Goal: Task Accomplishment & Management: Manage account settings

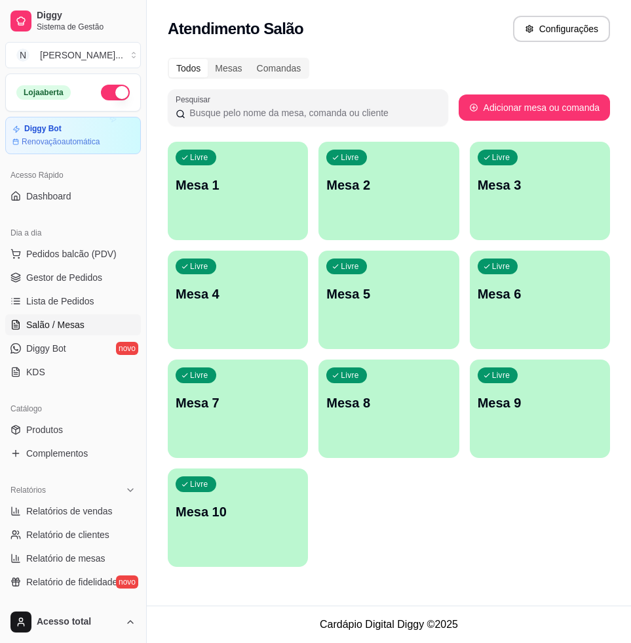
click at [222, 182] on p "Mesa 1" at bounding box center [238, 185] width 125 height 18
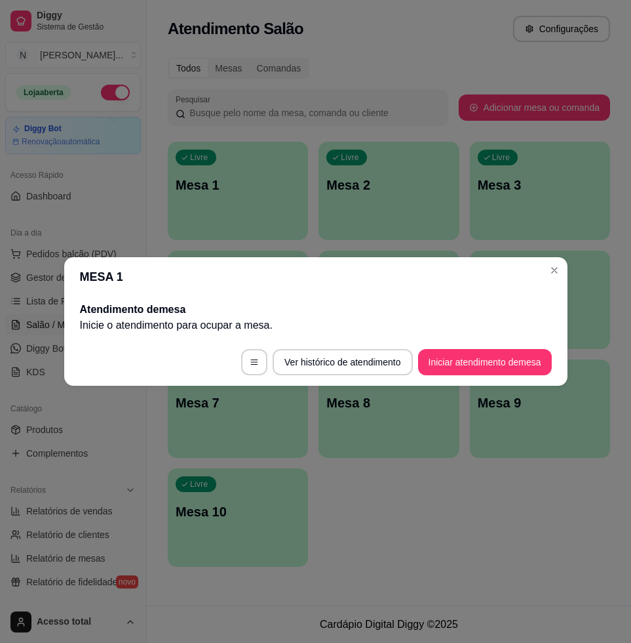
click at [475, 342] on footer "Ver histórico de atendimento Iniciar atendimento de mesa" at bounding box center [316, 361] width 504 height 47
click at [471, 354] on button "Iniciar atendimento de mesa" at bounding box center [485, 362] width 130 height 26
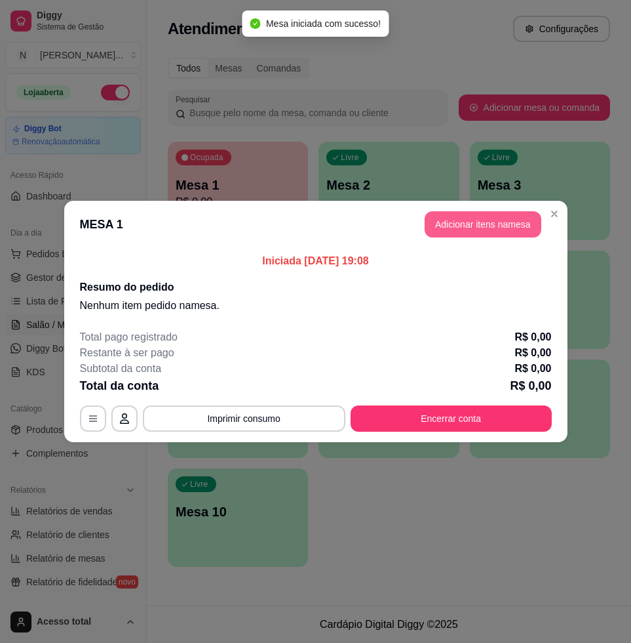
click at [521, 224] on button "Adicionar itens na mesa" at bounding box center [483, 224] width 117 height 26
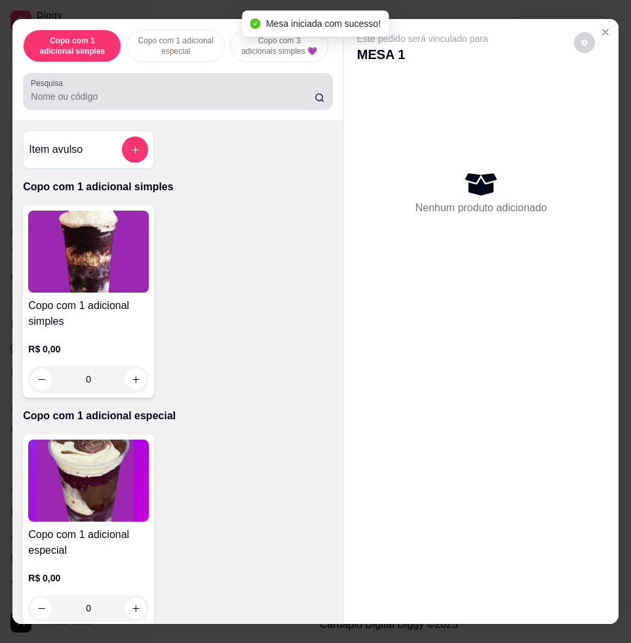
click at [161, 92] on div at bounding box center [178, 91] width 294 height 26
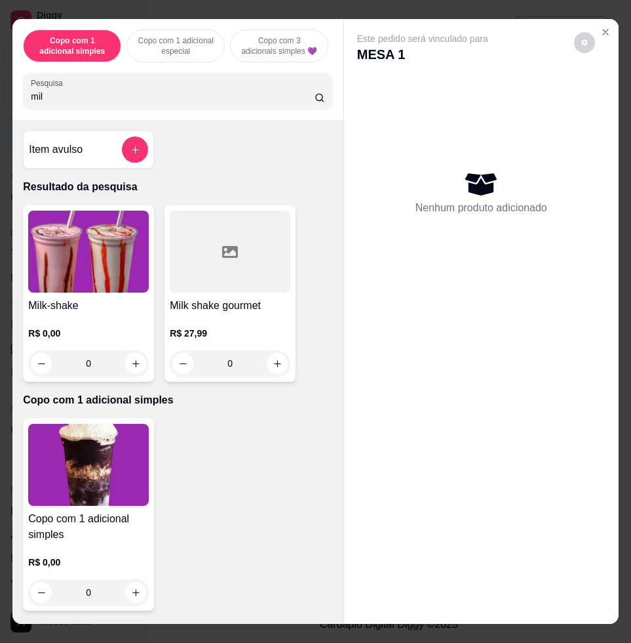
type input "mil"
click at [79, 267] on img at bounding box center [88, 251] width 121 height 82
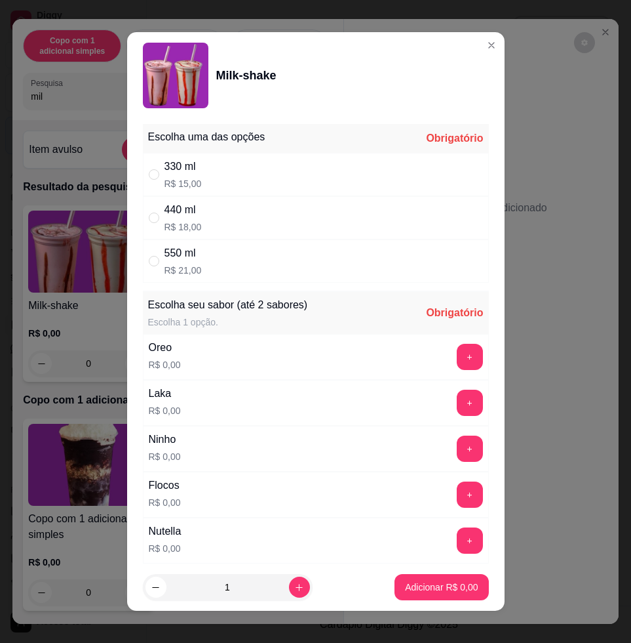
click at [288, 220] on div "440 ml R$ 18,00" at bounding box center [316, 217] width 346 height 43
radio input "true"
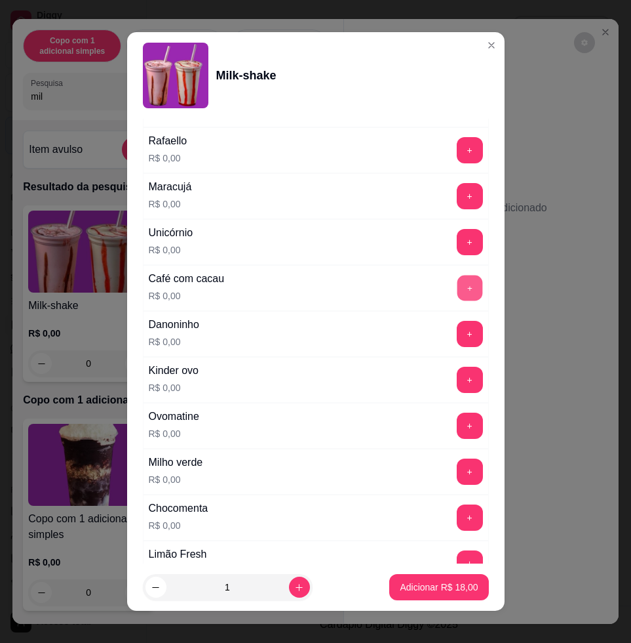
click at [457, 291] on button "+" at bounding box center [470, 288] width 26 height 26
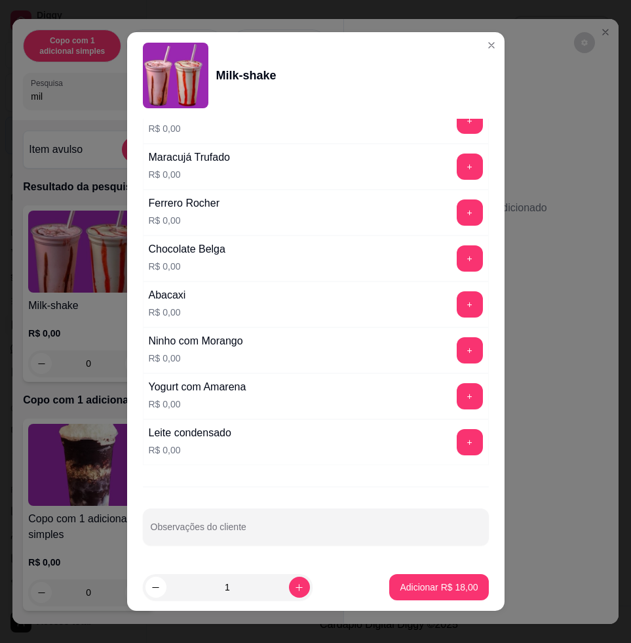
scroll to position [10, 0]
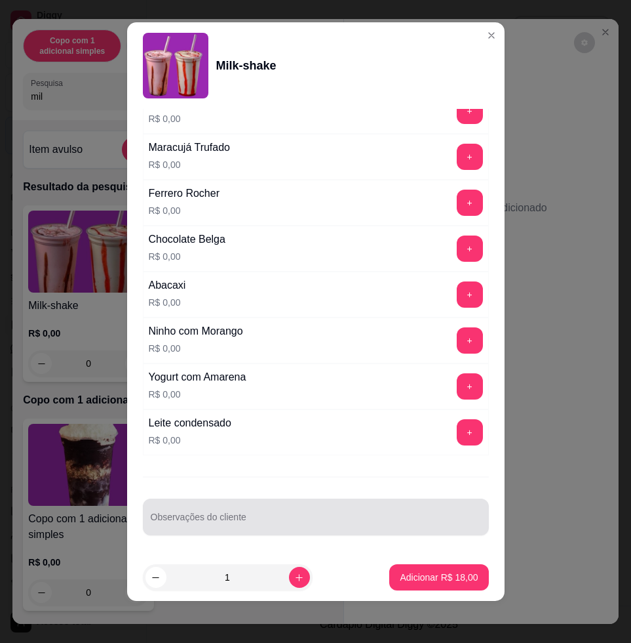
drag, startPoint x: 288, startPoint y: 519, endPoint x: 248, endPoint y: 519, distance: 40.0
click at [286, 521] on input "Observações do cliente" at bounding box center [316, 521] width 330 height 13
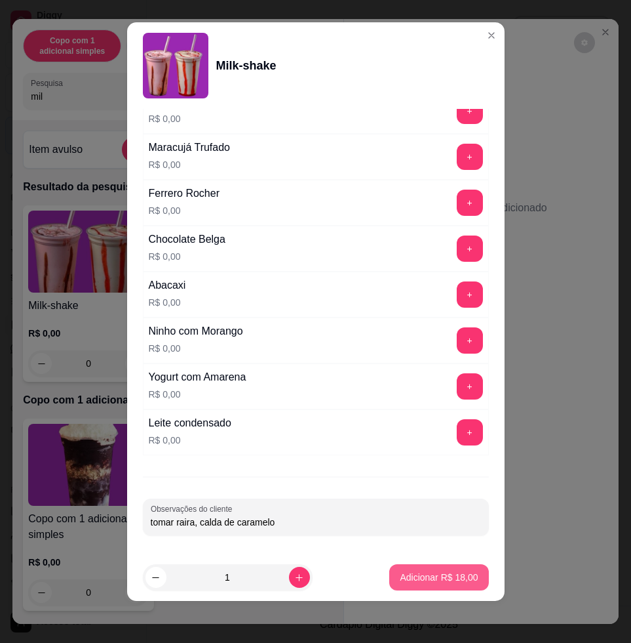
type input "tomar raira, calda de caramelo"
click at [410, 576] on p "Adicionar R$ 18,00" at bounding box center [439, 576] width 78 height 13
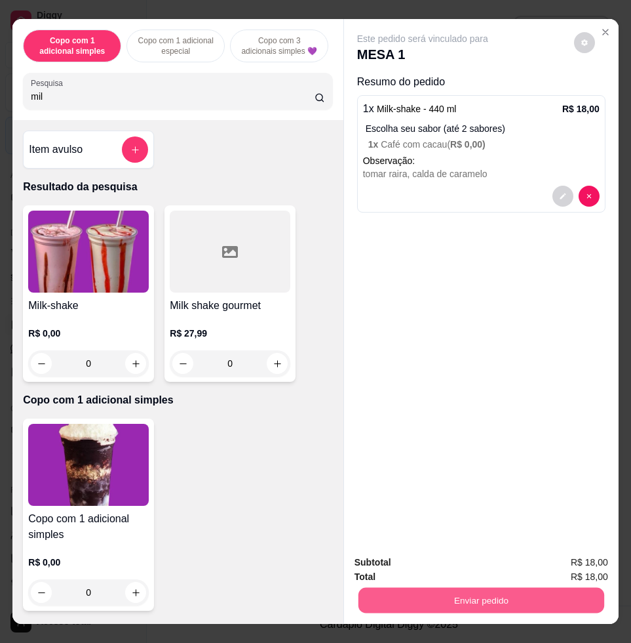
click at [459, 596] on button "Enviar pedido" at bounding box center [482, 600] width 246 height 26
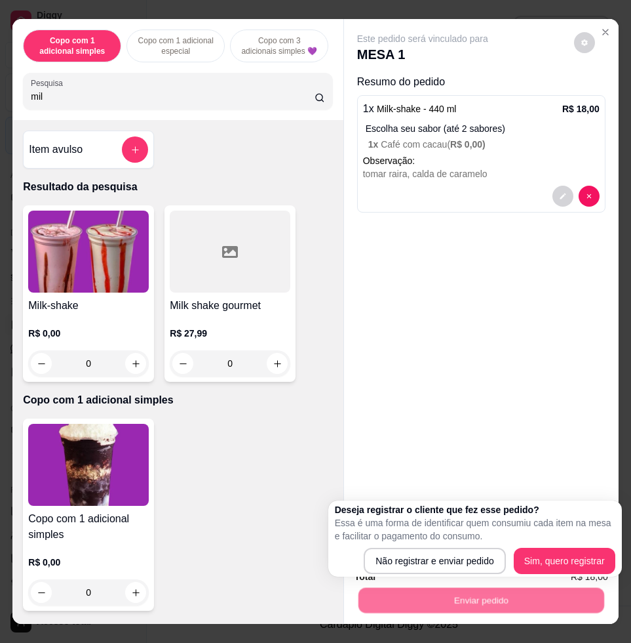
click at [448, 574] on div "Deseja registrar o cliente que fez esse pedido? Essa é uma forma de identificar…" at bounding box center [475, 538] width 294 height 76
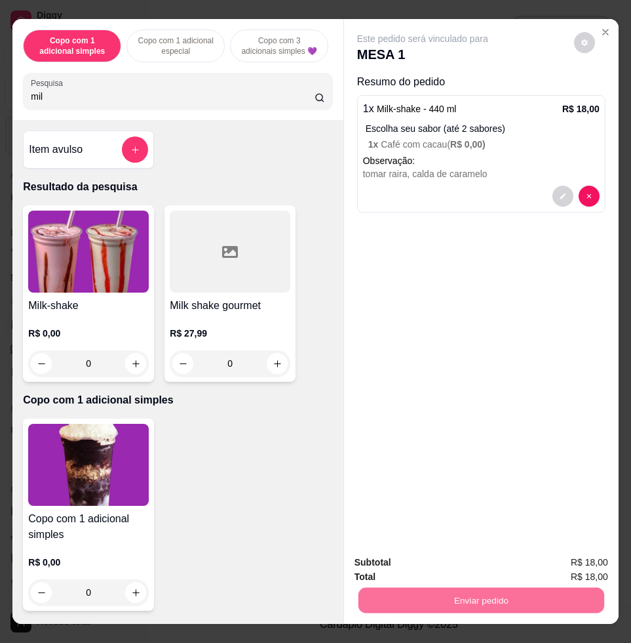
click at [448, 571] on button "Não registrar e enviar pedido" at bounding box center [436, 561] width 136 height 25
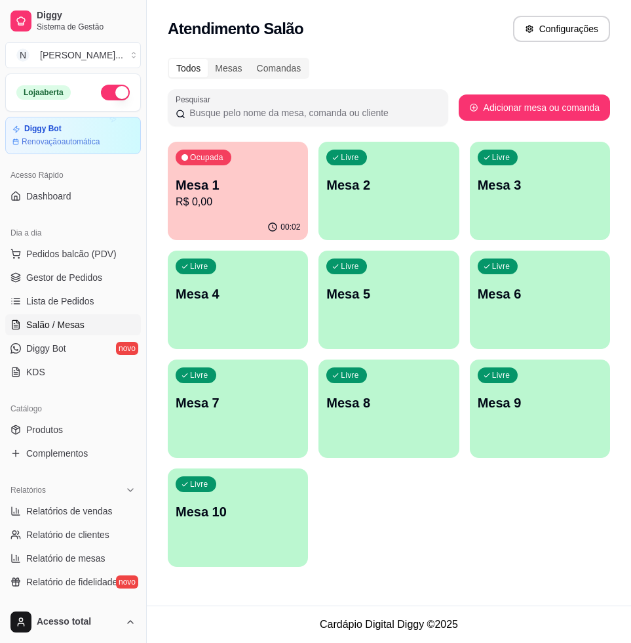
click at [379, 215] on div "Livre Mesa 2" at bounding box center [389, 183] width 140 height 83
click at [341, 203] on div "Livre Mesa 2" at bounding box center [389, 183] width 140 height 83
click at [540, 188] on p "Mesa 3" at bounding box center [540, 185] width 125 height 18
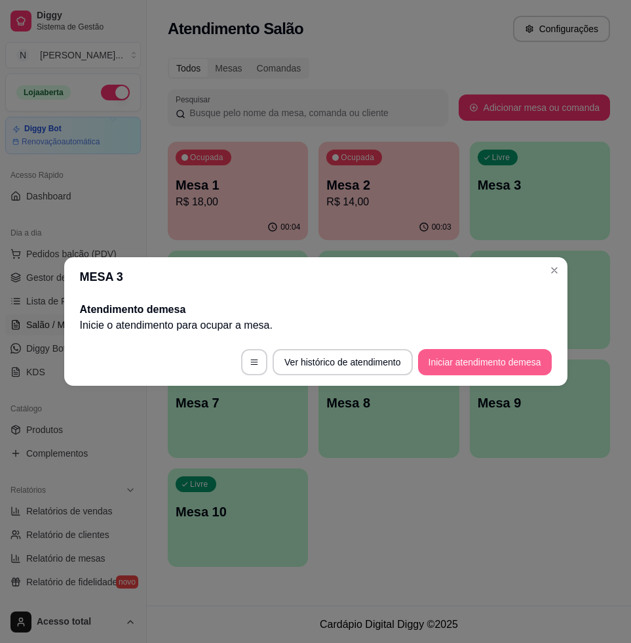
click at [489, 364] on button "Iniciar atendimento de mesa" at bounding box center [485, 362] width 134 height 26
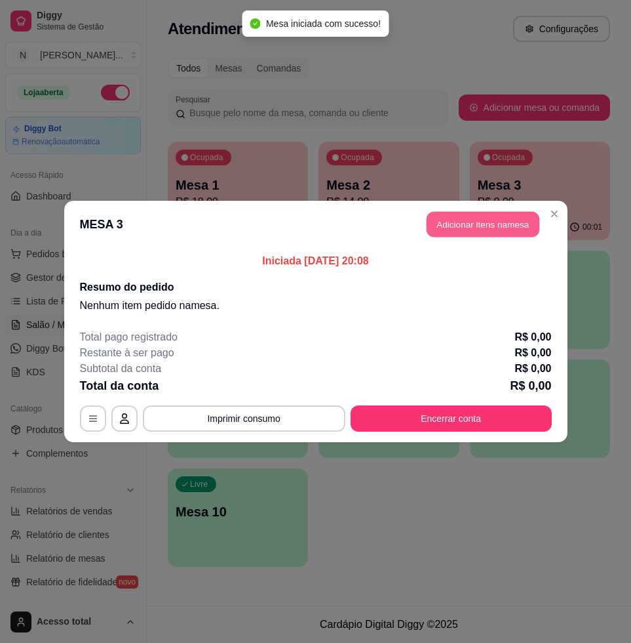
click at [478, 222] on button "Adicionar itens na mesa" at bounding box center [483, 225] width 113 height 26
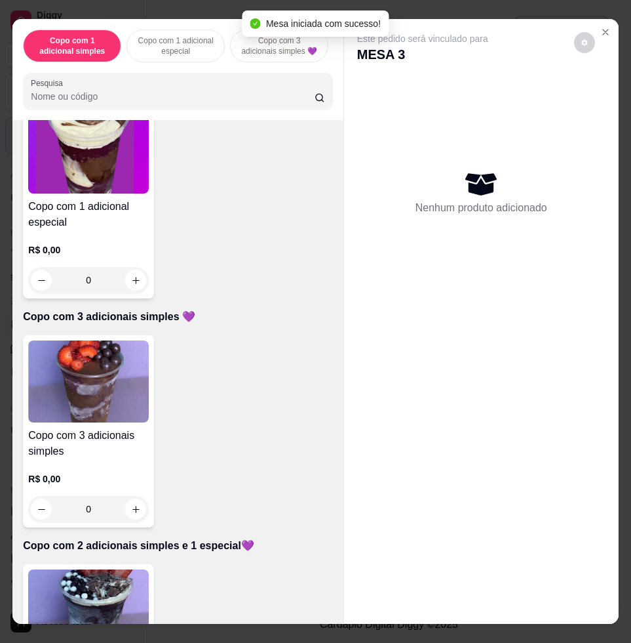
scroll to position [574, 0]
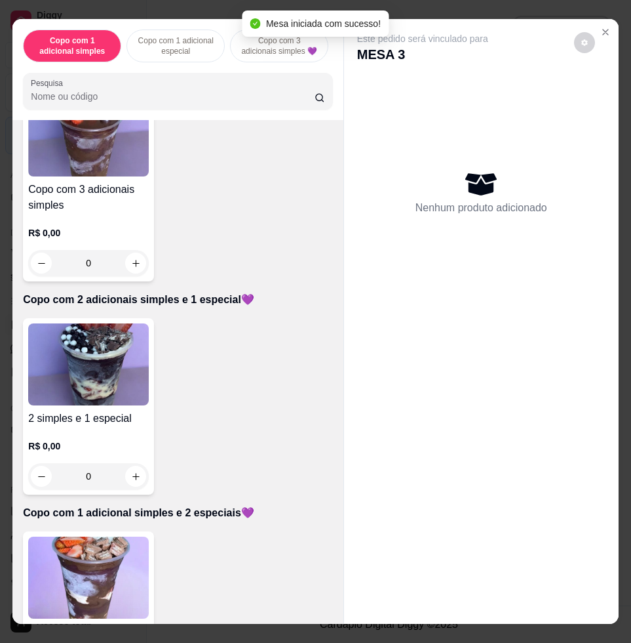
click at [121, 365] on img at bounding box center [88, 364] width 121 height 82
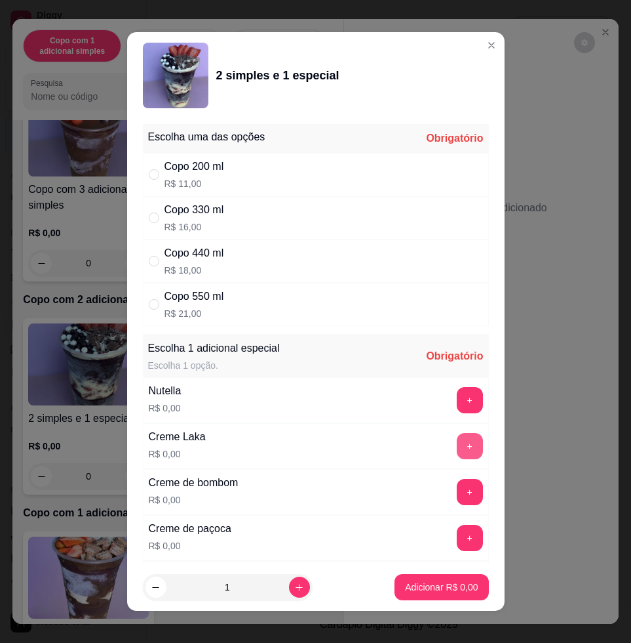
click at [457, 440] on button "+" at bounding box center [470, 446] width 26 height 26
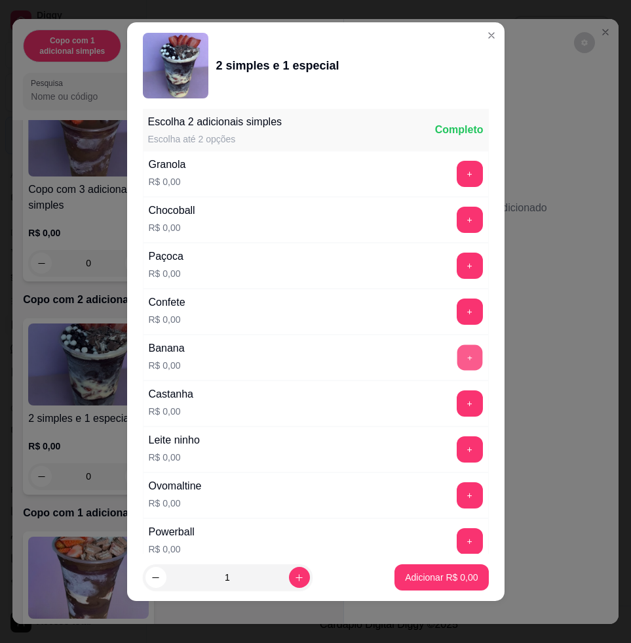
click at [457, 357] on button "+" at bounding box center [470, 358] width 26 height 26
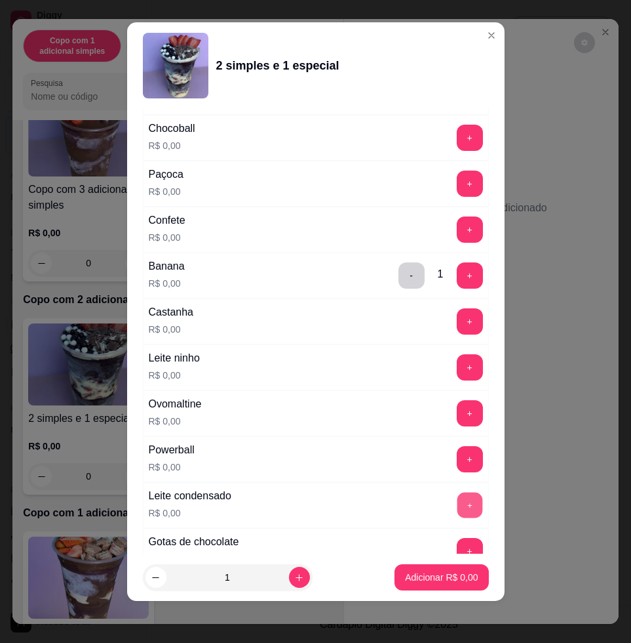
click at [457, 506] on button "+" at bounding box center [470, 505] width 26 height 26
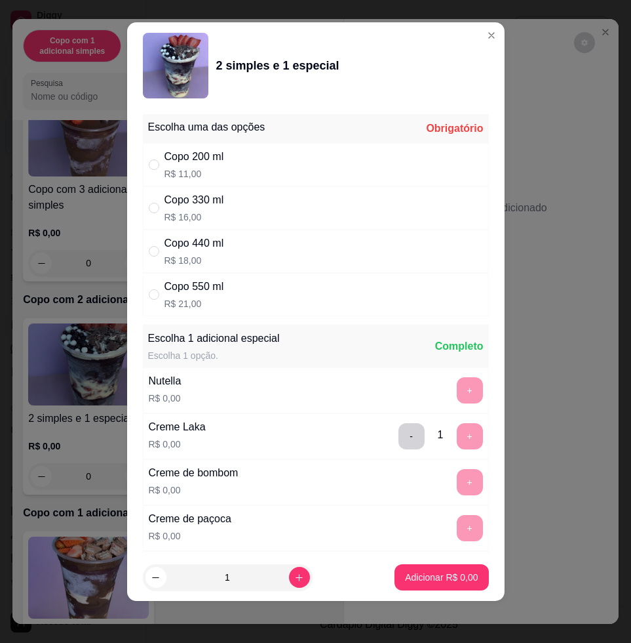
scroll to position [0, 0]
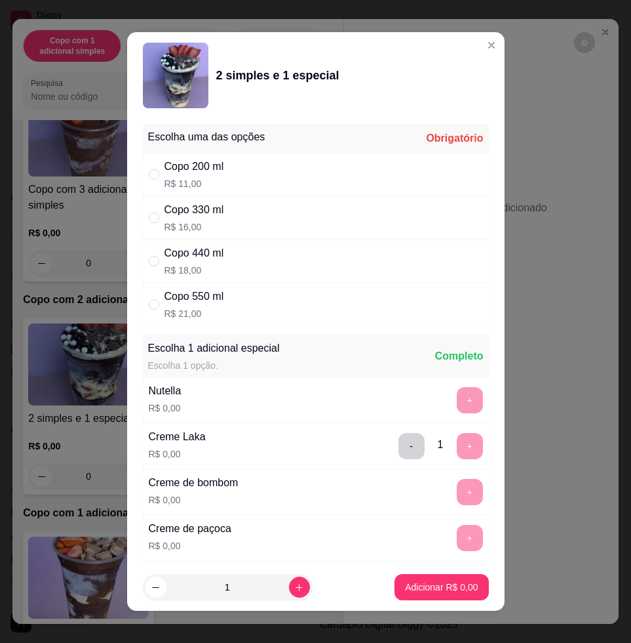
click at [416, 210] on div "Copo 330 ml R$ 16,00" at bounding box center [316, 217] width 346 height 43
radio input "true"
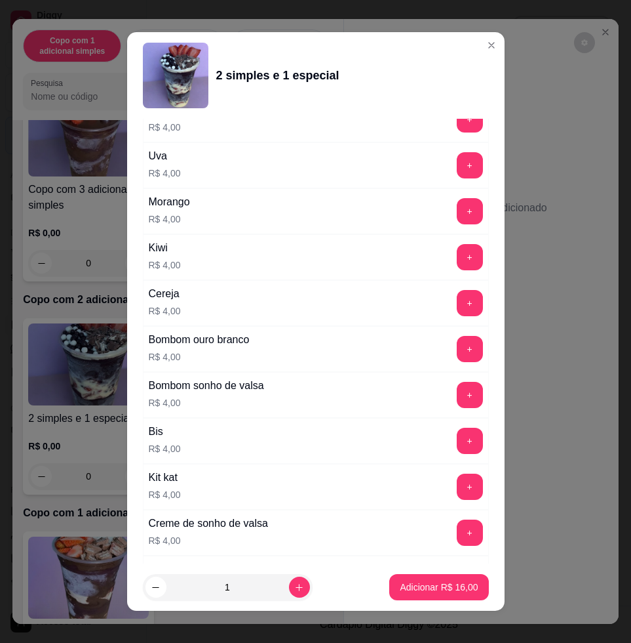
scroll to position [3251, 0]
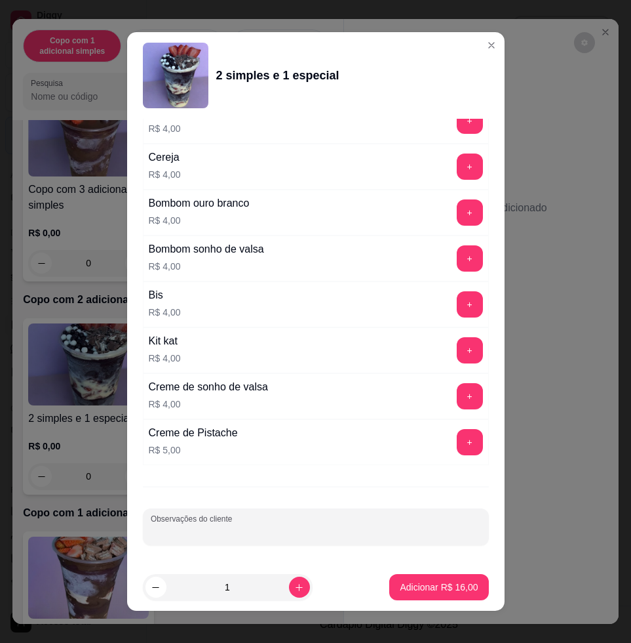
drag, startPoint x: 290, startPoint y: 532, endPoint x: 263, endPoint y: 527, distance: 27.4
click at [287, 532] on input "Observações do cliente" at bounding box center [316, 531] width 330 height 13
type input "comer"
click at [408, 597] on button "Adicionar R$ 16,00" at bounding box center [438, 587] width 99 height 26
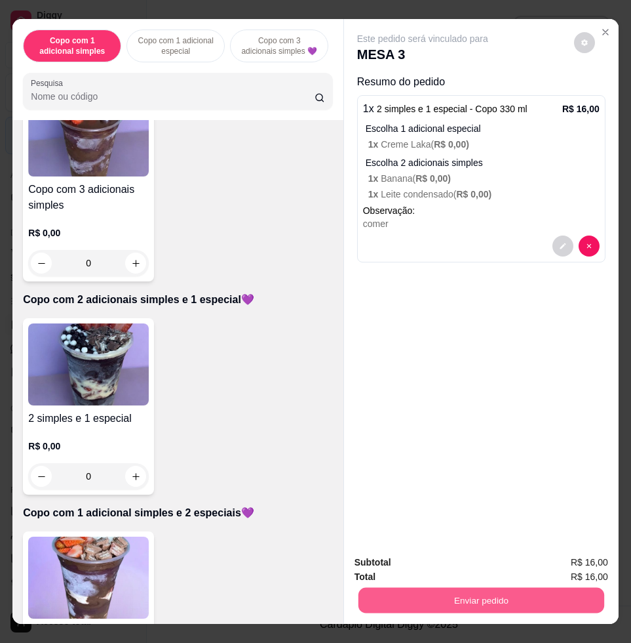
click at [430, 587] on button "Enviar pedido" at bounding box center [482, 600] width 246 height 26
click at [430, 562] on button "Não registrar e enviar pedido" at bounding box center [436, 561] width 136 height 25
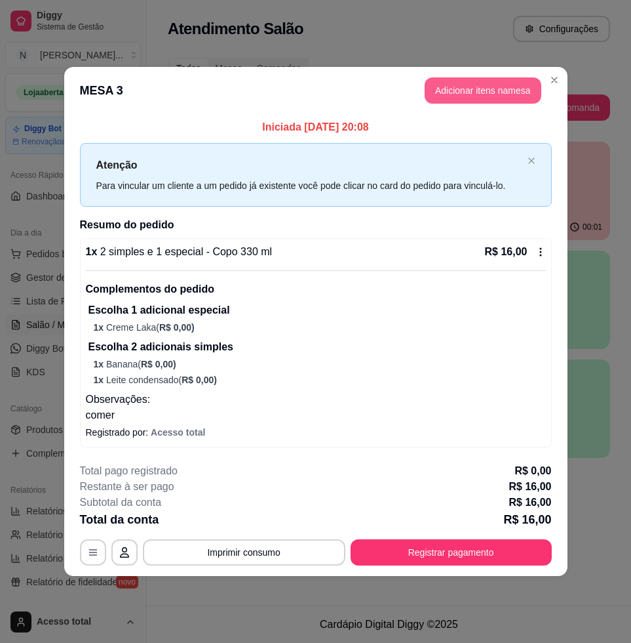
click at [476, 94] on button "Adicionar itens na mesa" at bounding box center [483, 90] width 117 height 26
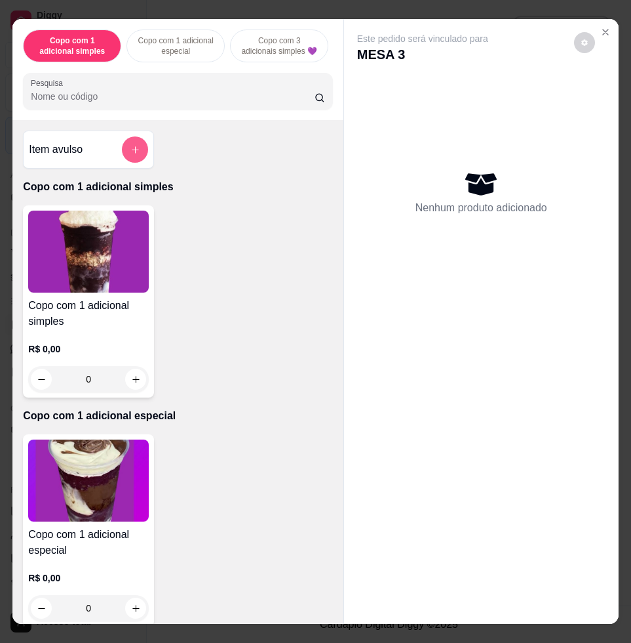
click at [122, 157] on button "add-separate-item" at bounding box center [135, 149] width 26 height 26
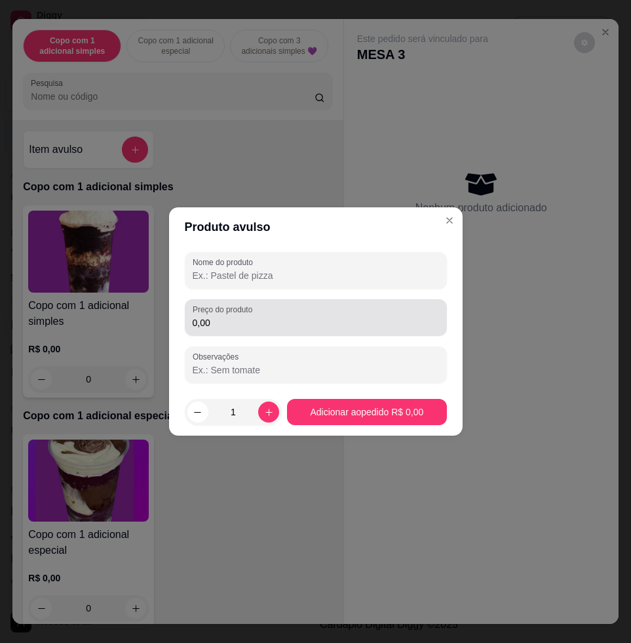
click at [238, 319] on input "0,00" at bounding box center [316, 322] width 247 height 13
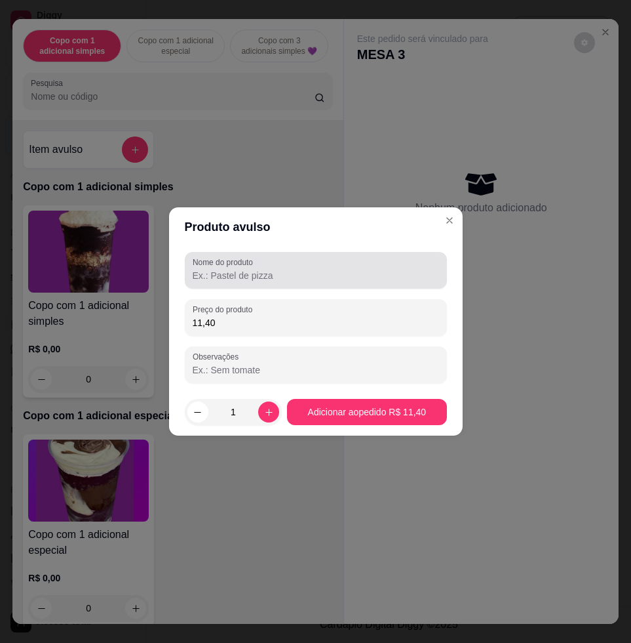
type input "11,40"
click at [338, 253] on div "Nome do produto" at bounding box center [316, 270] width 262 height 37
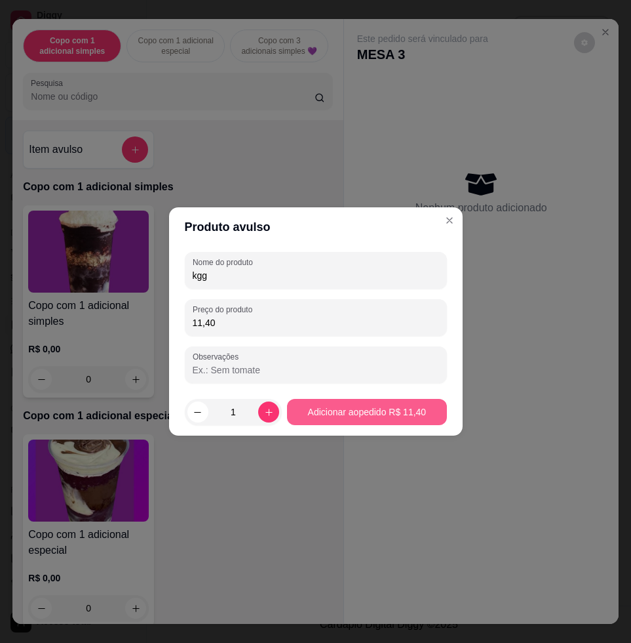
type input "kgg"
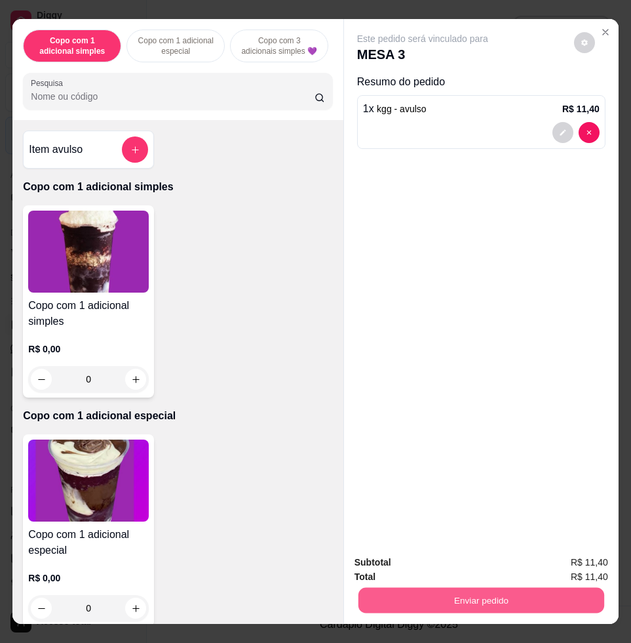
click at [469, 587] on button "Enviar pedido" at bounding box center [482, 600] width 246 height 26
click at [467, 593] on button "Enviar pedido" at bounding box center [482, 600] width 246 height 26
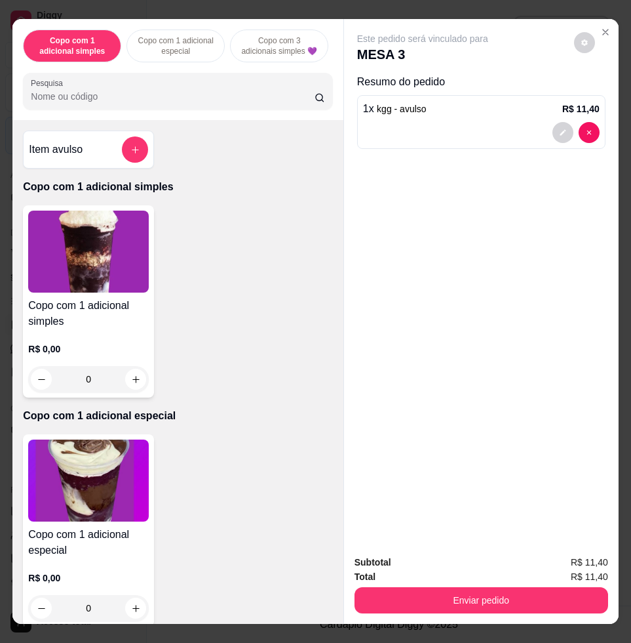
click at [460, 569] on div "Total R$ 11,40" at bounding box center [482, 576] width 254 height 14
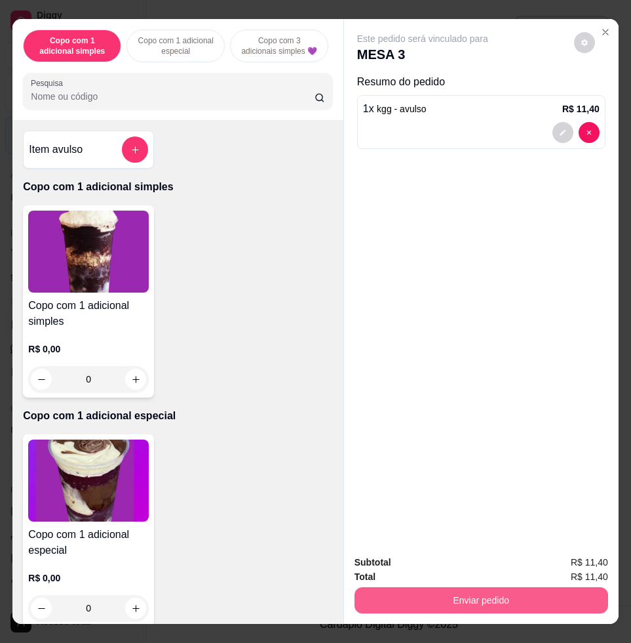
click at [460, 606] on div "Subtotal R$ 11,40 Total R$ 11,40 Enviar pedido" at bounding box center [481, 583] width 275 height 79
click at [460, 591] on button "Enviar pedido" at bounding box center [482, 600] width 254 height 26
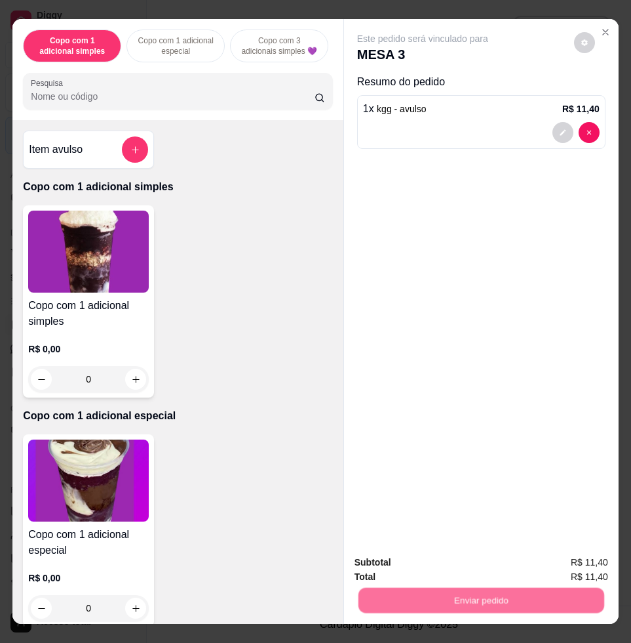
click at [467, 572] on button "Não registrar e enviar pedido" at bounding box center [436, 561] width 136 height 25
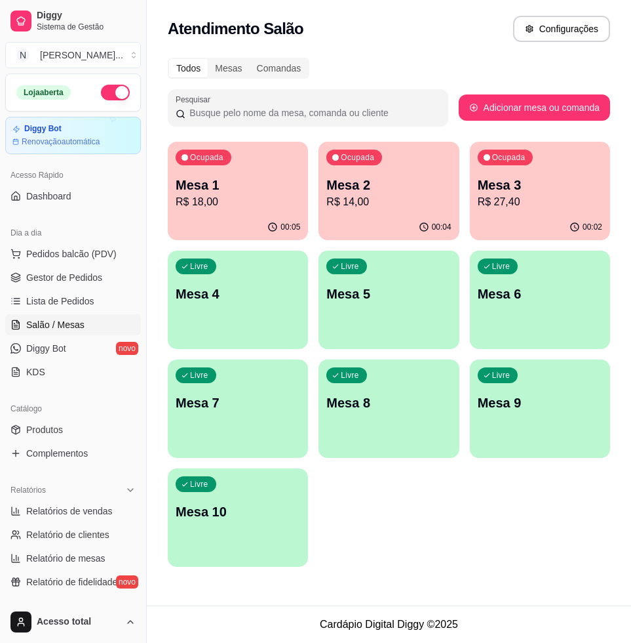
click at [273, 194] on p "R$ 18,00" at bounding box center [238, 202] width 125 height 16
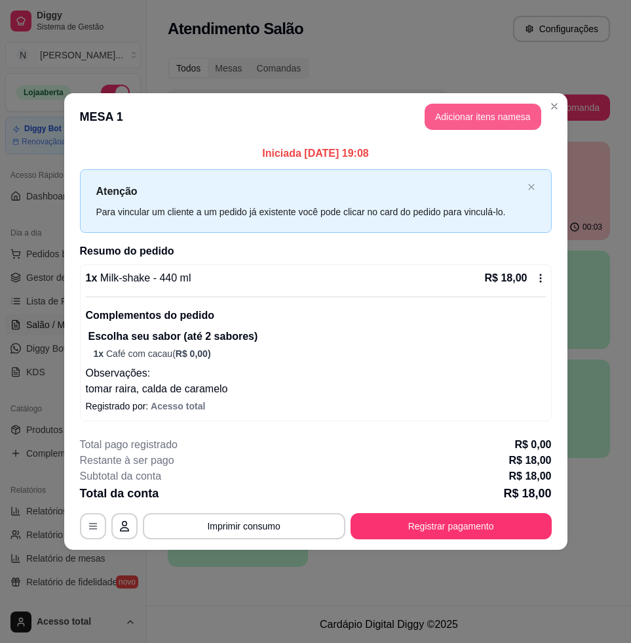
click at [502, 115] on button "Adicionar itens na mesa" at bounding box center [483, 117] width 117 height 26
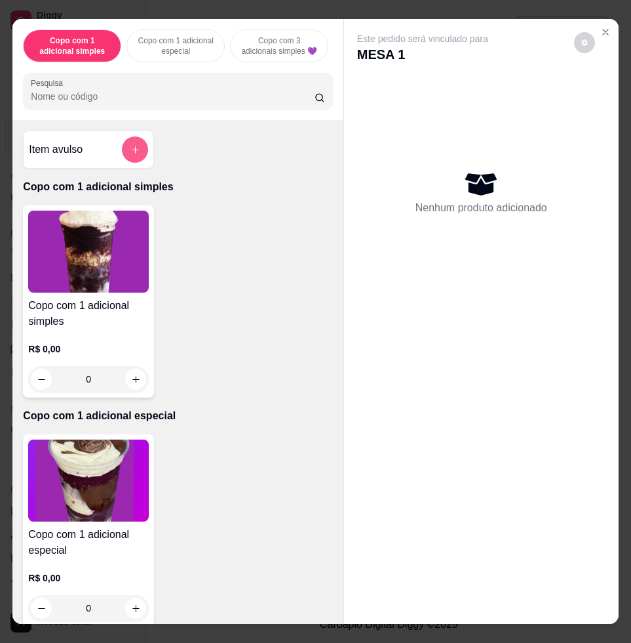
click at [130, 152] on icon "add-separate-item" at bounding box center [135, 150] width 10 height 10
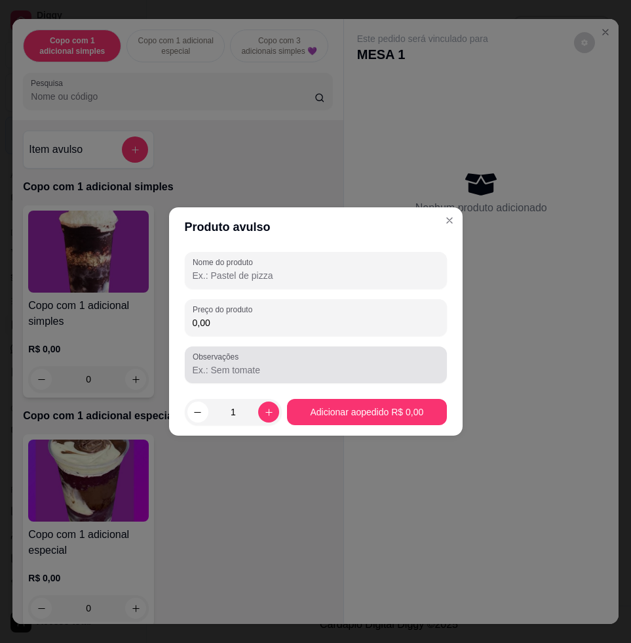
click at [285, 346] on div "Observações" at bounding box center [316, 364] width 262 height 37
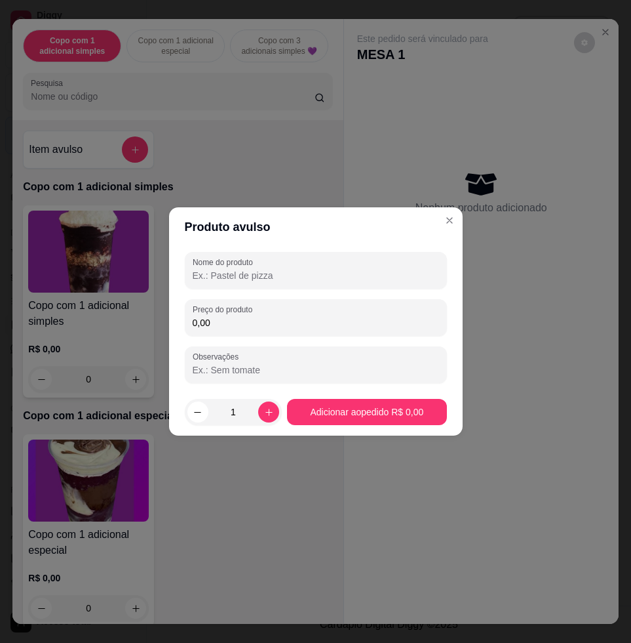
click at [285, 336] on div "Nome do produto Preço do produto 0,00 Observações" at bounding box center [316, 317] width 262 height 131
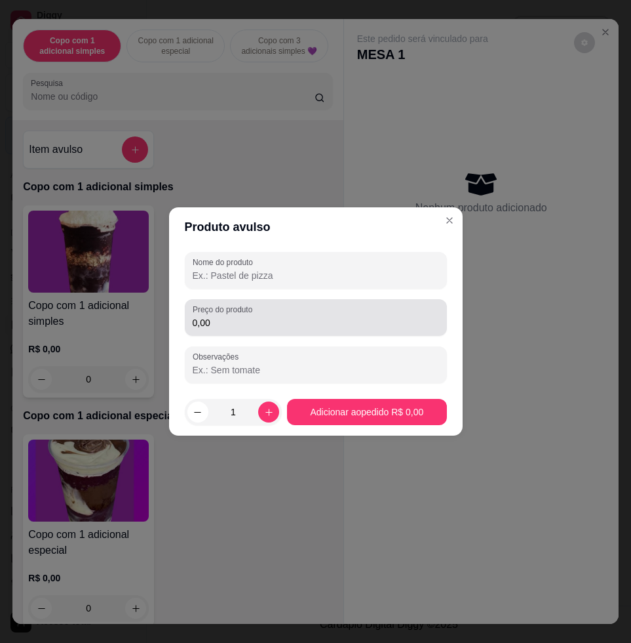
click at [346, 321] on input "0,00" at bounding box center [316, 322] width 247 height 13
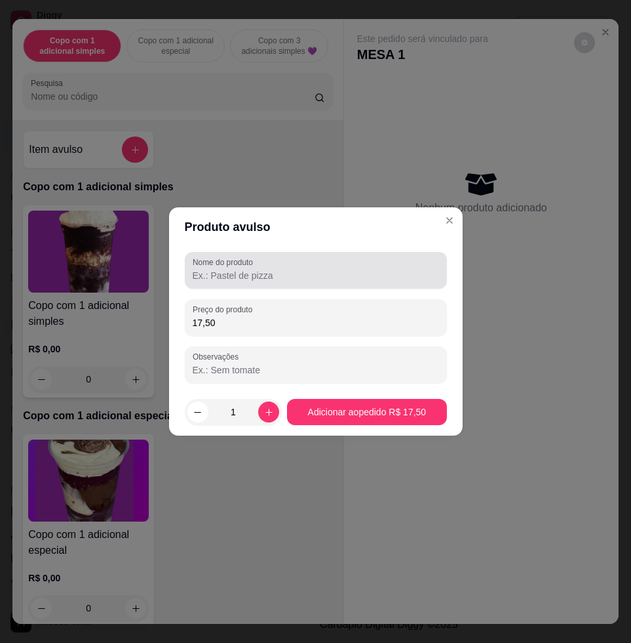
type input "17,50"
click at [325, 281] on input "Nome do produto" at bounding box center [316, 275] width 247 height 13
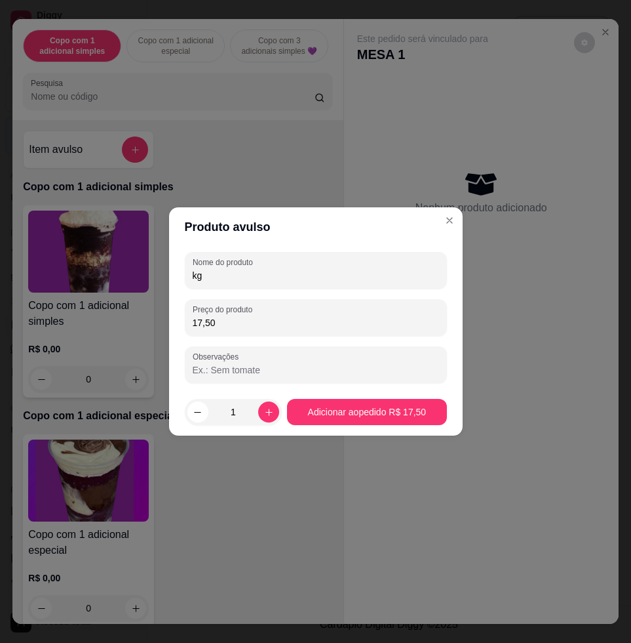
type input "kg"
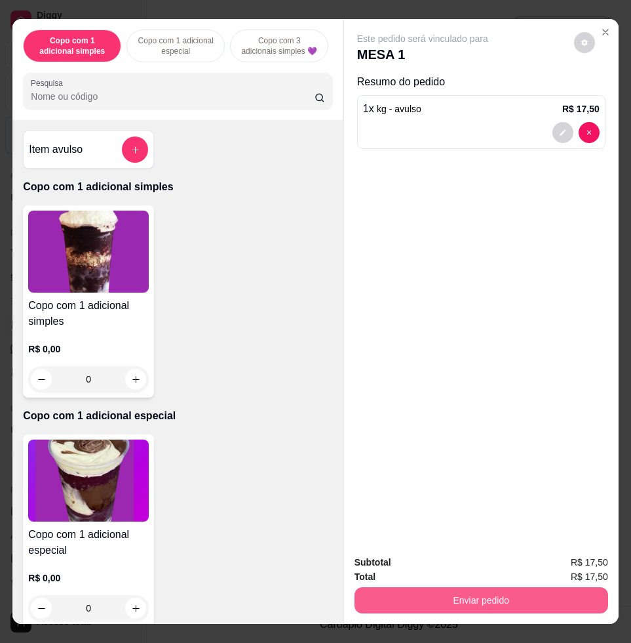
click at [505, 600] on button "Enviar pedido" at bounding box center [482, 600] width 254 height 26
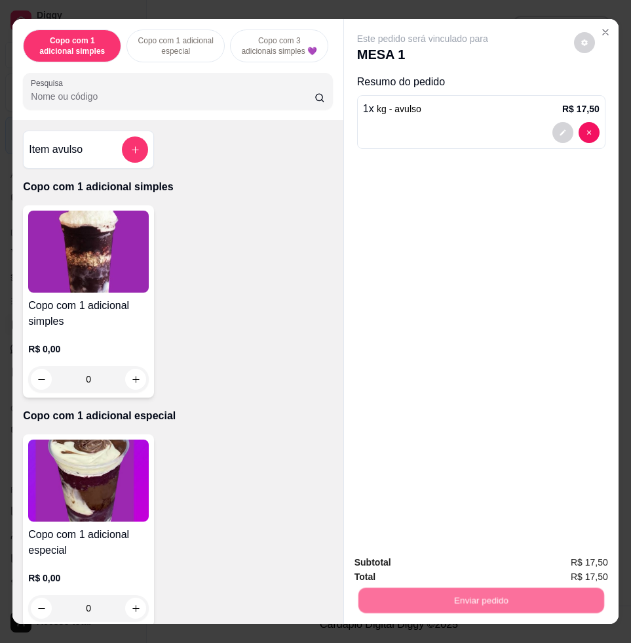
click at [501, 564] on button "Não registrar e enviar pedido" at bounding box center [436, 561] width 136 height 25
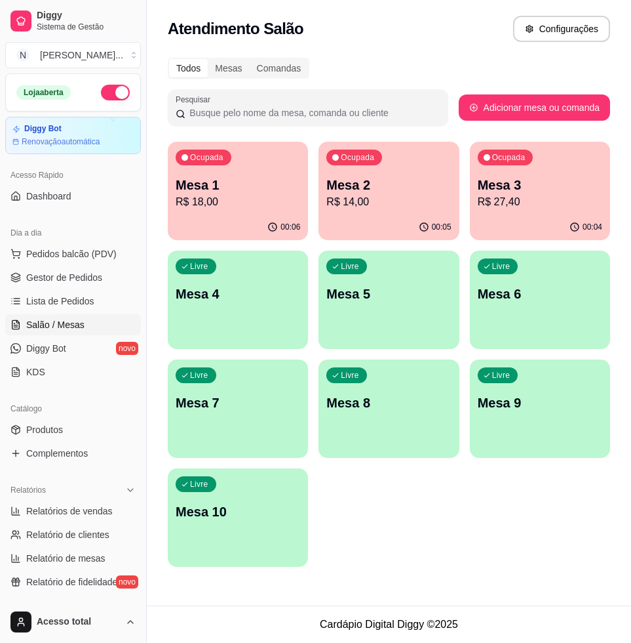
click at [520, 210] on div "Ocupada Mesa 3 R$ 27,40" at bounding box center [540, 178] width 140 height 73
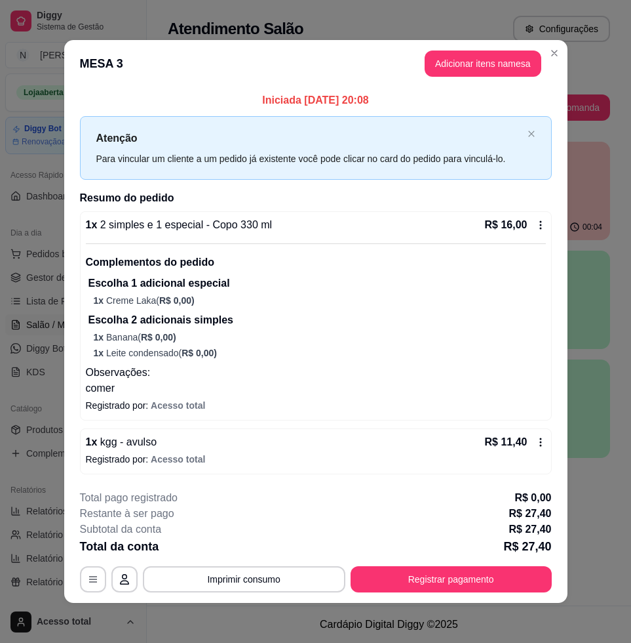
scroll to position [2, 0]
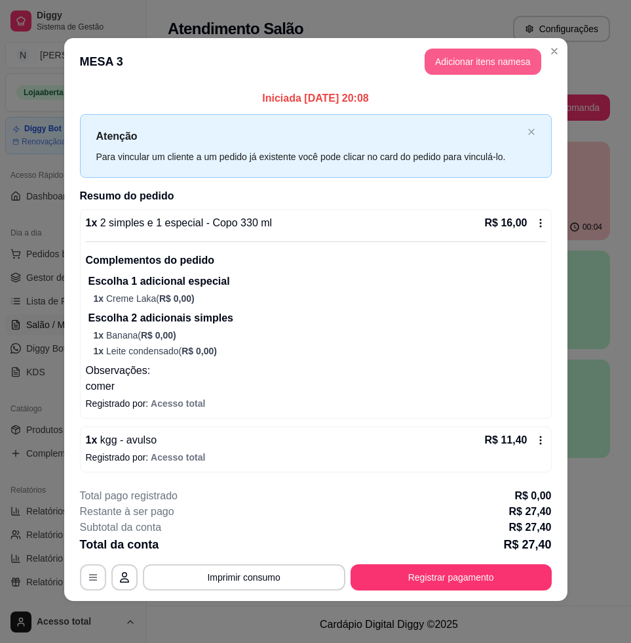
click at [439, 62] on button "Adicionar itens na mesa" at bounding box center [483, 62] width 117 height 26
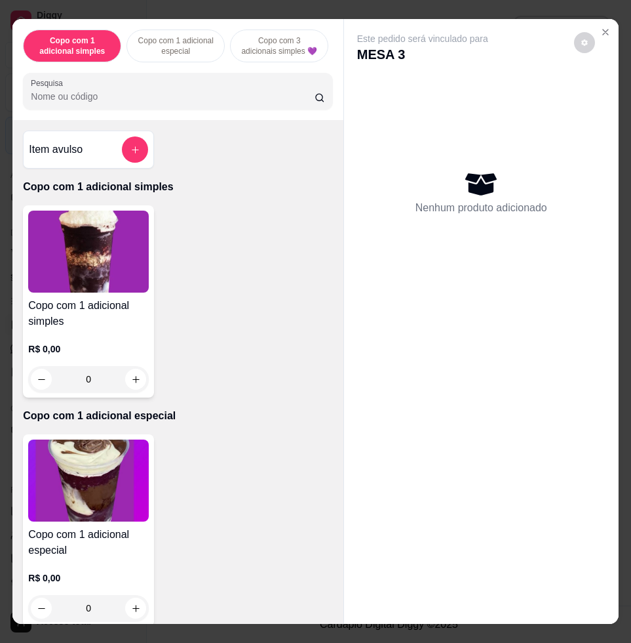
click at [118, 95] on div at bounding box center [178, 91] width 294 height 26
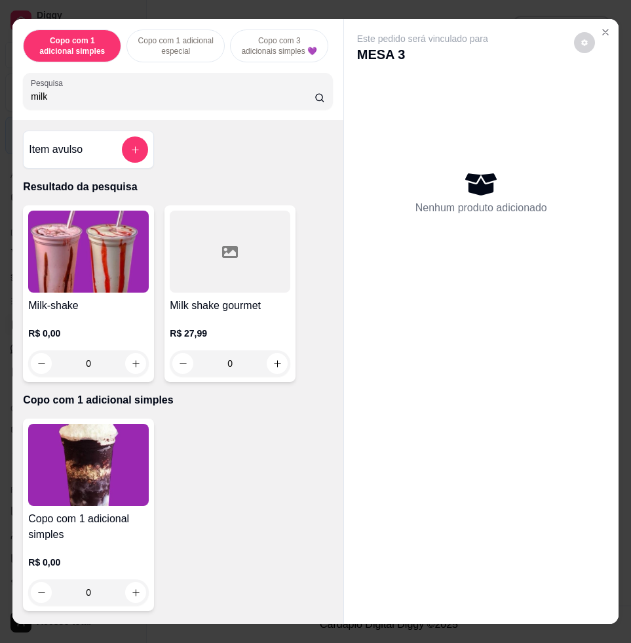
type input "milk"
click at [76, 241] on img at bounding box center [88, 251] width 121 height 82
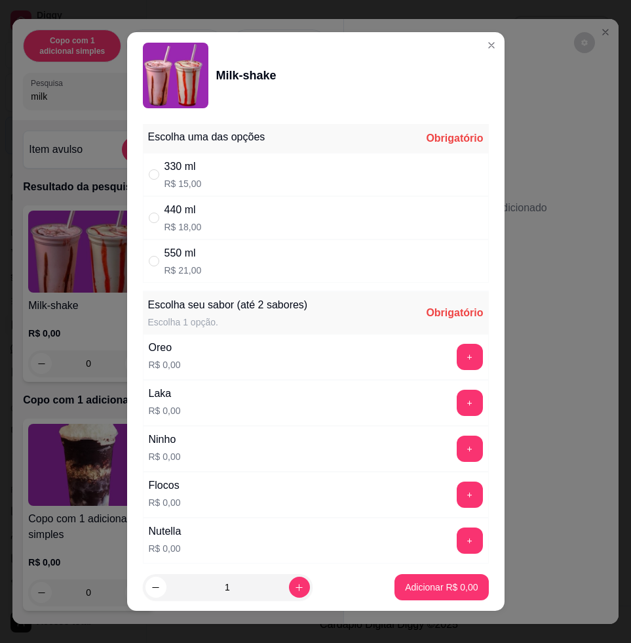
click at [317, 183] on div "330 ml R$ 15,00" at bounding box center [316, 174] width 346 height 43
radio input "true"
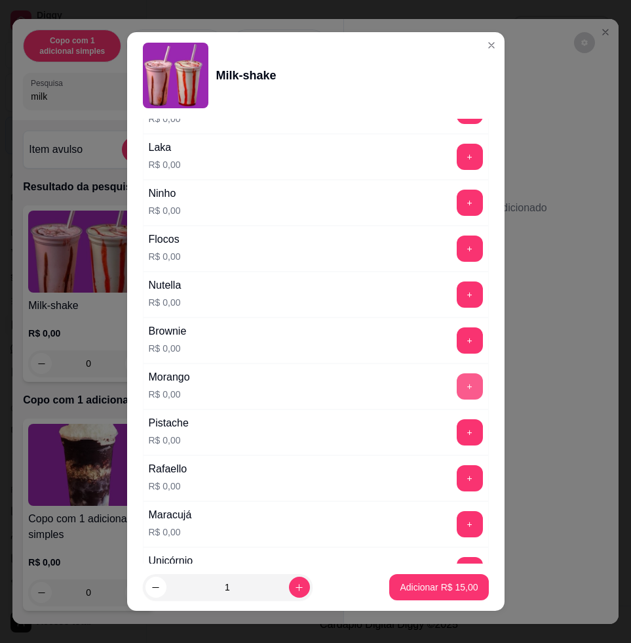
click at [457, 389] on button "+" at bounding box center [470, 386] width 26 height 26
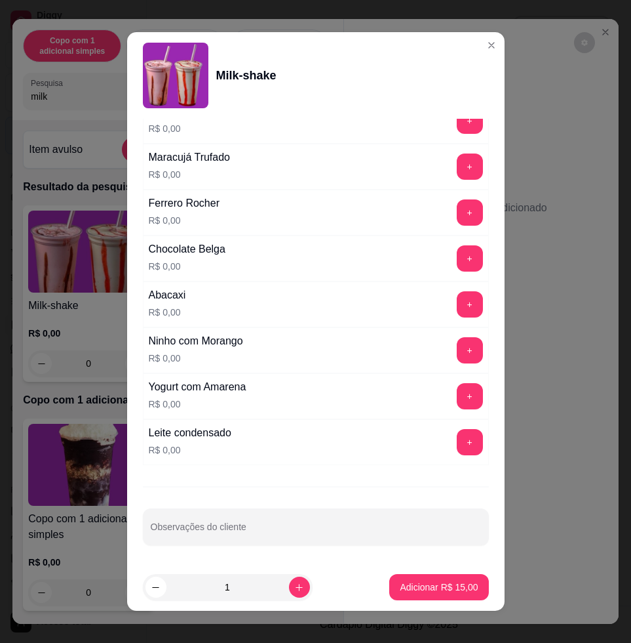
scroll to position [10, 0]
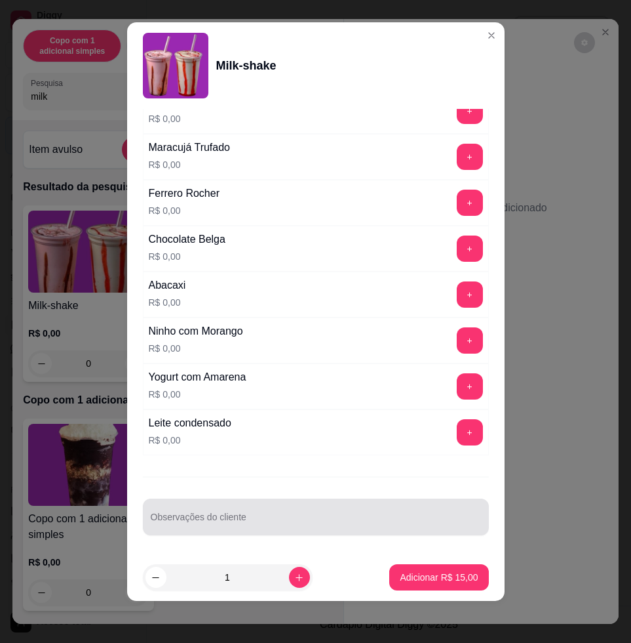
click at [334, 509] on div at bounding box center [316, 517] width 330 height 26
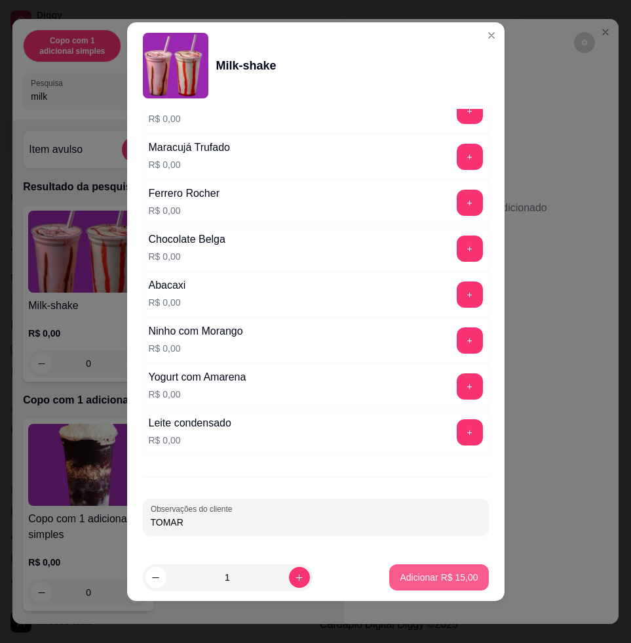
type input "TOMAR"
click at [426, 582] on p "Adicionar R$ 15,00" at bounding box center [439, 576] width 76 height 12
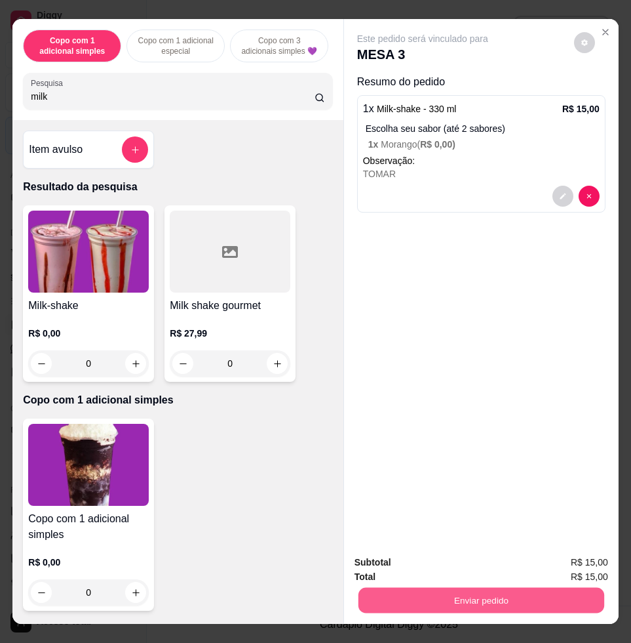
click at [430, 590] on button "Enviar pedido" at bounding box center [482, 600] width 246 height 26
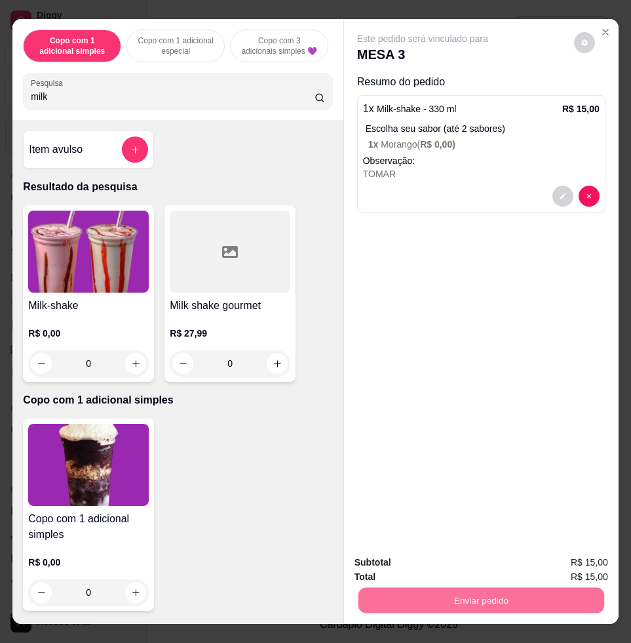
click at [471, 568] on button "Não registrar e enviar pedido" at bounding box center [436, 561] width 132 height 24
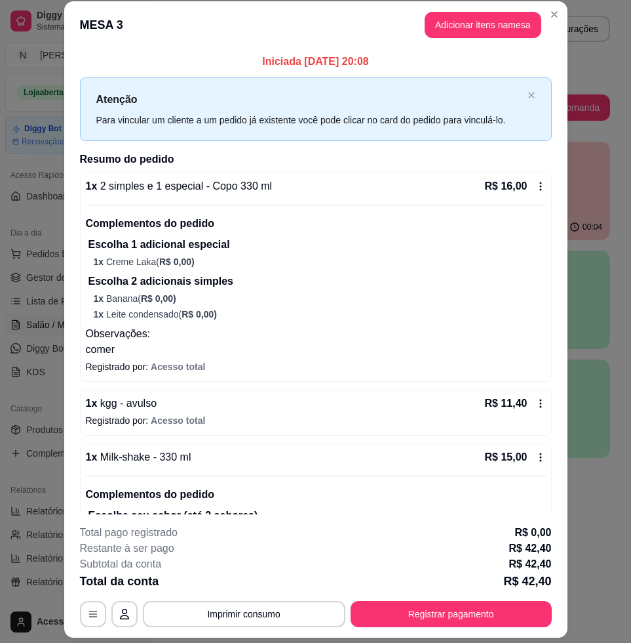
scroll to position [0, 0]
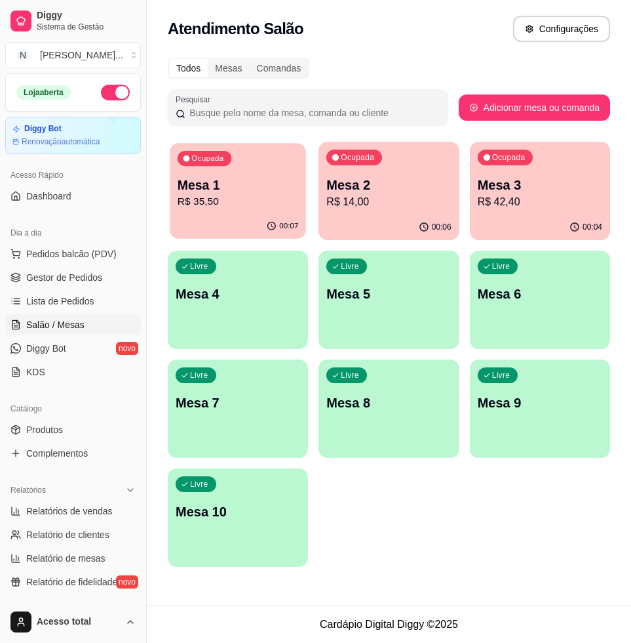
click at [266, 194] on p "R$ 35,50" at bounding box center [238, 201] width 121 height 15
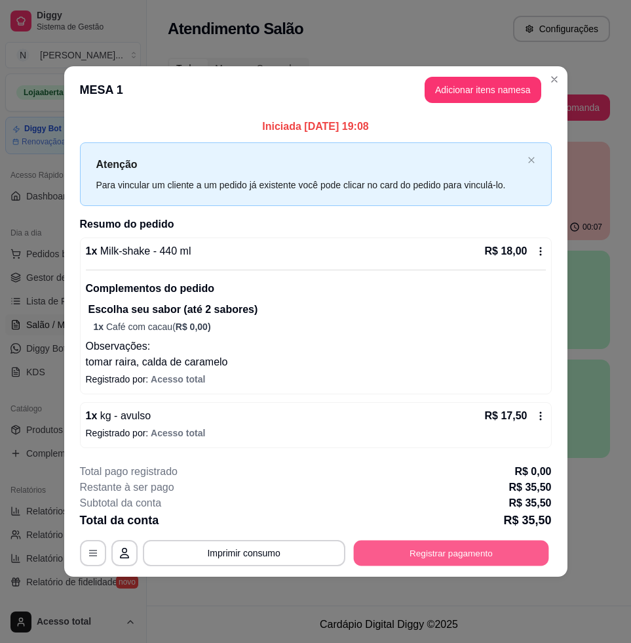
click at [436, 549] on button "Registrar pagamento" at bounding box center [450, 553] width 195 height 26
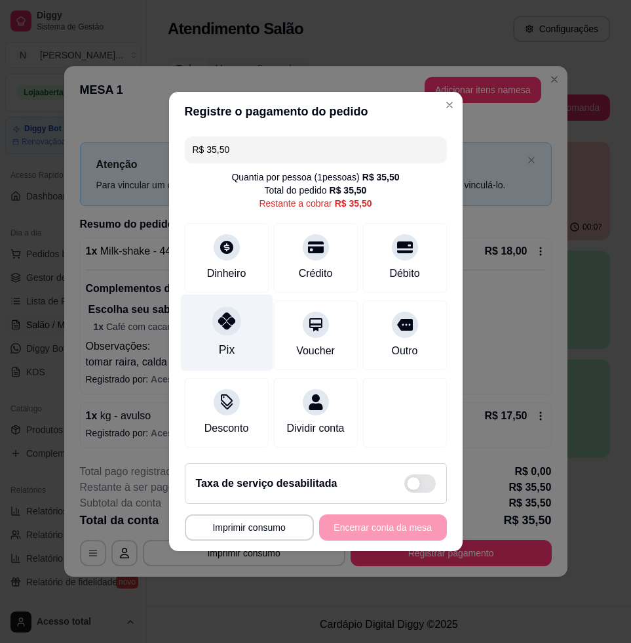
click at [224, 351] on div "Pix" at bounding box center [226, 332] width 92 height 77
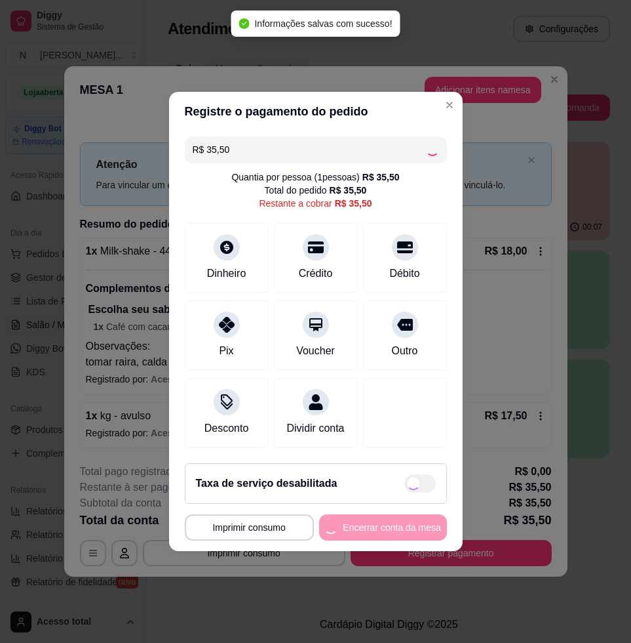
type input "R$ 0,00"
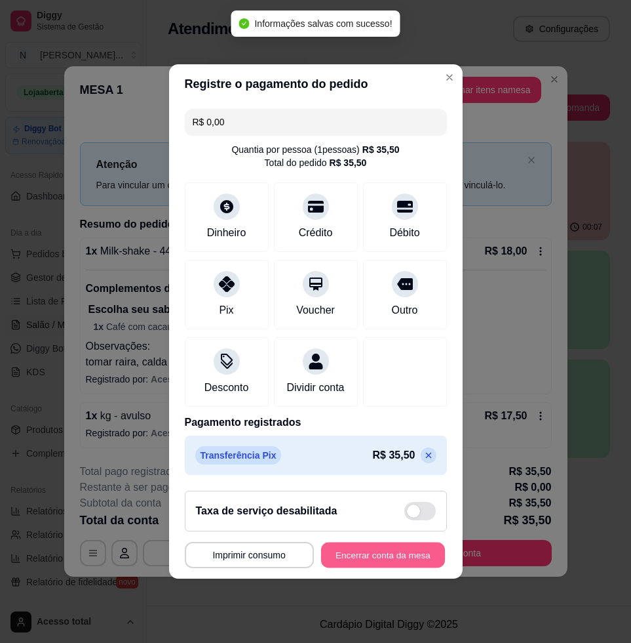
click at [413, 549] on button "Encerrar conta da mesa" at bounding box center [383, 555] width 124 height 26
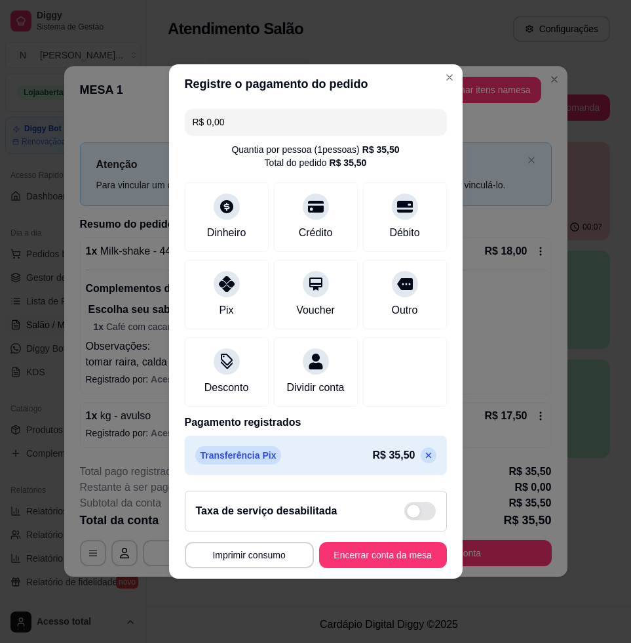
click at [422, 578] on footer "**********" at bounding box center [316, 529] width 294 height 98
click at [405, 568] on button "Encerrar conta da mesa" at bounding box center [383, 555] width 124 height 26
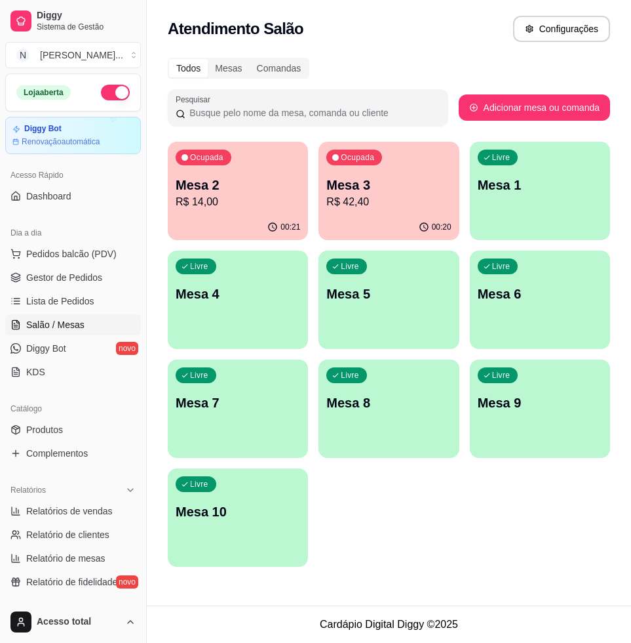
click at [299, 181] on div "Ocupada Mesa 2 R$ 14,00" at bounding box center [238, 178] width 140 height 73
click at [279, 180] on p "Mesa 2" at bounding box center [238, 185] width 125 height 18
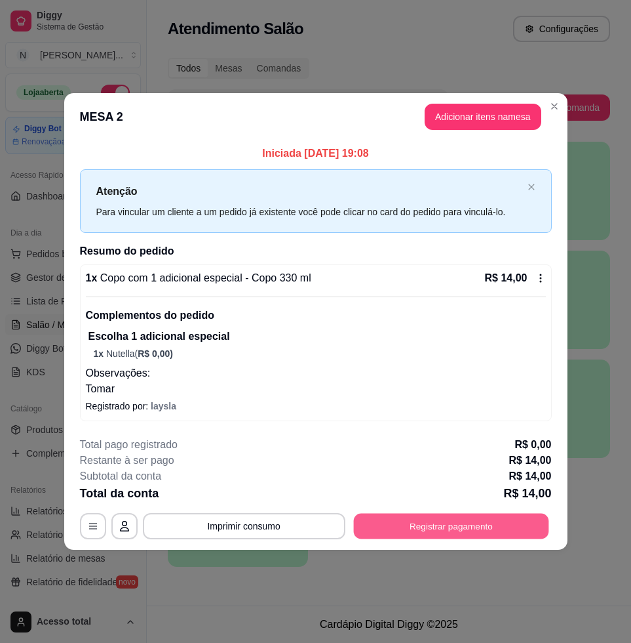
click at [454, 534] on button "Registrar pagamento" at bounding box center [450, 526] width 195 height 26
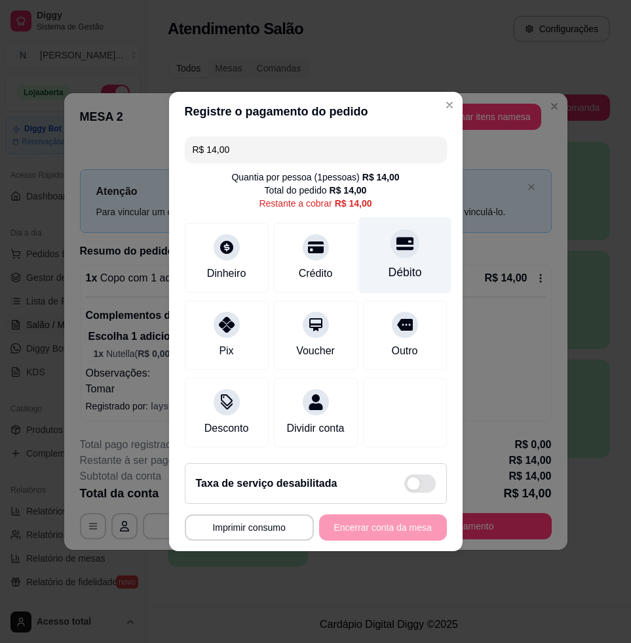
click at [387, 254] on div "Débito" at bounding box center [405, 255] width 92 height 77
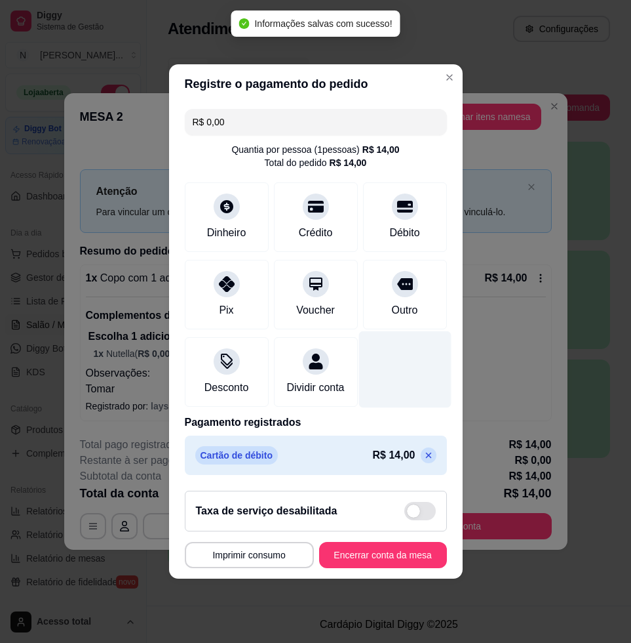
type input "R$ 0,00"
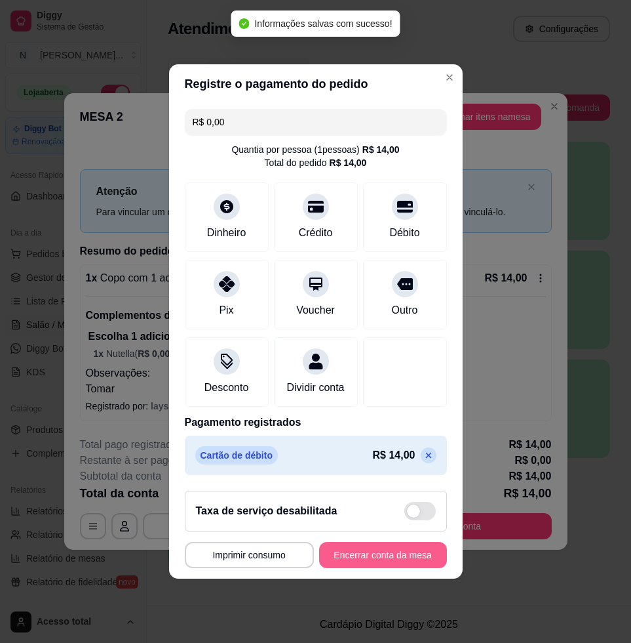
click at [363, 561] on button "Encerrar conta da mesa" at bounding box center [383, 555] width 128 height 26
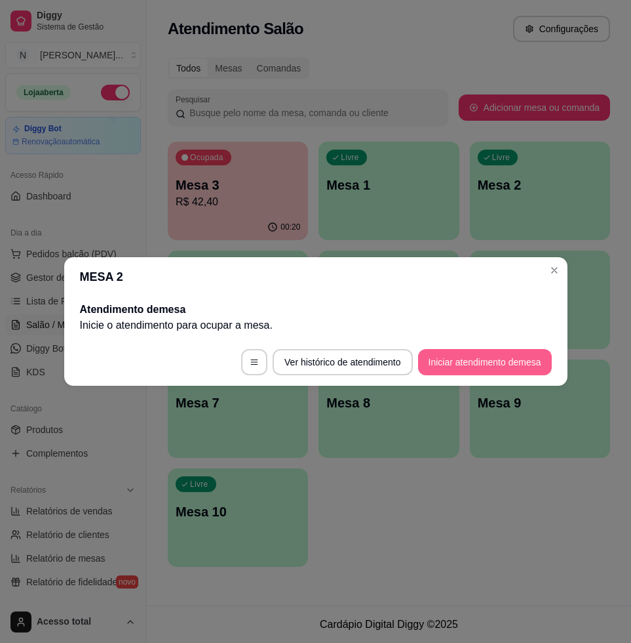
click at [522, 367] on button "Iniciar atendimento de mesa" at bounding box center [485, 362] width 134 height 26
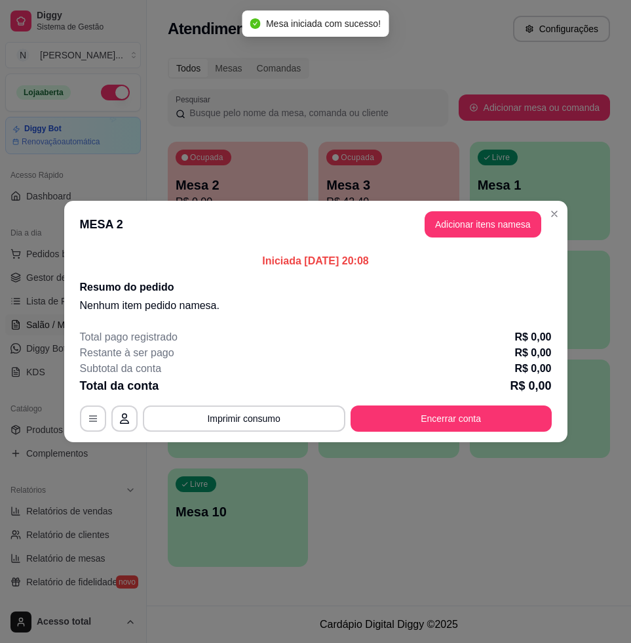
click at [488, 233] on button "Adicionar itens na mesa" at bounding box center [483, 224] width 117 height 26
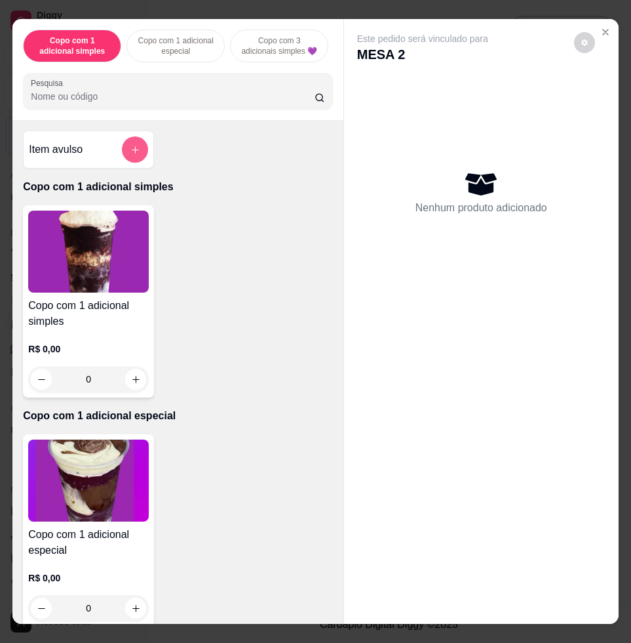
click at [138, 157] on button "add-separate-item" at bounding box center [135, 149] width 26 height 26
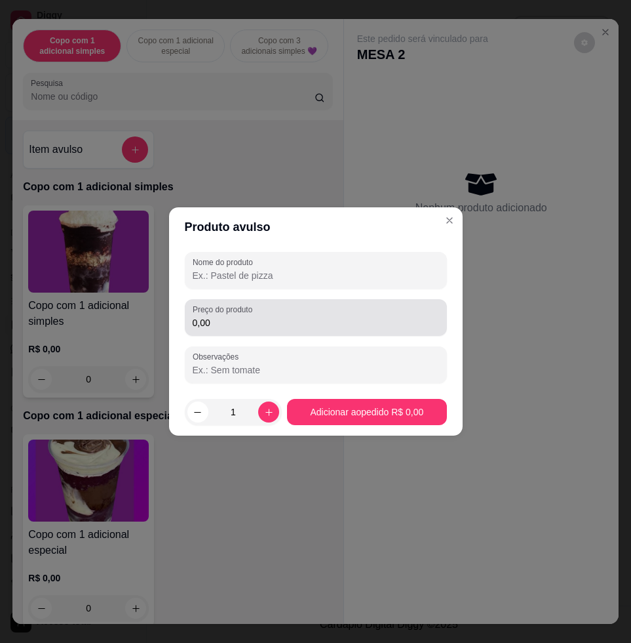
drag, startPoint x: 275, startPoint y: 313, endPoint x: 281, endPoint y: 287, distance: 26.9
click at [275, 315] on div "0,00" at bounding box center [316, 317] width 247 height 26
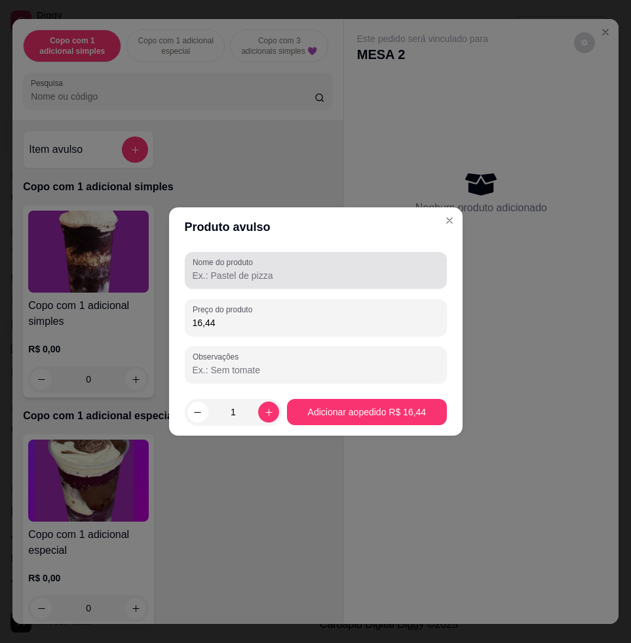
type input "16,44"
click at [287, 283] on div "Nome do produto" at bounding box center [316, 270] width 262 height 37
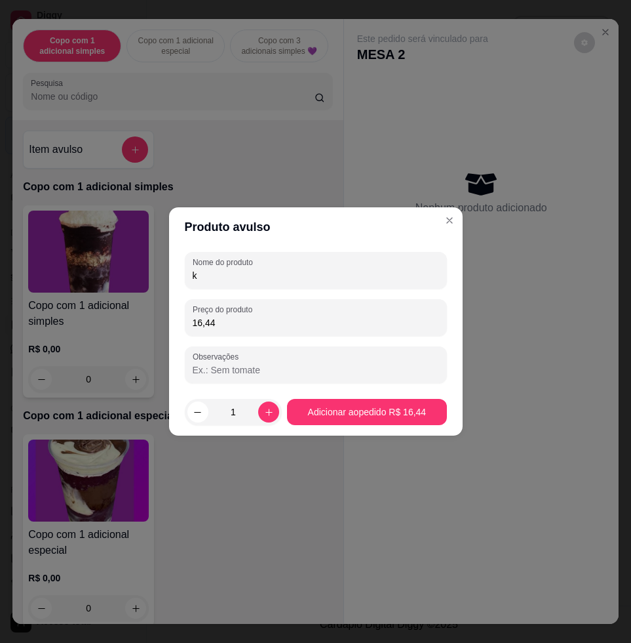
type input "k"
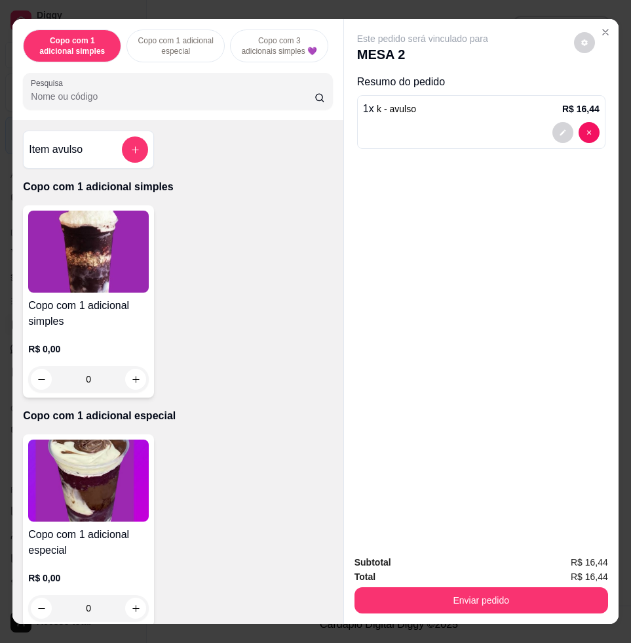
click at [140, 163] on div at bounding box center [135, 149] width 26 height 26
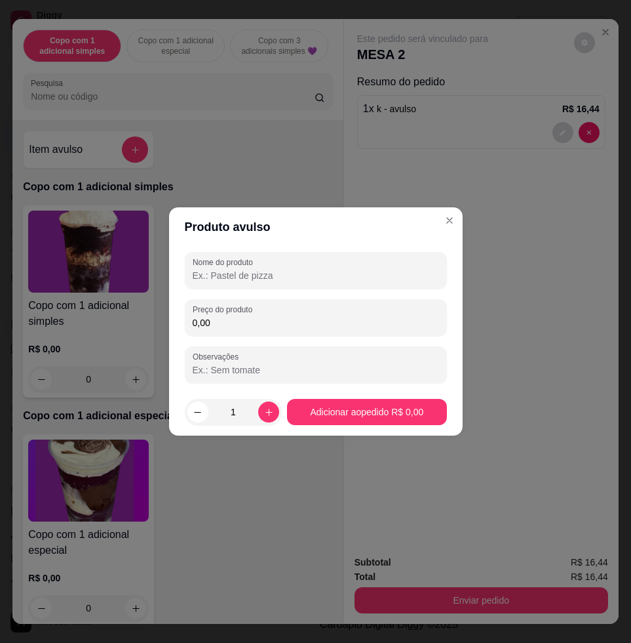
click at [249, 325] on input "0,00" at bounding box center [316, 322] width 247 height 13
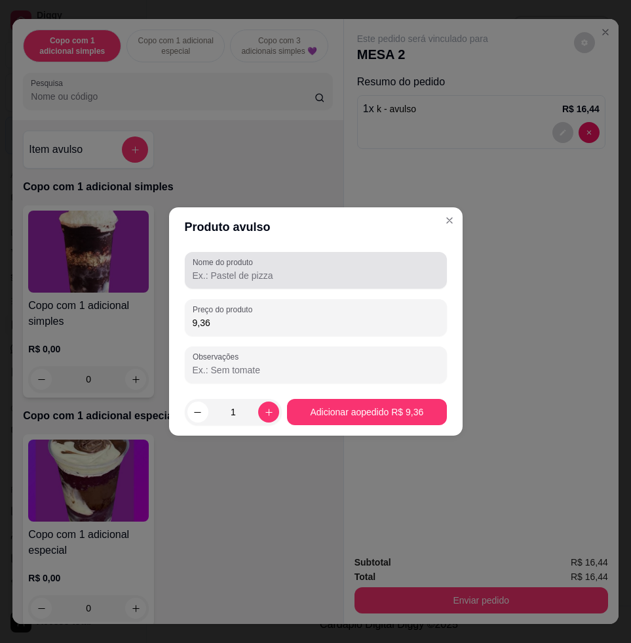
type input "9,36"
click at [325, 269] on input "Nome do produto" at bounding box center [316, 275] width 247 height 13
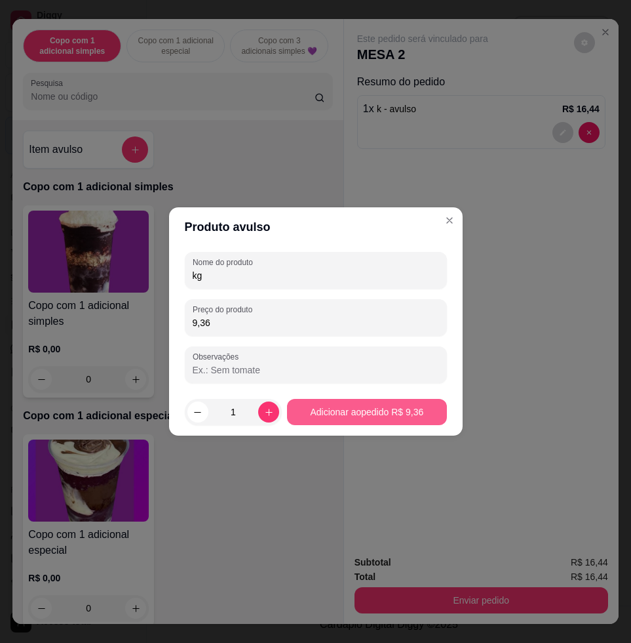
type input "kg"
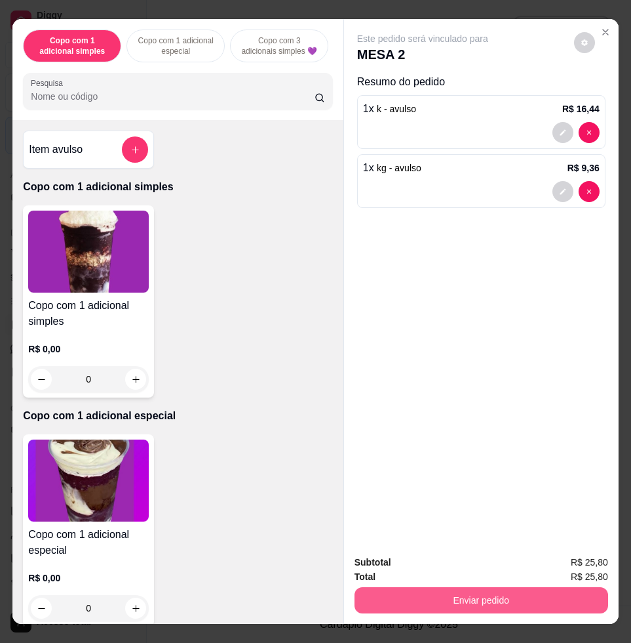
click at [490, 587] on button "Enviar pedido" at bounding box center [482, 600] width 254 height 26
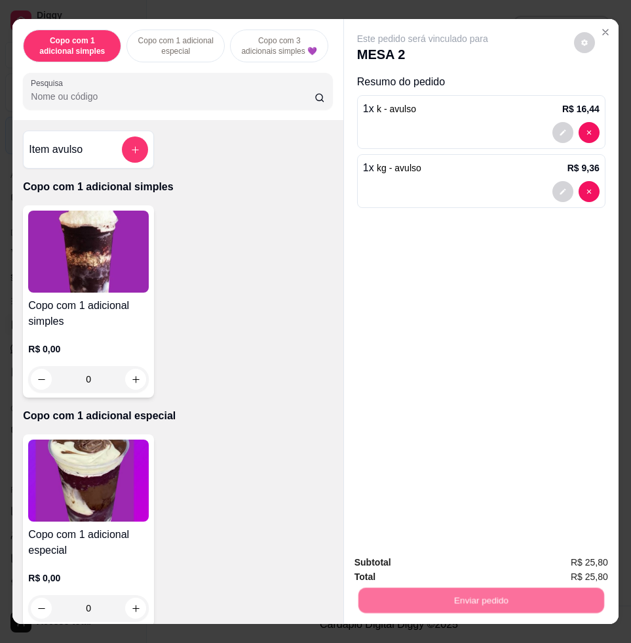
click at [484, 572] on button "Não registrar e enviar pedido" at bounding box center [436, 561] width 132 height 24
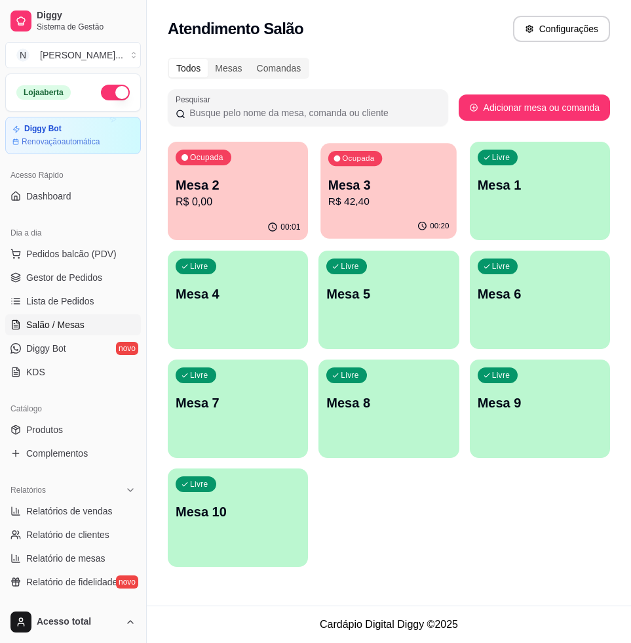
click at [356, 194] on p "R$ 42,40" at bounding box center [388, 201] width 121 height 15
click at [351, 207] on p "R$ 42,40" at bounding box center [388, 201] width 121 height 15
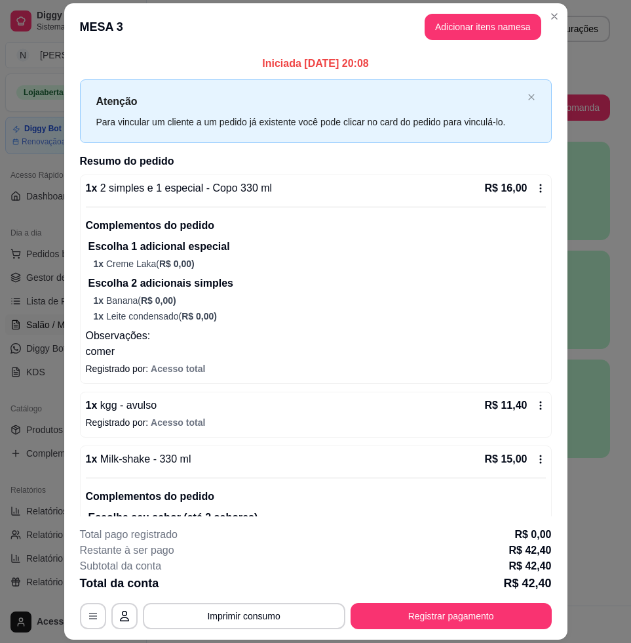
scroll to position [91, 0]
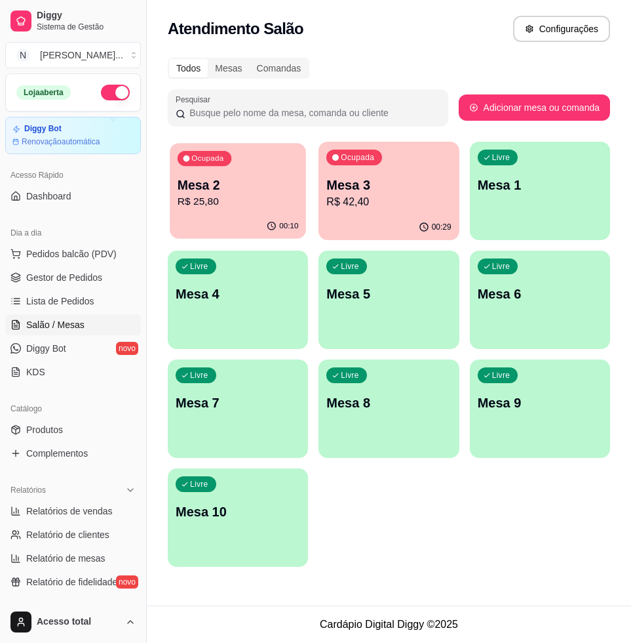
click at [212, 179] on p "Mesa 2" at bounding box center [238, 185] width 121 height 18
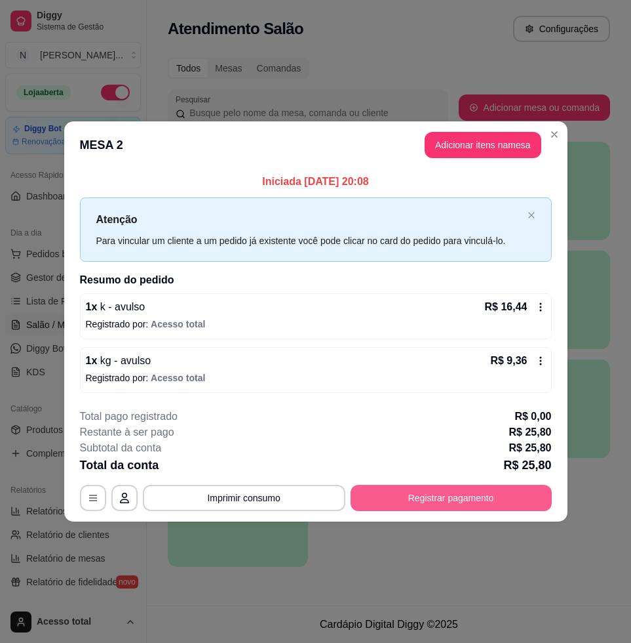
click at [402, 485] on div "**********" at bounding box center [316, 498] width 472 height 26
click at [403, 492] on button "Registrar pagamento" at bounding box center [450, 498] width 195 height 26
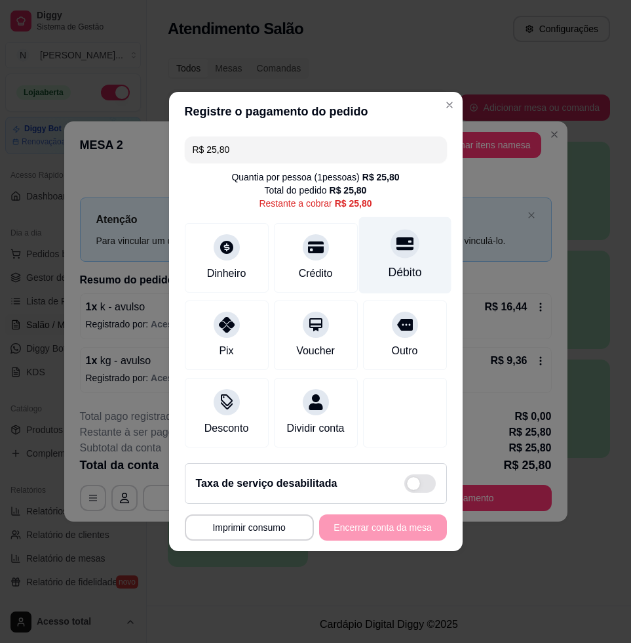
click at [374, 229] on div "Débito" at bounding box center [405, 255] width 92 height 77
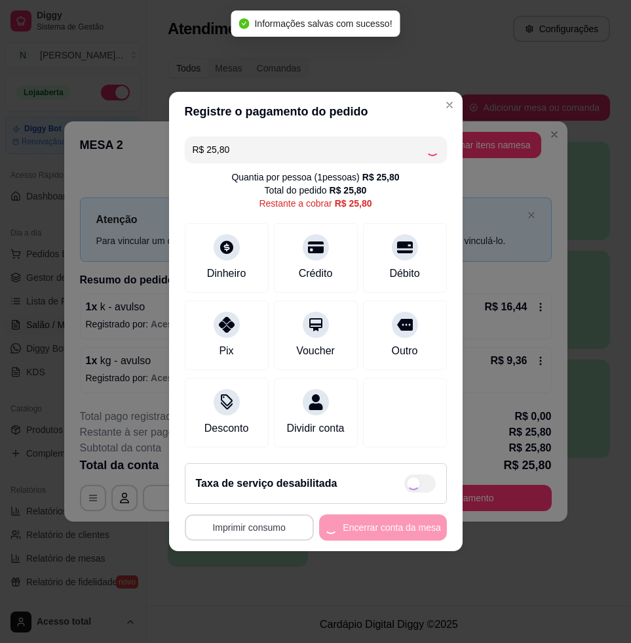
type input "R$ 0,00"
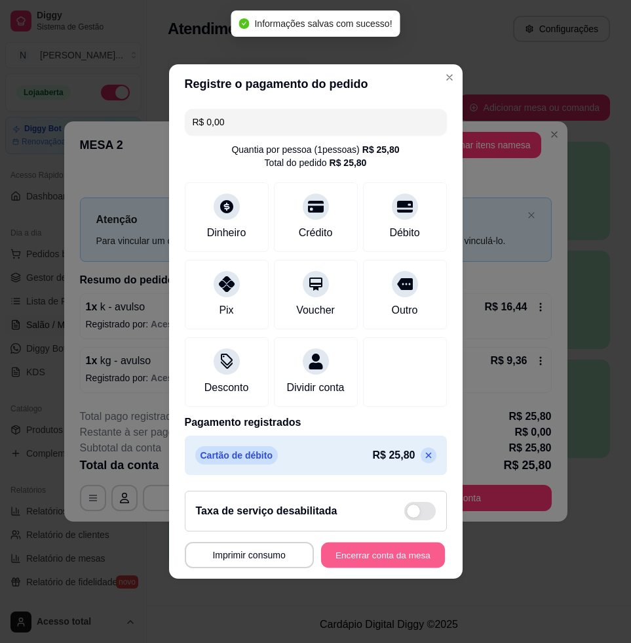
click at [378, 566] on button "Encerrar conta da mesa" at bounding box center [383, 555] width 124 height 26
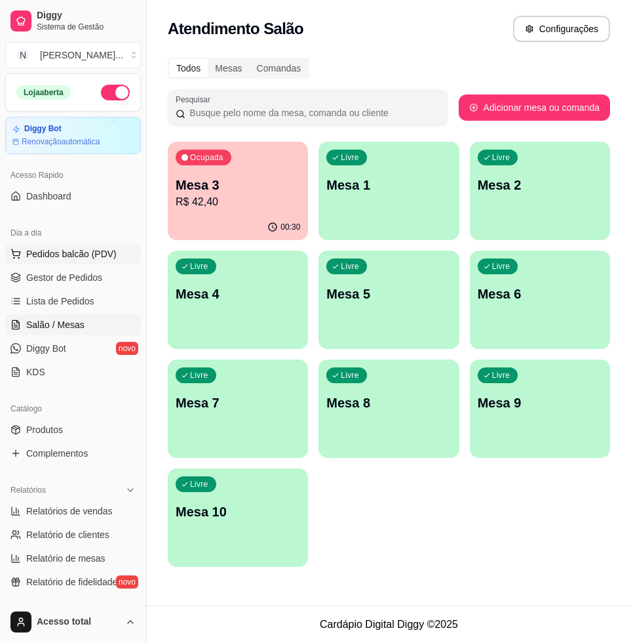
click at [92, 256] on span "Pedidos balcão (PDV)" at bounding box center [71, 253] width 90 height 13
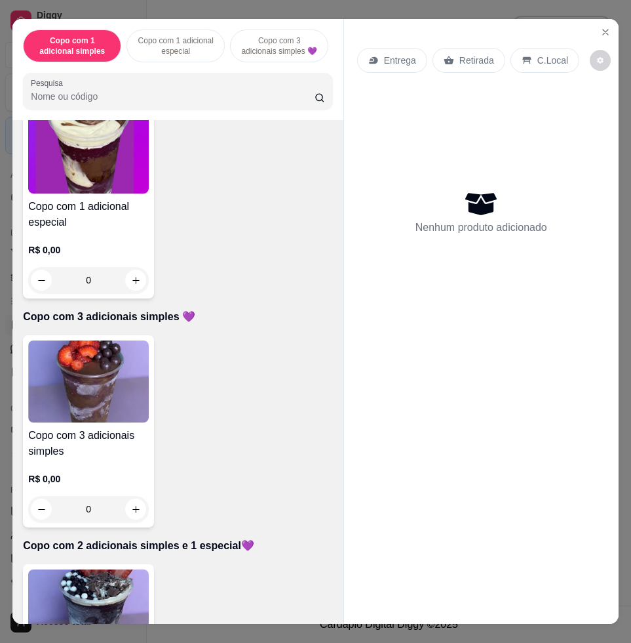
scroll to position [574, 0]
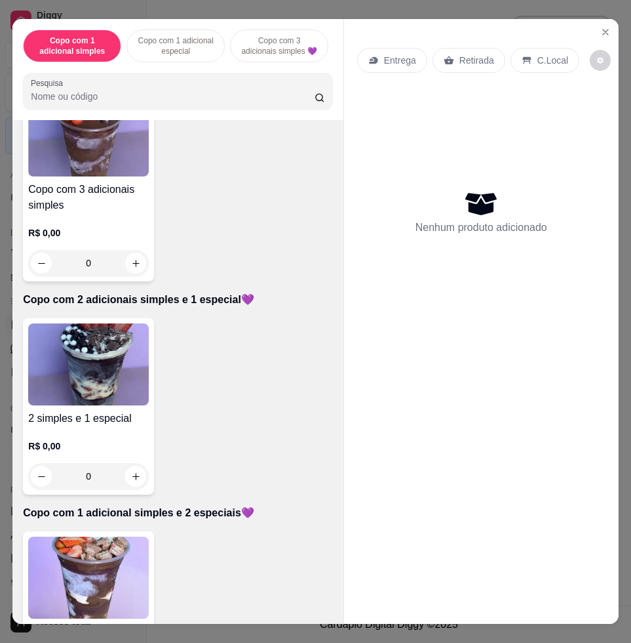
click at [119, 551] on img at bounding box center [88, 577] width 121 height 82
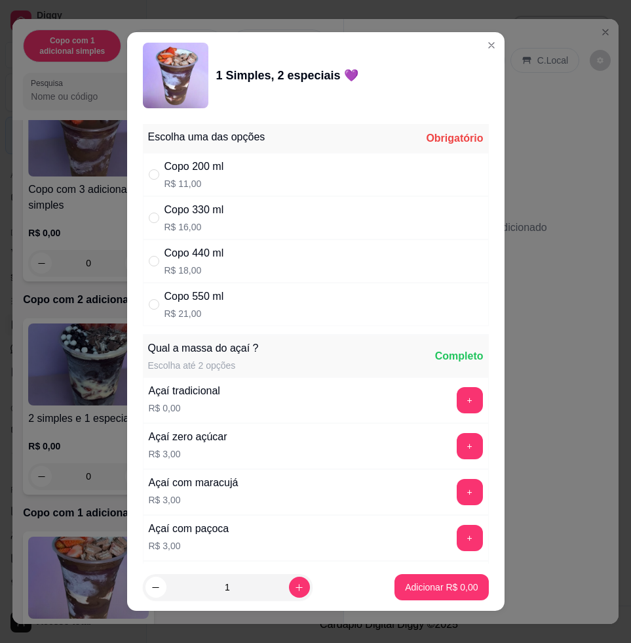
click at [220, 254] on div "Copo 440 ml R$ 18,00" at bounding box center [316, 260] width 346 height 43
radio input "true"
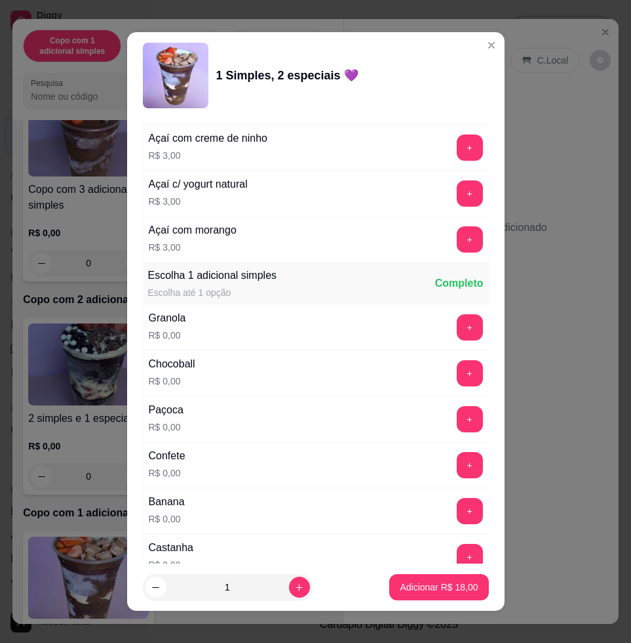
scroll to position [820, 0]
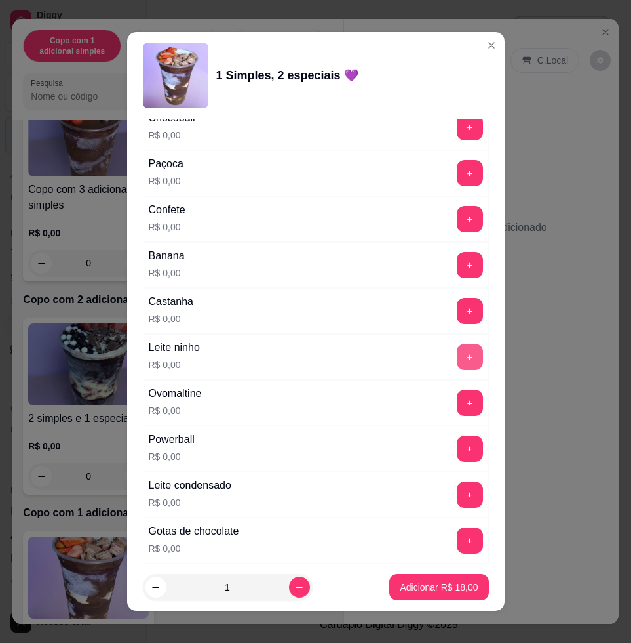
click at [457, 357] on button "+" at bounding box center [470, 357] width 26 height 26
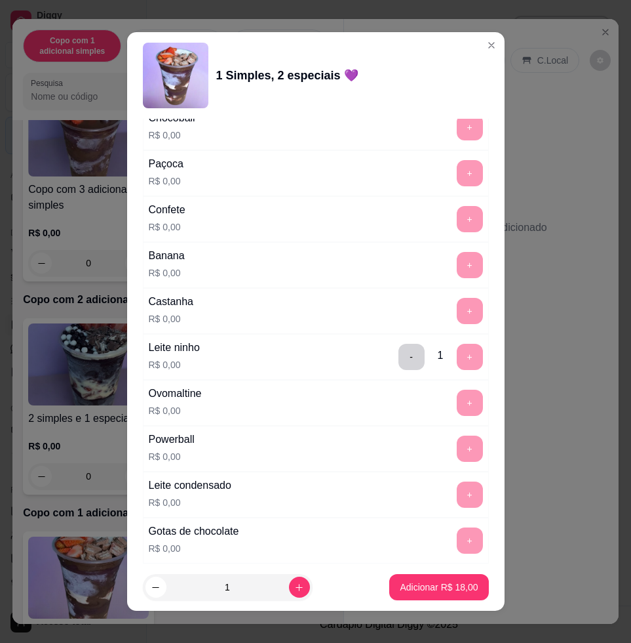
scroll to position [1065, 0]
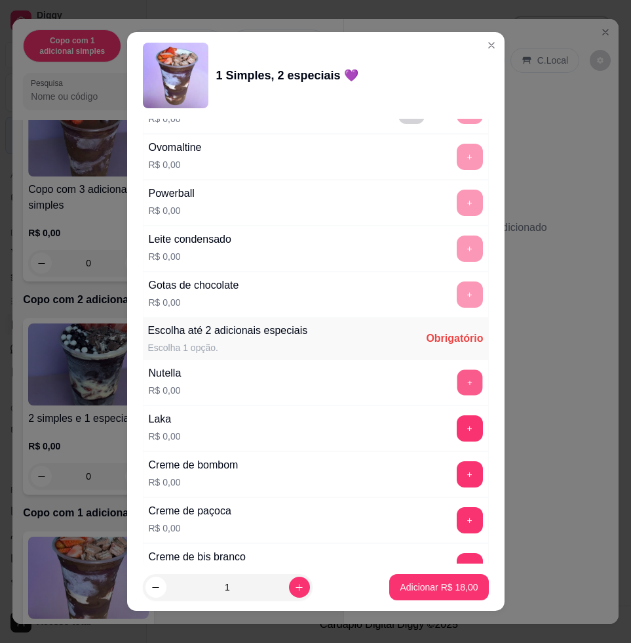
click at [457, 379] on button "+" at bounding box center [470, 383] width 26 height 26
click at [435, 441] on div "Laka R$ 0,00 +" at bounding box center [316, 428] width 346 height 46
click at [457, 432] on button "+" at bounding box center [470, 428] width 26 height 26
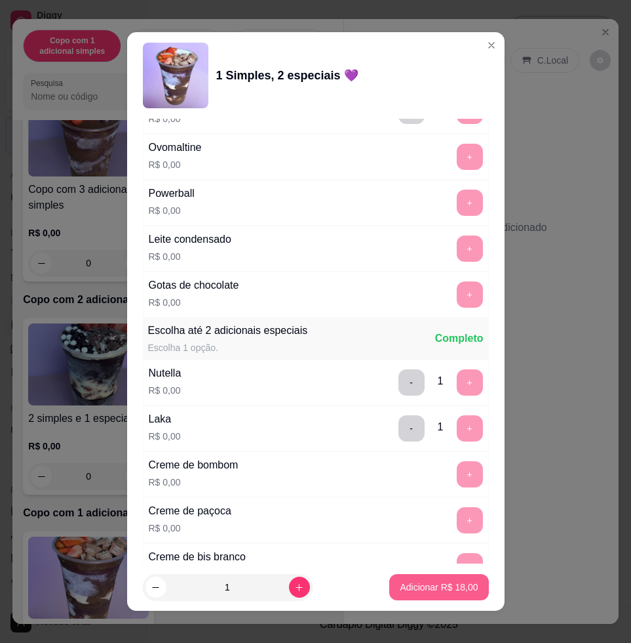
click at [444, 599] on button "Adicionar R$ 18,00" at bounding box center [438, 587] width 99 height 26
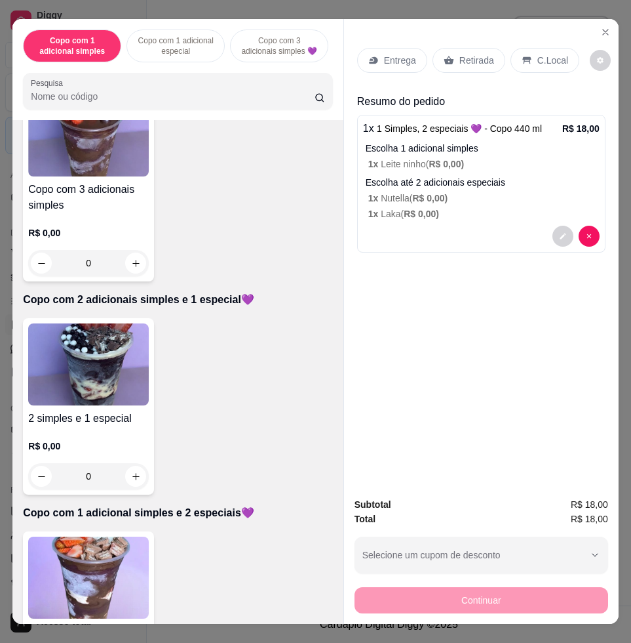
click at [387, 54] on p "Entrega" at bounding box center [400, 60] width 32 height 13
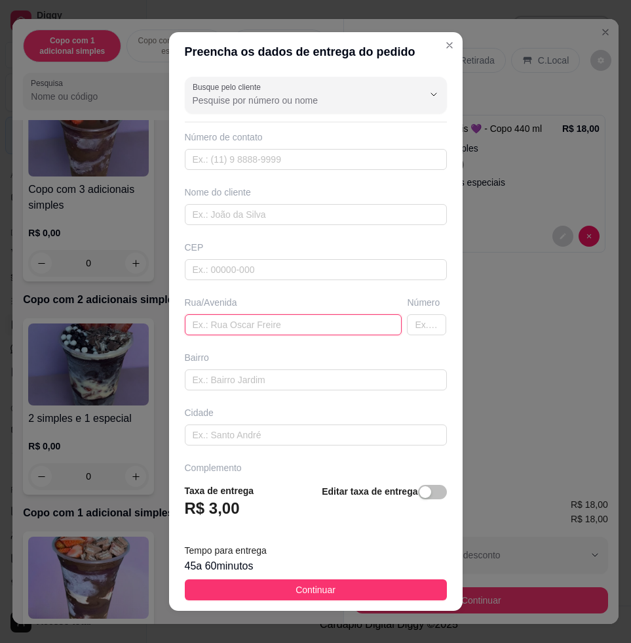
click at [294, 324] on input "text" at bounding box center [294, 324] width 218 height 21
paste input "[STREET_ADDRESS][PERSON_NAME]"
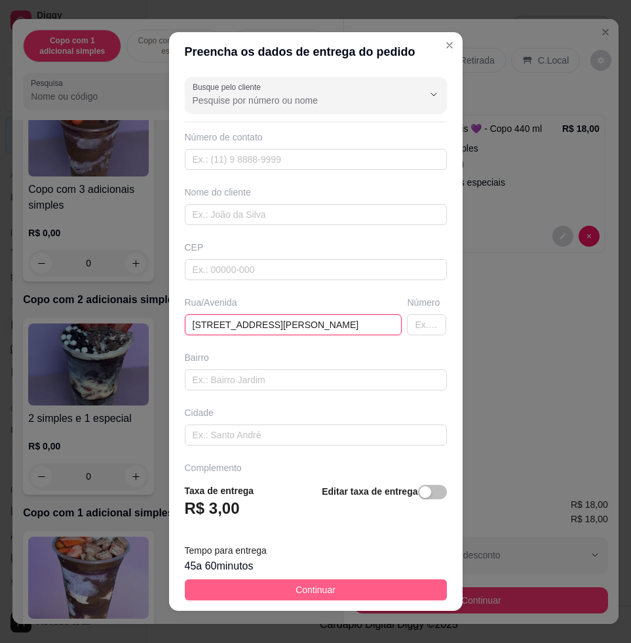
type input "[STREET_ADDRESS][PERSON_NAME]"
click at [387, 583] on button "Continuar" at bounding box center [316, 589] width 262 height 21
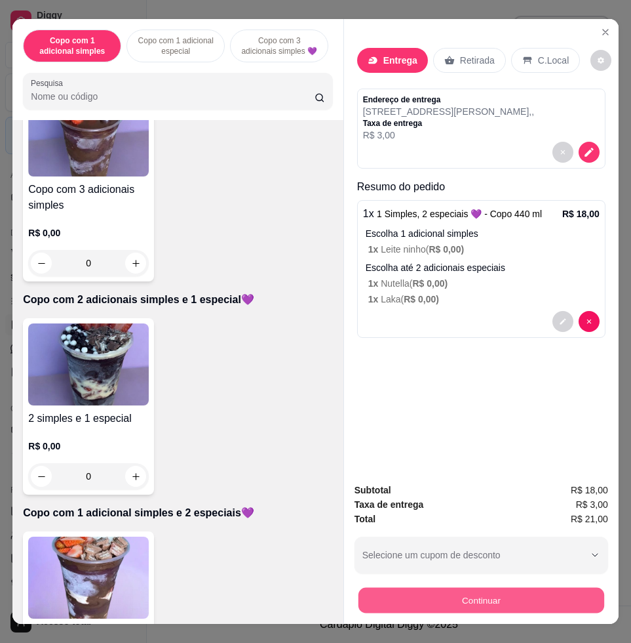
click at [471, 587] on button "Continuar" at bounding box center [482, 600] width 246 height 26
click at [478, 587] on button "Continuar" at bounding box center [482, 600] width 246 height 26
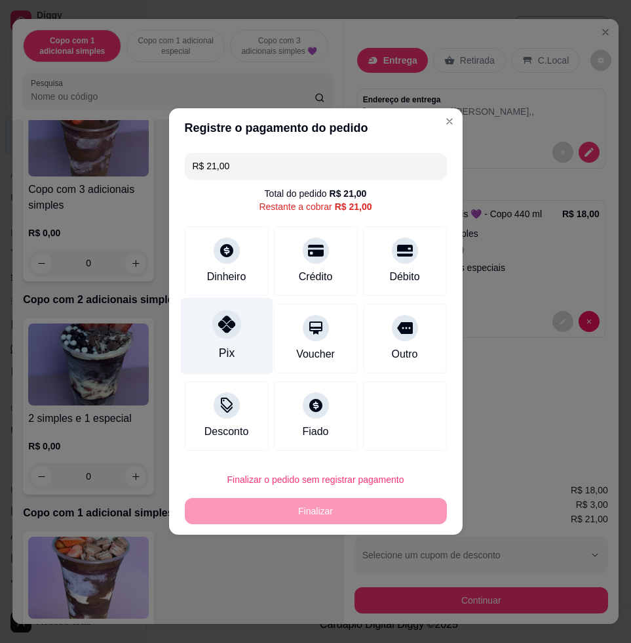
click at [239, 330] on div "Pix" at bounding box center [226, 336] width 92 height 77
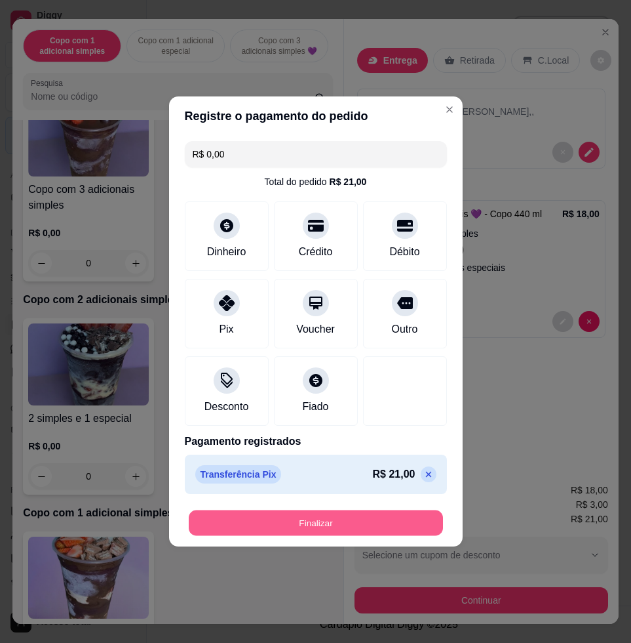
click at [325, 515] on button "Finalizar" at bounding box center [316, 523] width 254 height 26
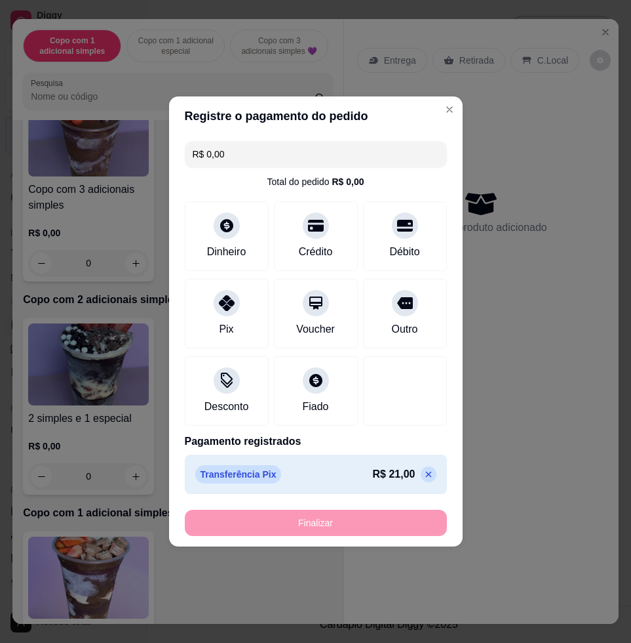
type input "-R$ 21,00"
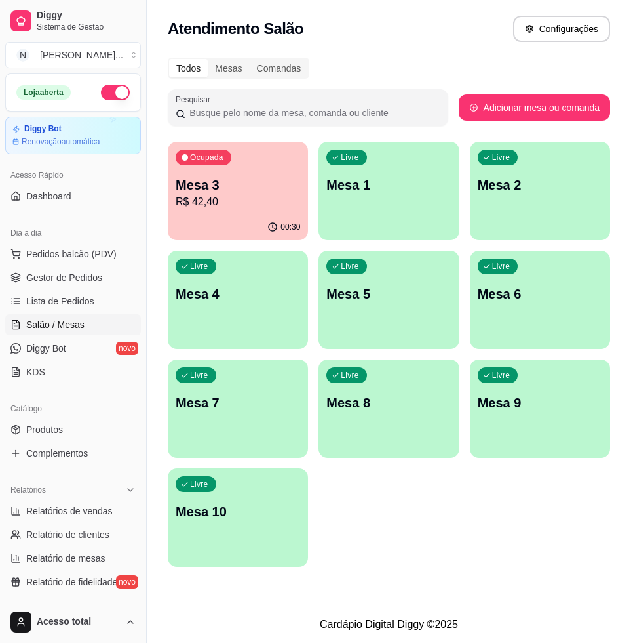
click at [318, 483] on div "Ocupada Mesa 3 R$ 42,40 00:30 Livre Mesa 1 Livre Mesa 2 Livre Mesa 4 Livre Mesa…" at bounding box center [389, 354] width 443 height 425
click at [283, 437] on div "Livre Mesa 7" at bounding box center [238, 401] width 136 height 80
click at [59, 259] on span "Pedidos balcão (PDV)" at bounding box center [71, 253] width 90 height 13
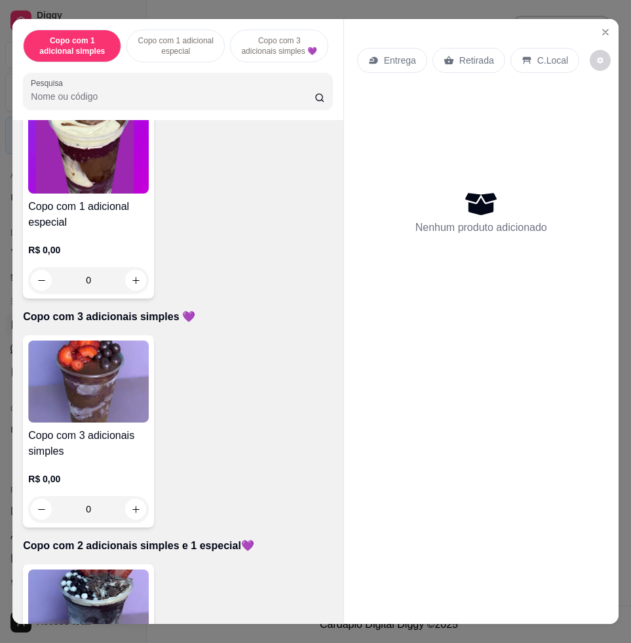
scroll to position [738, 0]
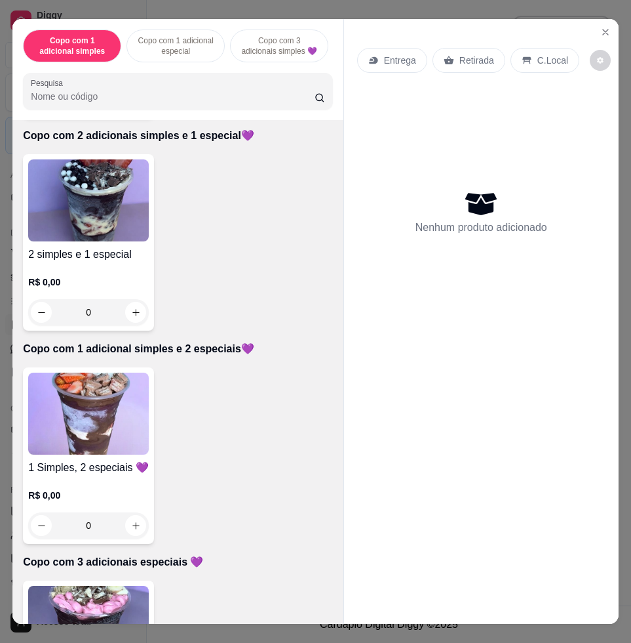
click at [121, 411] on img at bounding box center [88, 413] width 121 height 82
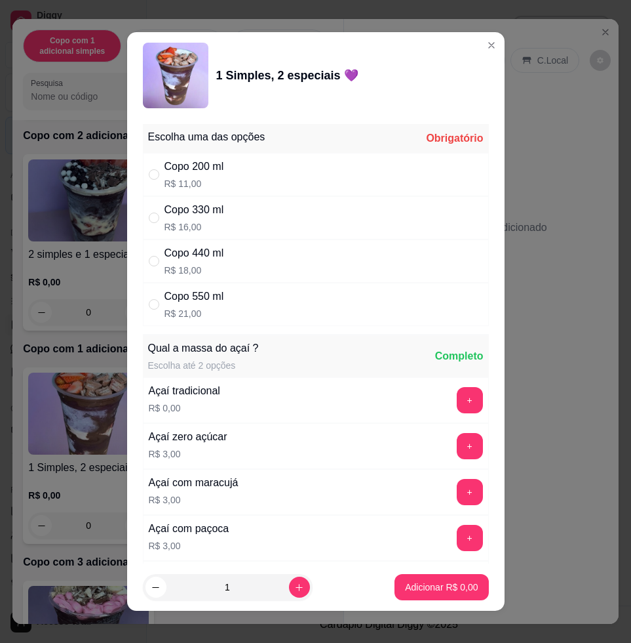
click at [207, 223] on p "R$ 16,00" at bounding box center [195, 226] width 60 height 13
radio input "true"
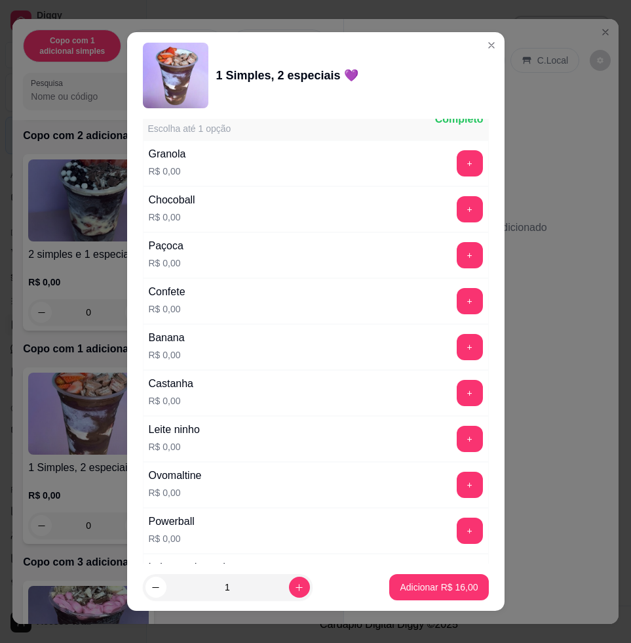
scroll to position [820, 0]
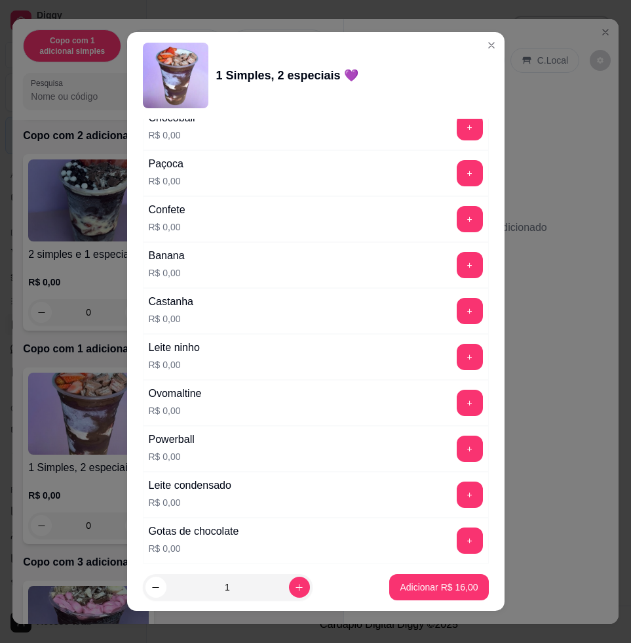
click at [457, 354] on button "+" at bounding box center [470, 357] width 26 height 26
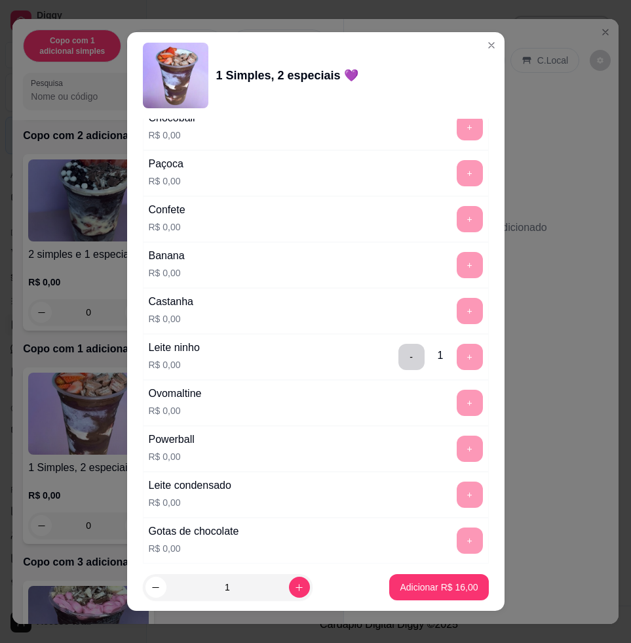
scroll to position [1065, 0]
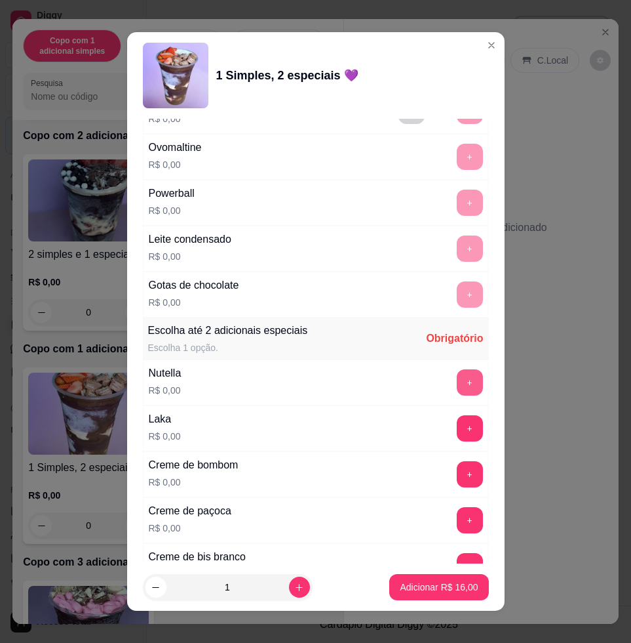
click at [457, 381] on button "+" at bounding box center [470, 382] width 26 height 26
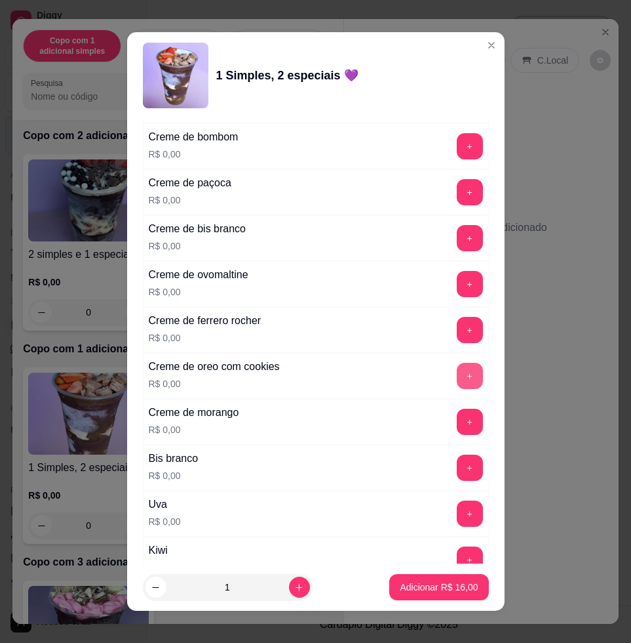
scroll to position [1557, 0]
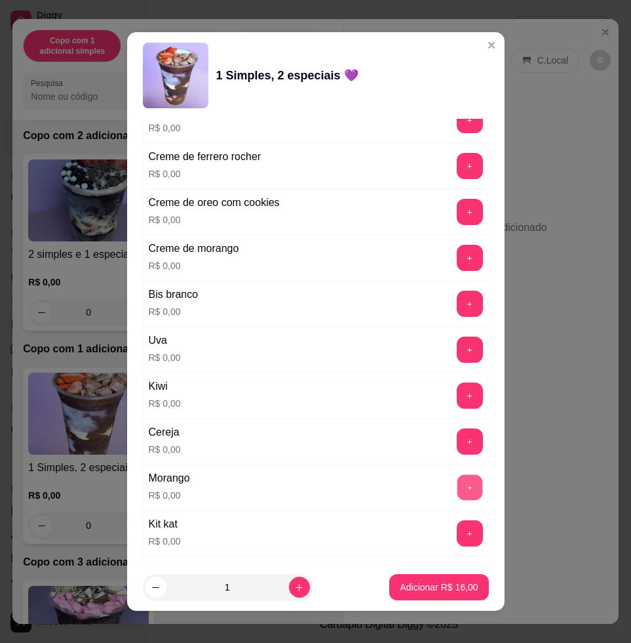
click at [457, 487] on button "+" at bounding box center [470, 488] width 26 height 26
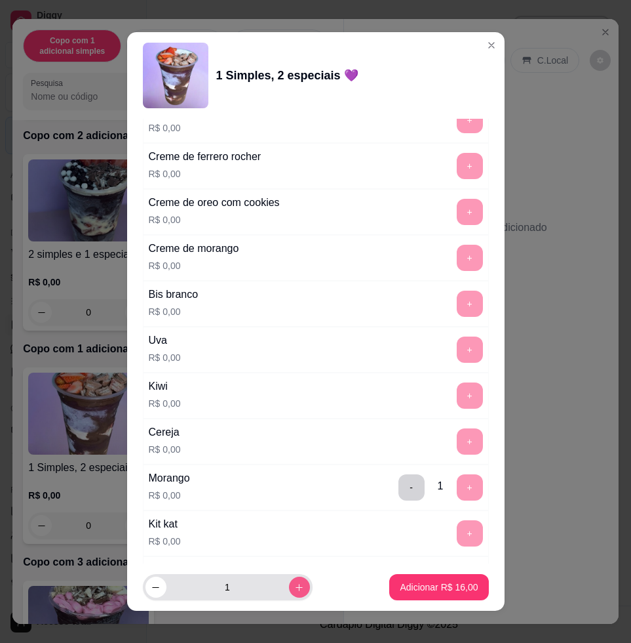
click at [289, 594] on button "increase-product-quantity" at bounding box center [299, 586] width 21 height 21
type input "2"
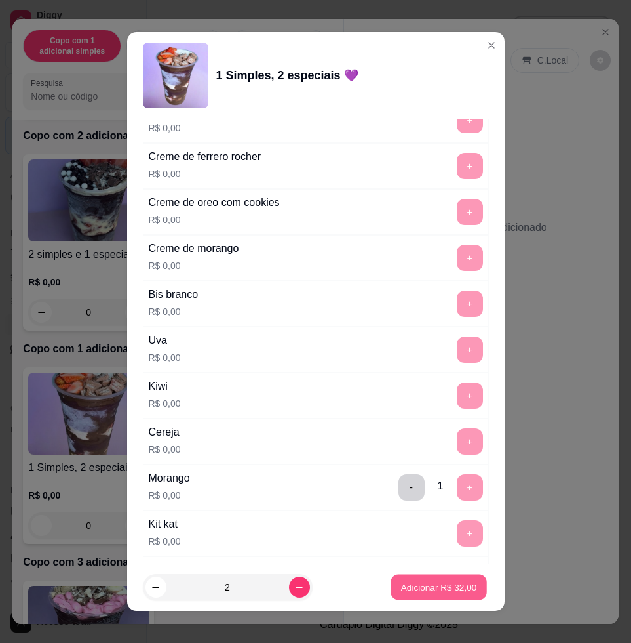
click at [420, 580] on p "Adicionar R$ 32,00" at bounding box center [439, 586] width 76 height 12
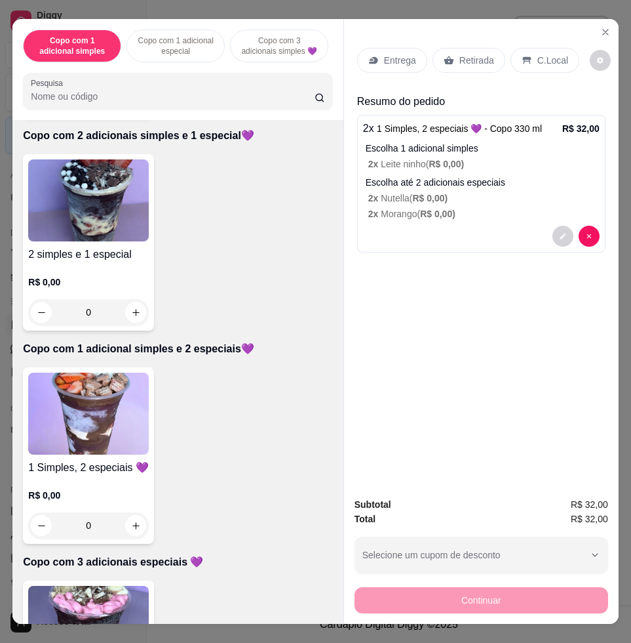
click at [359, 49] on div "Entrega" at bounding box center [392, 60] width 70 height 25
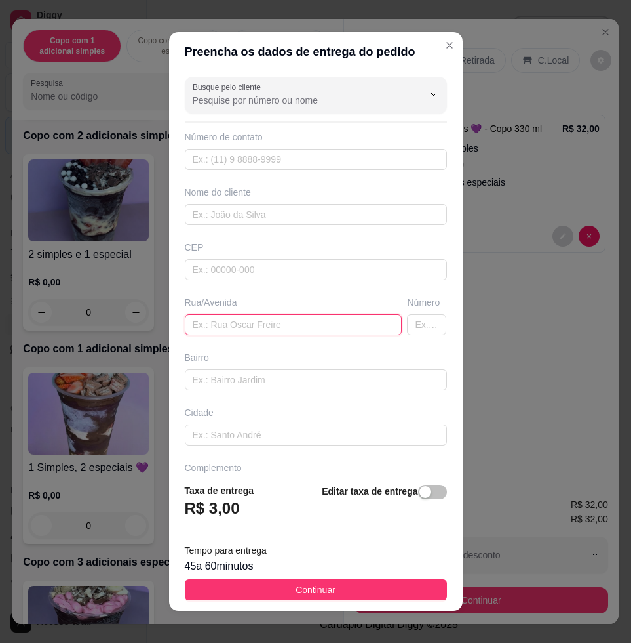
click at [265, 315] on input "text" at bounding box center [294, 324] width 218 height 21
paste input "[STREET_ADDRESS][PERSON_NAME]"
type input "[STREET_ADDRESS][PERSON_NAME]"
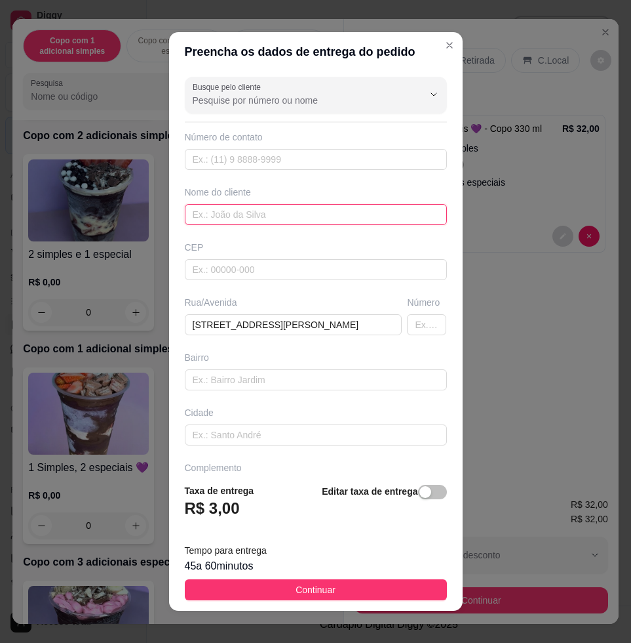
click at [237, 222] on input "text" at bounding box center [316, 214] width 262 height 21
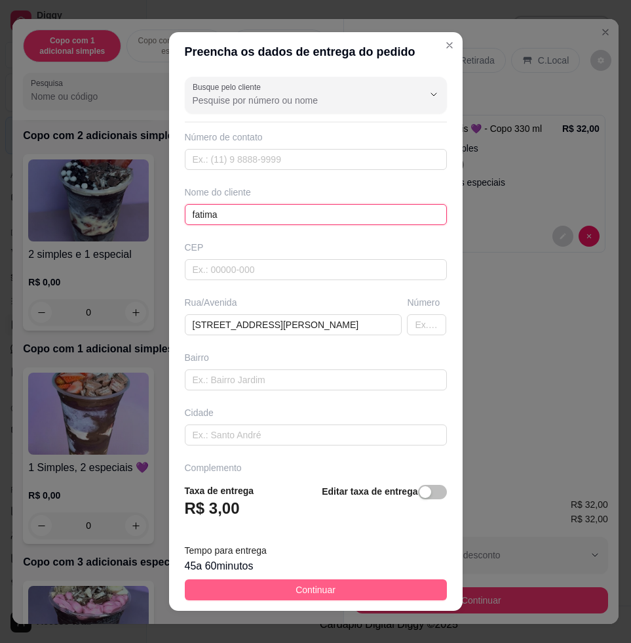
type input "fatima"
click at [377, 589] on button "Continuar" at bounding box center [316, 589] width 262 height 21
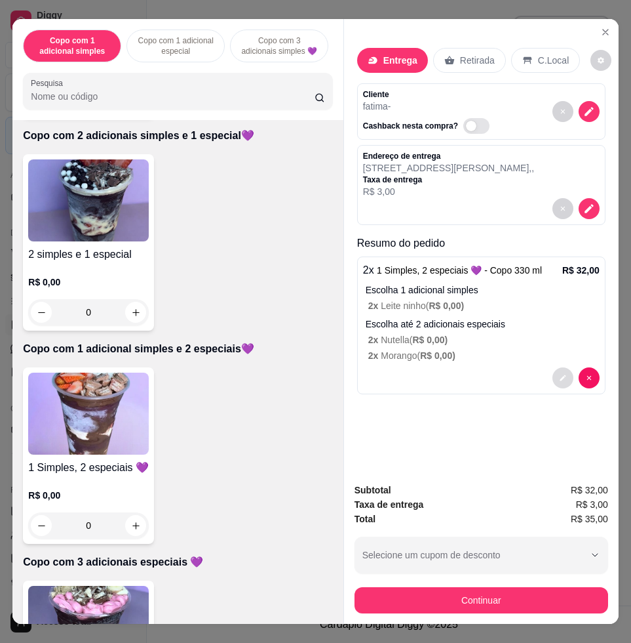
click at [554, 378] on button "decrease-product-quantity" at bounding box center [563, 377] width 21 height 21
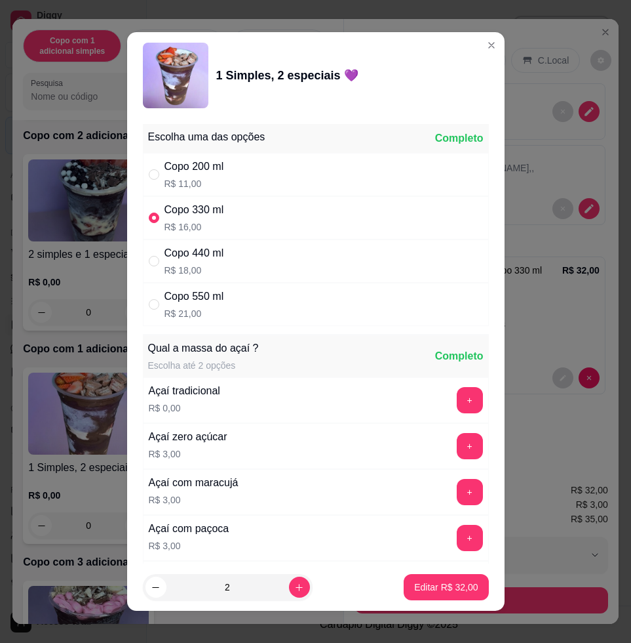
click at [240, 258] on div "Copo 440 ml R$ 18,00" at bounding box center [316, 260] width 346 height 43
radio input "false"
radio input "true"
click at [456, 585] on p "Editar R$ 36,00" at bounding box center [447, 586] width 62 height 12
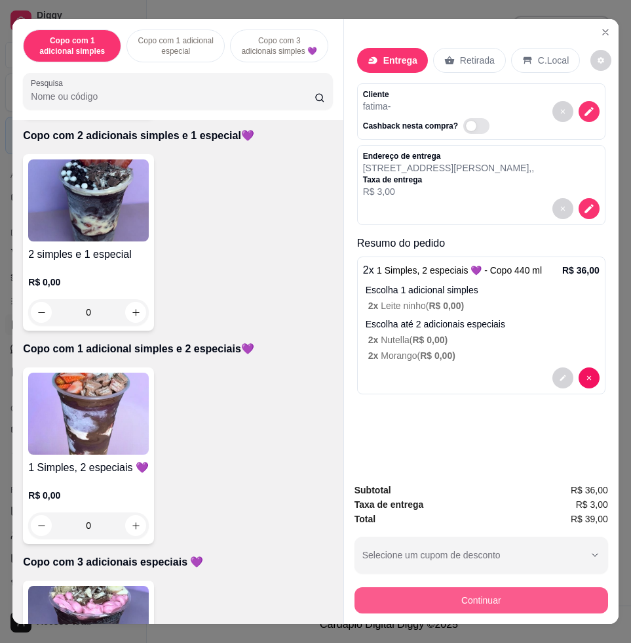
click at [495, 598] on button "Continuar" at bounding box center [482, 600] width 254 height 26
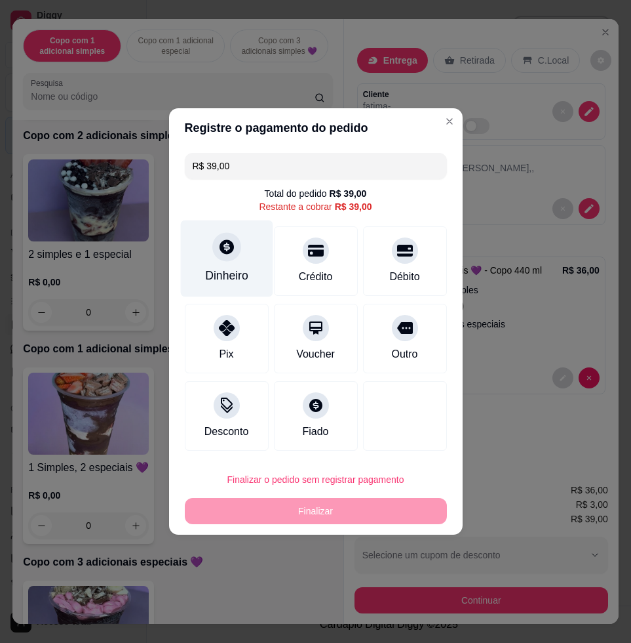
click at [233, 250] on div at bounding box center [226, 246] width 29 height 29
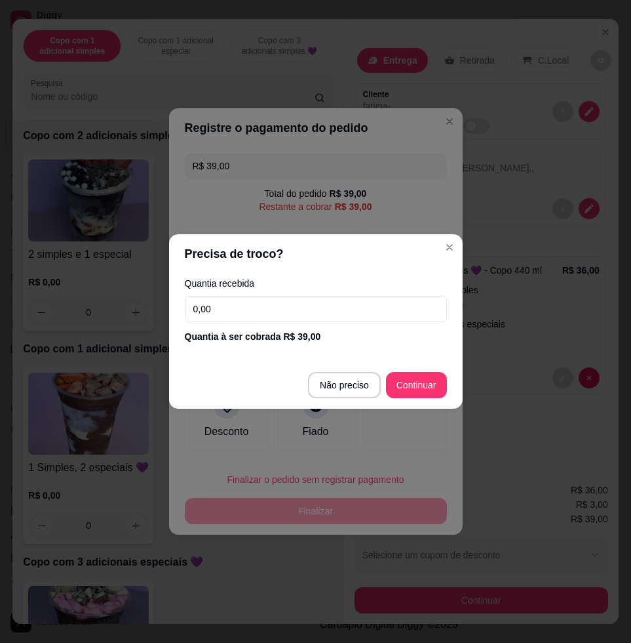
click at [282, 314] on input "0,00" at bounding box center [316, 309] width 262 height 26
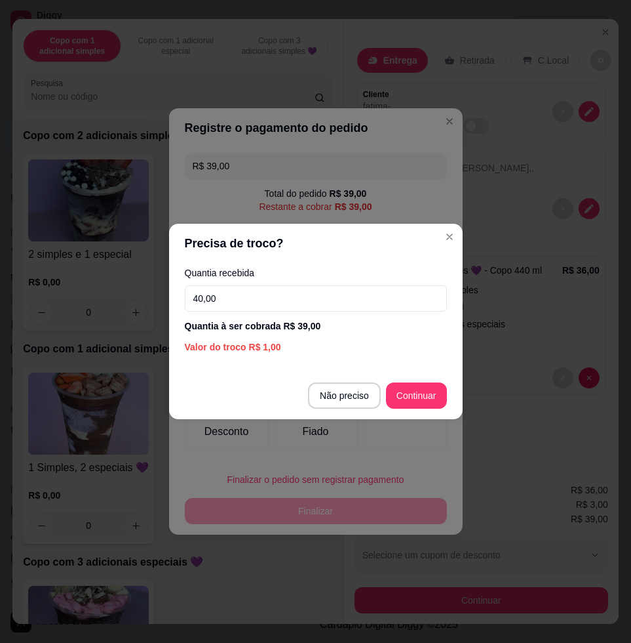
type input "40,00"
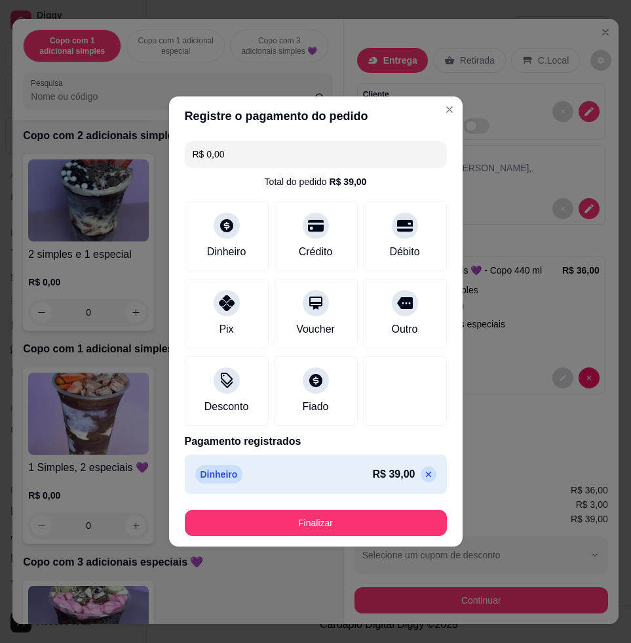
click at [313, 507] on footer "Finalizar" at bounding box center [316, 522] width 294 height 47
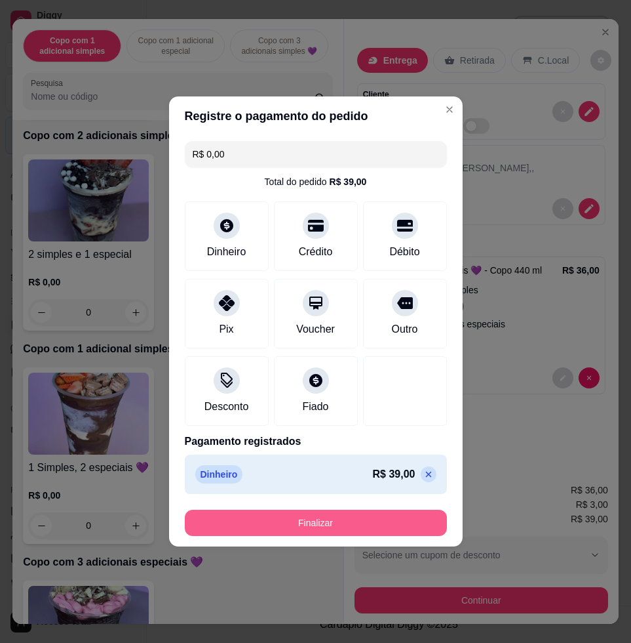
click at [321, 517] on button "Finalizar" at bounding box center [316, 522] width 262 height 26
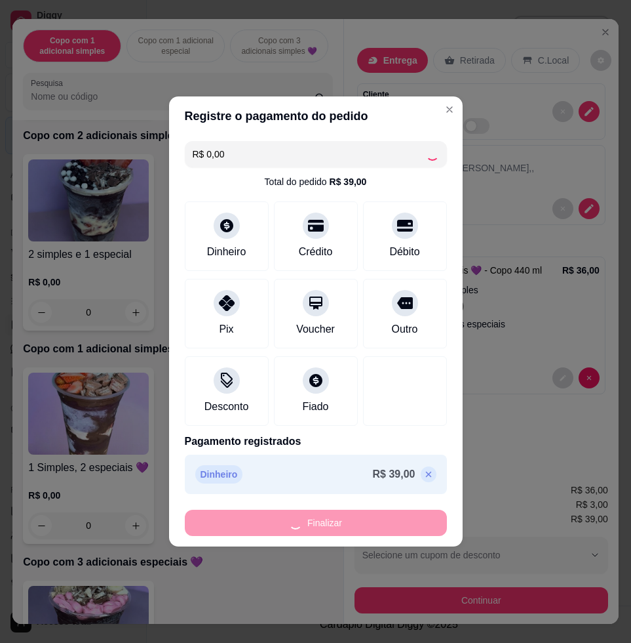
type input "-R$ 39,00"
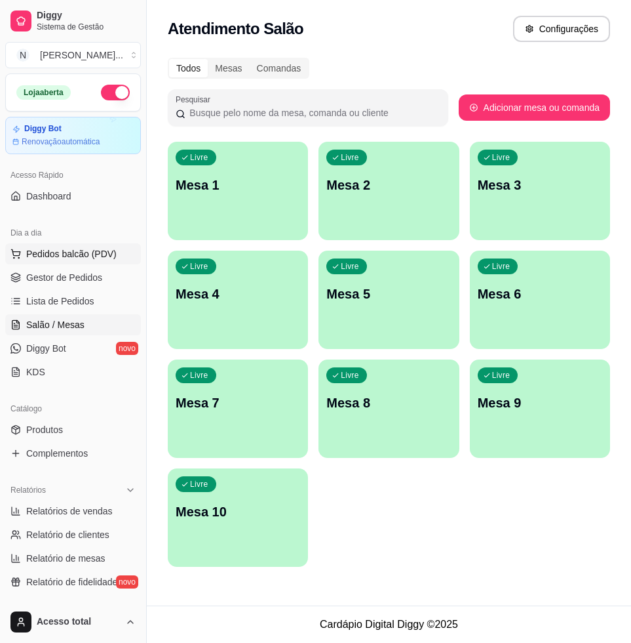
click at [100, 264] on button "Pedidos balcão (PDV)" at bounding box center [73, 253] width 136 height 21
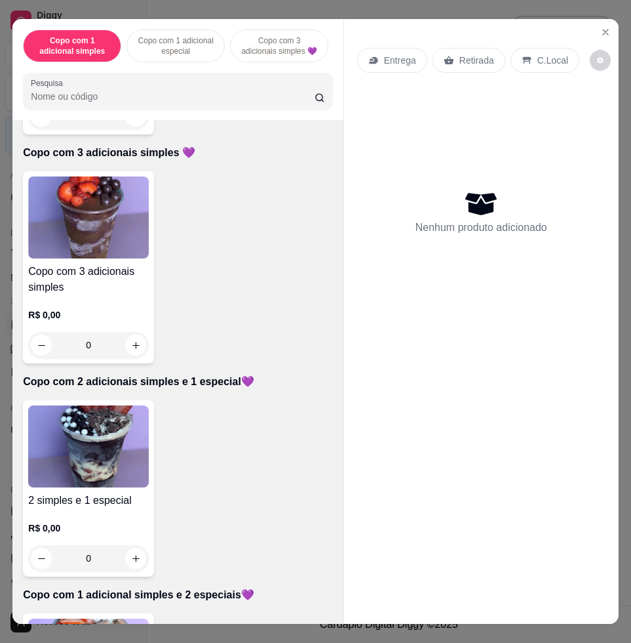
scroll to position [656, 0]
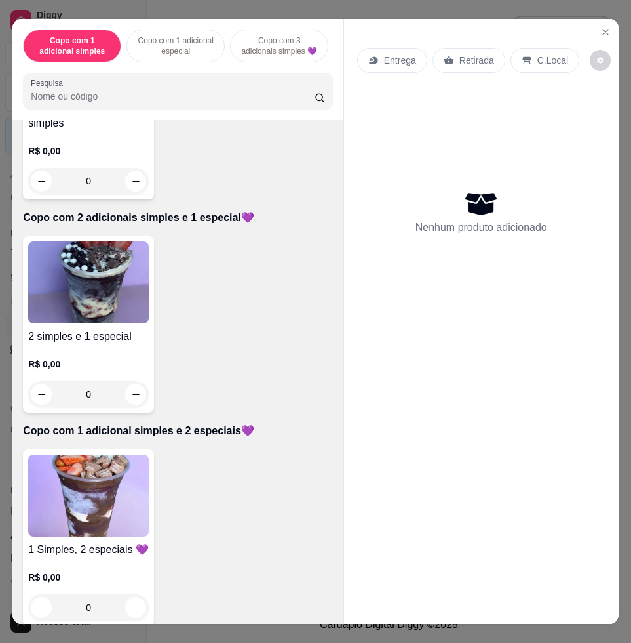
click at [100, 458] on div "1 Simples, 2 especiais 💜 R$ 0,00 0" at bounding box center [88, 537] width 131 height 176
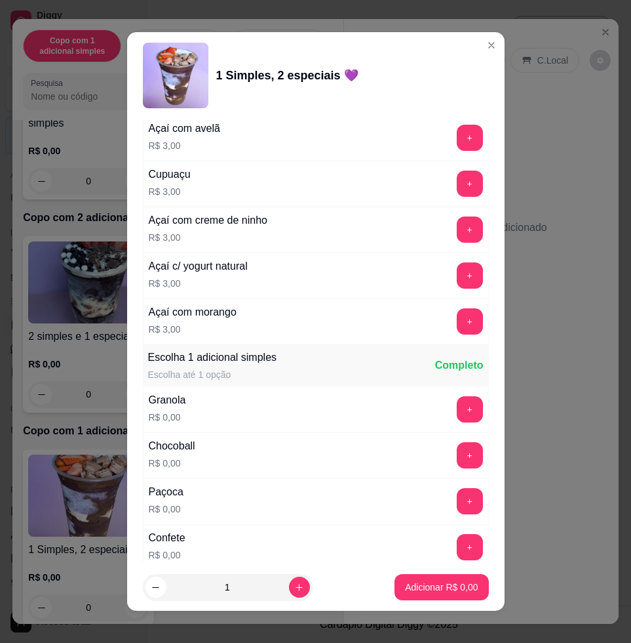
scroll to position [738, 0]
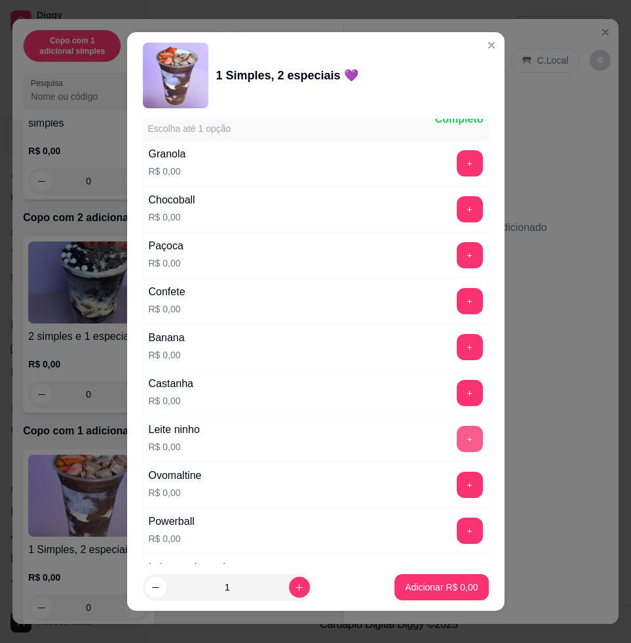
click at [457, 439] on button "+" at bounding box center [470, 439] width 26 height 26
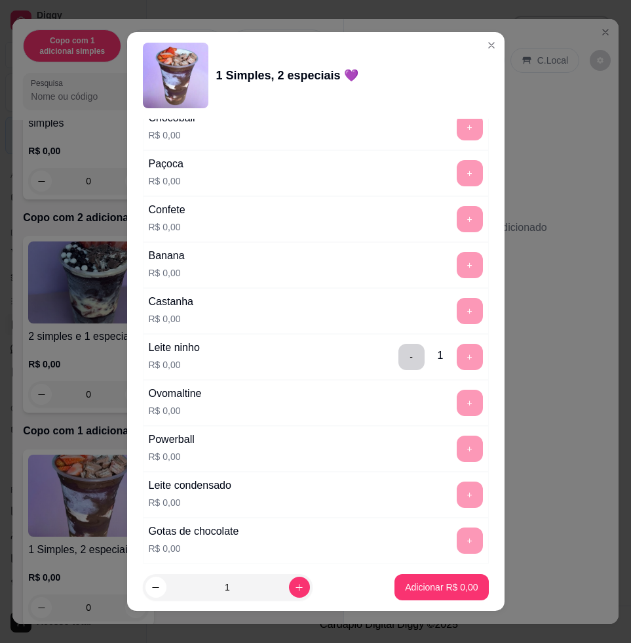
scroll to position [1147, 0]
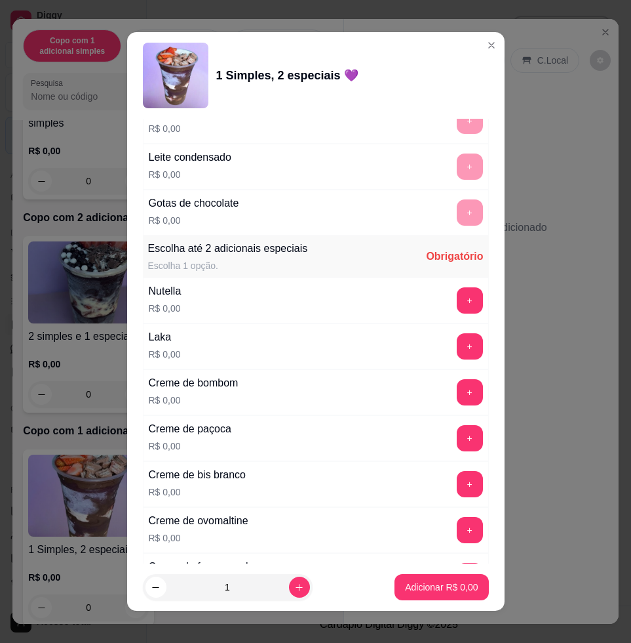
click at [457, 300] on button "+" at bounding box center [470, 300] width 26 height 26
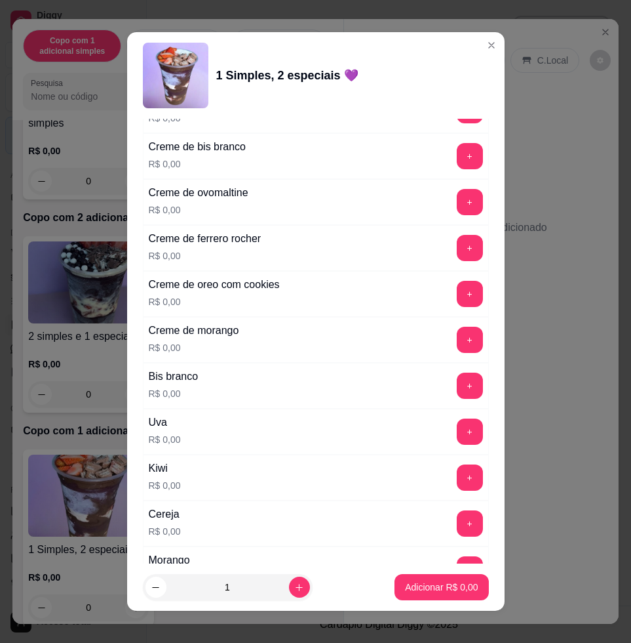
scroll to position [1557, 0]
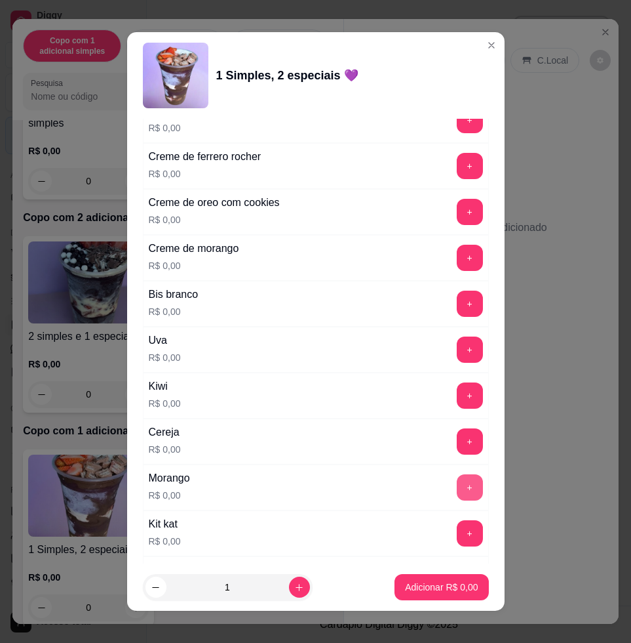
click at [457, 486] on button "+" at bounding box center [470, 487] width 26 height 26
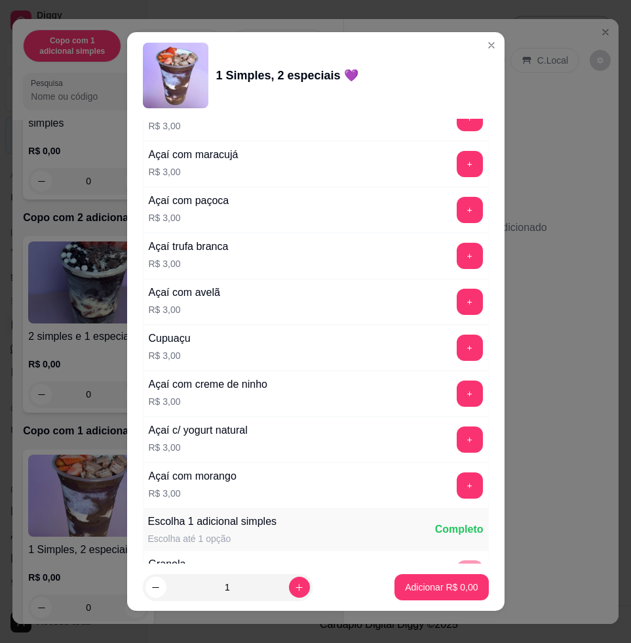
scroll to position [0, 0]
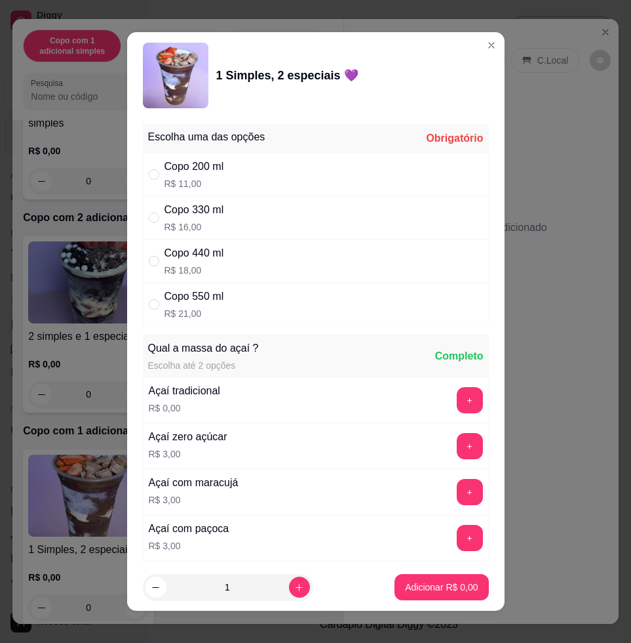
click at [362, 259] on div "Copo 440 ml R$ 18,00" at bounding box center [316, 260] width 346 height 43
radio input "true"
click at [426, 584] on p "Adicionar R$ 18,00" at bounding box center [439, 586] width 78 height 13
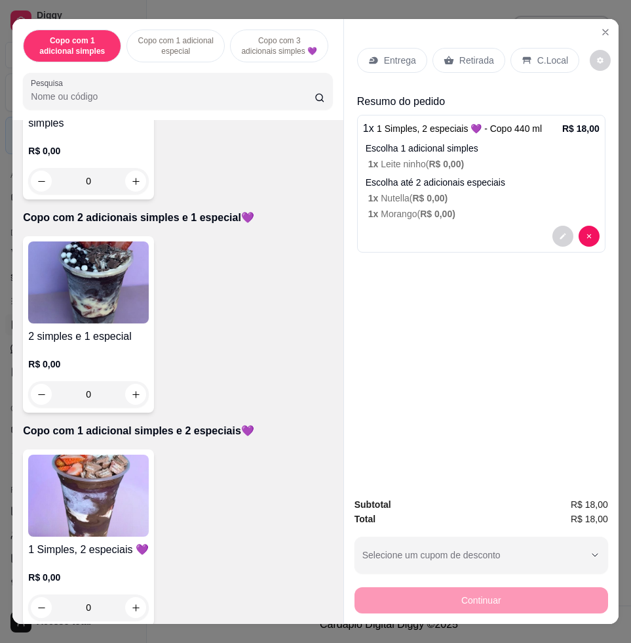
click at [398, 26] on div "Entrega Retirada C.Local Resumo do pedido 1 x 1 Simples, 2 especiais 💜 - Copo 4…" at bounding box center [481, 252] width 275 height 467
click at [395, 60] on p "Entrega" at bounding box center [400, 60] width 32 height 13
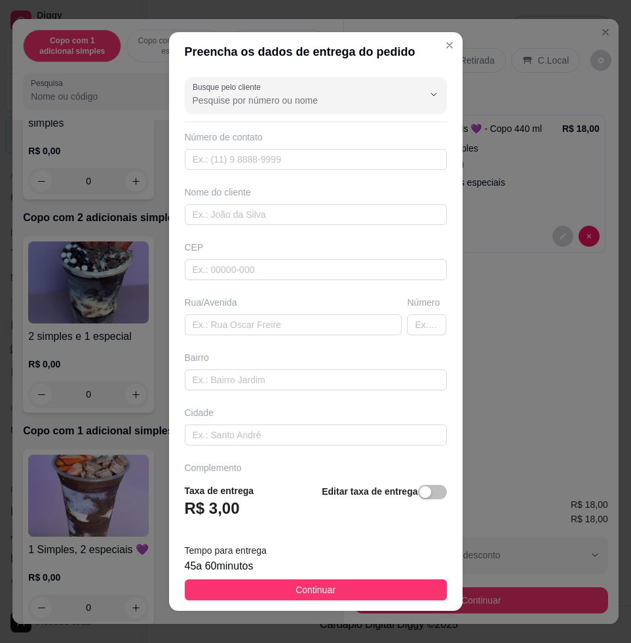
click at [294, 341] on div "Busque pelo cliente Número de contato Nome do cliente CEP Rua/[GEOGRAPHIC_DATA]" at bounding box center [316, 271] width 294 height 401
click at [299, 327] on input "text" at bounding box center [294, 324] width 218 height 21
click at [202, 326] on input "[PERSON_NAME], 125" at bounding box center [294, 324] width 218 height 21
click at [314, 319] on input "[PERSON_NAME], 125" at bounding box center [294, 324] width 218 height 21
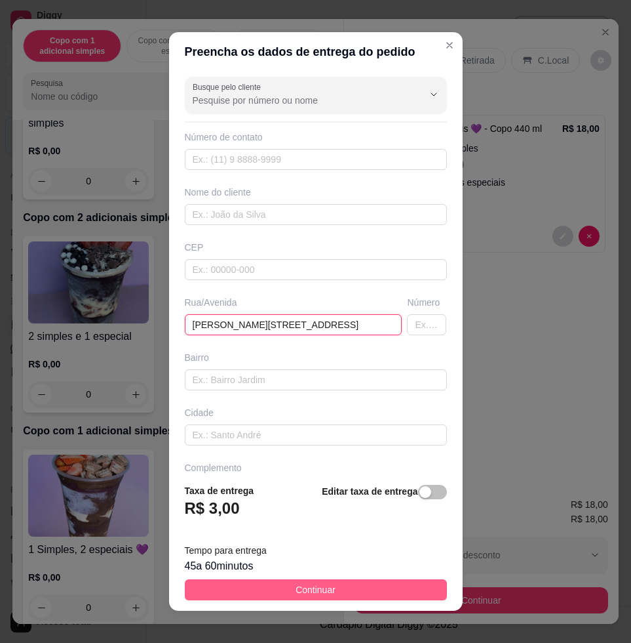
type input "[PERSON_NAME][STREET_ADDRESS]"
click at [386, 589] on button "Continuar" at bounding box center [316, 589] width 262 height 21
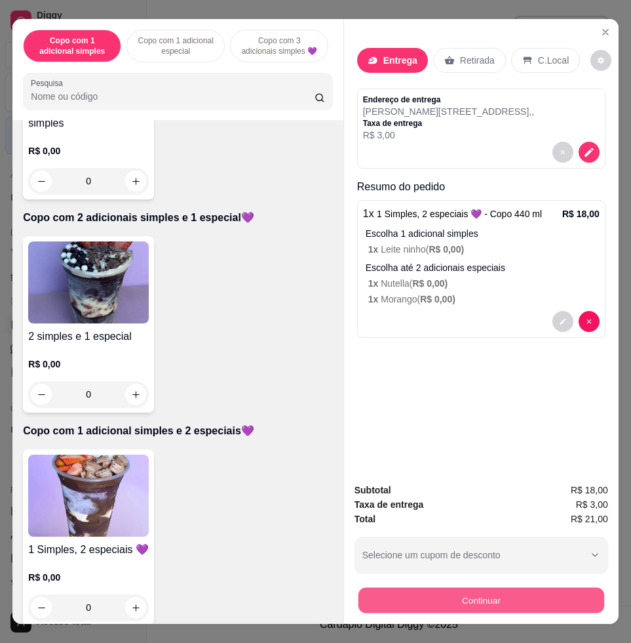
click at [483, 587] on button "Continuar" at bounding box center [482, 600] width 246 height 26
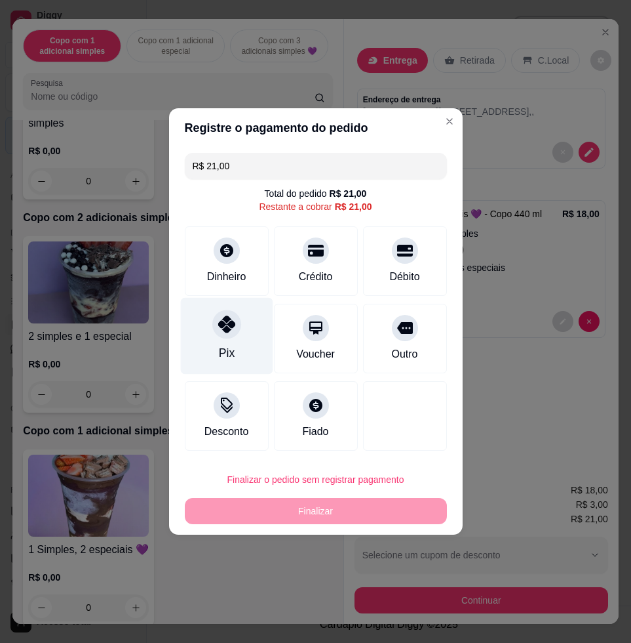
click at [214, 332] on div at bounding box center [226, 323] width 29 height 29
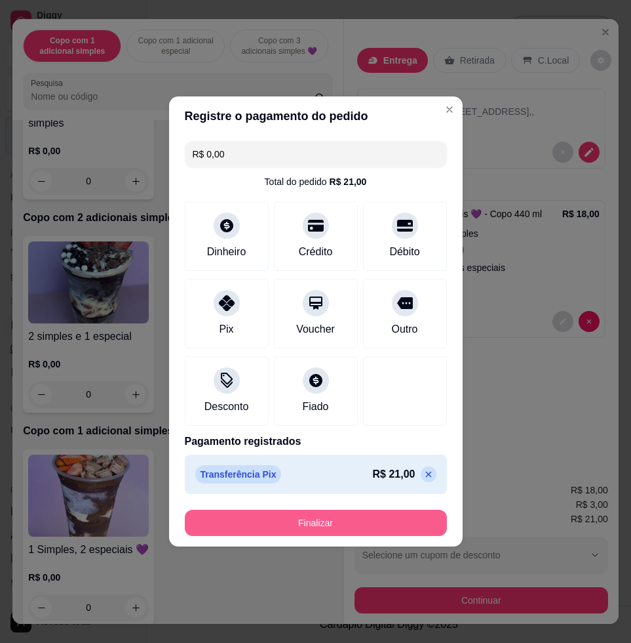
click at [345, 525] on button "Finalizar" at bounding box center [316, 522] width 262 height 26
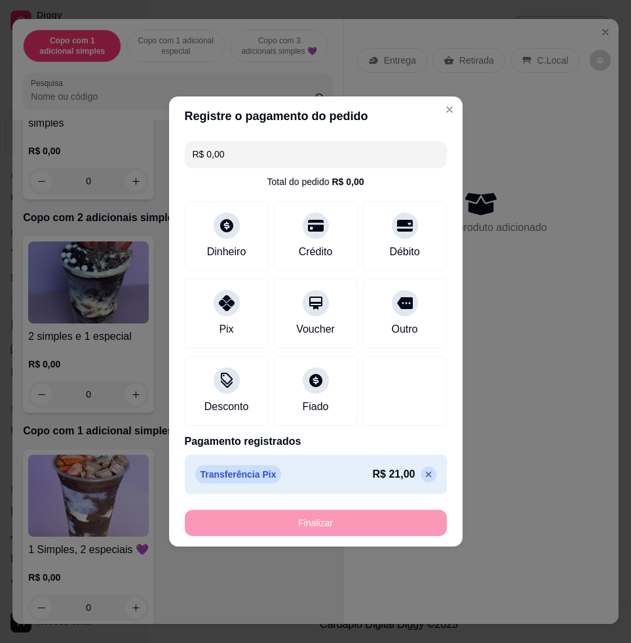
type input "-R$ 21,00"
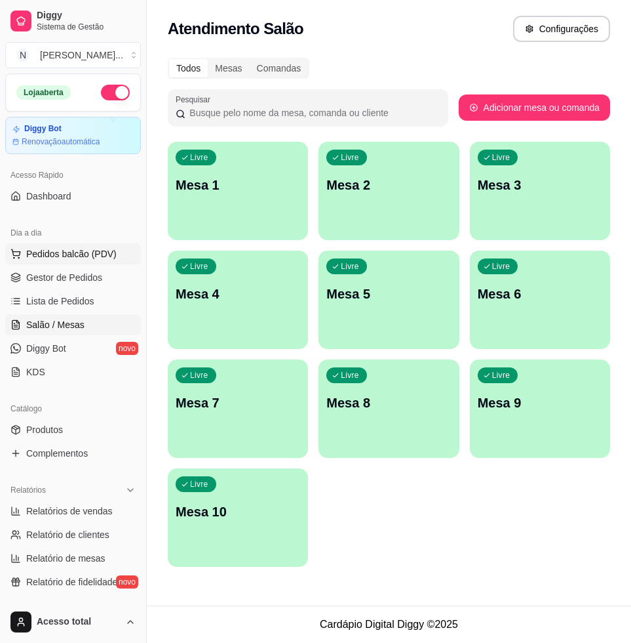
click at [91, 260] on button "Pedidos balcão (PDV)" at bounding box center [73, 253] width 136 height 21
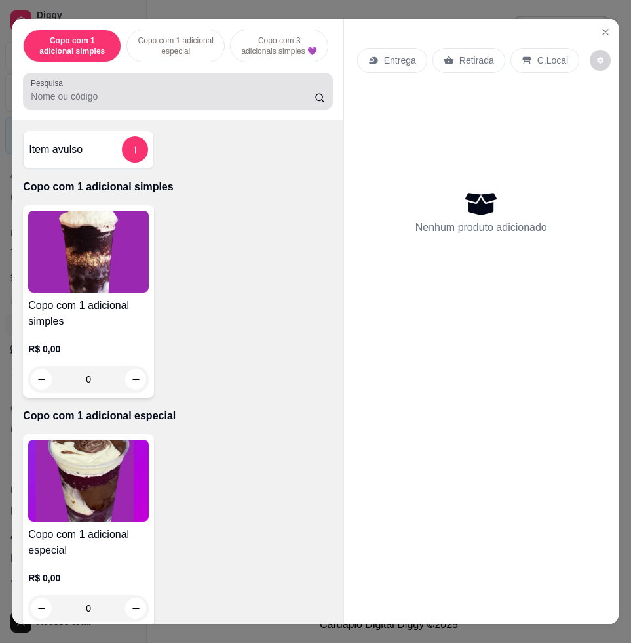
drag, startPoint x: 94, startPoint y: 114, endPoint x: 83, endPoint y: 108, distance: 13.2
click at [94, 109] on div "Pesquisa" at bounding box center [177, 91] width 309 height 37
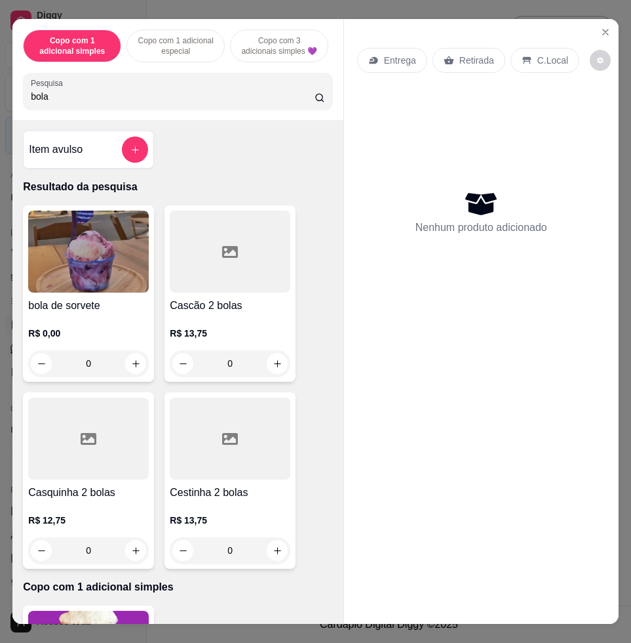
type input "bola"
click at [120, 239] on img at bounding box center [88, 251] width 121 height 82
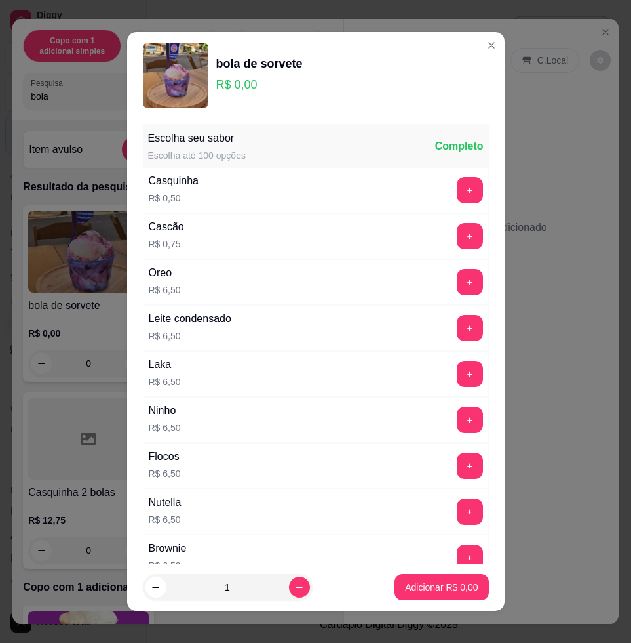
click at [452, 283] on div "+" at bounding box center [470, 282] width 37 height 26
click at [457, 281] on button "+" at bounding box center [470, 282] width 26 height 26
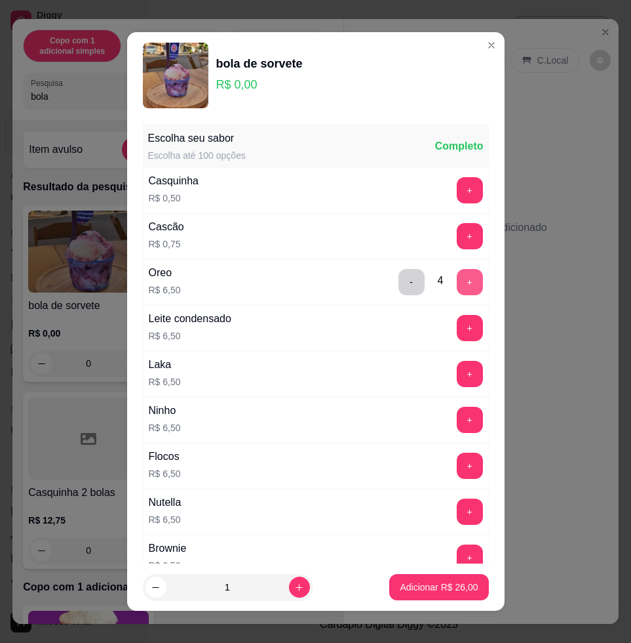
click at [457, 281] on button "+" at bounding box center [470, 282] width 26 height 26
click at [459, 574] on button "Adicionar R$ 39,00" at bounding box center [439, 587] width 96 height 26
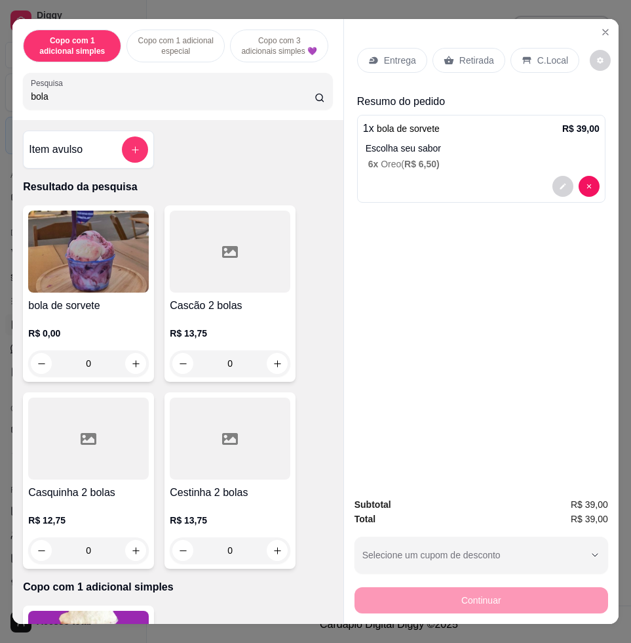
click at [525, 50] on div "C.Local" at bounding box center [545, 60] width 69 height 25
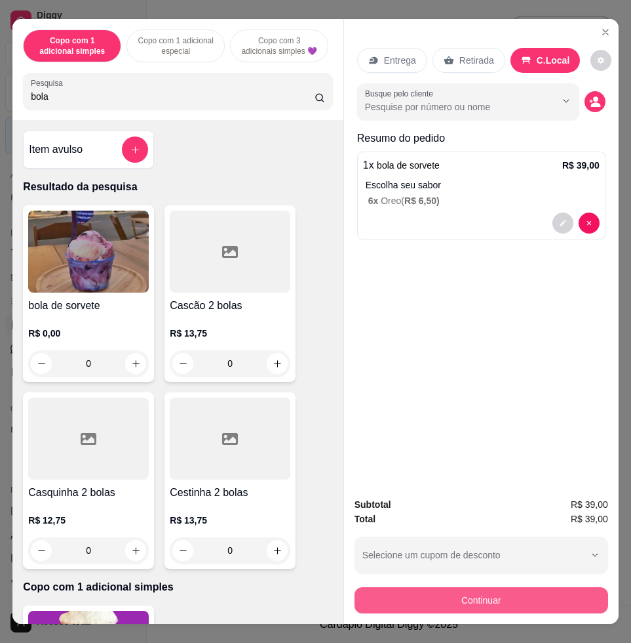
click at [500, 597] on button "Continuar" at bounding box center [482, 600] width 254 height 26
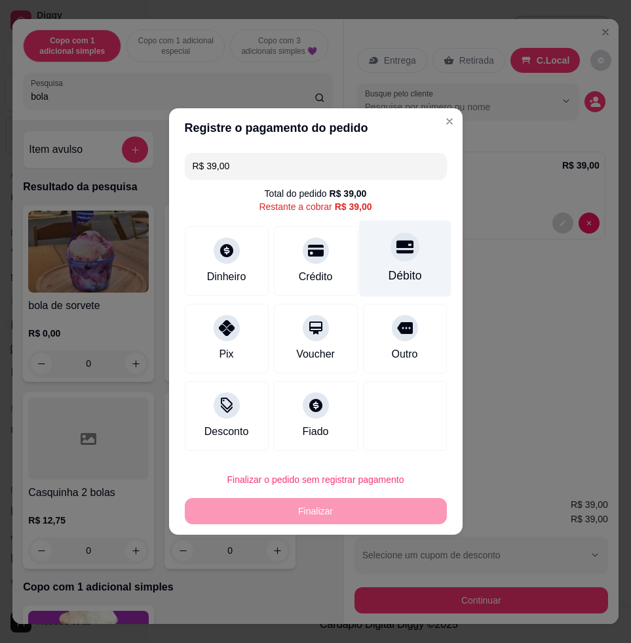
click at [379, 261] on div "Débito" at bounding box center [405, 258] width 92 height 77
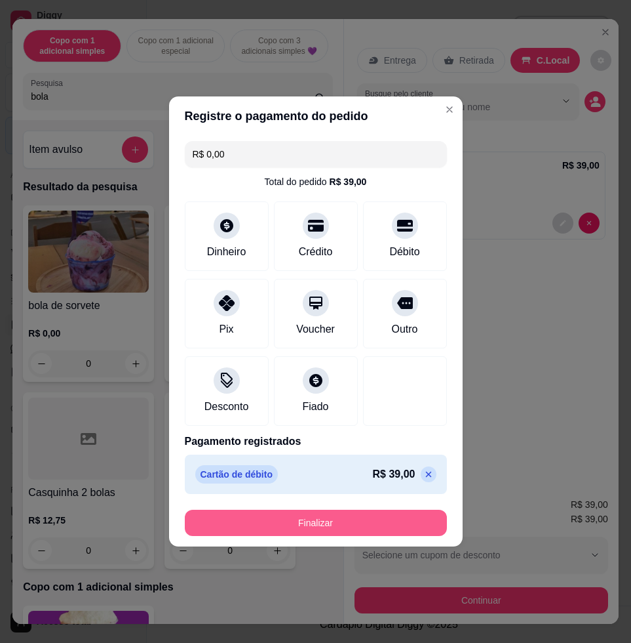
click at [422, 533] on button "Finalizar" at bounding box center [316, 522] width 262 height 26
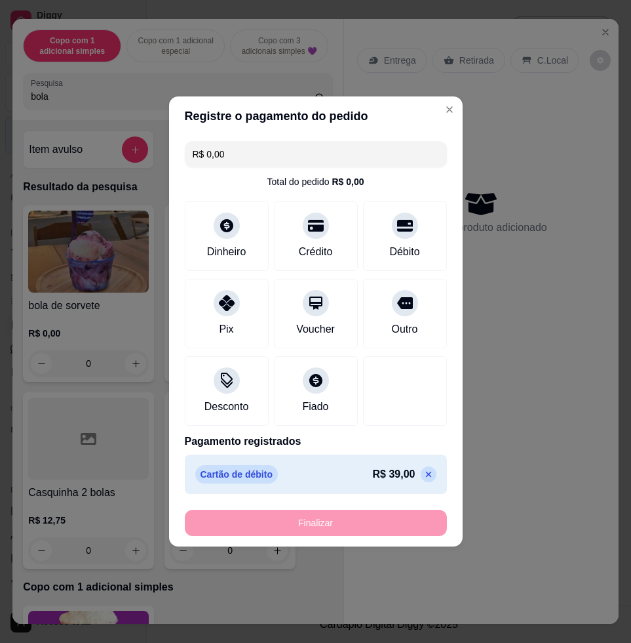
type input "-R$ 39,00"
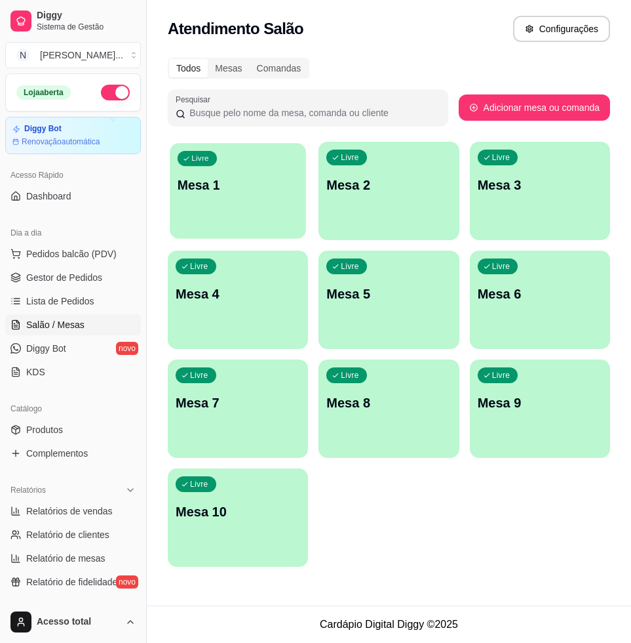
click at [270, 161] on div "Livre Mesa 1" at bounding box center [238, 183] width 136 height 80
click at [63, 247] on span "Pedidos balcão (PDV)" at bounding box center [71, 253] width 90 height 13
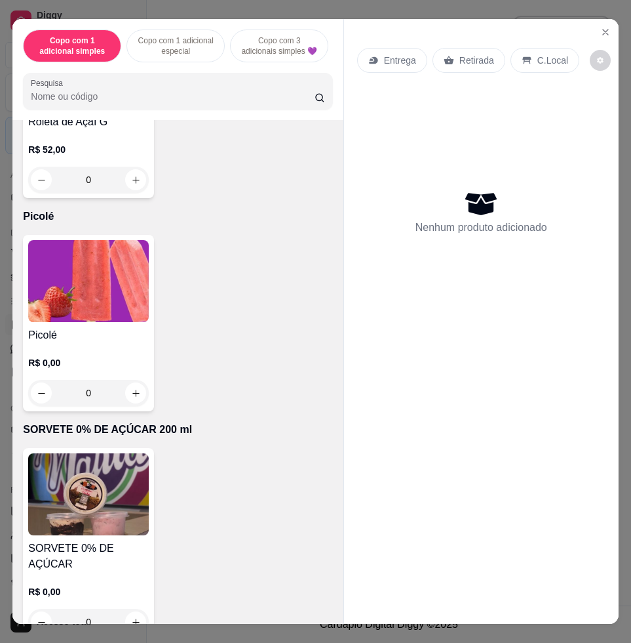
scroll to position [5081, 0]
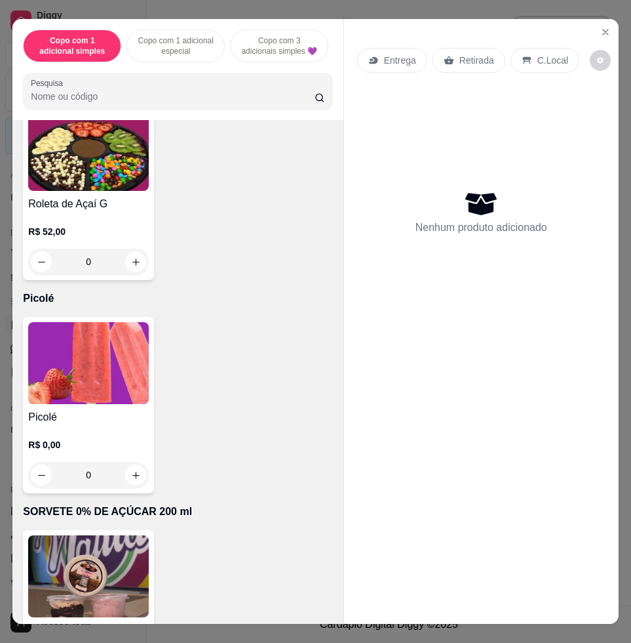
click at [110, 404] on img at bounding box center [88, 363] width 121 height 82
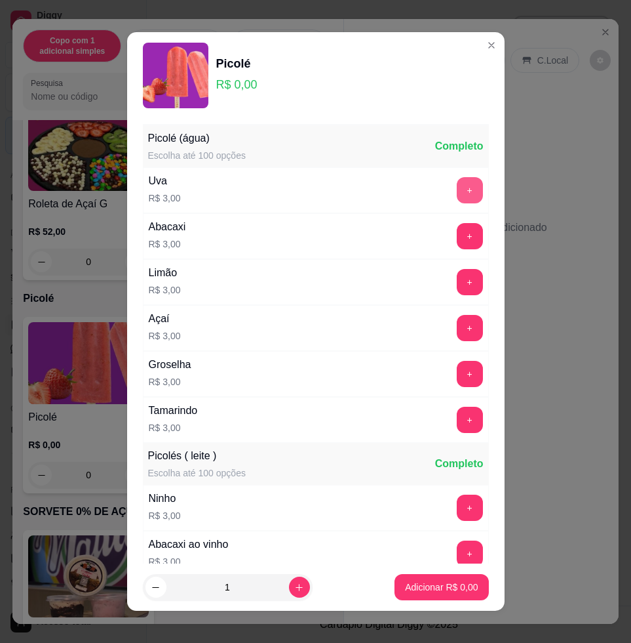
click at [457, 188] on button "+" at bounding box center [470, 190] width 26 height 26
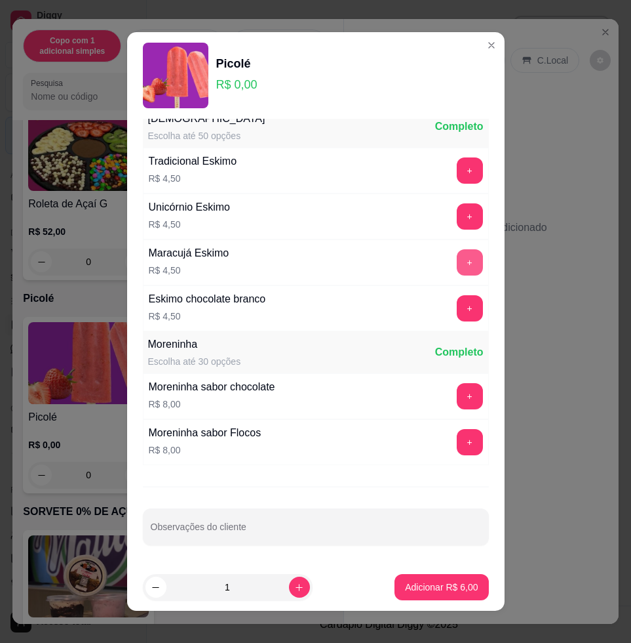
scroll to position [696, 0]
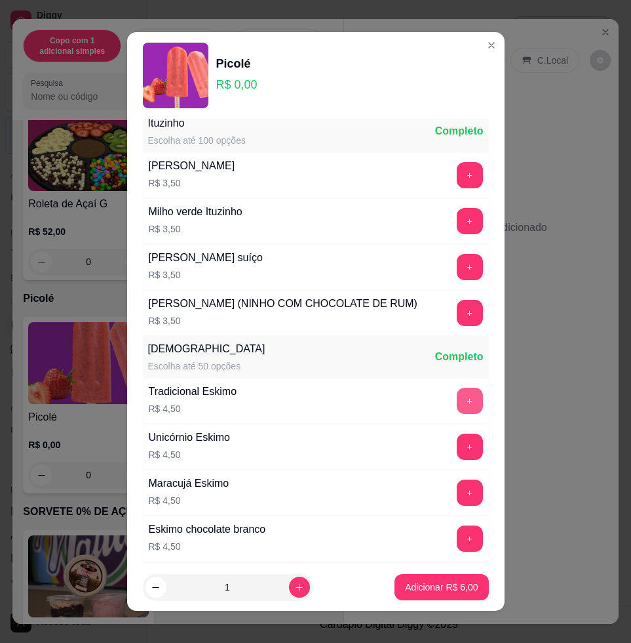
click at [457, 414] on button "+" at bounding box center [470, 400] width 26 height 26
click at [444, 575] on button "Adicionar R$ 15,00" at bounding box center [438, 587] width 99 height 26
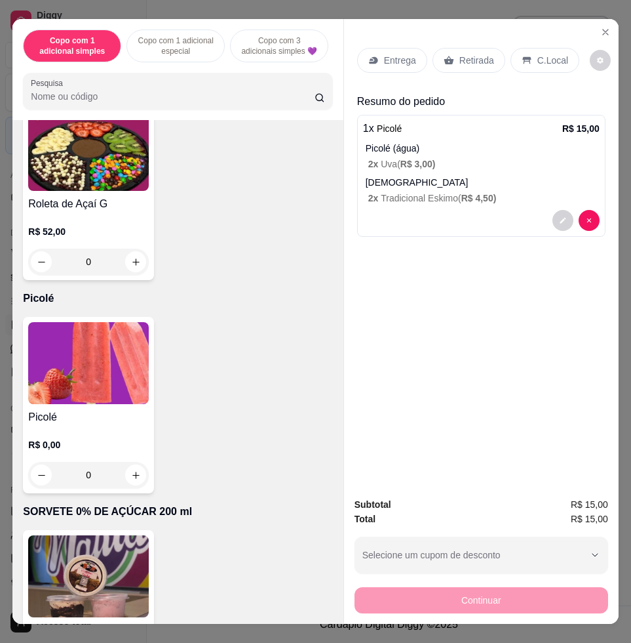
click at [538, 54] on p "C.Local" at bounding box center [553, 60] width 31 height 13
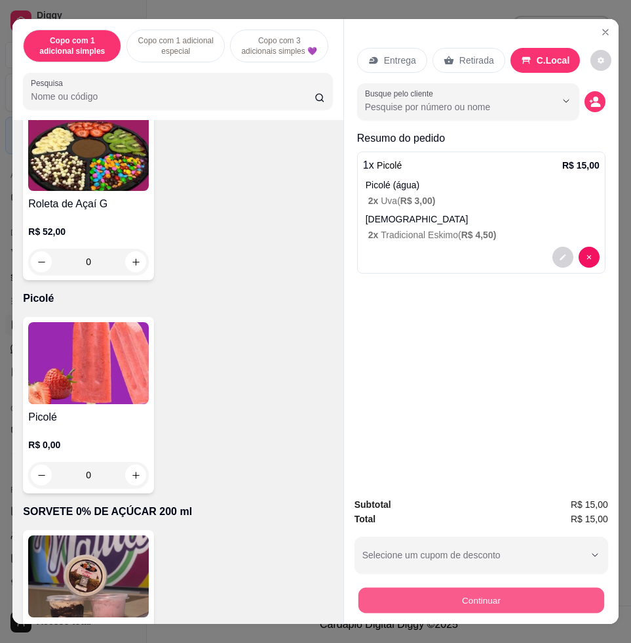
click at [536, 594] on button "Continuar" at bounding box center [482, 600] width 246 height 26
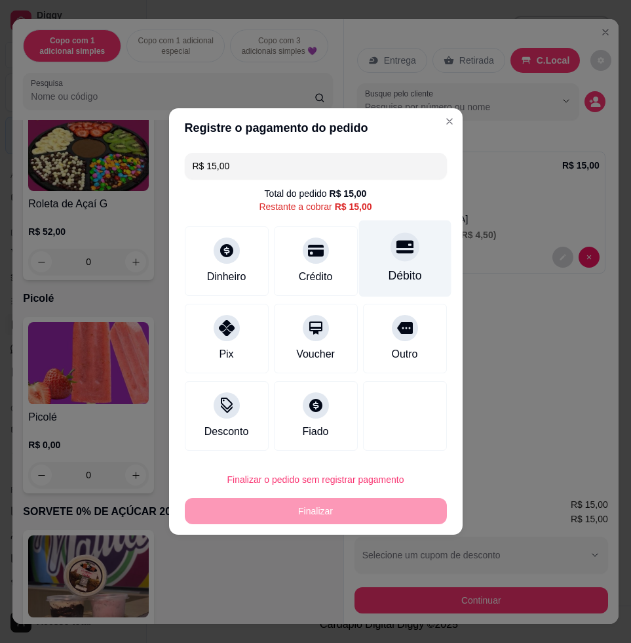
drag, startPoint x: 426, startPoint y: 259, endPoint x: 419, endPoint y: 262, distance: 7.7
click at [420, 262] on div "Débito" at bounding box center [405, 258] width 92 height 77
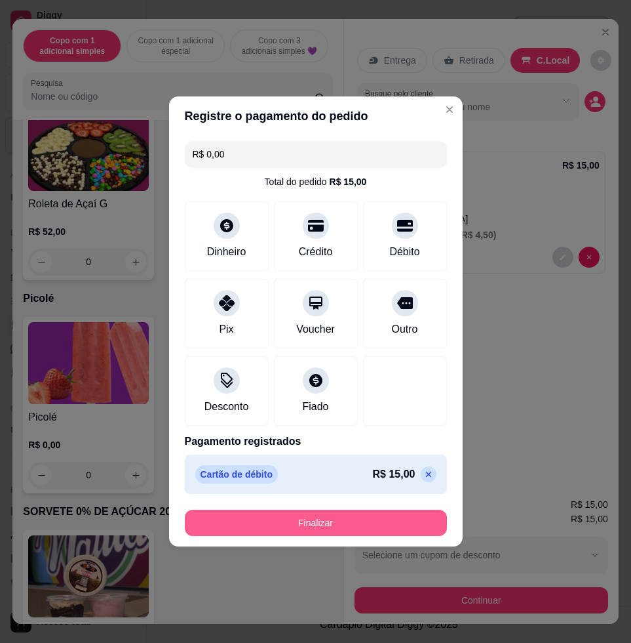
click at [321, 521] on button "Finalizar" at bounding box center [316, 522] width 262 height 26
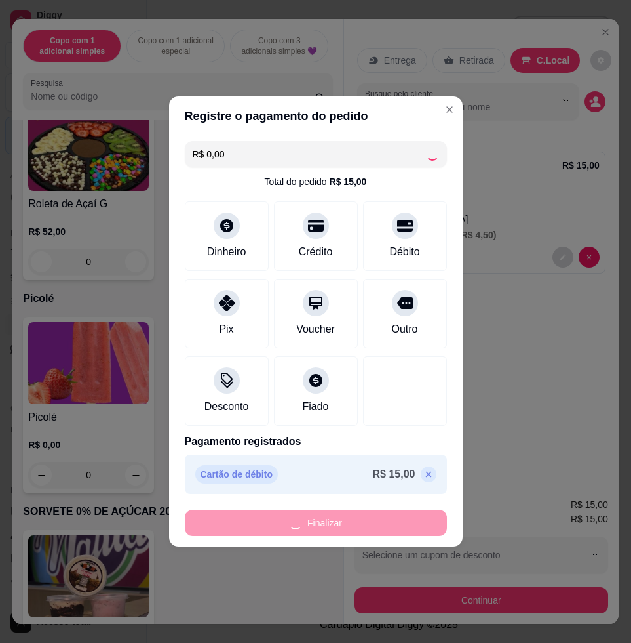
type input "-R$ 15,00"
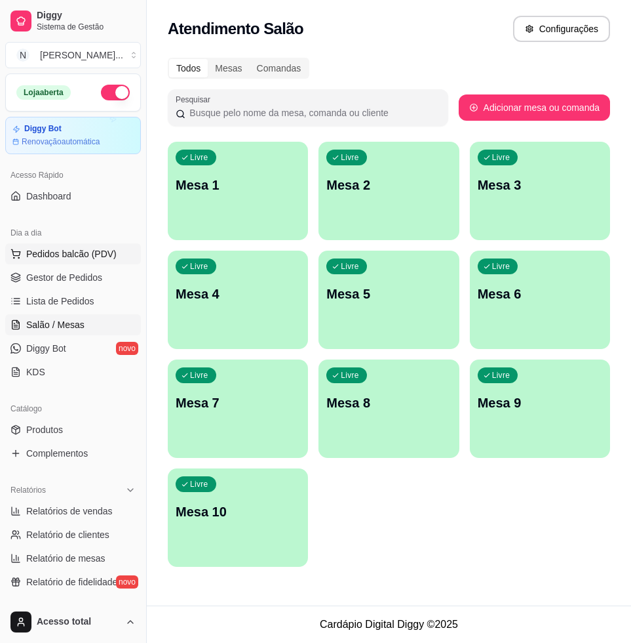
click at [90, 255] on span "Pedidos balcão (PDV)" at bounding box center [71, 253] width 90 height 13
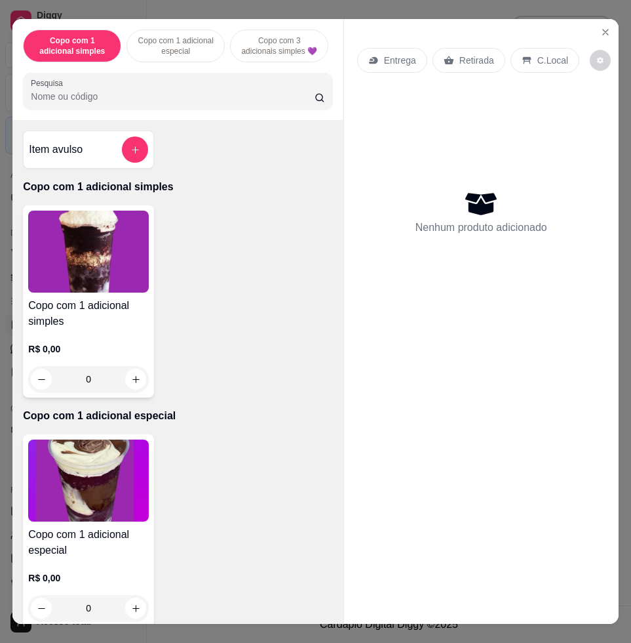
drag, startPoint x: 123, startPoint y: 176, endPoint x: 126, endPoint y: 167, distance: 9.7
click at [126, 167] on div "Item avulso Copo com 1 adicional simples Copo com 1 adicional simples R$ 0,00 0…" at bounding box center [177, 371] width 330 height 503
click at [127, 163] on button "add-separate-item" at bounding box center [135, 149] width 26 height 26
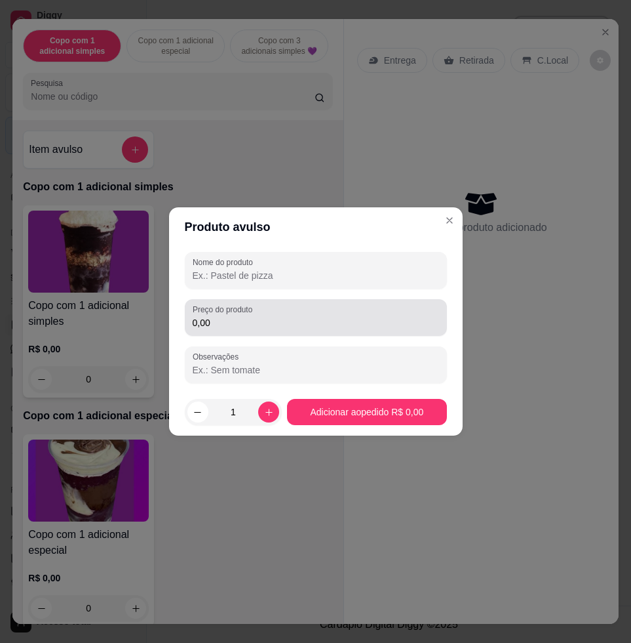
click at [249, 319] on input "0,00" at bounding box center [316, 322] width 247 height 13
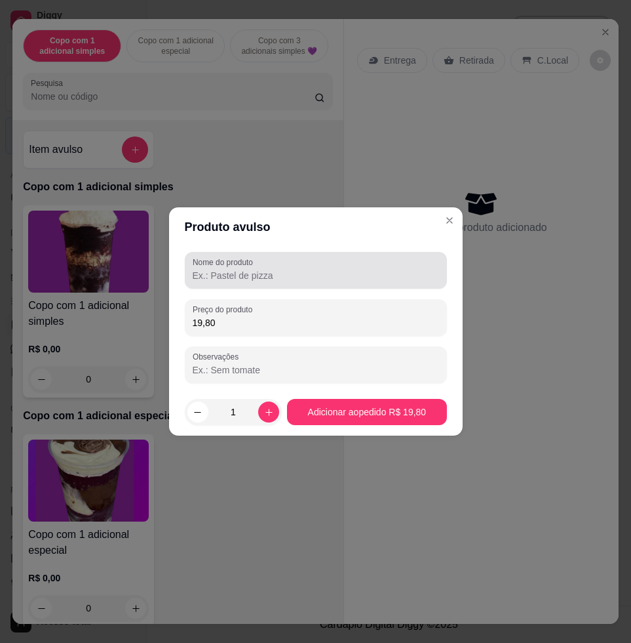
type input "19,80"
click at [266, 266] on div at bounding box center [316, 270] width 247 height 26
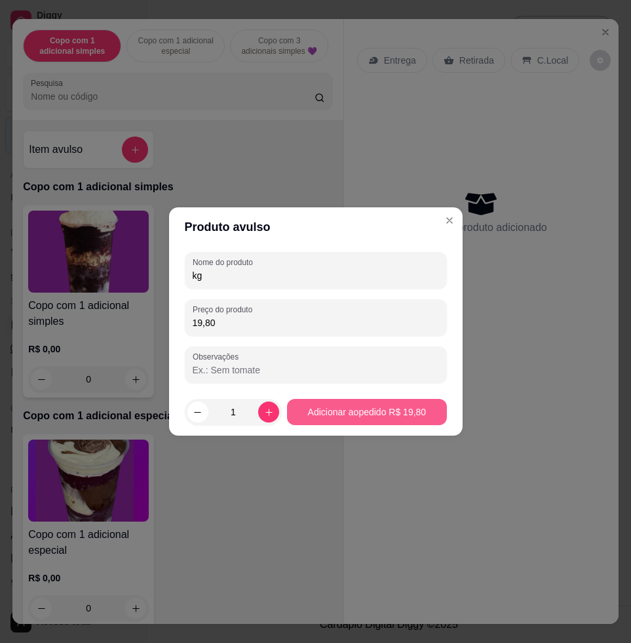
type input "kg"
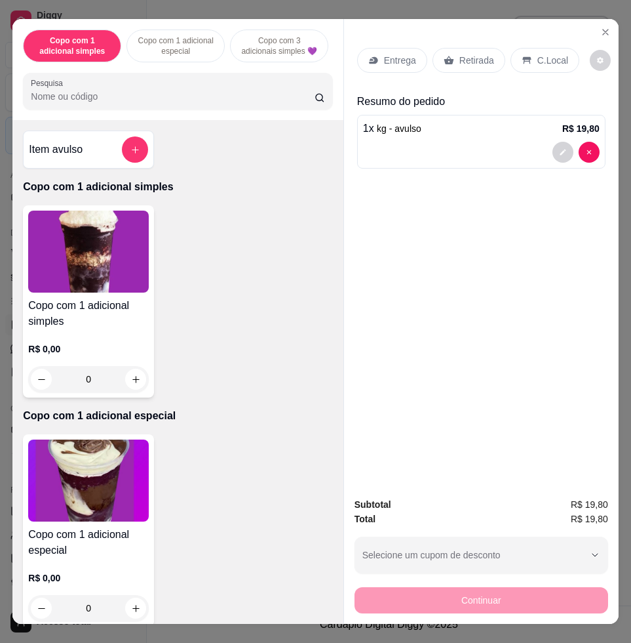
click at [534, 48] on div "C.Local" at bounding box center [545, 60] width 69 height 25
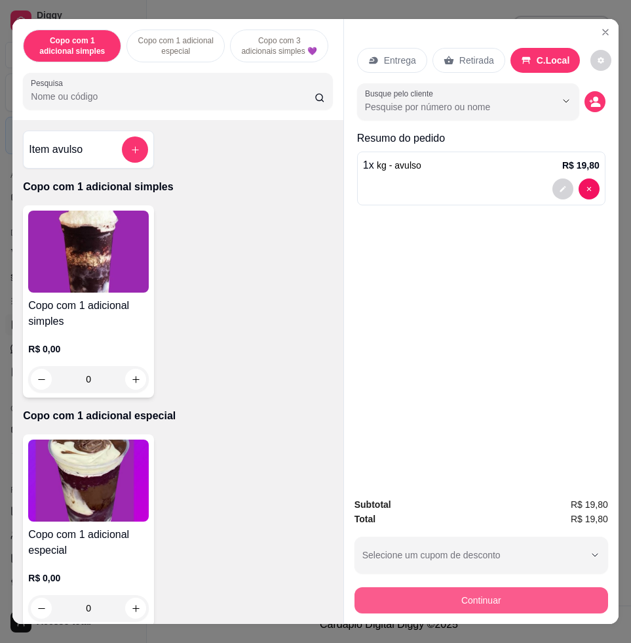
click at [577, 593] on button "Continuar" at bounding box center [482, 600] width 254 height 26
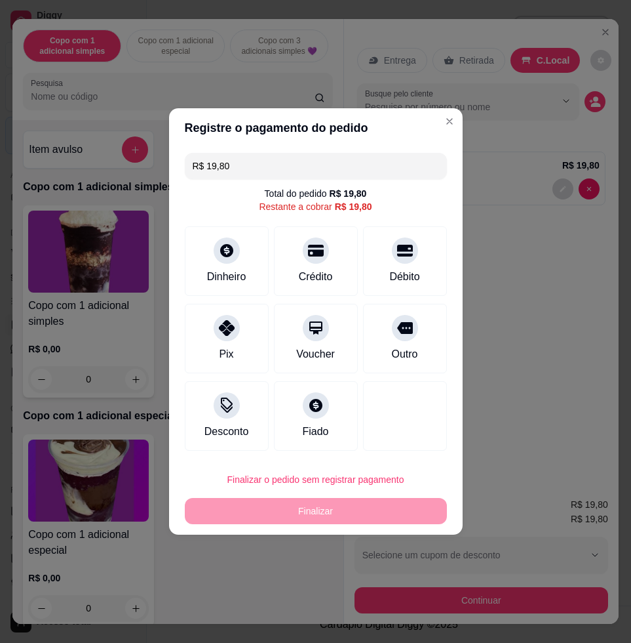
click at [321, 279] on div "Crédito" at bounding box center [316, 277] width 34 height 16
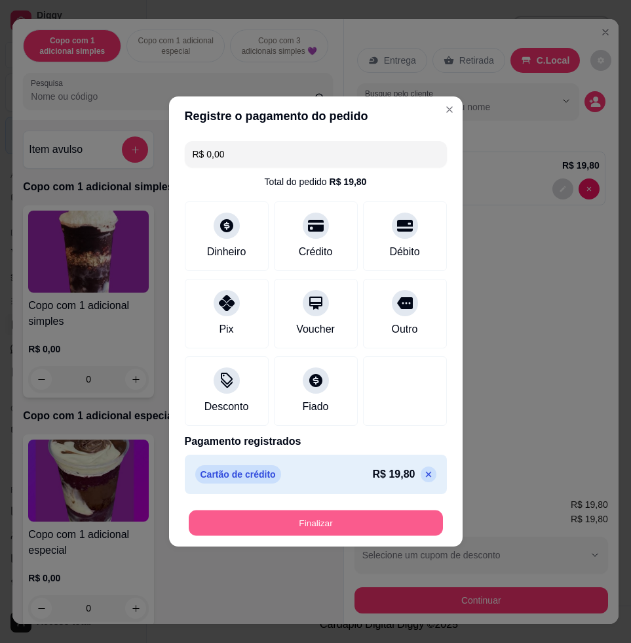
click at [416, 527] on button "Finalizar" at bounding box center [316, 523] width 254 height 26
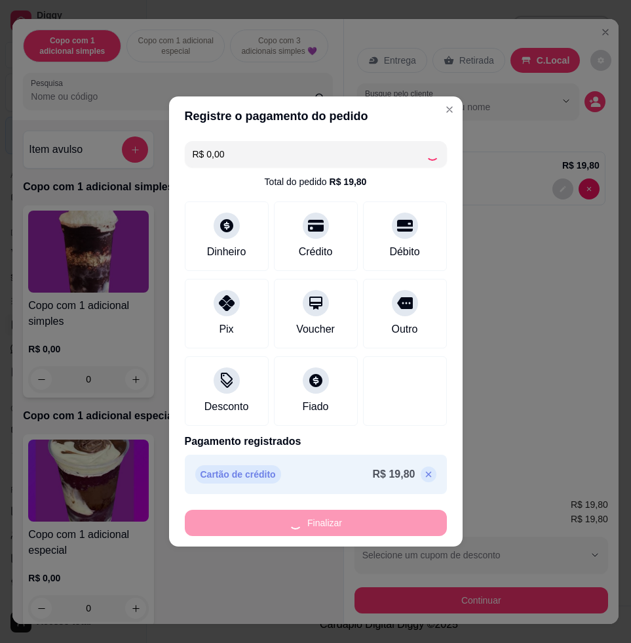
type input "-R$ 19,80"
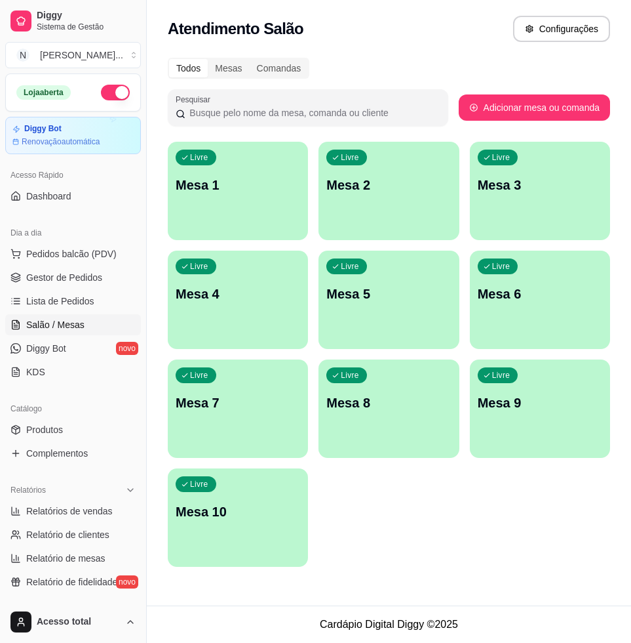
click at [618, 9] on div "Atendimento Salão Configurações" at bounding box center [389, 25] width 485 height 50
click at [563, 27] on button "Configurações" at bounding box center [562, 29] width 94 height 26
click at [535, 32] on icon "button" at bounding box center [530, 28] width 9 height 9
click at [97, 256] on span "Pedidos balcão (PDV)" at bounding box center [71, 253] width 90 height 13
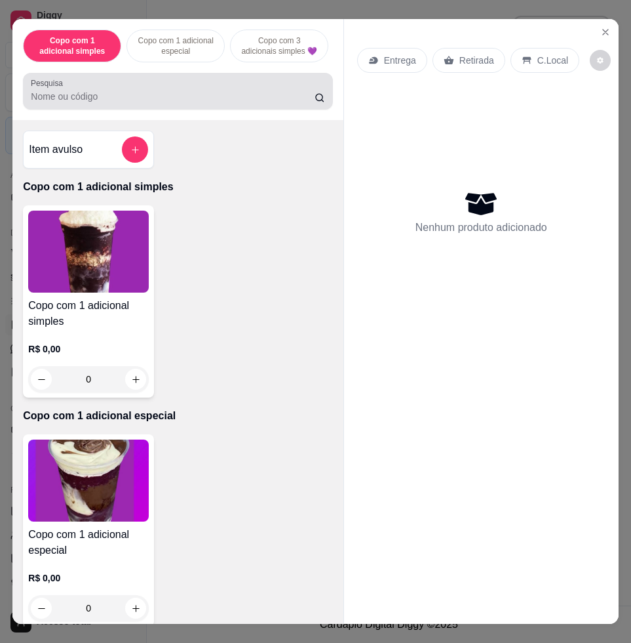
drag, startPoint x: 183, startPoint y: 94, endPoint x: 167, endPoint y: 107, distance: 21.0
click at [182, 97] on div at bounding box center [178, 91] width 294 height 26
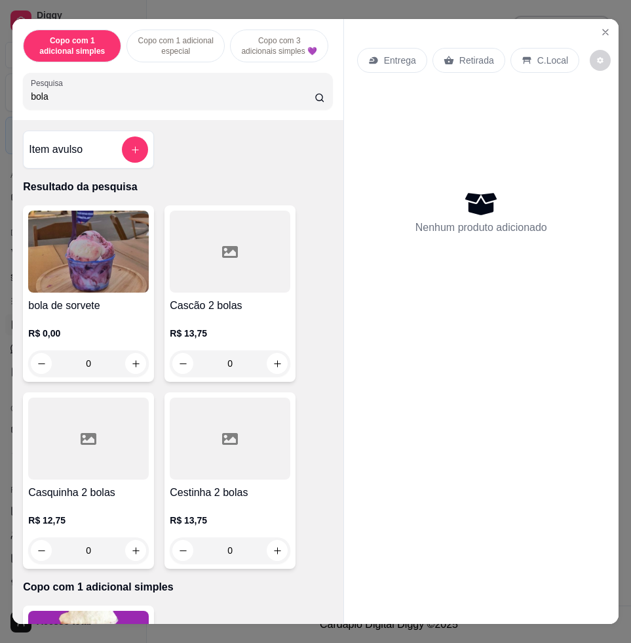
type input "bola"
click at [83, 281] on img at bounding box center [88, 251] width 121 height 82
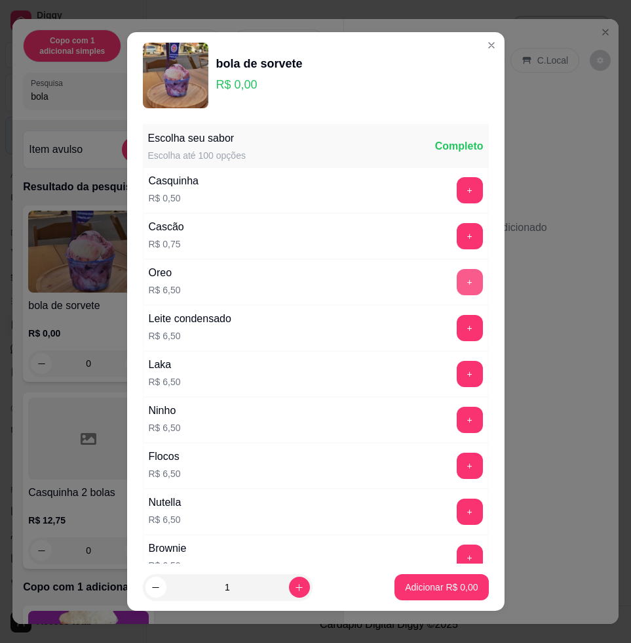
click at [457, 279] on button "+" at bounding box center [470, 282] width 26 height 26
click at [429, 586] on p "Adicionar R$ 26,00" at bounding box center [439, 586] width 76 height 12
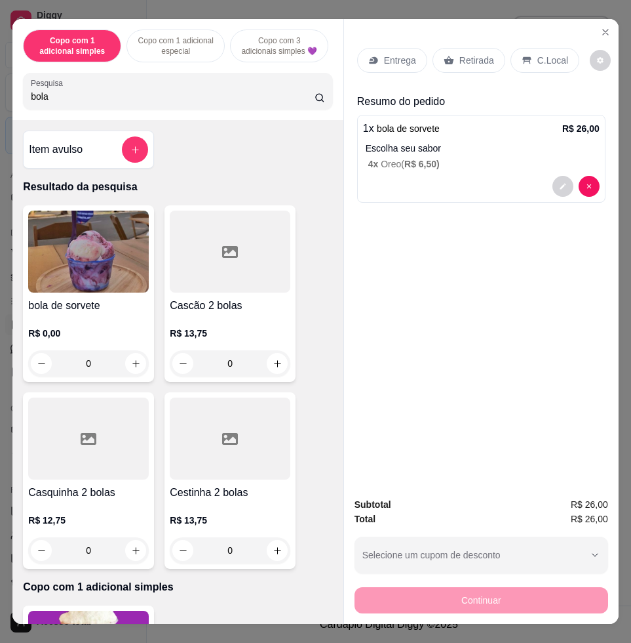
click at [544, 48] on div "C.Local" at bounding box center [545, 60] width 69 height 25
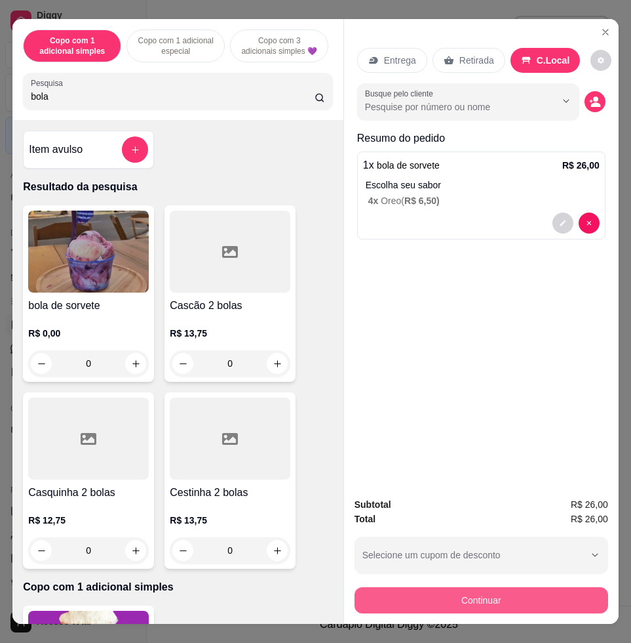
click at [562, 593] on button "Continuar" at bounding box center [482, 600] width 254 height 26
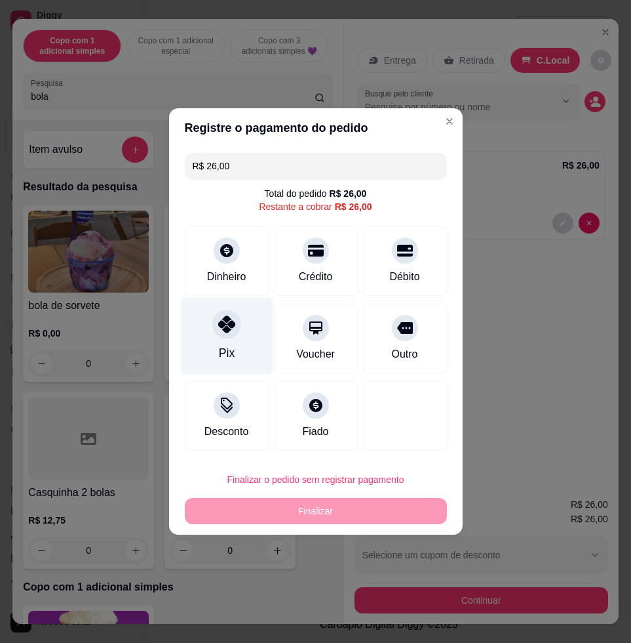
click at [224, 316] on div at bounding box center [226, 323] width 29 height 29
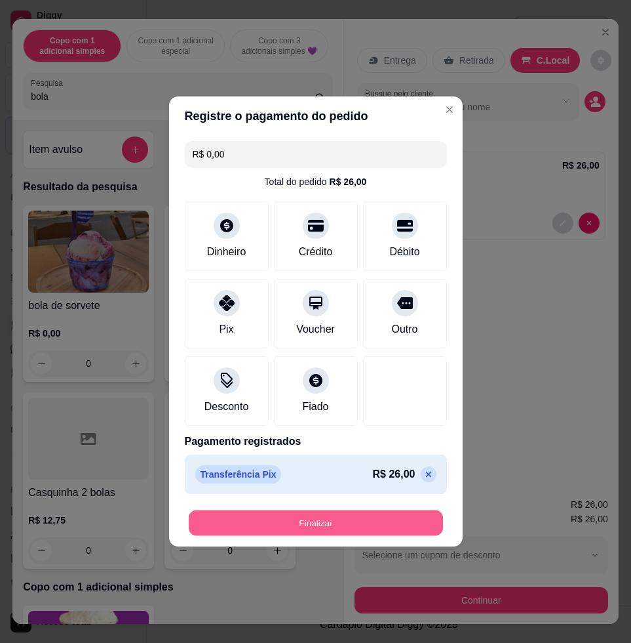
click at [381, 511] on button "Finalizar" at bounding box center [316, 523] width 254 height 26
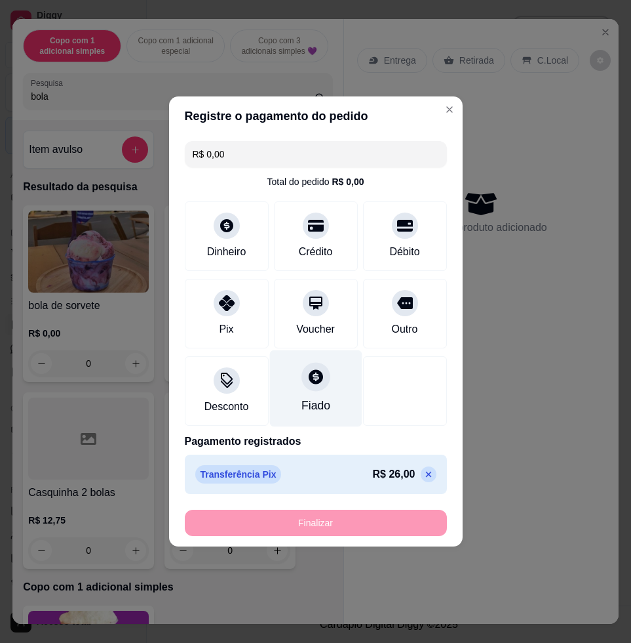
type input "-R$ 26,00"
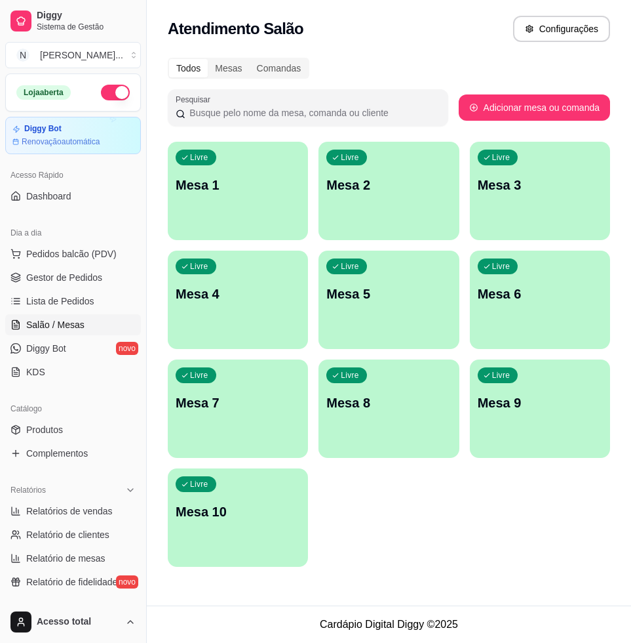
scroll to position [164, 0]
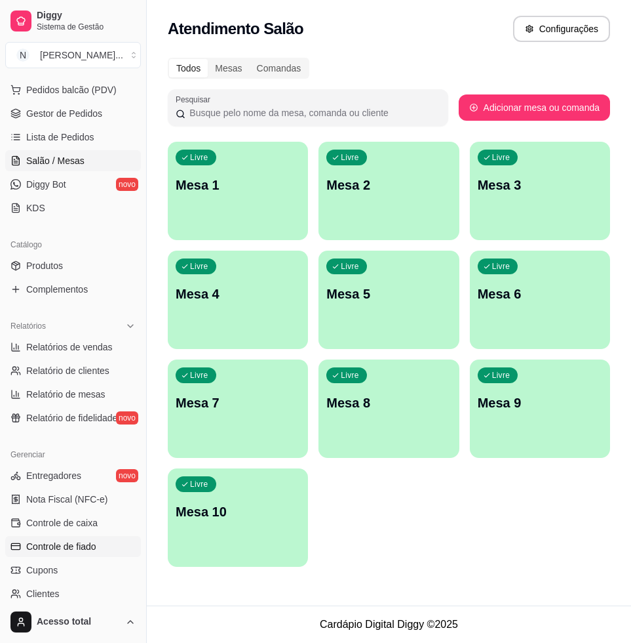
click at [98, 547] on link "Controle de fiado" at bounding box center [73, 546] width 136 height 21
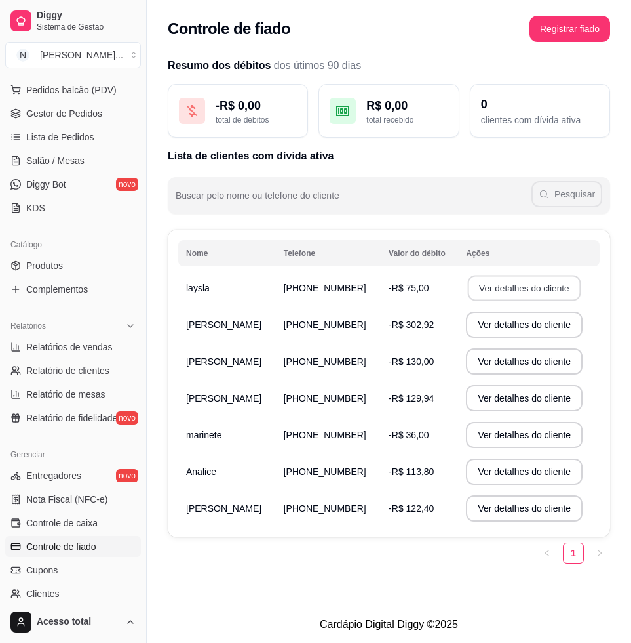
click at [489, 295] on button "Ver detalhes do cliente" at bounding box center [524, 288] width 113 height 26
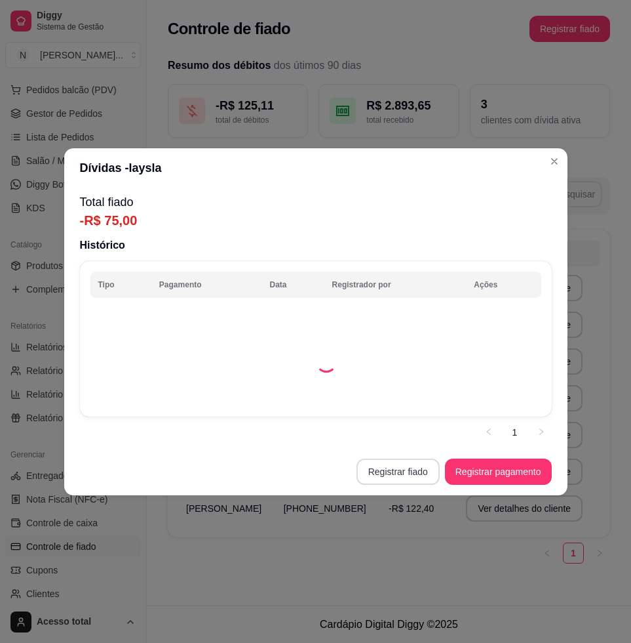
click at [412, 475] on button "Registrar fiado" at bounding box center [398, 471] width 83 height 26
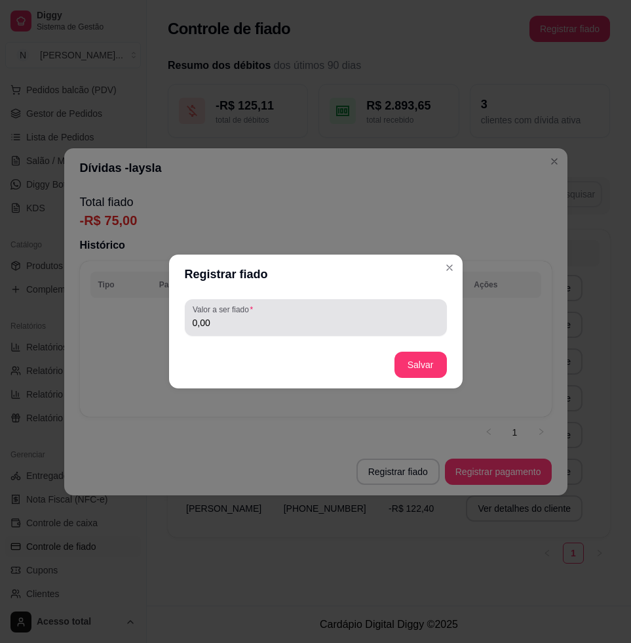
click at [292, 331] on div "Valor a ser fiado 0,00" at bounding box center [316, 317] width 262 height 37
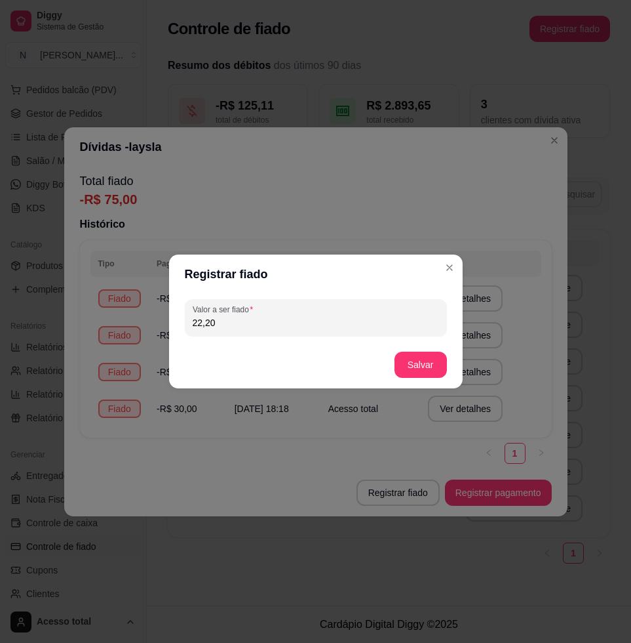
type input "22,20"
click at [405, 366] on button "Salvar" at bounding box center [420, 365] width 51 height 26
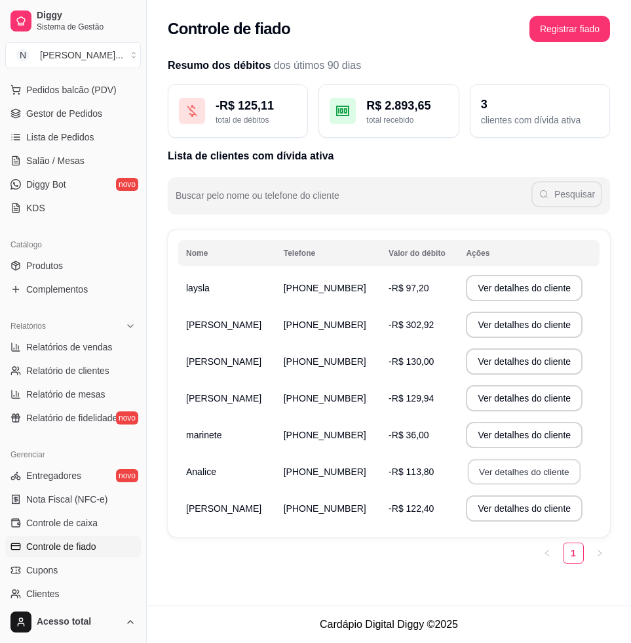
click at [502, 473] on button "Ver detalhes do cliente" at bounding box center [524, 472] width 113 height 26
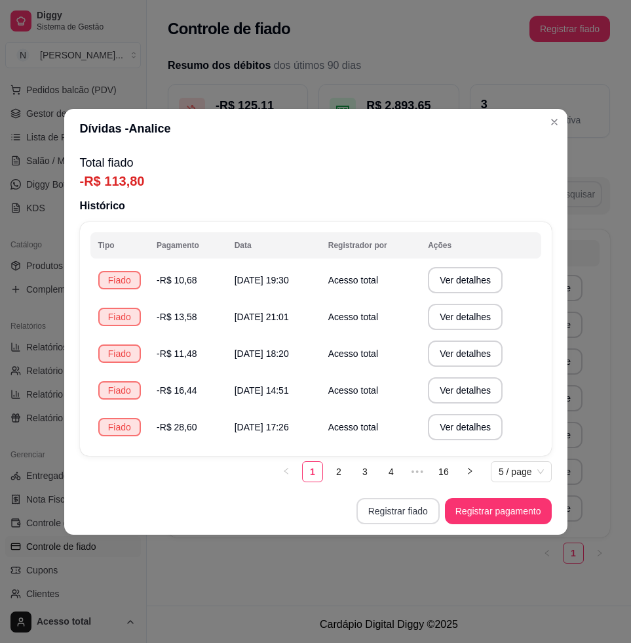
click at [408, 506] on button "Registrar fiado" at bounding box center [398, 511] width 83 height 26
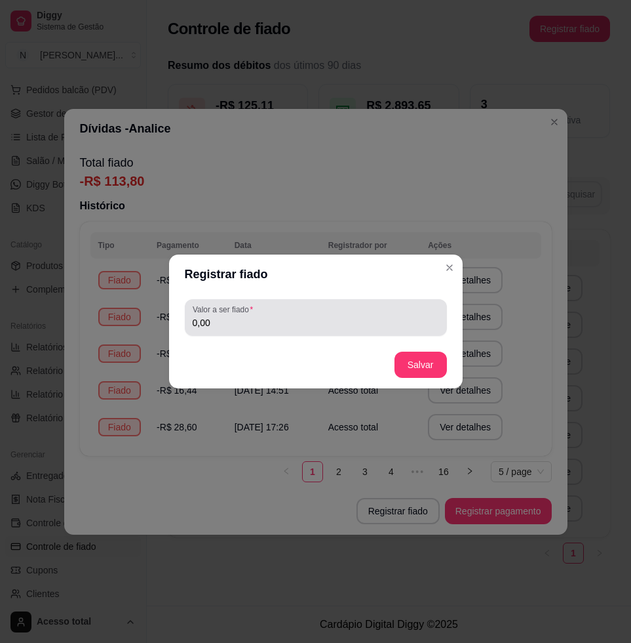
click at [286, 334] on div "Valor a ser fiado 0,00" at bounding box center [316, 317] width 262 height 37
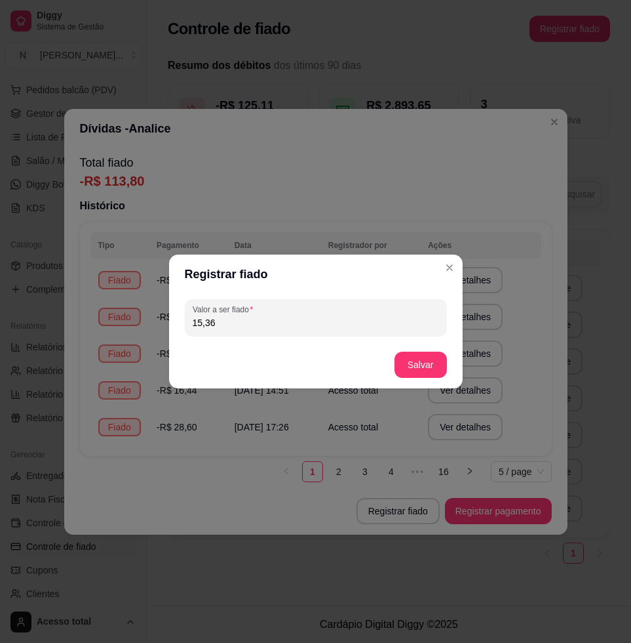
type input "15,36"
drag, startPoint x: 387, startPoint y: 368, endPoint x: 413, endPoint y: 367, distance: 26.3
click at [394, 367] on footer "Salvar" at bounding box center [316, 364] width 294 height 47
click at [414, 367] on button "Salvar" at bounding box center [420, 365] width 51 height 26
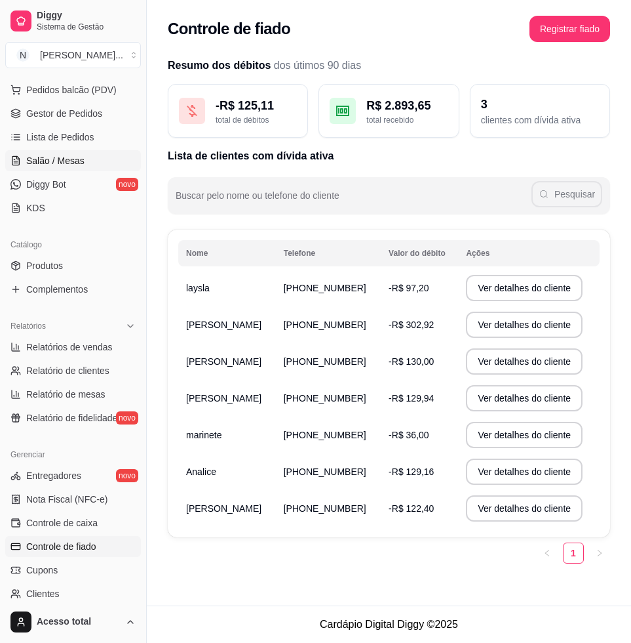
click at [72, 161] on span "Salão / Mesas" at bounding box center [55, 160] width 58 height 13
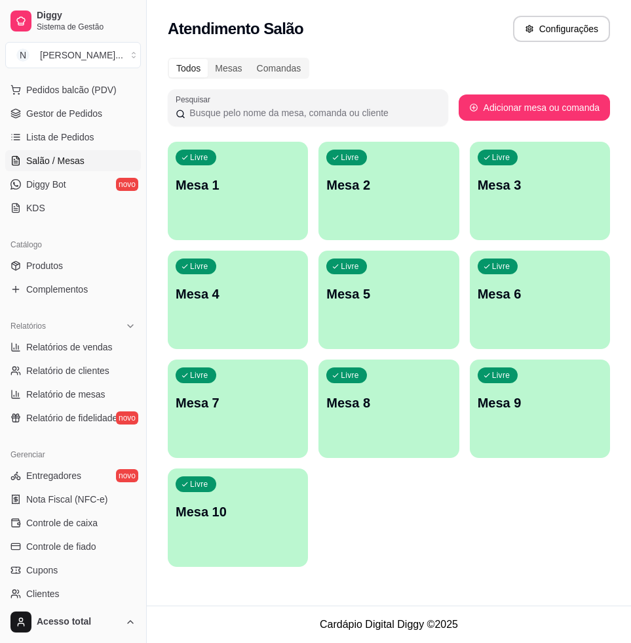
click at [222, 220] on div "Livre Mesa 1" at bounding box center [238, 183] width 140 height 83
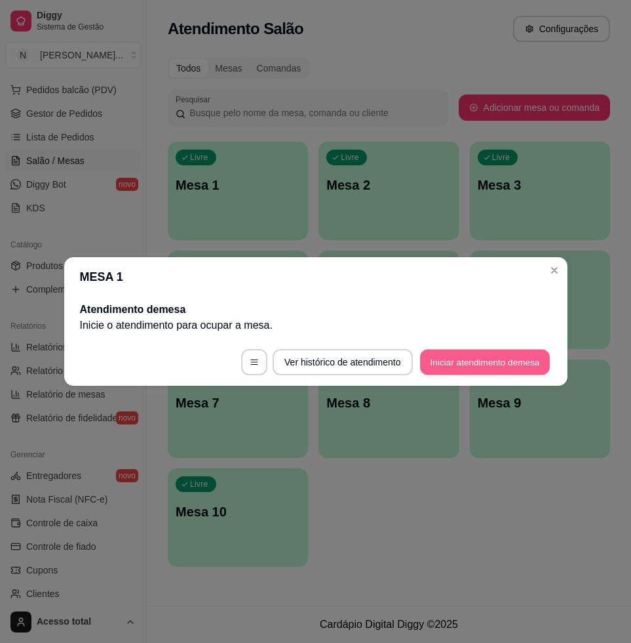
click at [490, 368] on button "Iniciar atendimento de mesa" at bounding box center [485, 362] width 130 height 26
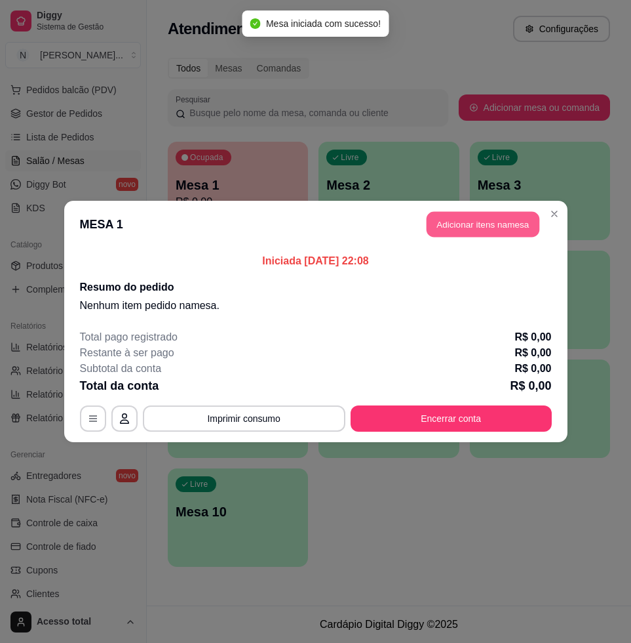
click at [477, 235] on button "Adicionar itens na mesa" at bounding box center [483, 225] width 113 height 26
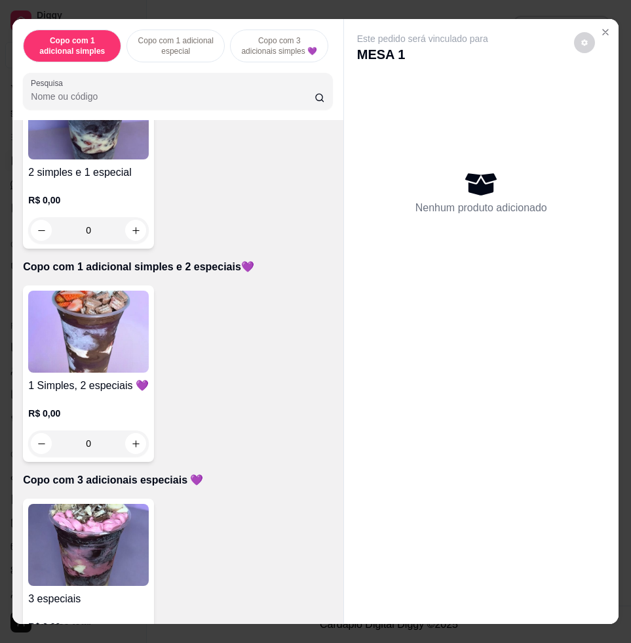
scroll to position [656, 0]
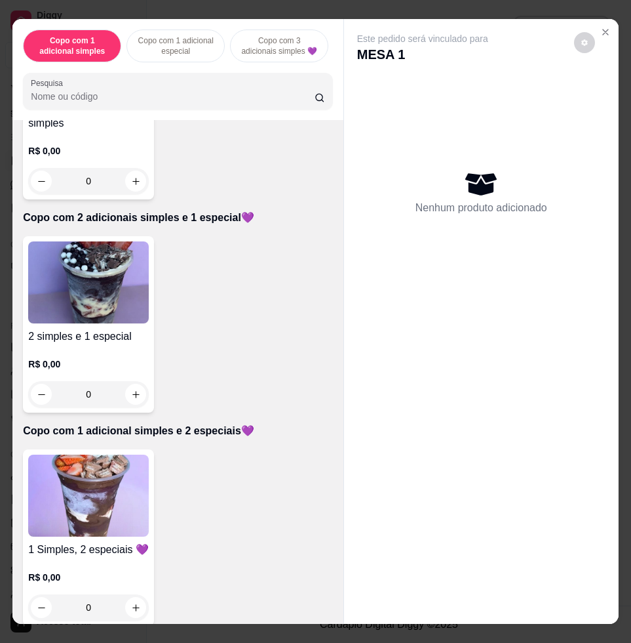
click at [71, 295] on img at bounding box center [88, 282] width 121 height 82
click at [109, 476] on img at bounding box center [88, 495] width 121 height 82
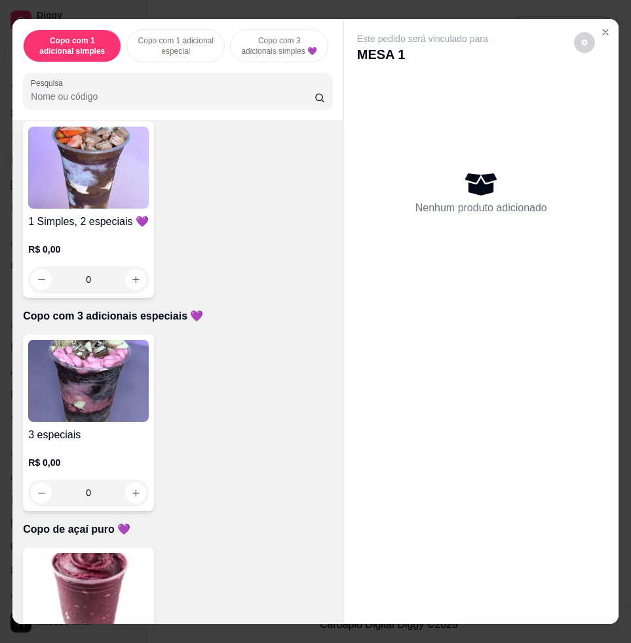
scroll to position [1065, 0]
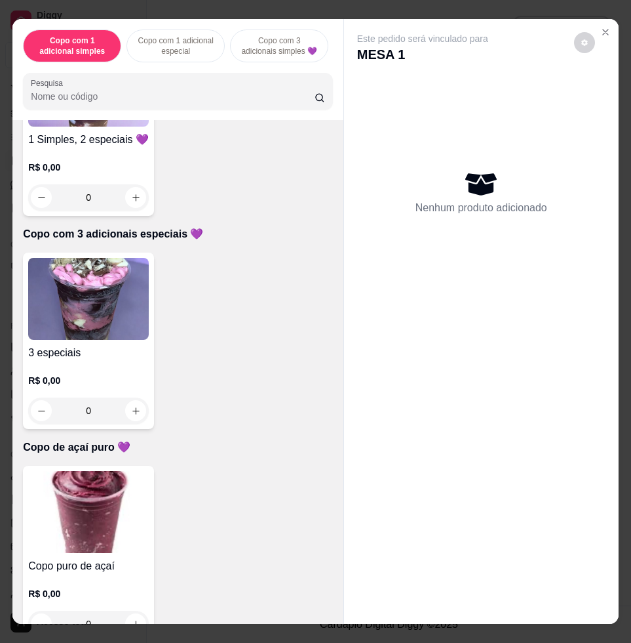
click at [118, 336] on img at bounding box center [88, 299] width 121 height 82
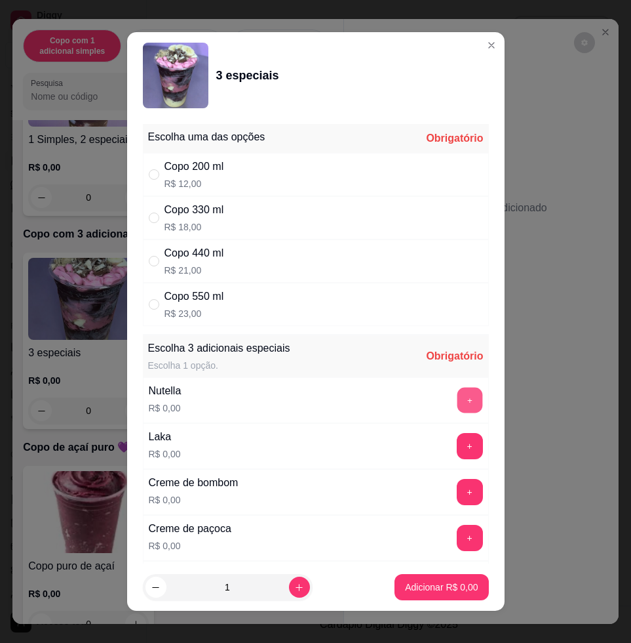
click at [457, 397] on button "+" at bounding box center [470, 400] width 26 height 26
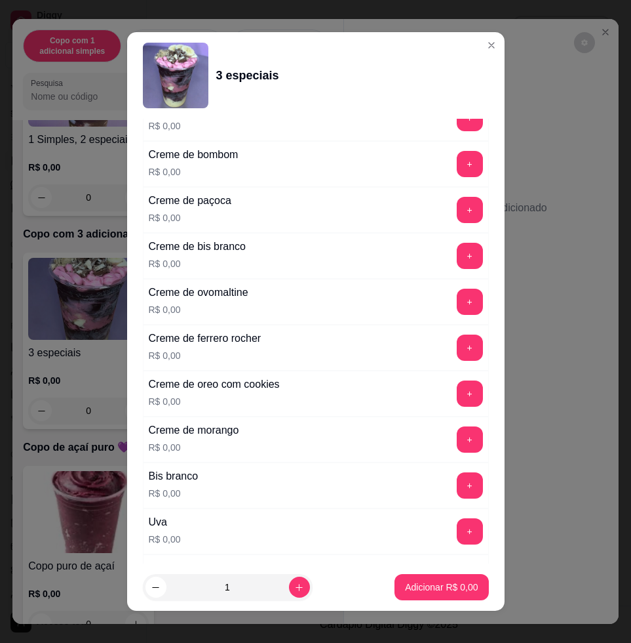
scroll to position [574, 0]
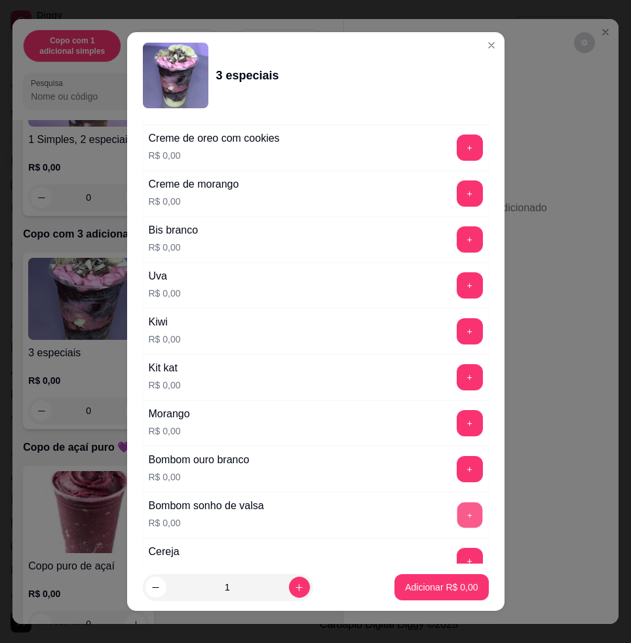
click at [457, 513] on button "+" at bounding box center [470, 515] width 26 height 26
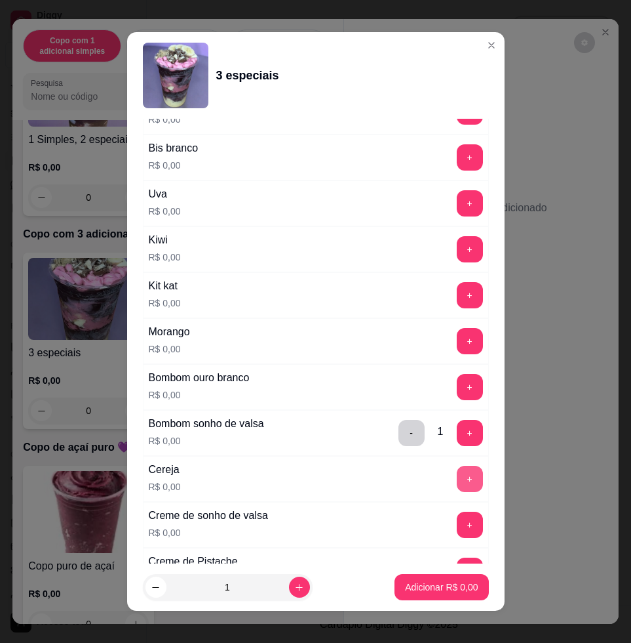
scroll to position [738, 0]
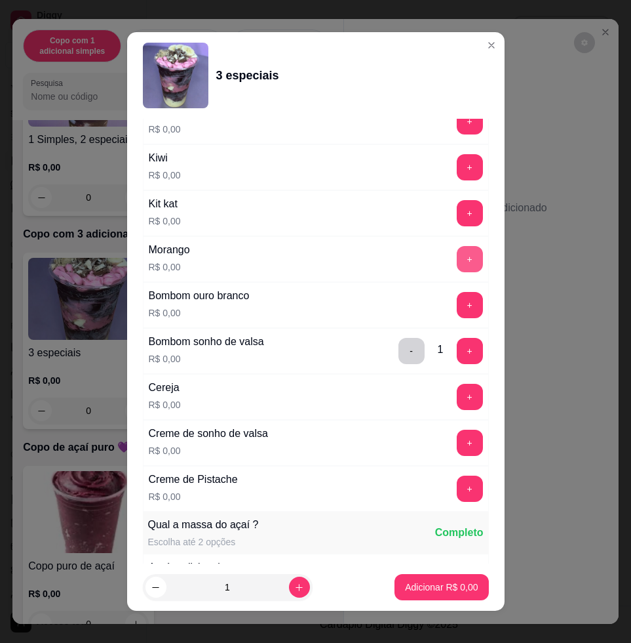
click at [457, 253] on button "+" at bounding box center [470, 259] width 26 height 26
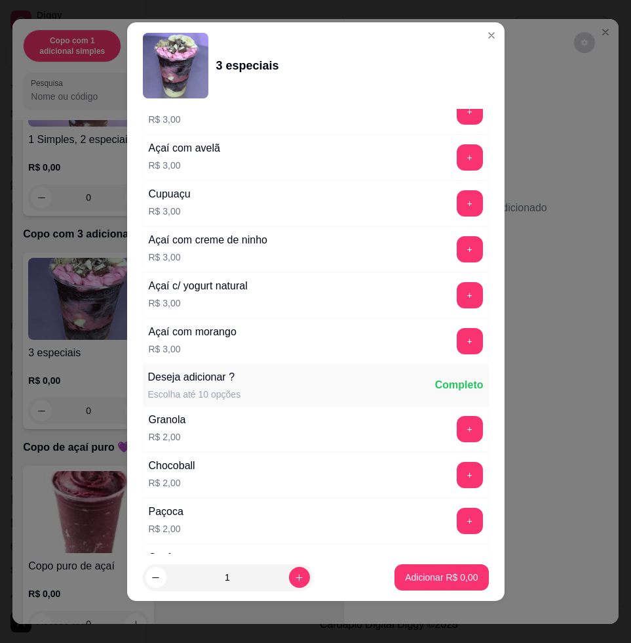
scroll to position [1458, 0]
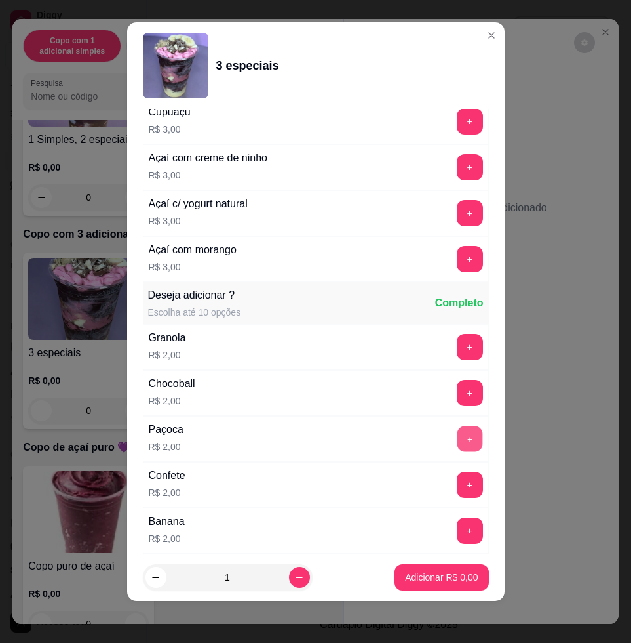
click at [457, 433] on button "+" at bounding box center [470, 439] width 26 height 26
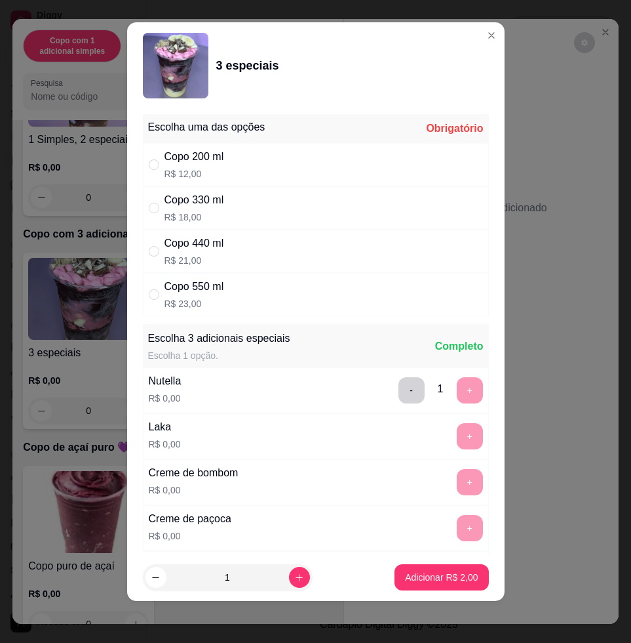
scroll to position [0, 0]
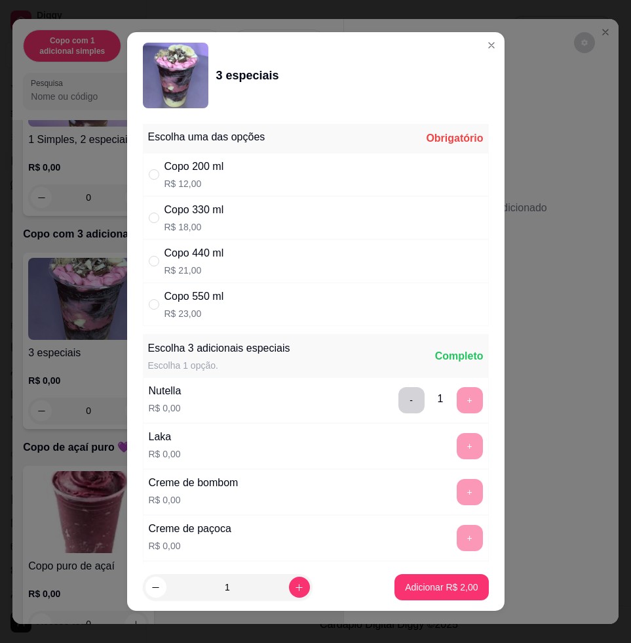
click at [272, 290] on div "Copo 550 ml R$ 23,00" at bounding box center [316, 304] width 346 height 43
radio input "true"
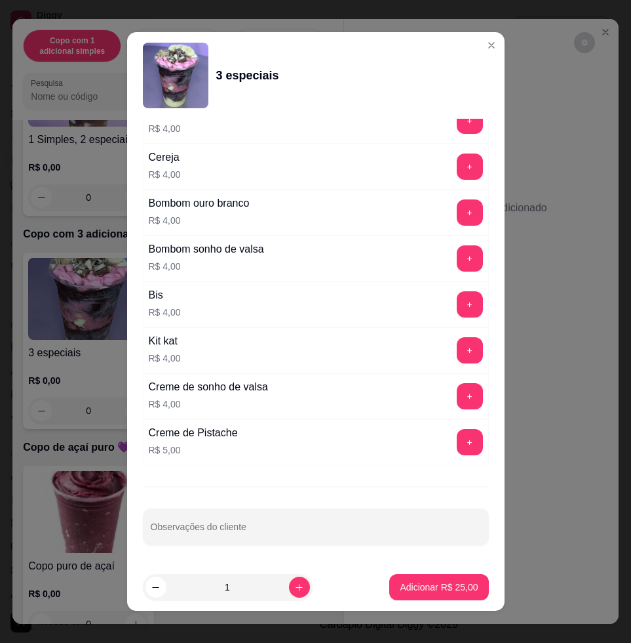
scroll to position [10, 0]
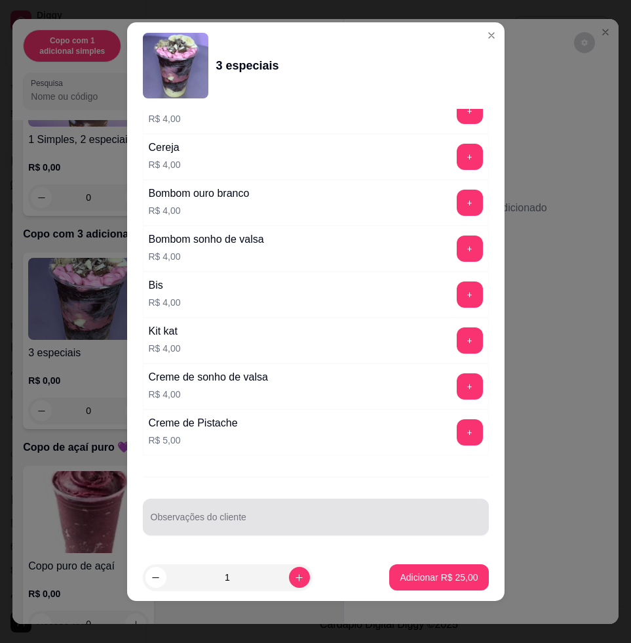
click at [347, 517] on input "Observações do cliente" at bounding box center [316, 521] width 330 height 13
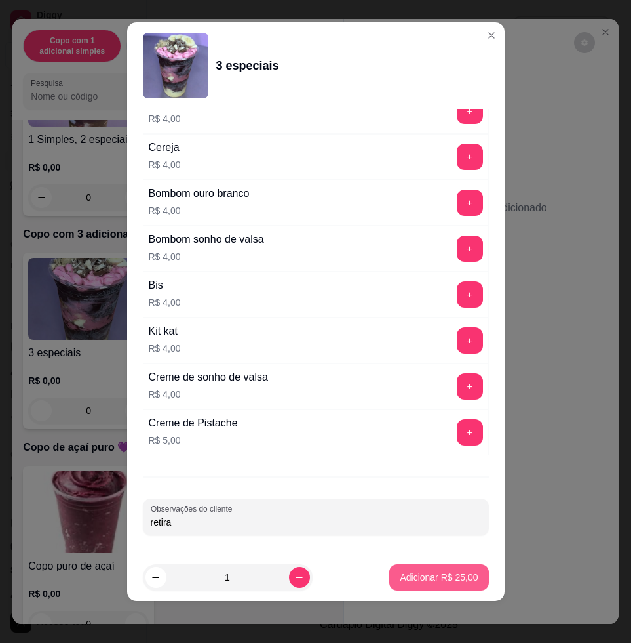
type input "retira"
click at [449, 566] on button "Adicionar R$ 25,00" at bounding box center [438, 577] width 99 height 26
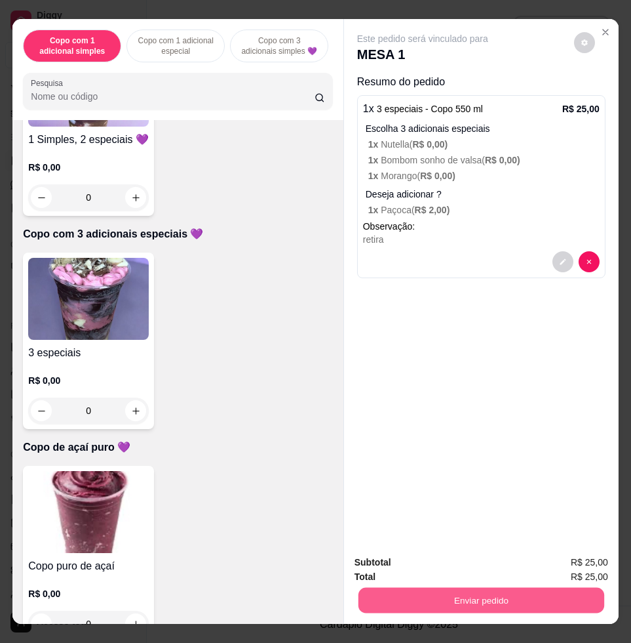
click at [473, 591] on button "Enviar pedido" at bounding box center [482, 600] width 246 height 26
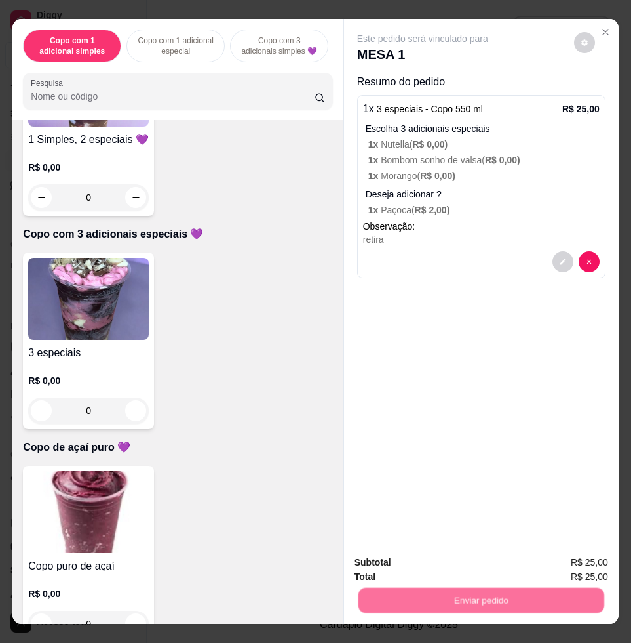
click at [452, 568] on button "Não registrar e enviar pedido" at bounding box center [436, 561] width 136 height 25
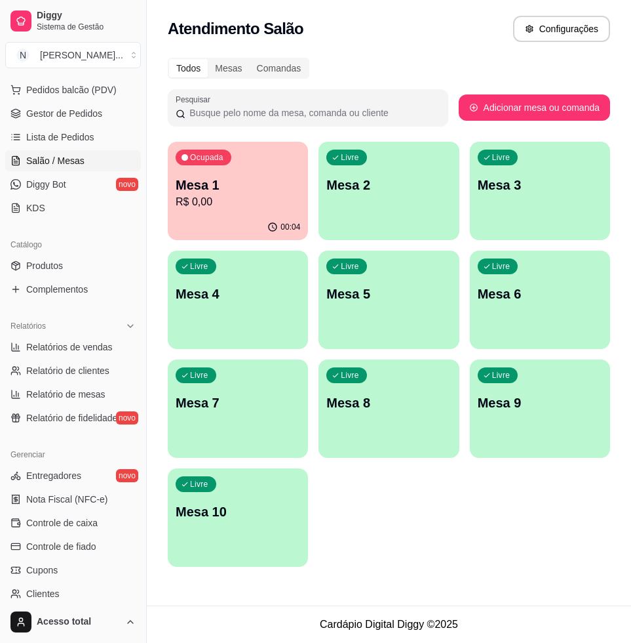
click at [401, 191] on p "Mesa 2" at bounding box center [389, 185] width 125 height 18
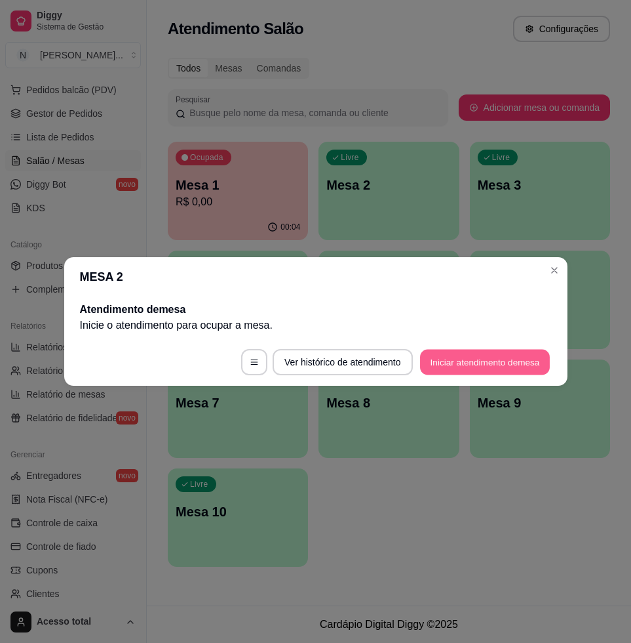
click at [487, 357] on button "Iniciar atendimento de mesa" at bounding box center [485, 362] width 130 height 26
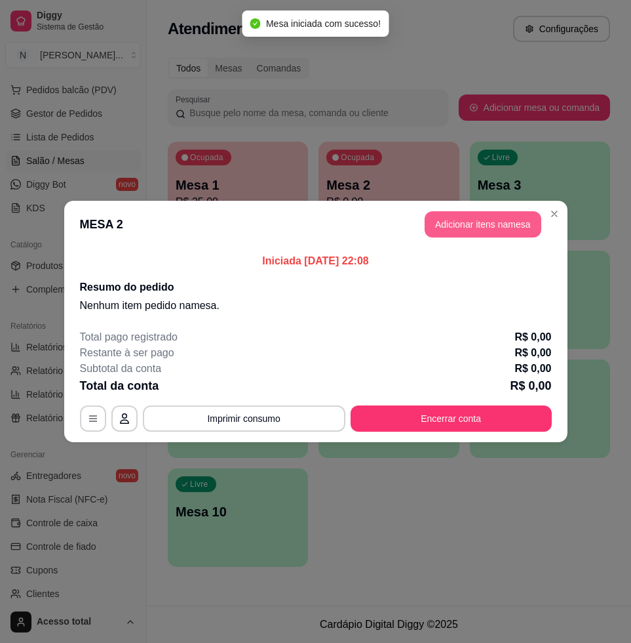
click at [466, 237] on header "MESA 2 Adicionar itens na mesa" at bounding box center [316, 224] width 504 height 47
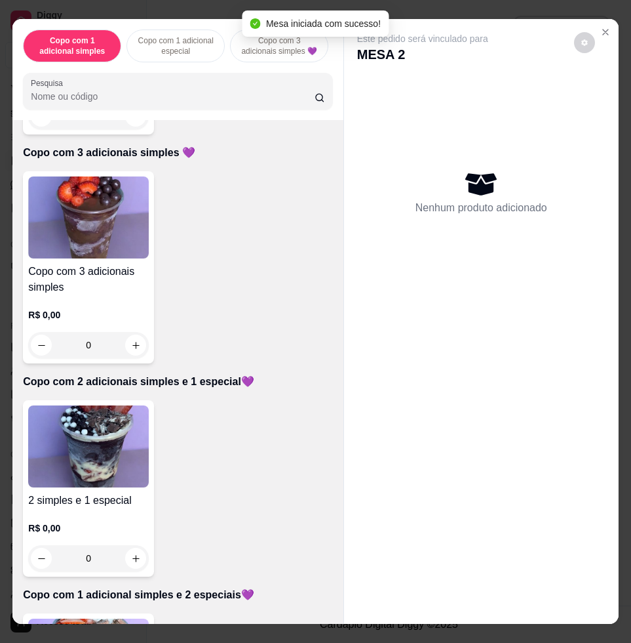
scroll to position [820, 0]
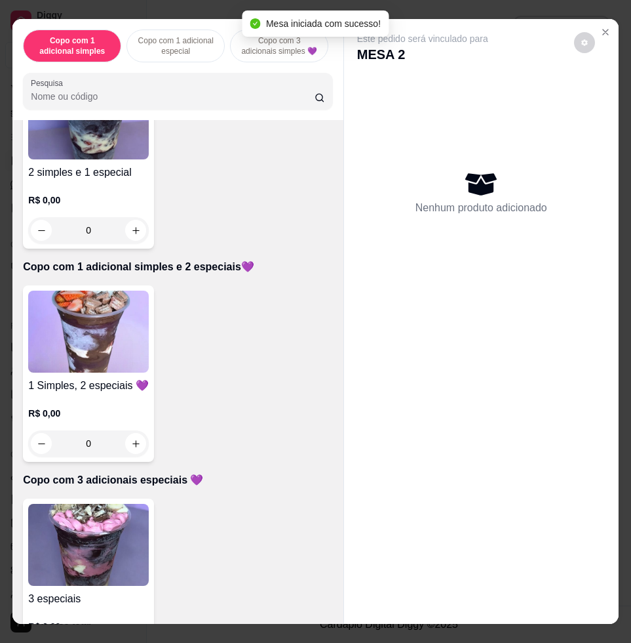
click at [62, 170] on h4 "2 simples e 1 especial" at bounding box center [88, 173] width 121 height 16
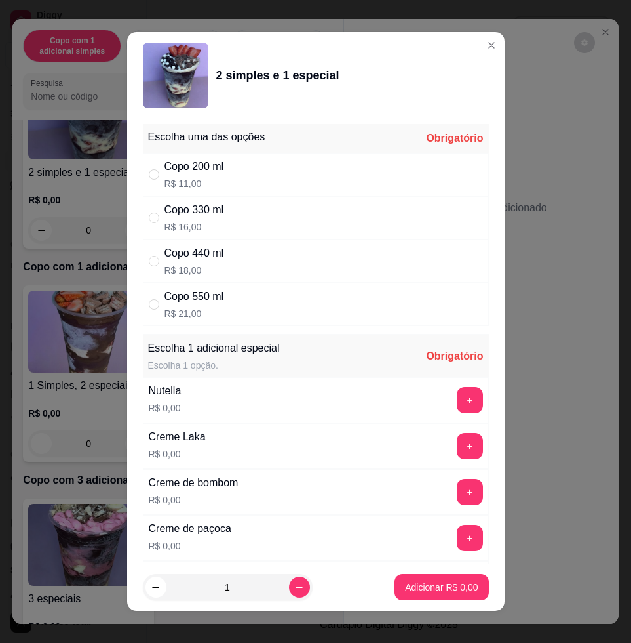
click at [457, 412] on button "+" at bounding box center [470, 400] width 26 height 26
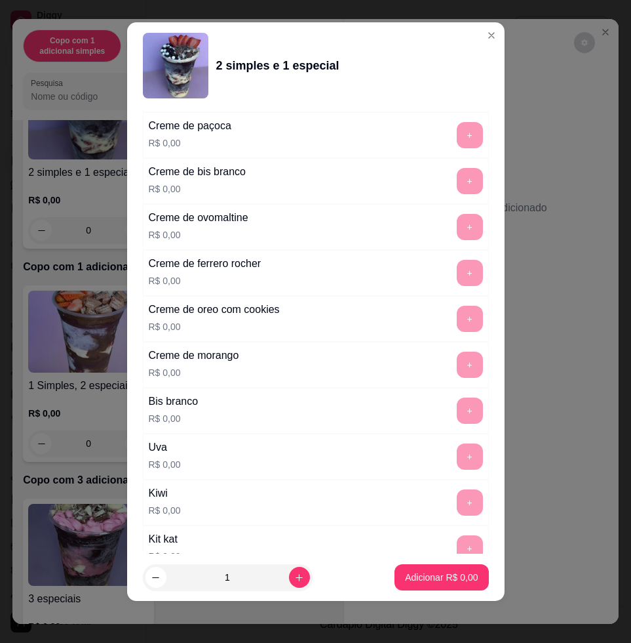
scroll to position [0, 0]
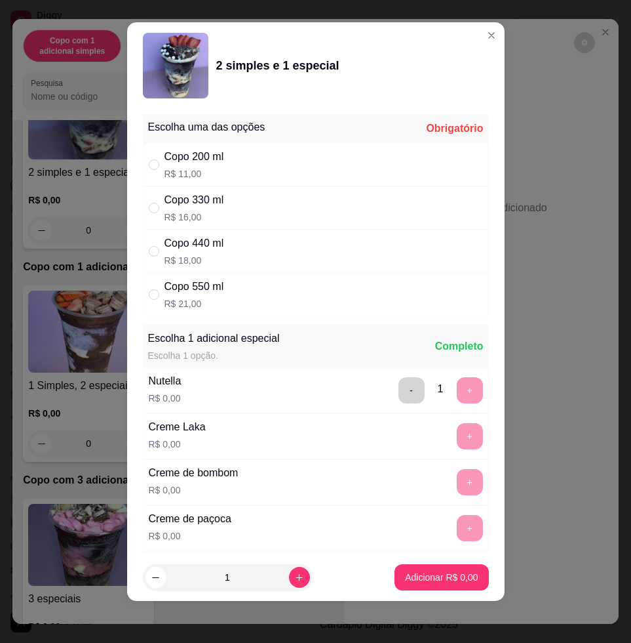
click at [318, 327] on div "Escolha 1 adicional especial Escolha 1 opção. Completo" at bounding box center [316, 346] width 346 height 42
click at [322, 298] on div "Copo 550 ml R$ 21,00" at bounding box center [316, 294] width 346 height 43
radio input "true"
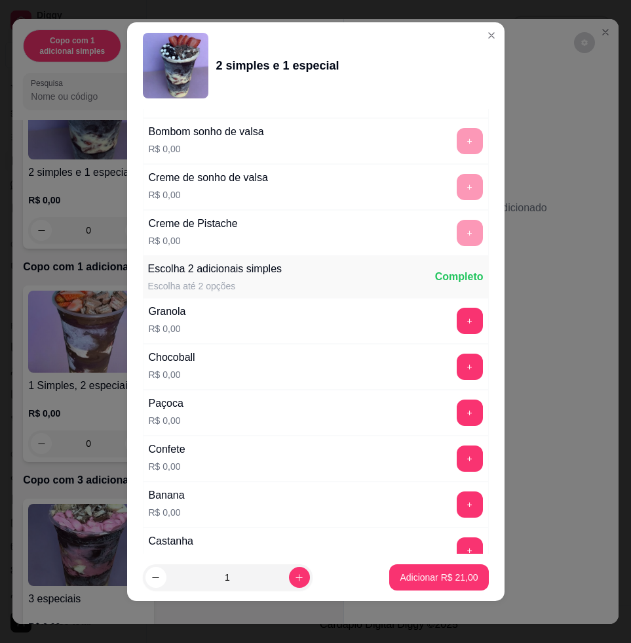
scroll to position [1147, 0]
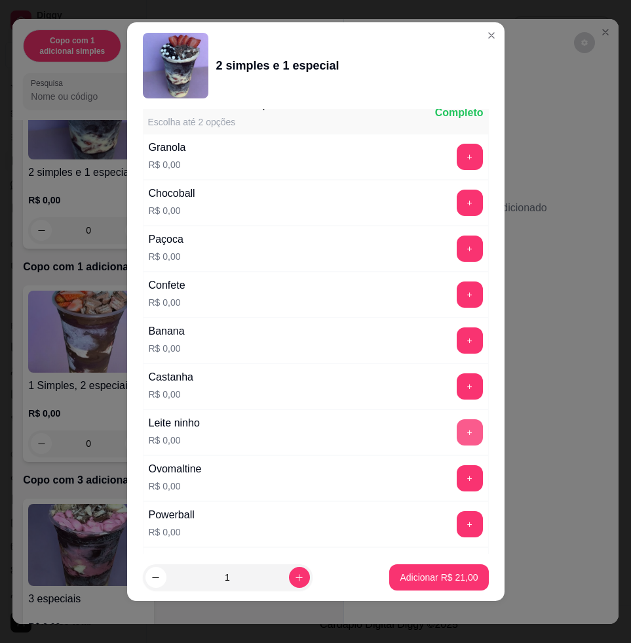
click at [457, 429] on button "+" at bounding box center [470, 432] width 26 height 26
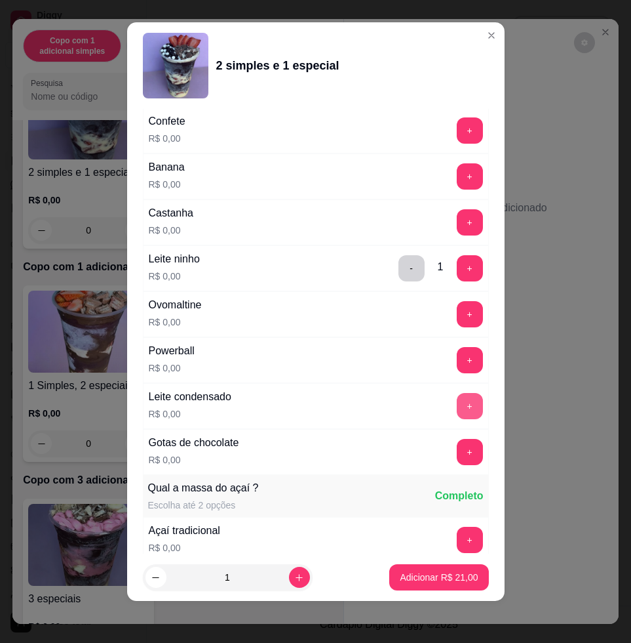
click at [457, 412] on button "+" at bounding box center [470, 406] width 26 height 26
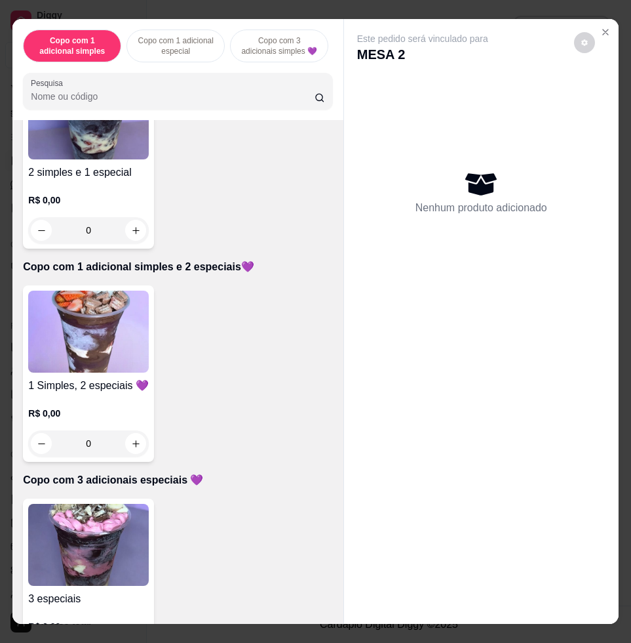
click at [105, 314] on img at bounding box center [88, 331] width 121 height 82
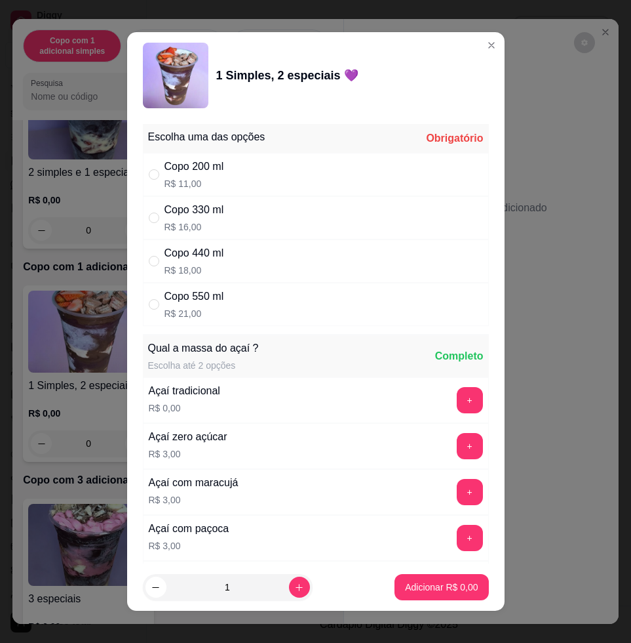
click at [301, 300] on div "Copo 550 ml R$ 21,00" at bounding box center [316, 304] width 346 height 43
radio input "true"
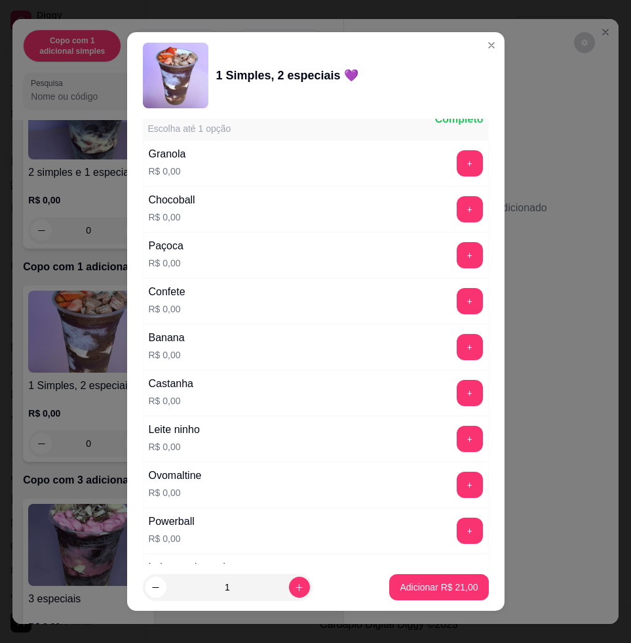
scroll to position [820, 0]
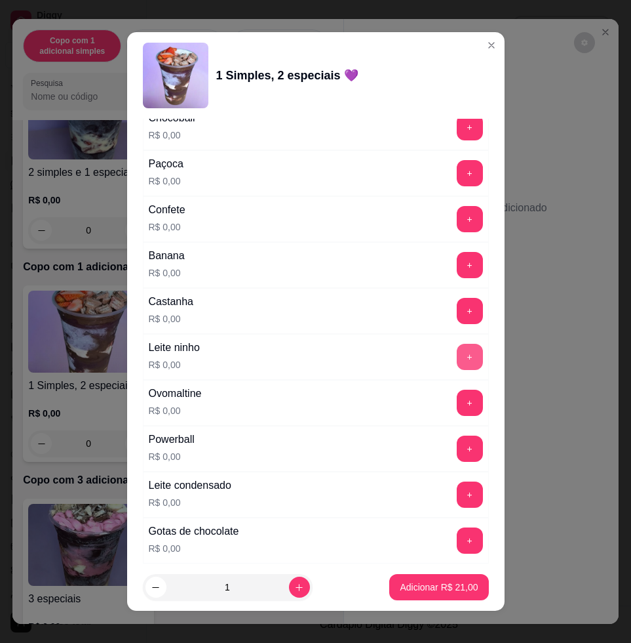
click at [457, 357] on button "+" at bounding box center [470, 357] width 26 height 26
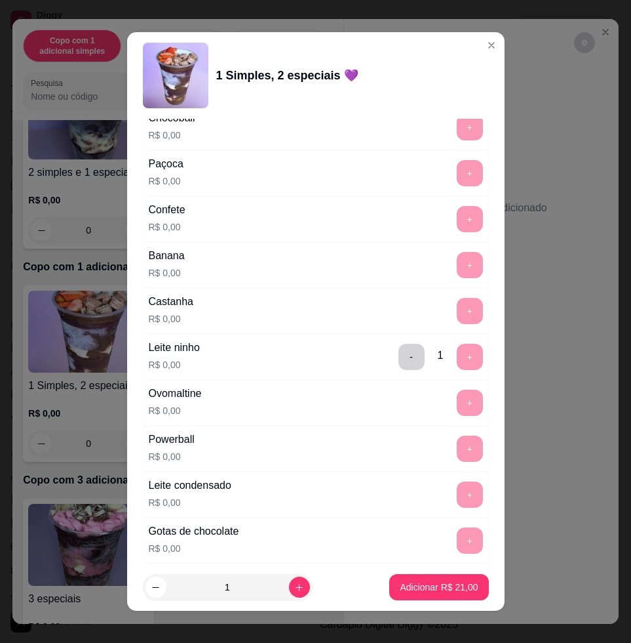
scroll to position [1147, 0]
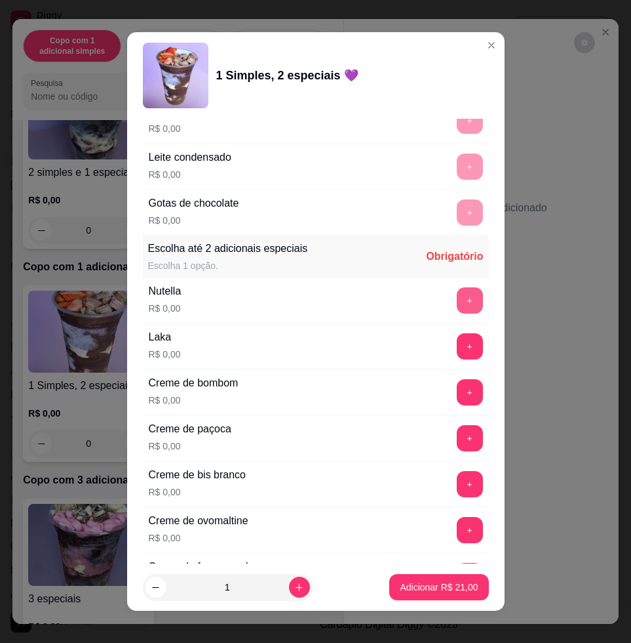
click at [457, 302] on button "+" at bounding box center [470, 300] width 26 height 26
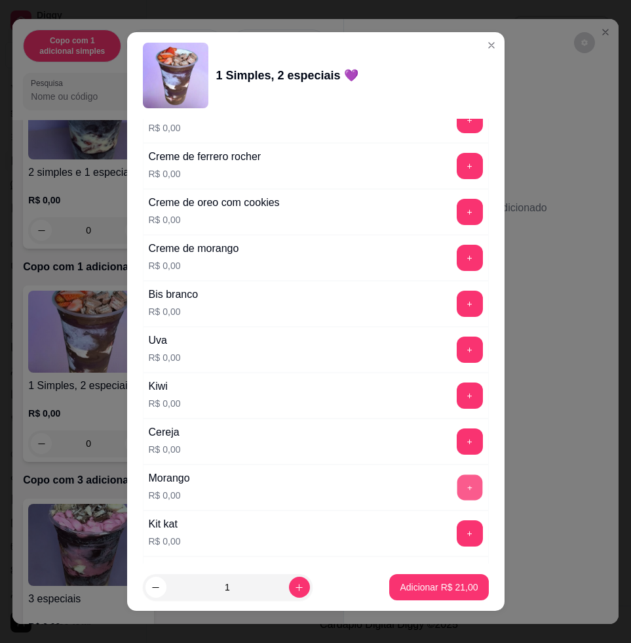
click at [457, 486] on button "+" at bounding box center [470, 488] width 26 height 26
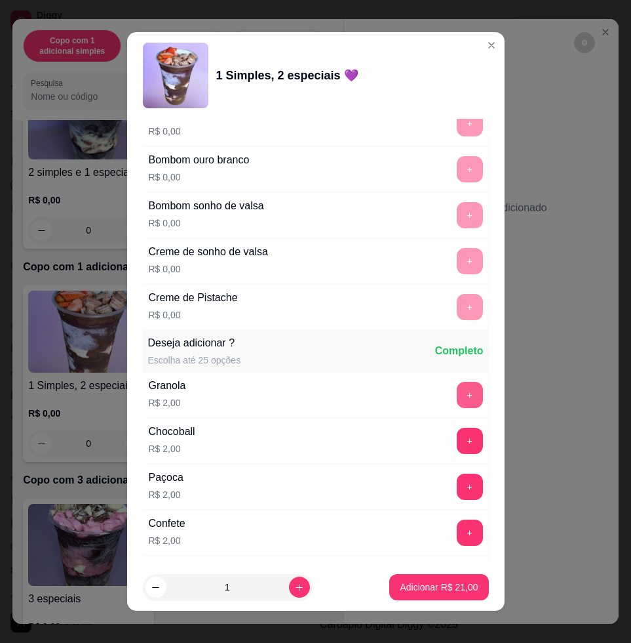
scroll to position [2295, 0]
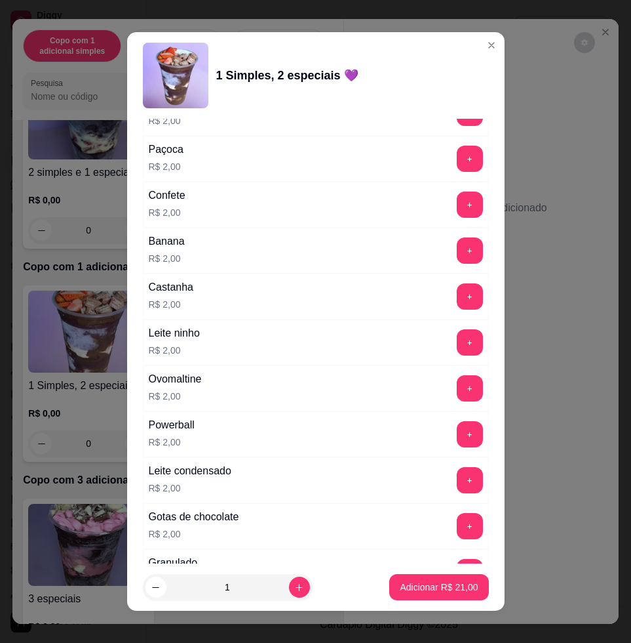
click at [457, 478] on button "+" at bounding box center [470, 480] width 26 height 26
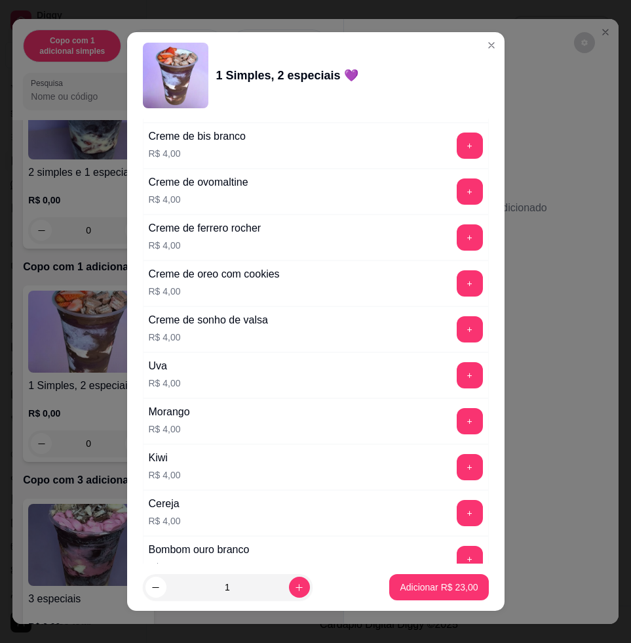
scroll to position [3251, 0]
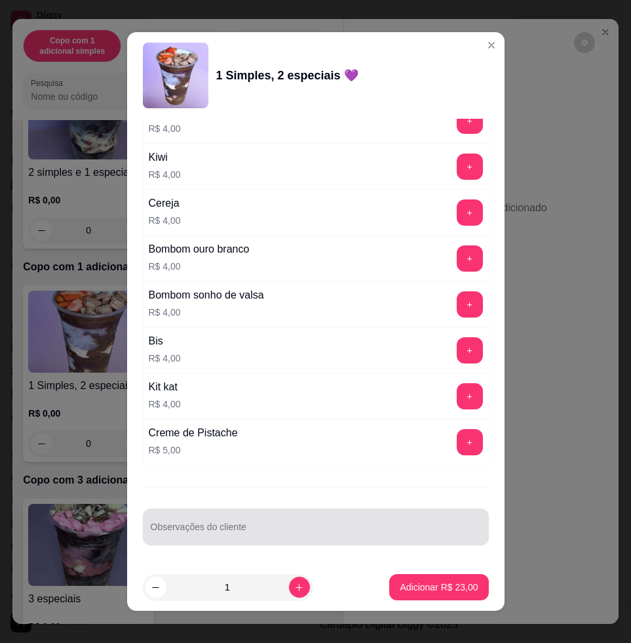
drag, startPoint x: 271, startPoint y: 521, endPoint x: 254, endPoint y: 525, distance: 17.5
click at [271, 522] on div at bounding box center [316, 526] width 330 height 26
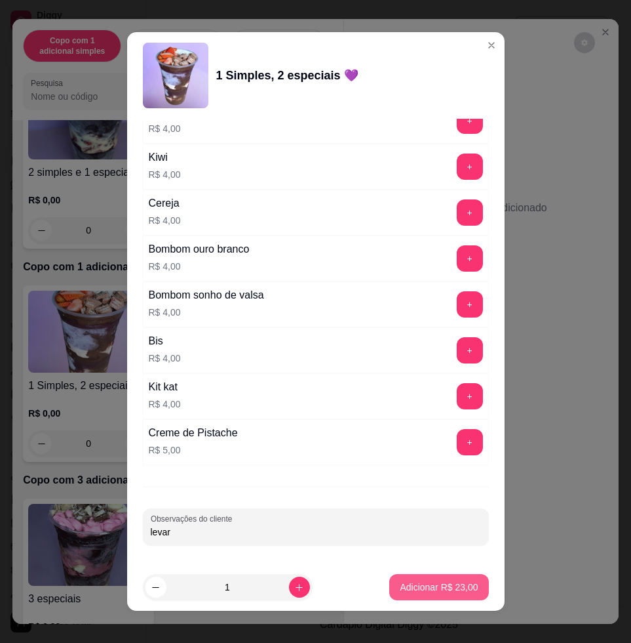
type input "levar"
click at [408, 584] on p "Adicionar R$ 23,00" at bounding box center [439, 586] width 78 height 13
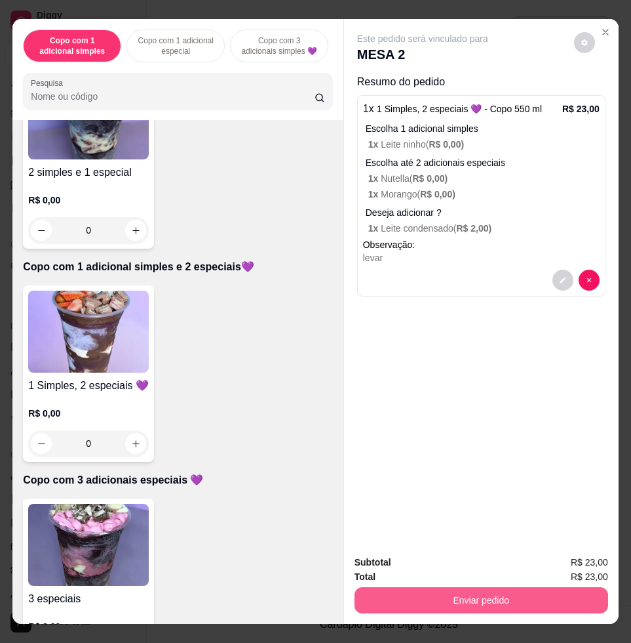
click at [560, 599] on button "Enviar pedido" at bounding box center [482, 600] width 254 height 26
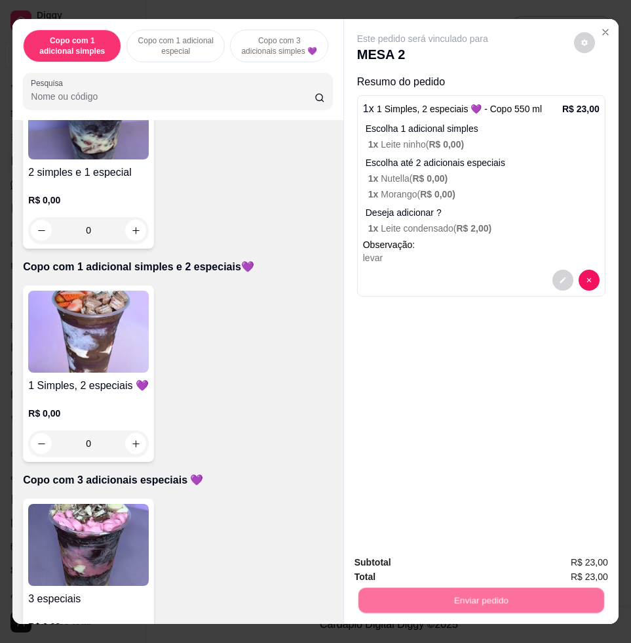
click at [478, 573] on div "Não registrar e enviar pedido Sim, quero registrar" at bounding box center [474, 561] width 269 height 25
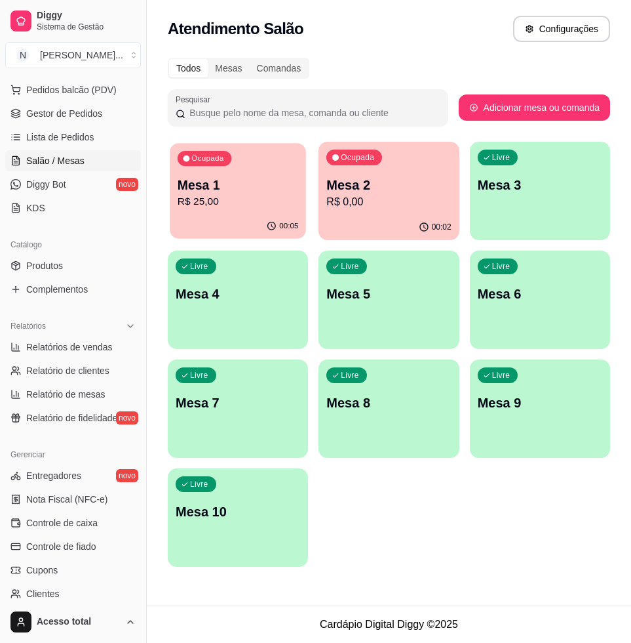
click at [224, 204] on p "R$ 25,00" at bounding box center [238, 201] width 121 height 15
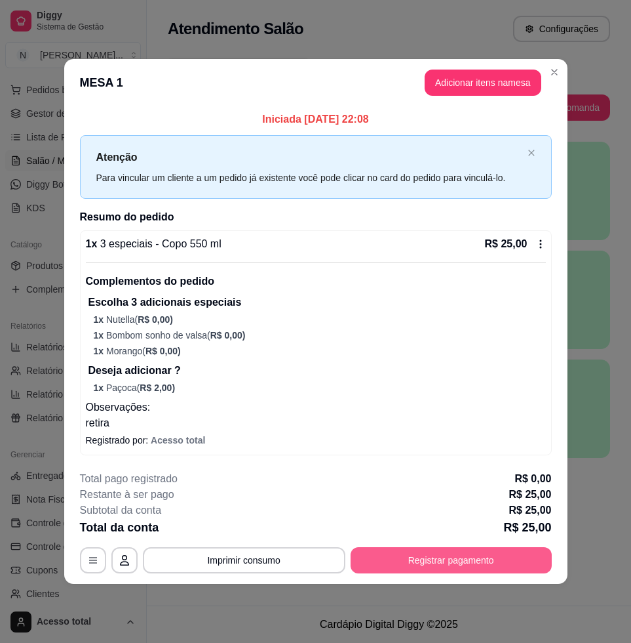
click at [464, 568] on button "Registrar pagamento" at bounding box center [451, 560] width 201 height 26
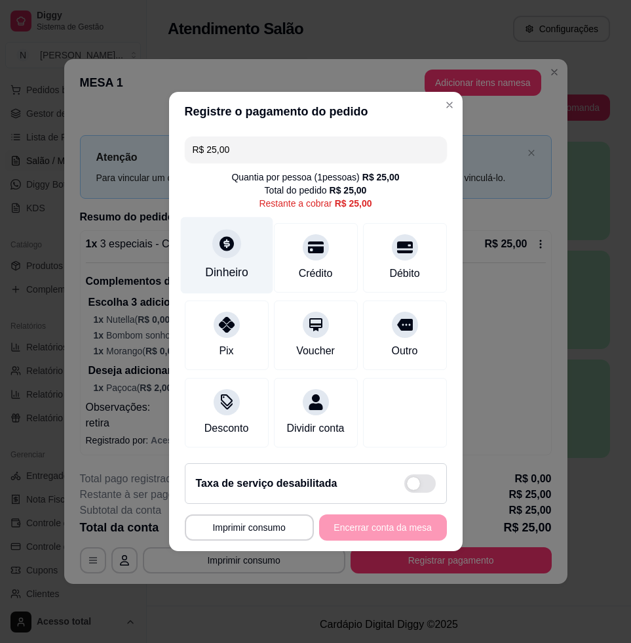
click at [218, 253] on div "Dinheiro" at bounding box center [226, 255] width 92 height 77
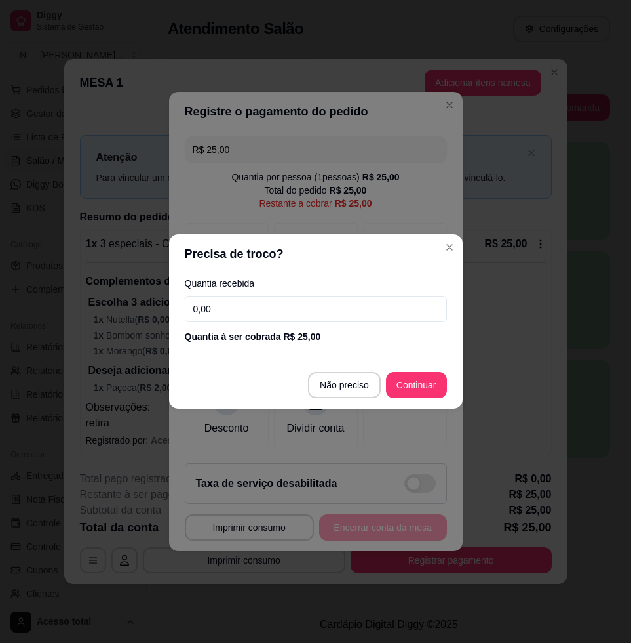
click at [264, 314] on input "0,00" at bounding box center [316, 309] width 262 height 26
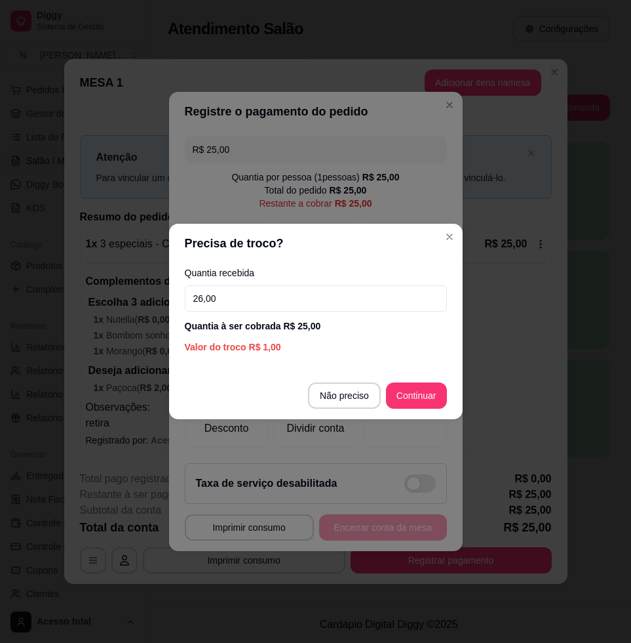
type input "26,00"
click at [403, 380] on footer "Não preciso Continuar" at bounding box center [316, 395] width 294 height 47
drag, startPoint x: 403, startPoint y: 380, endPoint x: 412, endPoint y: 404, distance: 25.7
click at [409, 399] on footer "Não preciso Continuar" at bounding box center [316, 395] width 294 height 47
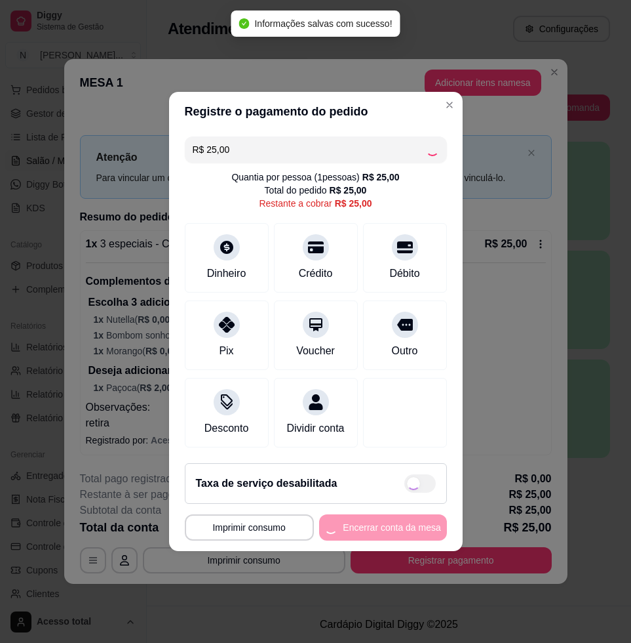
type input "R$ 0,00"
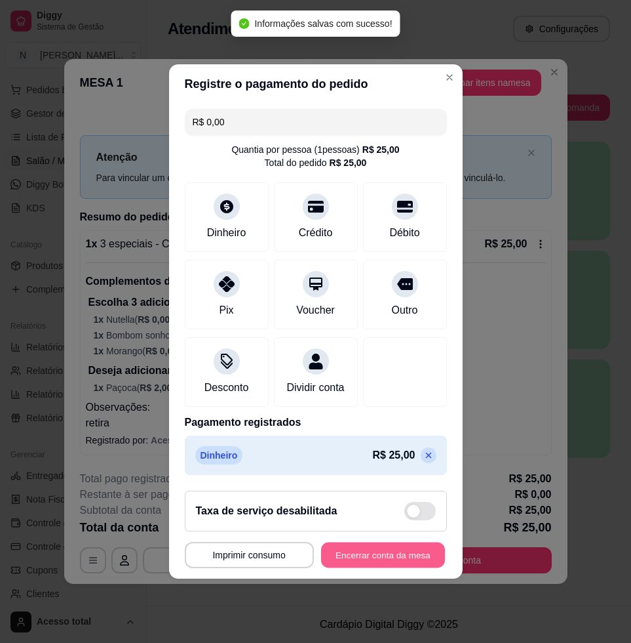
click at [399, 550] on button "Encerrar conta da mesa" at bounding box center [383, 555] width 124 height 26
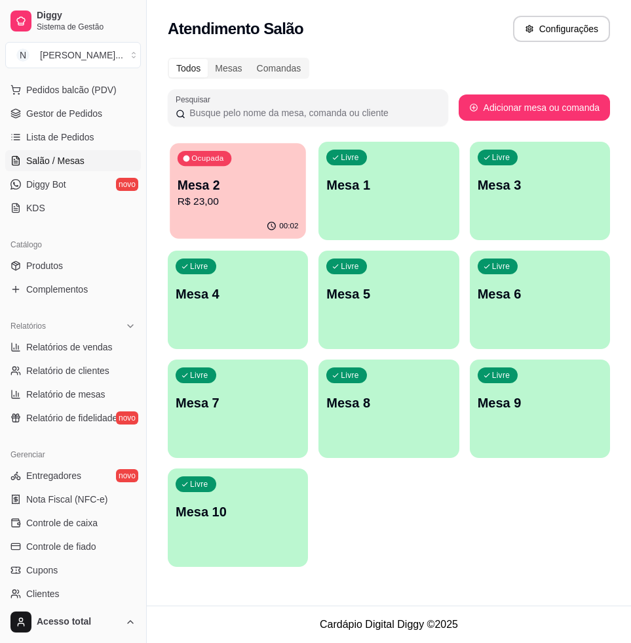
click at [227, 184] on p "Mesa 2" at bounding box center [238, 185] width 121 height 18
click at [86, 135] on span "Lista de Pedidos" at bounding box center [60, 136] width 68 height 13
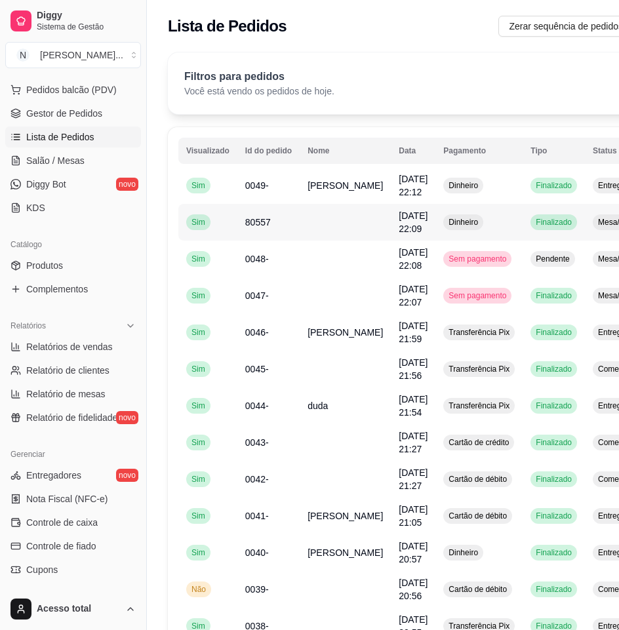
click at [480, 226] on td "Dinheiro" at bounding box center [478, 222] width 87 height 37
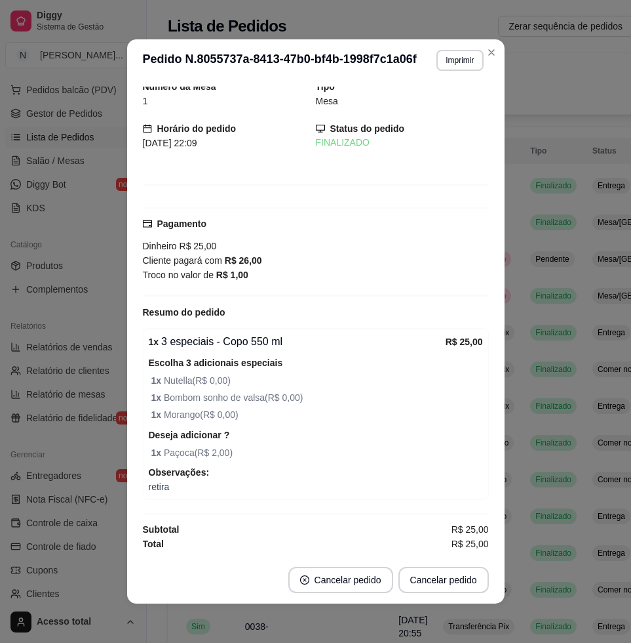
scroll to position [3, 0]
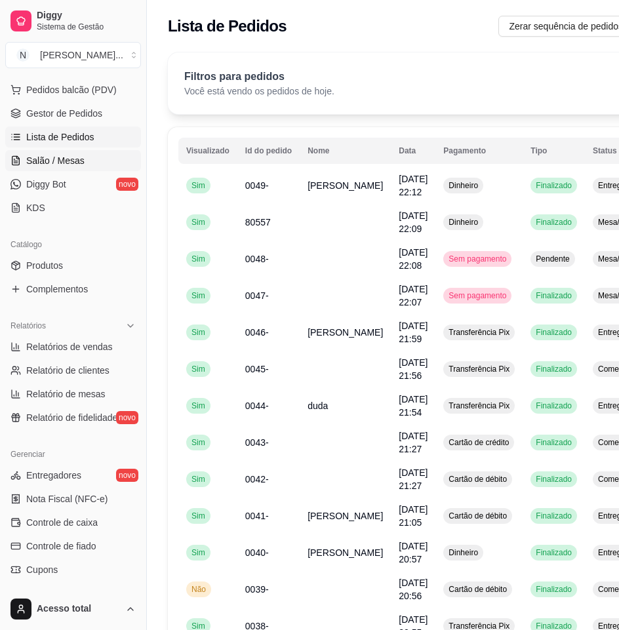
click at [70, 158] on span "Salão / Mesas" at bounding box center [55, 160] width 58 height 13
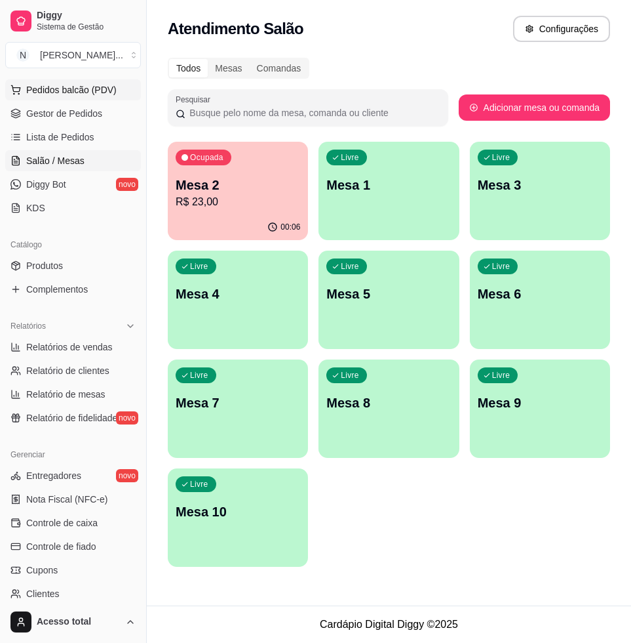
click at [66, 81] on button "Pedidos balcão (PDV)" at bounding box center [73, 89] width 136 height 21
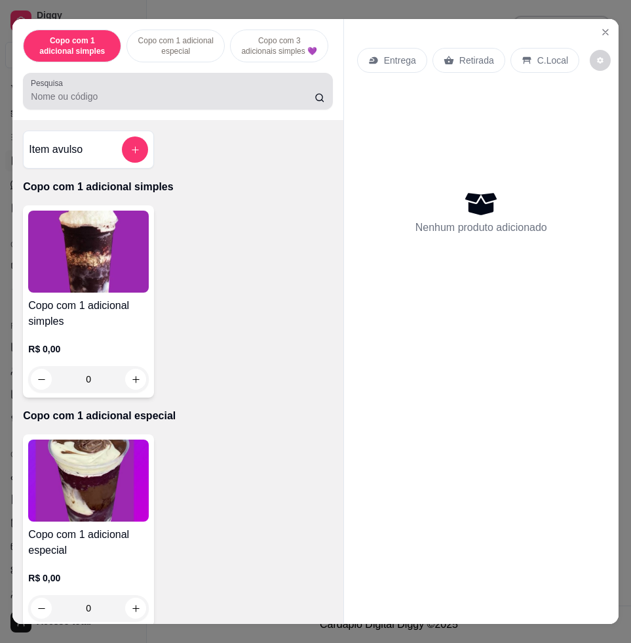
click at [112, 103] on input "Pesquisa" at bounding box center [173, 96] width 284 height 13
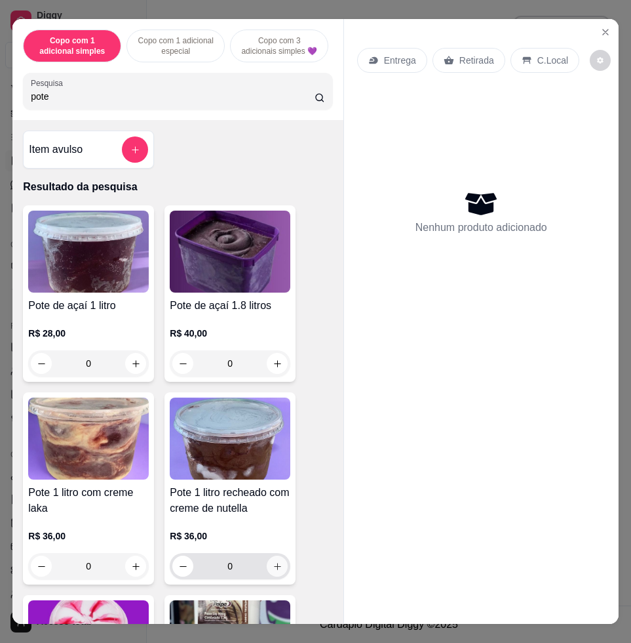
type input "pote"
click at [277, 576] on button "increase-product-quantity" at bounding box center [277, 565] width 21 height 21
type input "1"
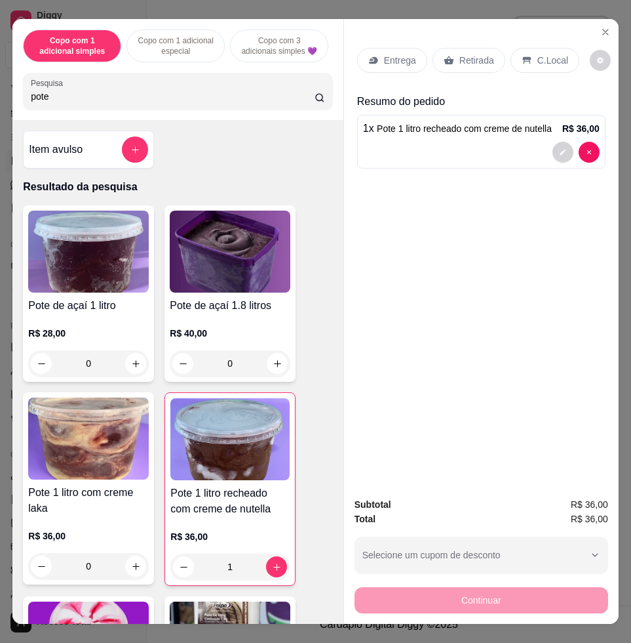
click at [380, 62] on div "Entrega" at bounding box center [392, 60] width 70 height 25
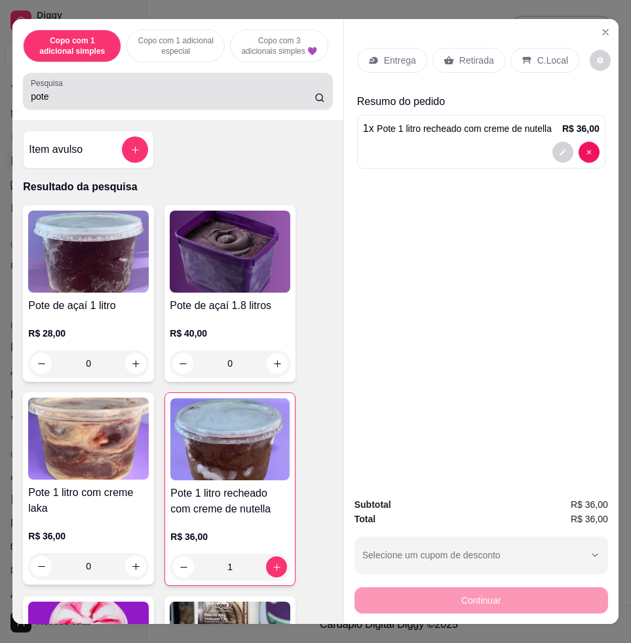
click at [143, 103] on input "pote" at bounding box center [173, 96] width 284 height 13
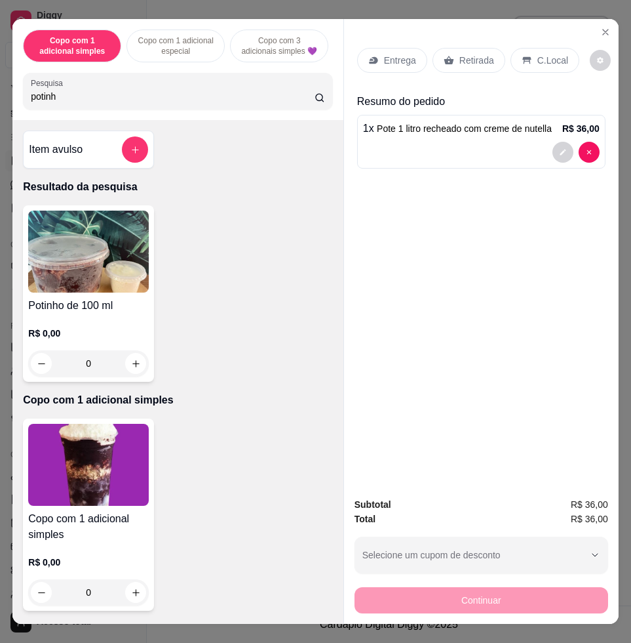
type input "potinh"
click at [113, 245] on img at bounding box center [88, 251] width 121 height 82
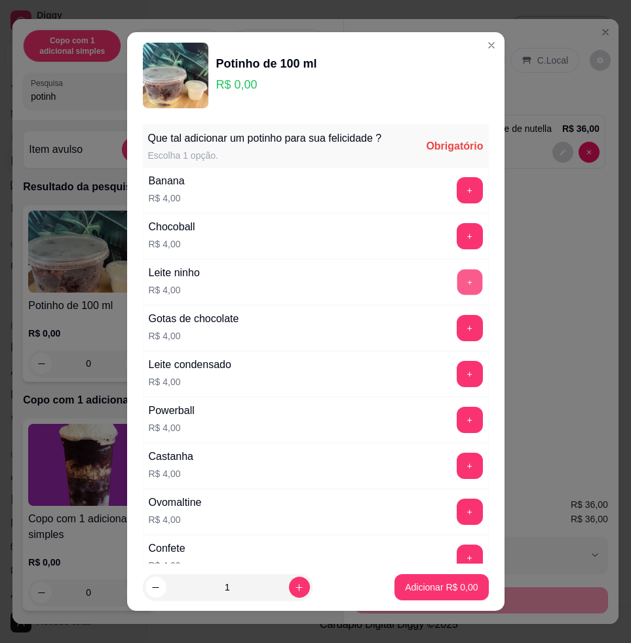
click at [457, 286] on button "+" at bounding box center [470, 282] width 26 height 26
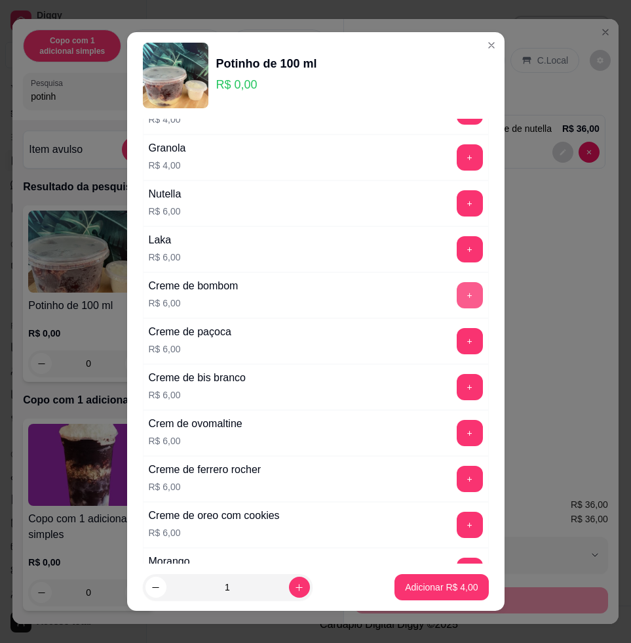
scroll to position [656, 0]
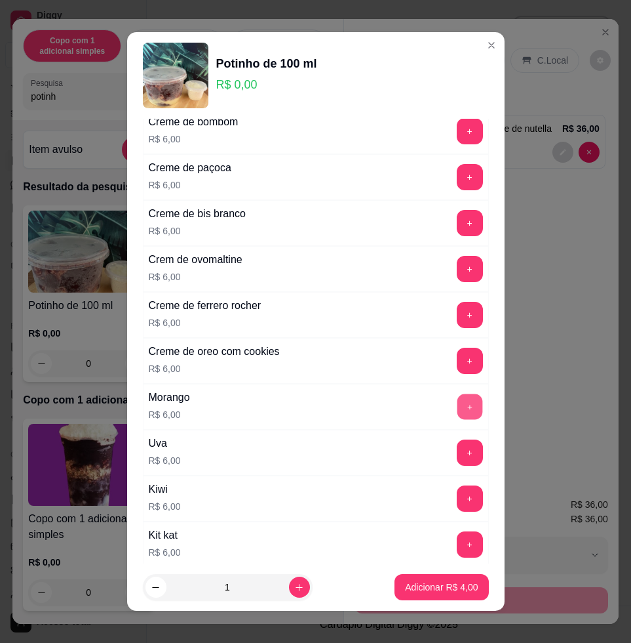
click at [457, 401] on button "+" at bounding box center [470, 407] width 26 height 26
click at [428, 578] on button "Adicionar R$ 10,00" at bounding box center [439, 587] width 96 height 26
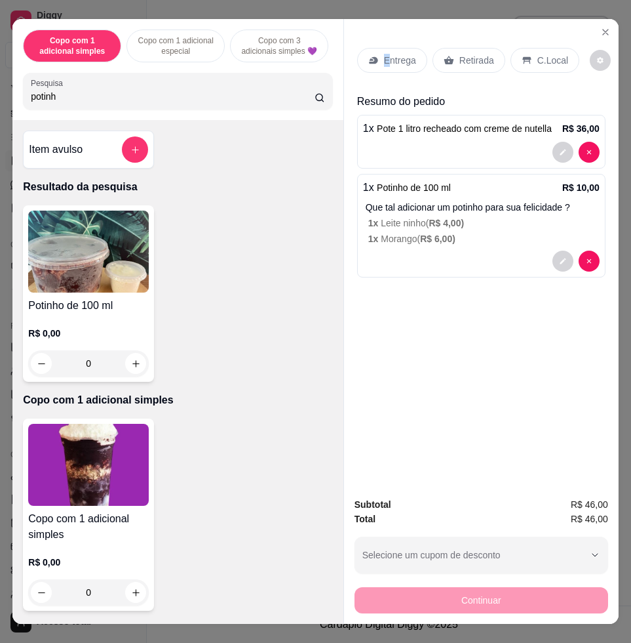
click at [384, 54] on p "Entrega" at bounding box center [400, 60] width 32 height 13
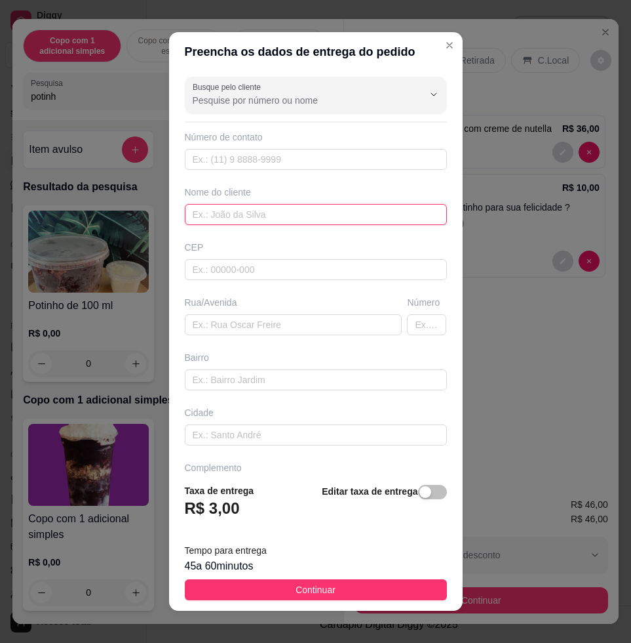
click at [393, 218] on input "text" at bounding box center [316, 214] width 262 height 21
type input "pires"
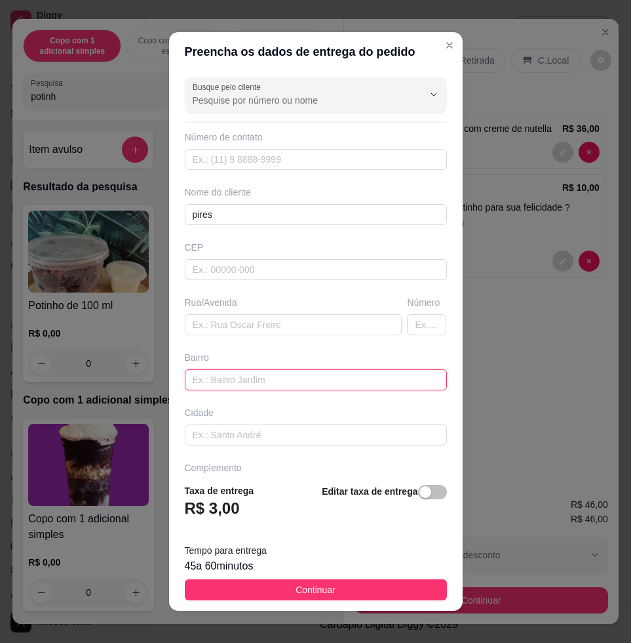
drag, startPoint x: 276, startPoint y: 379, endPoint x: 278, endPoint y: 350, distance: 28.9
click at [276, 373] on input "text" at bounding box center [316, 379] width 262 height 21
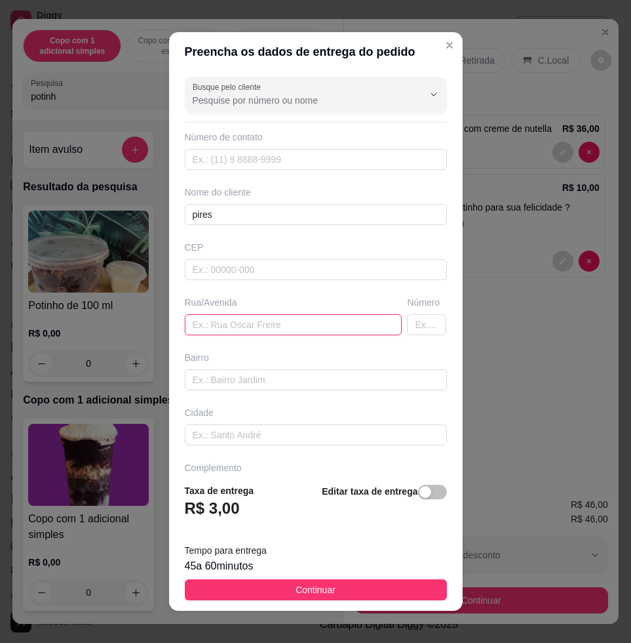
click at [277, 314] on input "text" at bounding box center [294, 324] width 218 height 21
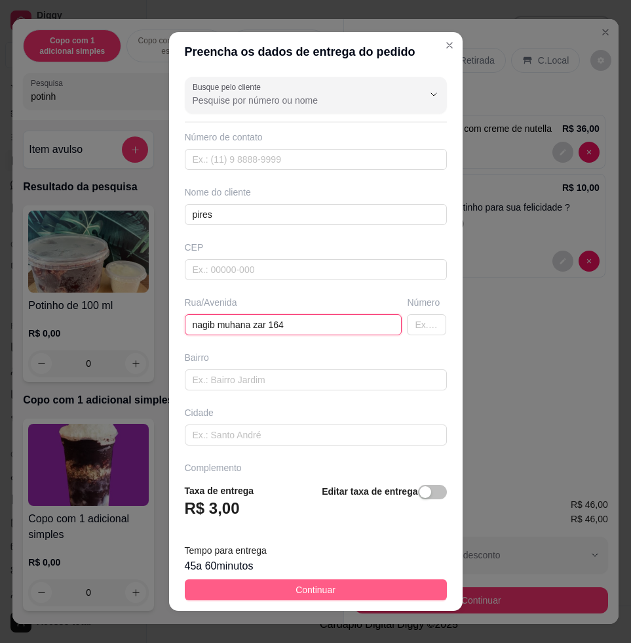
type input "nagib muhana zar 164"
click at [278, 585] on button "Continuar" at bounding box center [316, 589] width 262 height 21
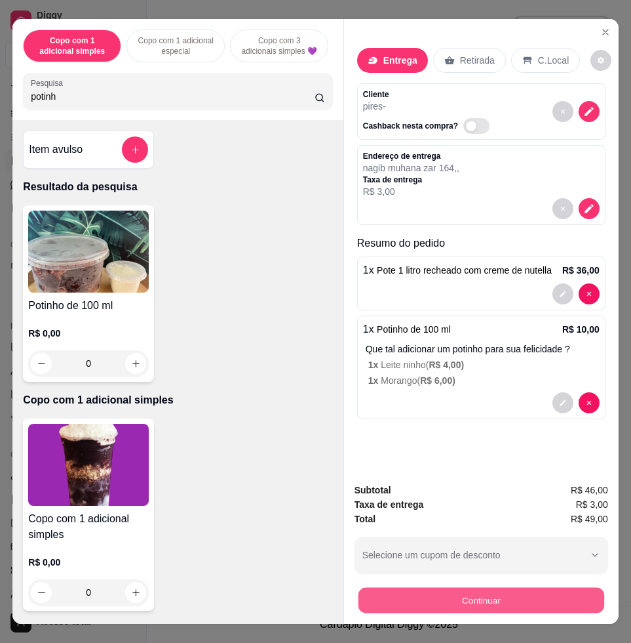
click at [382, 587] on button "Continuar" at bounding box center [482, 600] width 246 height 26
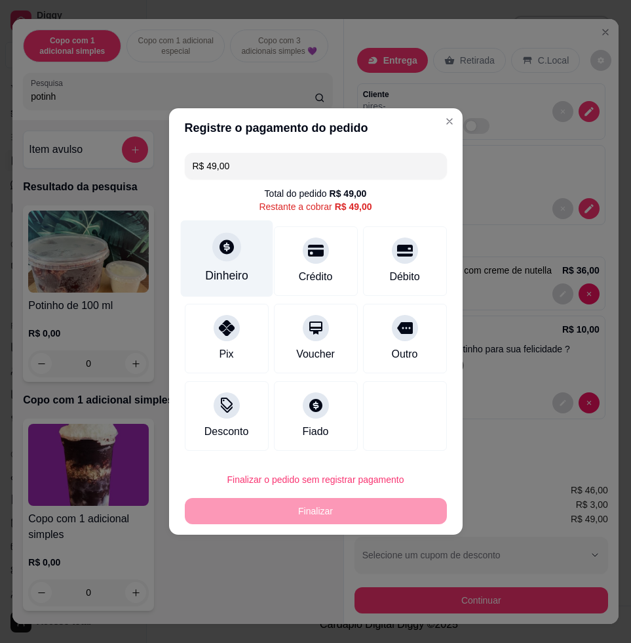
click at [220, 273] on div "Dinheiro" at bounding box center [226, 275] width 43 height 17
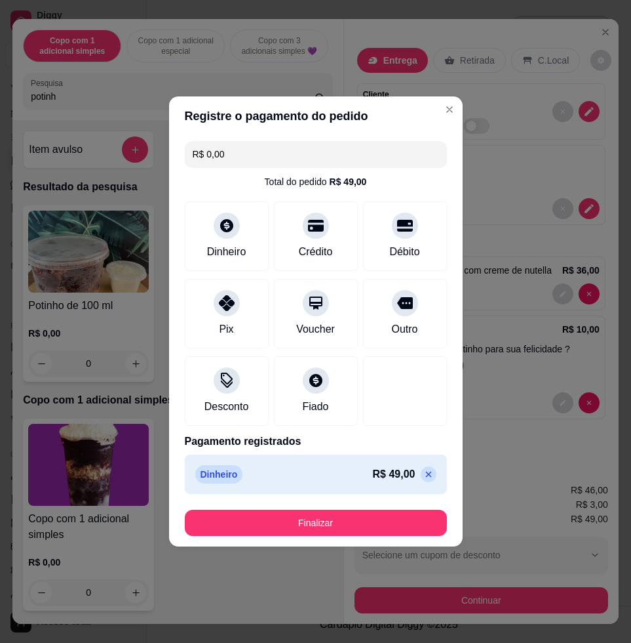
click at [424, 469] on icon at bounding box center [429, 474] width 10 height 10
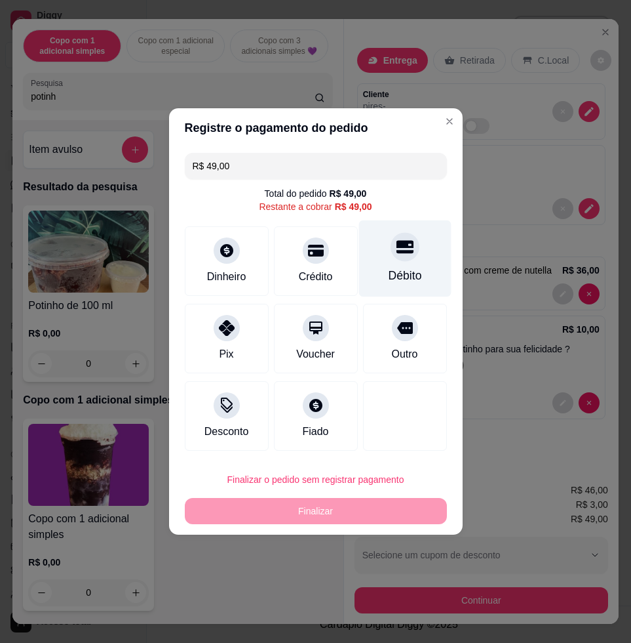
click at [372, 228] on div "Débito" at bounding box center [405, 258] width 92 height 77
type input "R$ 0,00"
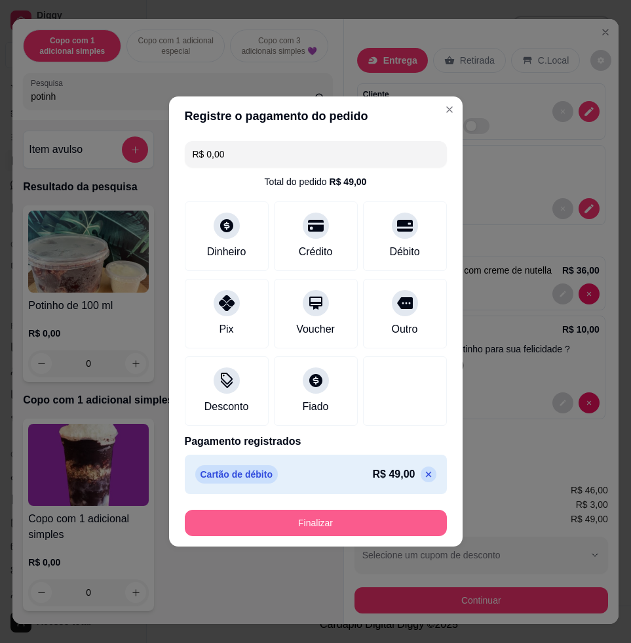
click at [258, 516] on button "Finalizar" at bounding box center [316, 522] width 262 height 26
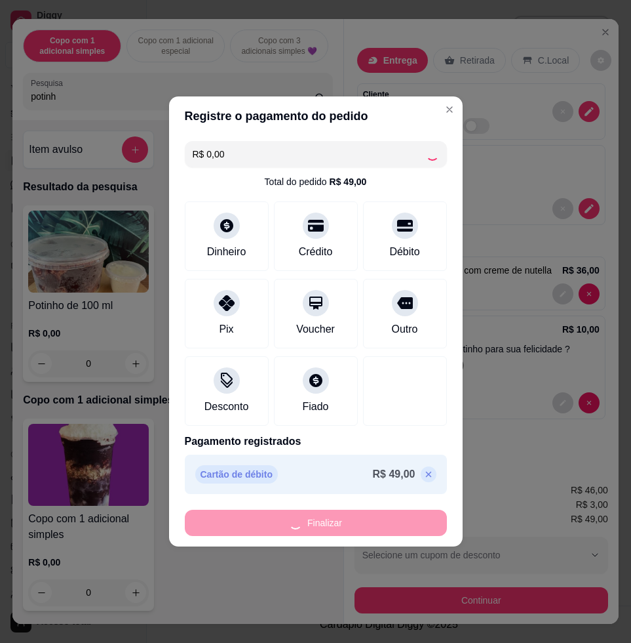
type input "0"
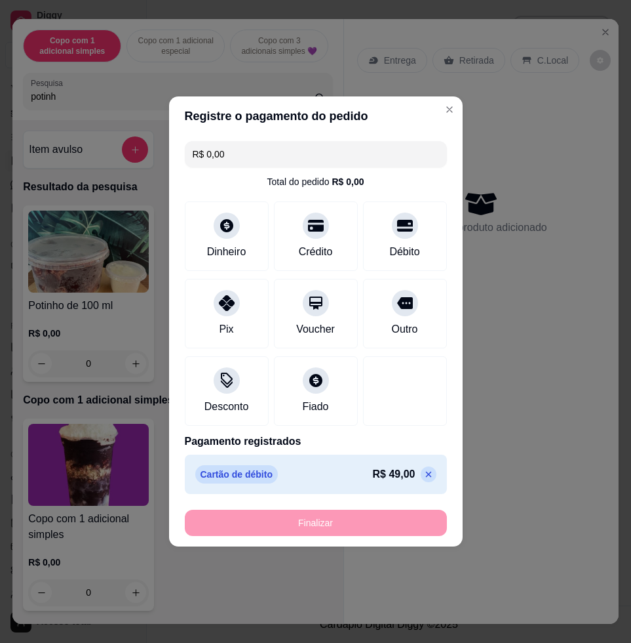
type input "-R$ 49,00"
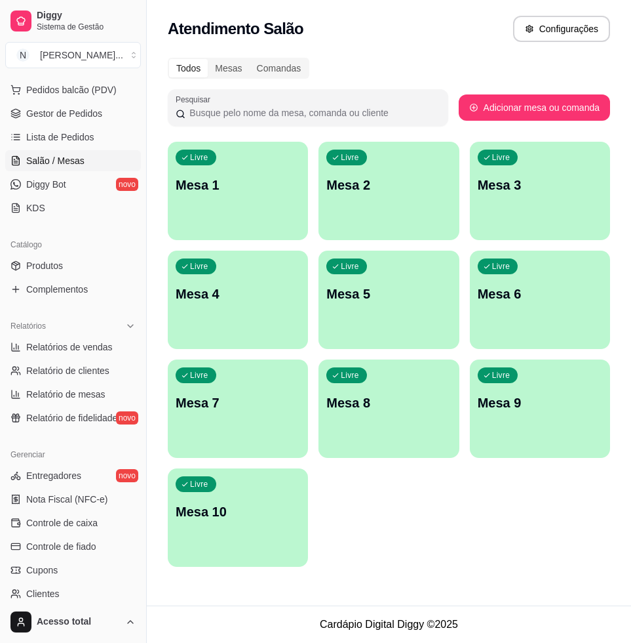
click at [239, 180] on p "Mesa 1" at bounding box center [238, 185] width 125 height 18
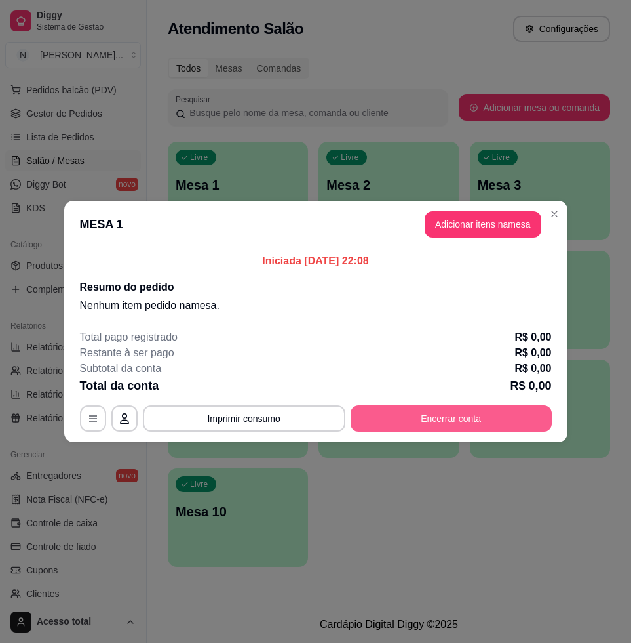
click at [506, 426] on button "Encerrar conta" at bounding box center [451, 418] width 201 height 26
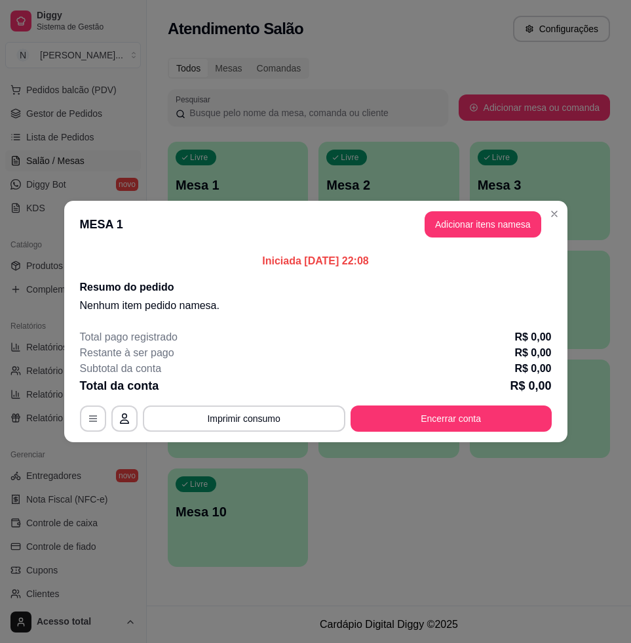
click at [481, 218] on button "Adicionar itens na mesa" at bounding box center [483, 224] width 117 height 26
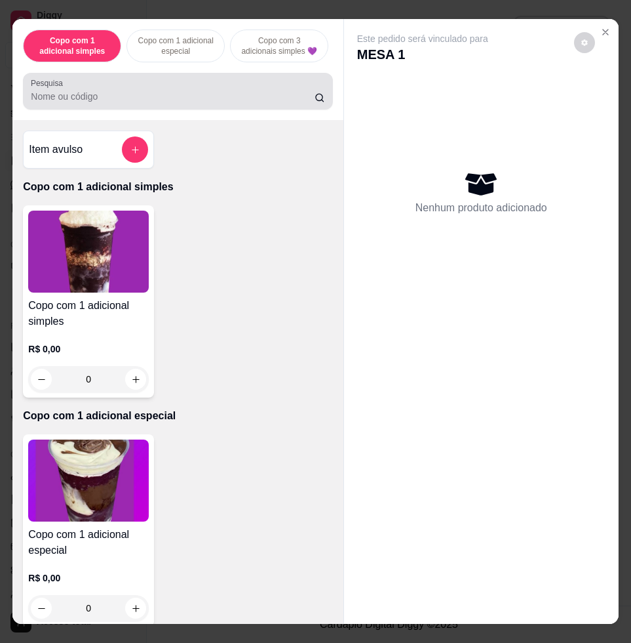
click at [195, 109] on div "Pesquisa" at bounding box center [177, 91] width 309 height 37
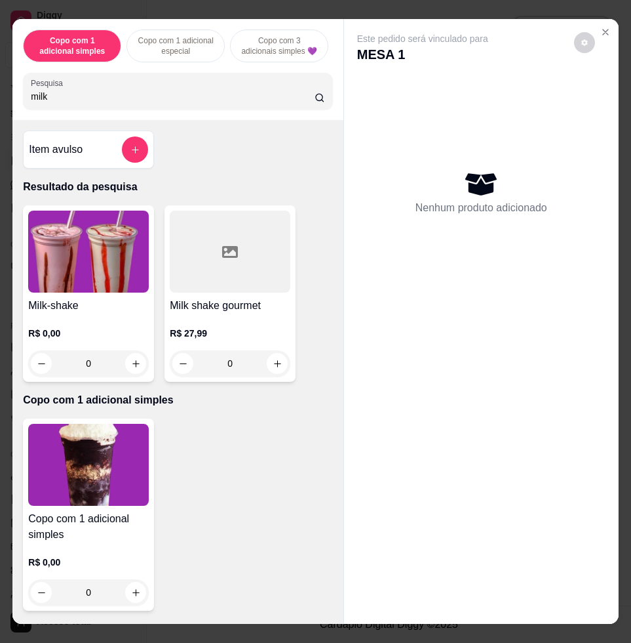
scroll to position [29, 0]
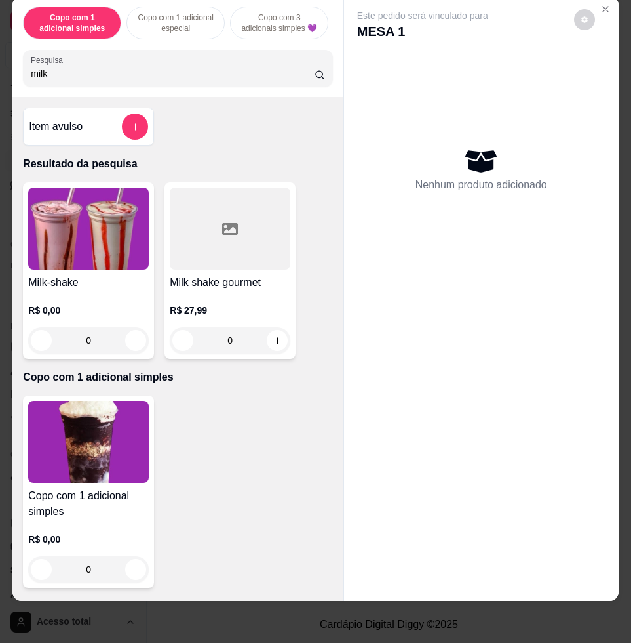
type input "milk"
click at [57, 222] on img at bounding box center [88, 229] width 121 height 82
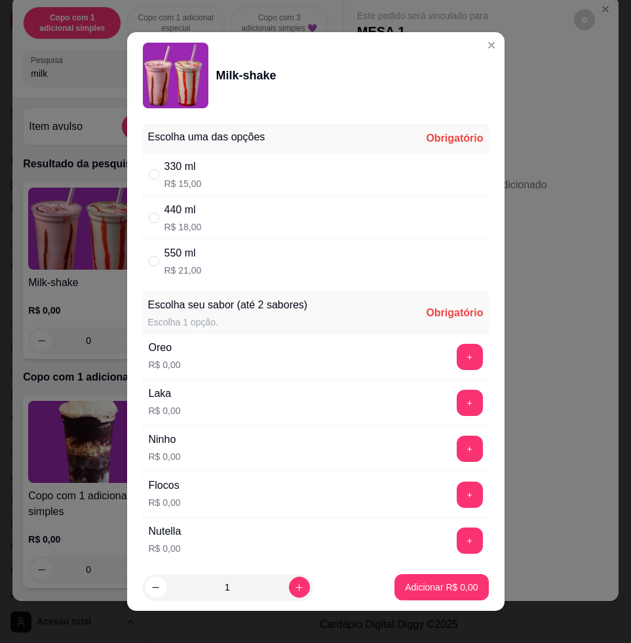
click at [354, 205] on div "440 ml R$ 18,00" at bounding box center [316, 217] width 346 height 43
radio input "true"
click at [353, 167] on div "330 ml R$ 15,00" at bounding box center [316, 174] width 346 height 43
radio input "true"
radio input "false"
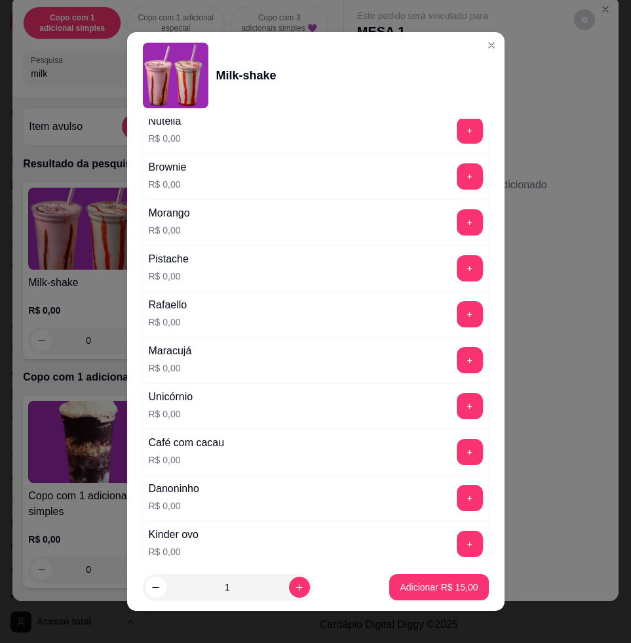
scroll to position [738, 0]
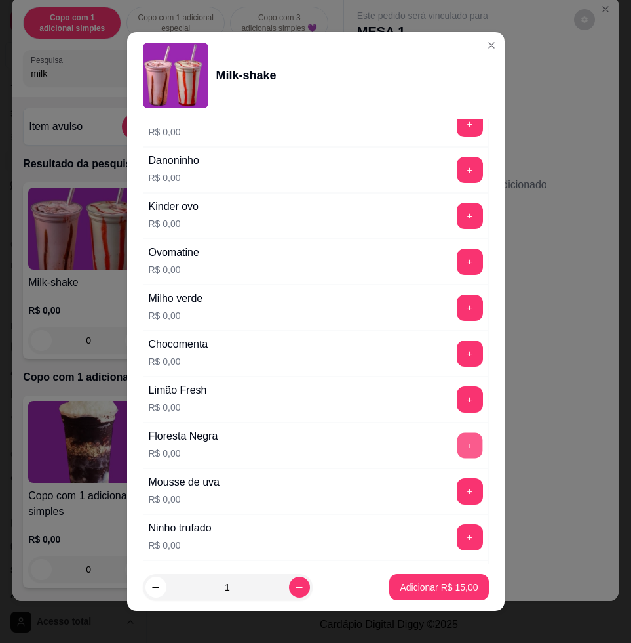
click at [457, 441] on button "+" at bounding box center [470, 446] width 26 height 26
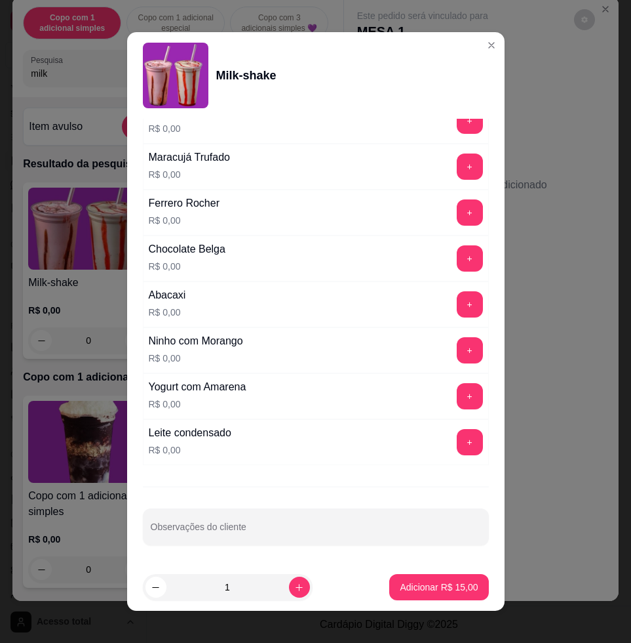
scroll to position [10, 0]
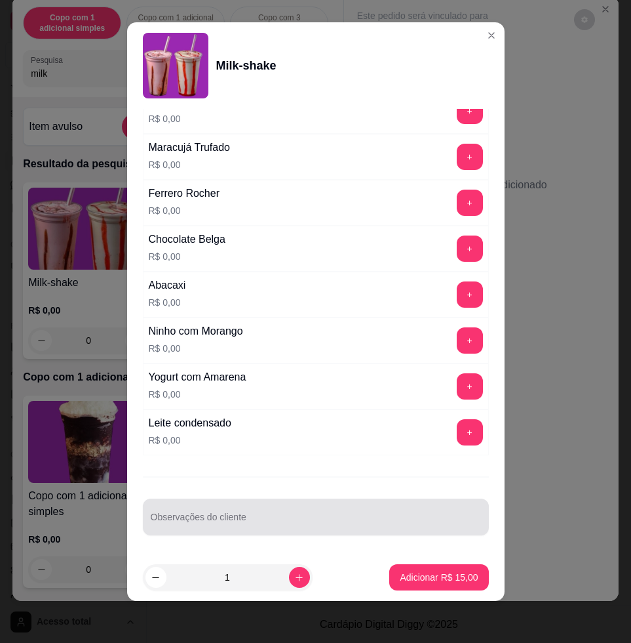
drag, startPoint x: 361, startPoint y: 536, endPoint x: 361, endPoint y: 524, distance: 11.8
click at [361, 534] on div "Escolha uma das opções Completo 330 ml R$ 15,00 440 ml R$ 18,00 550 ml R$ 21,00…" at bounding box center [316, 331] width 378 height 445
click at [361, 520] on input "Observações do cliente" at bounding box center [316, 521] width 330 height 13
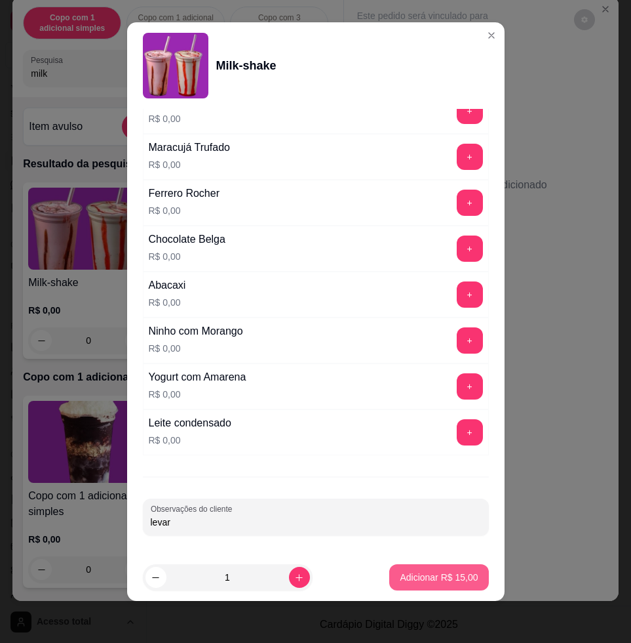
type input "levar"
click at [426, 581] on p "Adicionar R$ 15,00" at bounding box center [439, 576] width 78 height 13
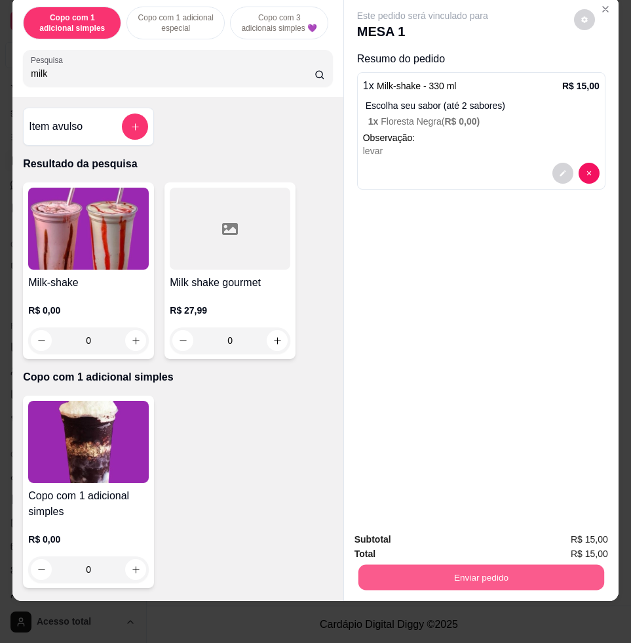
click at [474, 574] on button "Enviar pedido" at bounding box center [482, 577] width 246 height 26
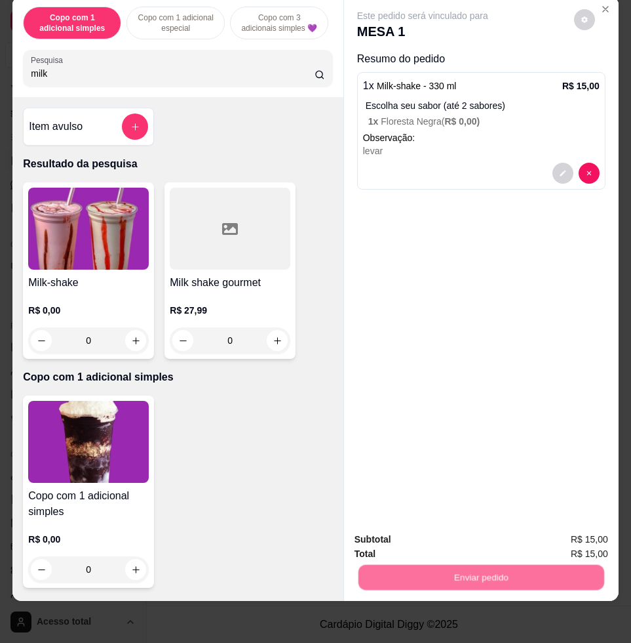
click at [476, 520] on button "Não registrar e enviar pedido" at bounding box center [436, 532] width 136 height 25
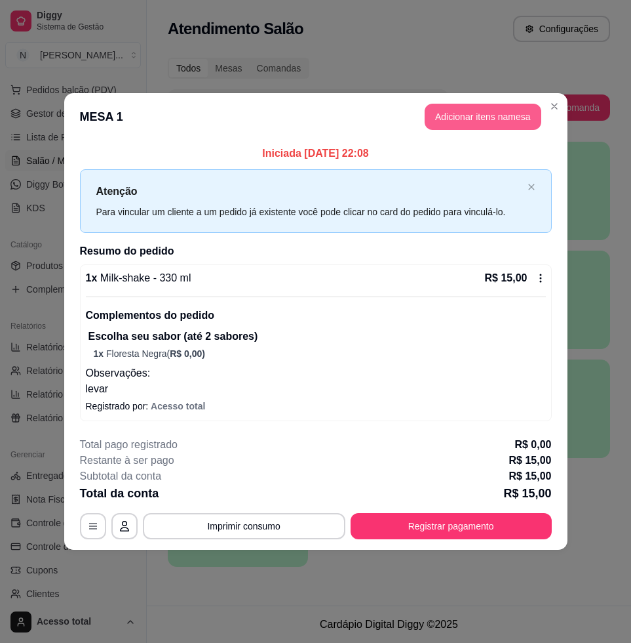
click at [504, 113] on button "Adicionar itens na mesa" at bounding box center [483, 117] width 117 height 26
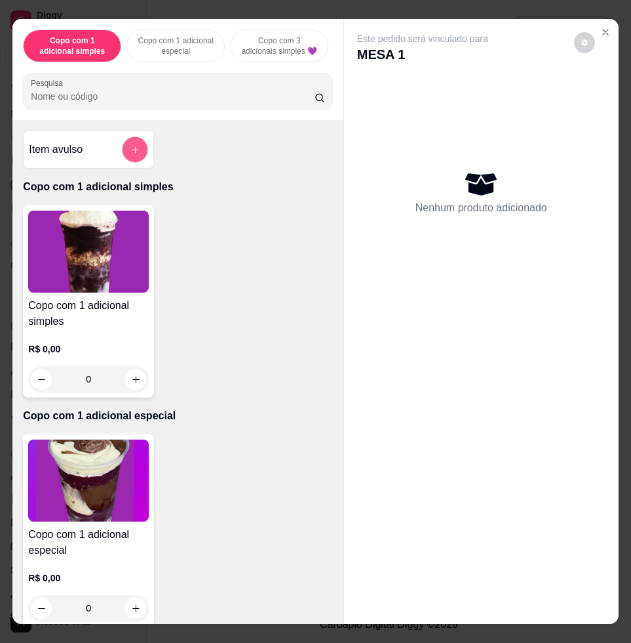
click at [125, 152] on button "add-separate-item" at bounding box center [136, 150] width 26 height 26
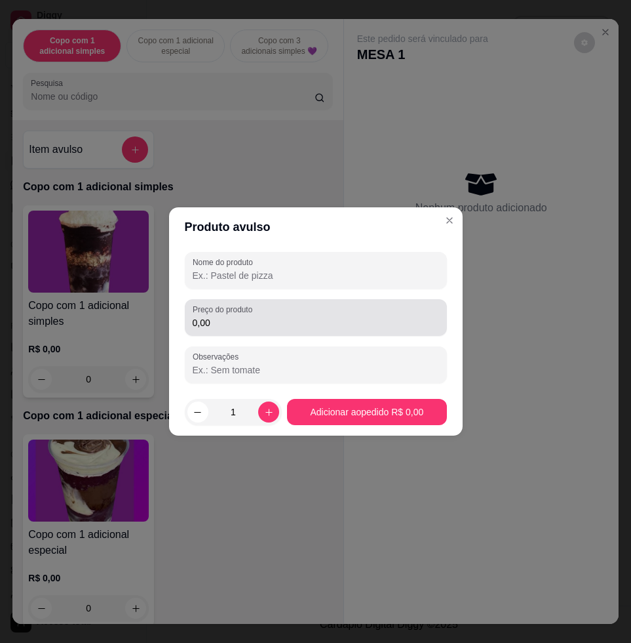
click at [273, 311] on div "0,00" at bounding box center [316, 317] width 247 height 26
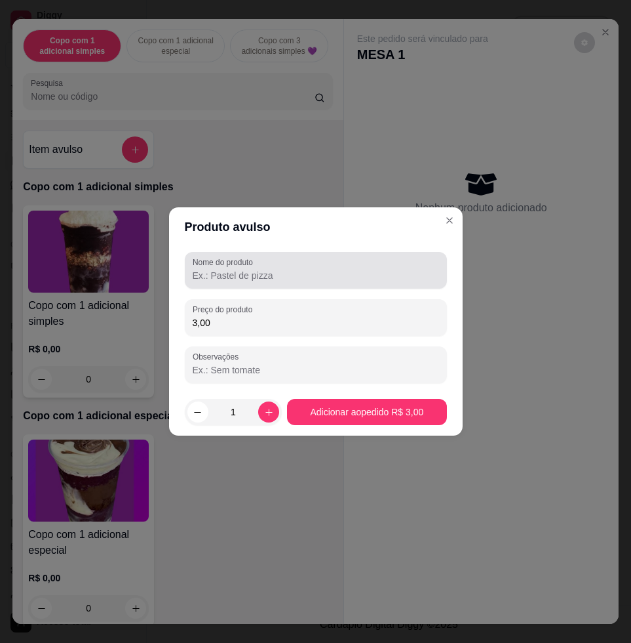
type input "3,00"
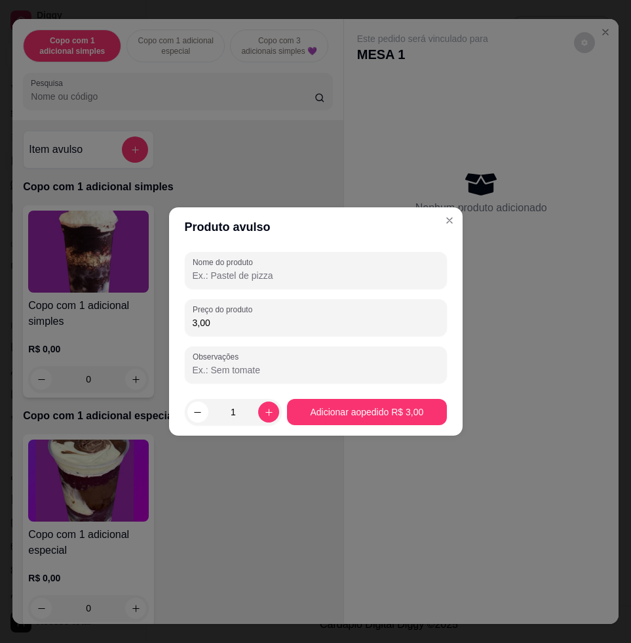
click at [271, 281] on input "Nome do produto" at bounding box center [316, 275] width 247 height 13
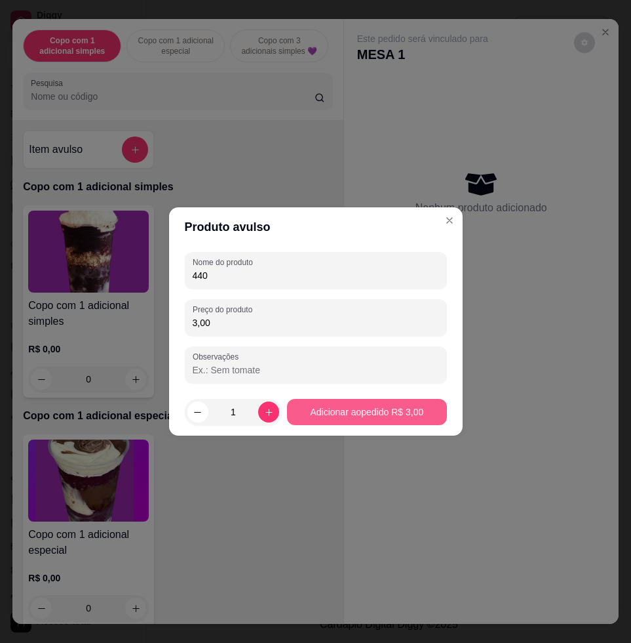
type input "440"
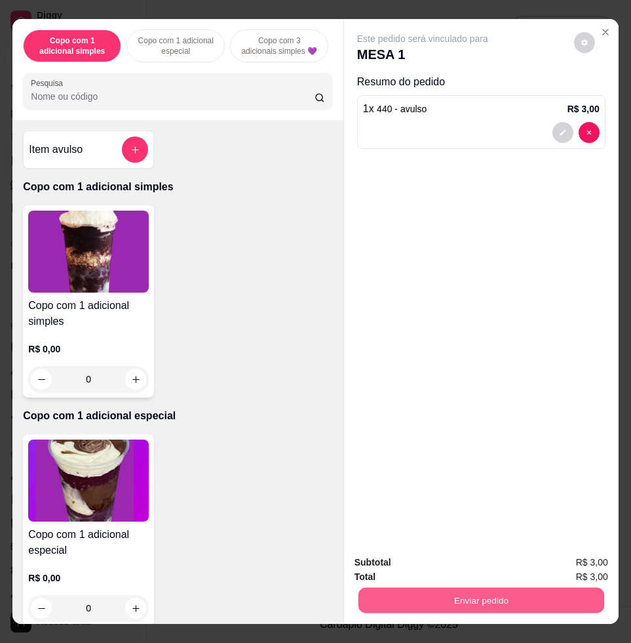
click at [537, 587] on button "Enviar pedido" at bounding box center [482, 600] width 246 height 26
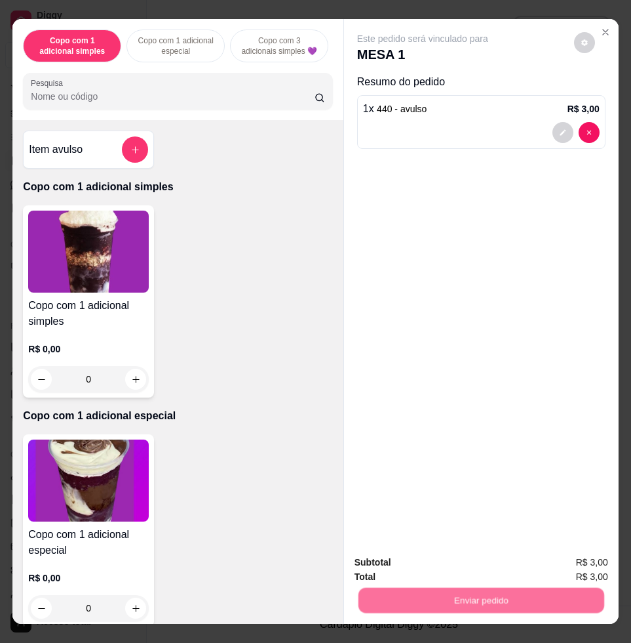
click at [471, 563] on button "Não registrar e enviar pedido" at bounding box center [436, 561] width 132 height 24
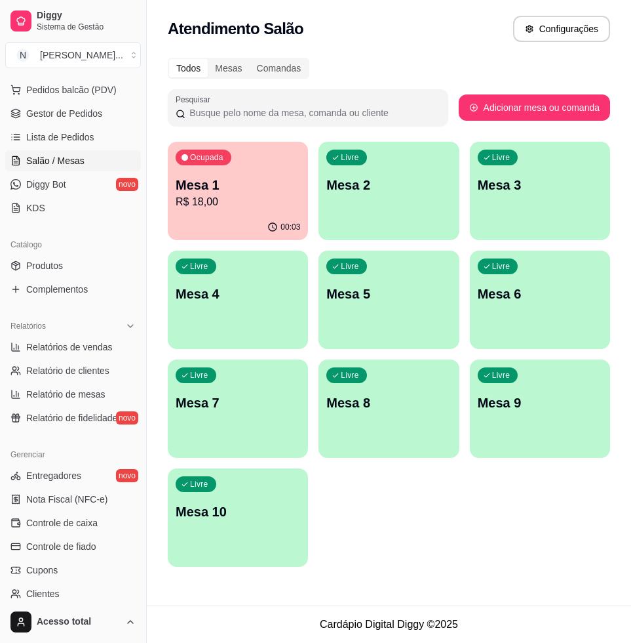
click at [355, 182] on p "Mesa 2" at bounding box center [389, 185] width 125 height 18
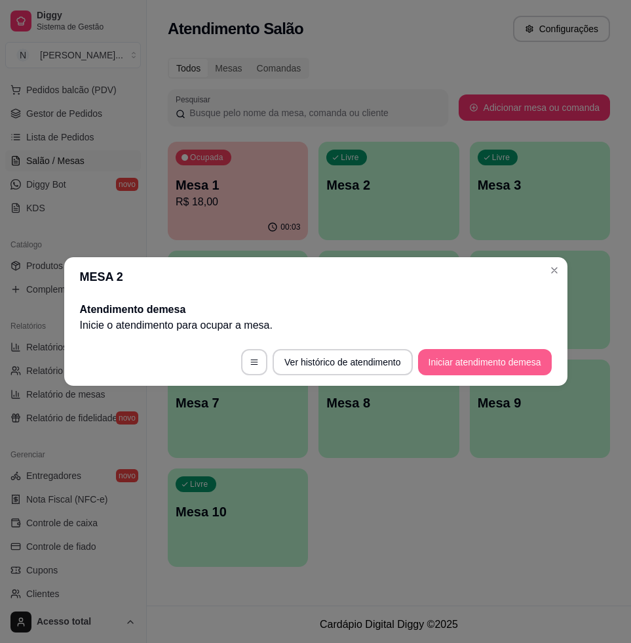
click at [456, 358] on button "Iniciar atendimento de mesa" at bounding box center [485, 362] width 134 height 26
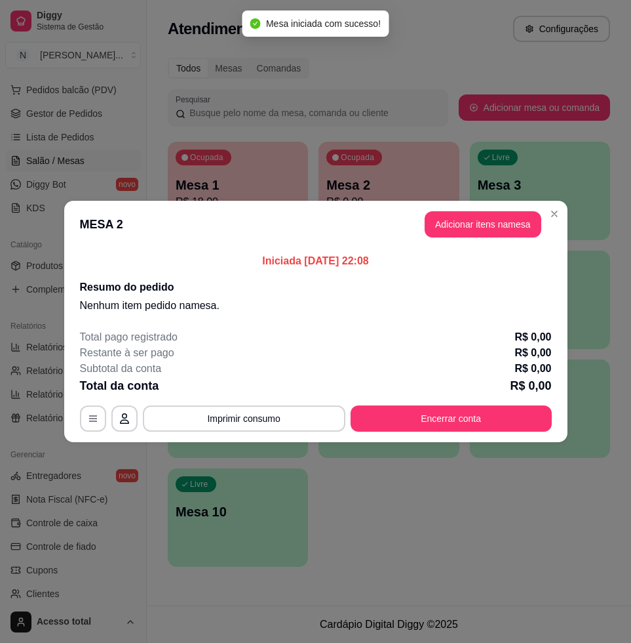
click at [502, 237] on header "MESA 2 Adicionar itens na mesa" at bounding box center [316, 224] width 504 height 47
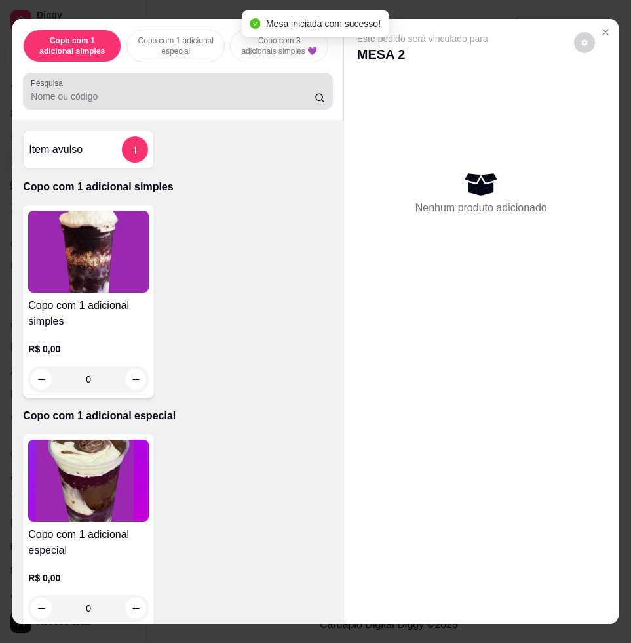
click at [186, 109] on div "Pesquisa" at bounding box center [177, 91] width 309 height 37
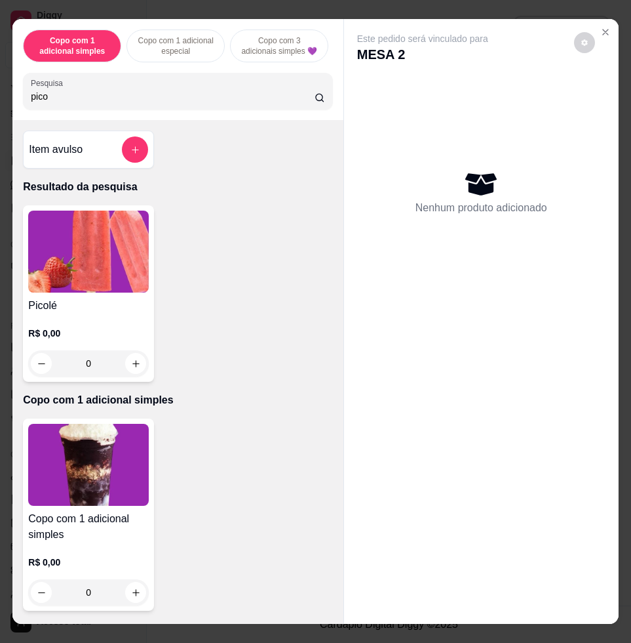
type input "pico"
click at [108, 266] on img at bounding box center [88, 251] width 121 height 82
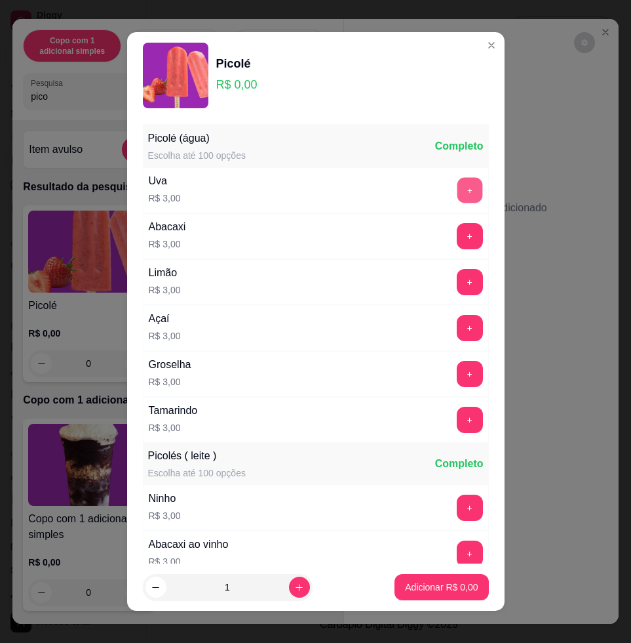
click at [457, 184] on button "+" at bounding box center [470, 191] width 26 height 26
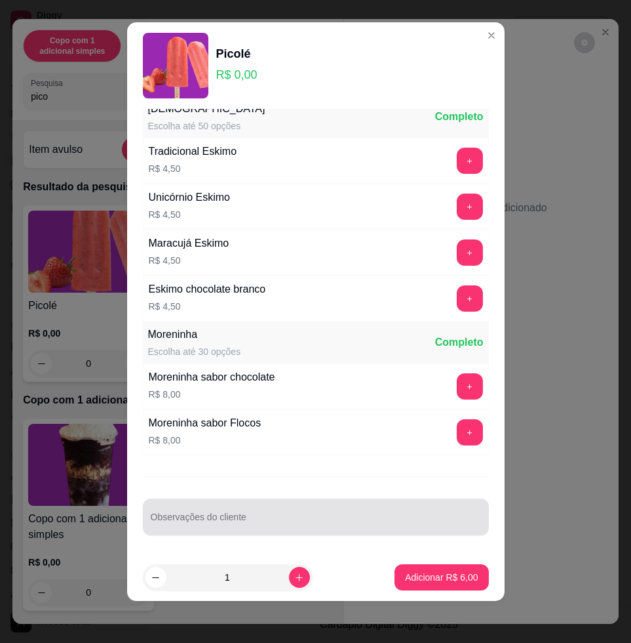
click at [328, 515] on input "Observações do cliente" at bounding box center [316, 521] width 330 height 13
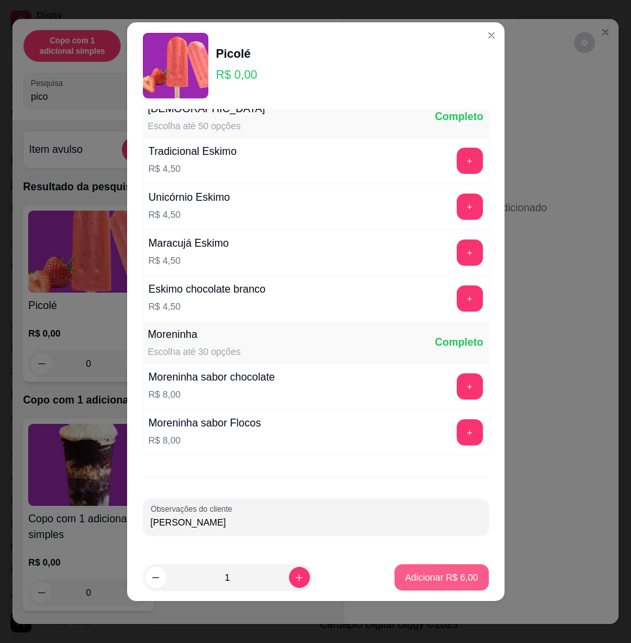
type input "[PERSON_NAME]"
click at [421, 575] on p "Adicionar R$ 6,00" at bounding box center [441, 576] width 73 height 13
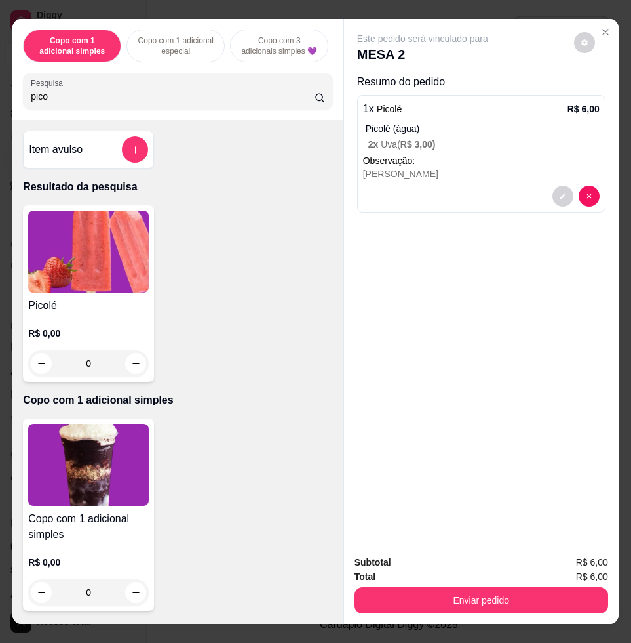
click at [448, 574] on div "Total R$ 6,00" at bounding box center [482, 576] width 254 height 14
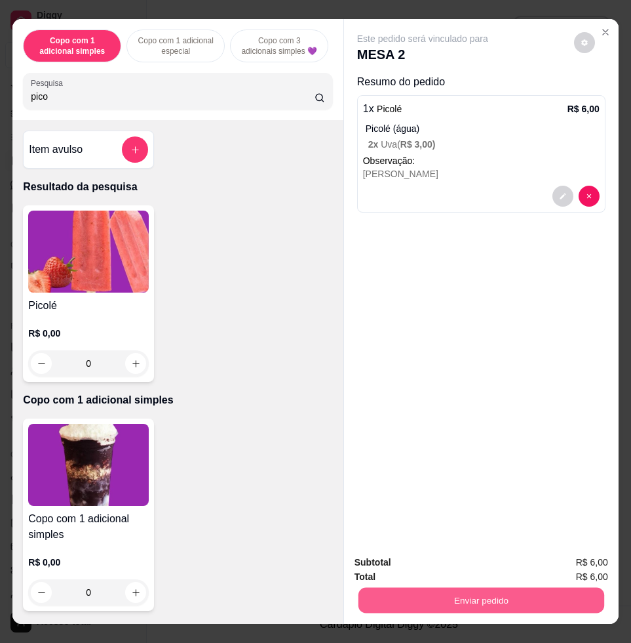
click at [448, 587] on button "Enviar pedido" at bounding box center [482, 600] width 246 height 26
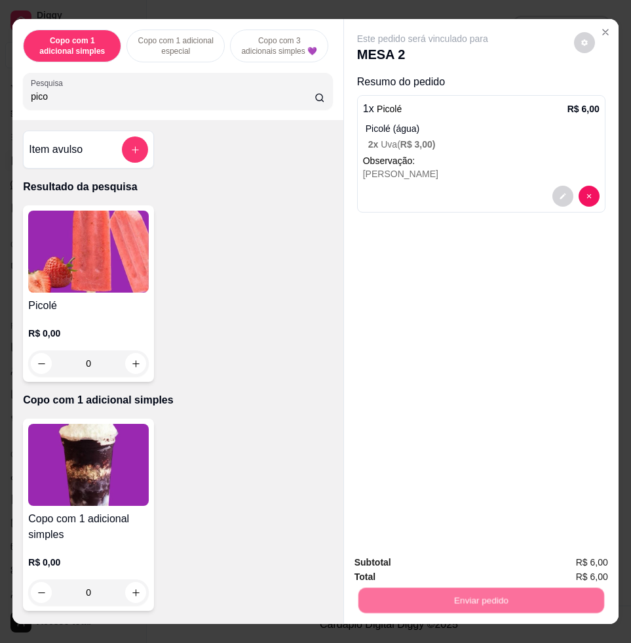
click at [440, 558] on button "Não registrar e enviar pedido" at bounding box center [436, 561] width 136 height 25
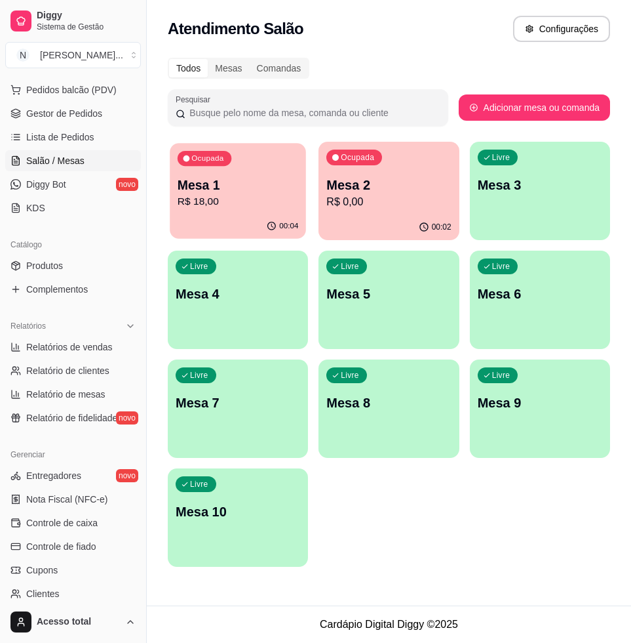
click at [180, 188] on p "Mesa 1" at bounding box center [238, 185] width 121 height 18
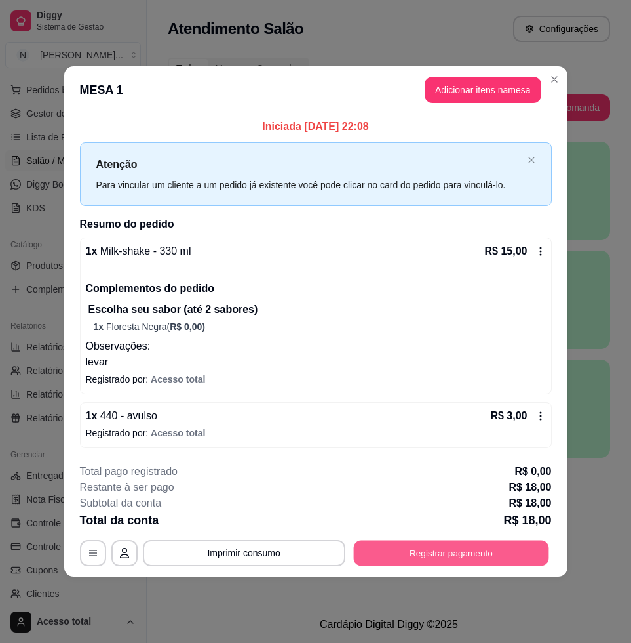
click at [453, 551] on button "Registrar pagamento" at bounding box center [450, 553] width 195 height 26
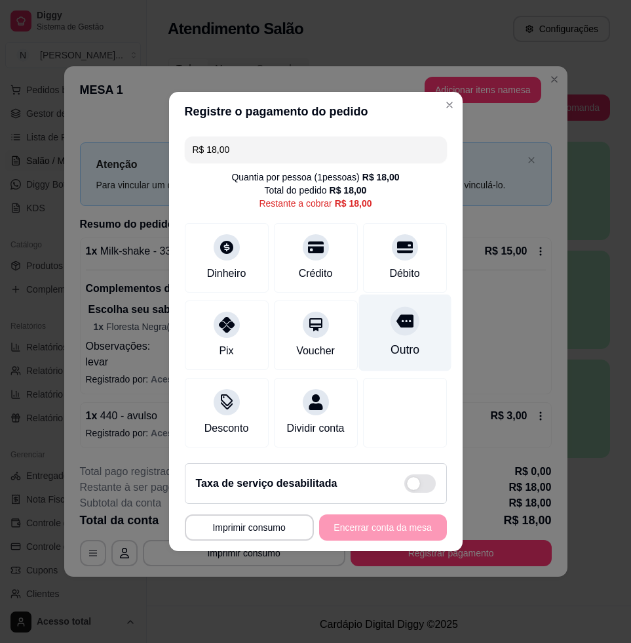
drag, startPoint x: 380, startPoint y: 231, endPoint x: 409, endPoint y: 321, distance: 94.3
click at [392, 234] on div at bounding box center [405, 247] width 26 height 26
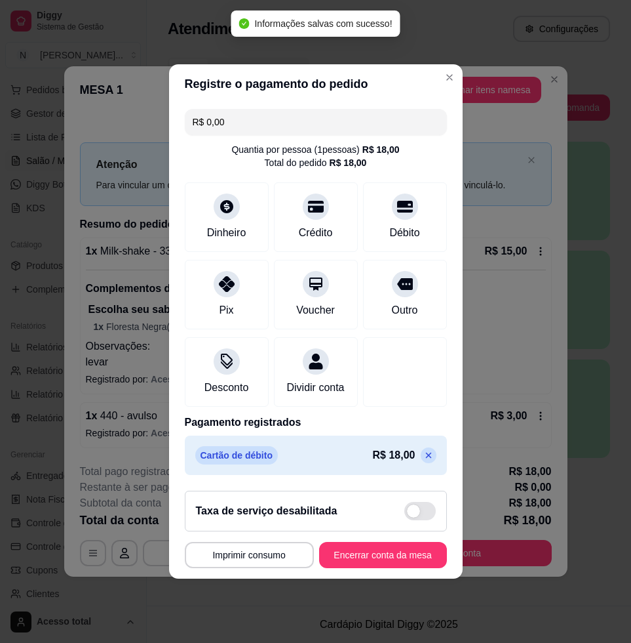
type input "R$ 0,00"
click at [391, 561] on button "Encerrar conta da mesa" at bounding box center [383, 555] width 128 height 26
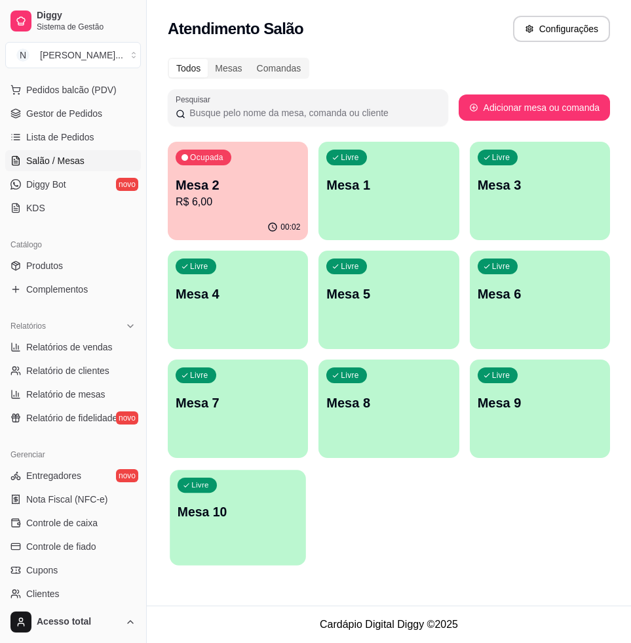
click at [283, 541] on div "Livre Mesa 10" at bounding box center [238, 509] width 136 height 80
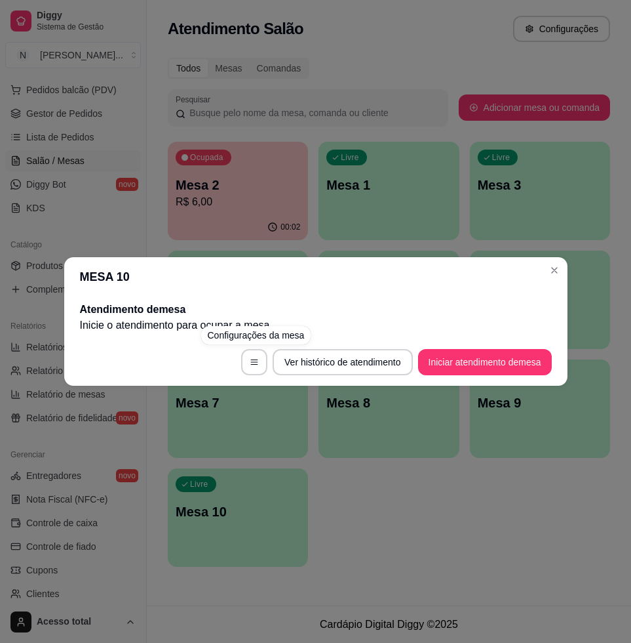
click at [318, 224] on div "MESA 10 Atendimento de mesa Inicie o atendimento para ocupar a mesa . Ver histó…" at bounding box center [315, 321] width 631 height 643
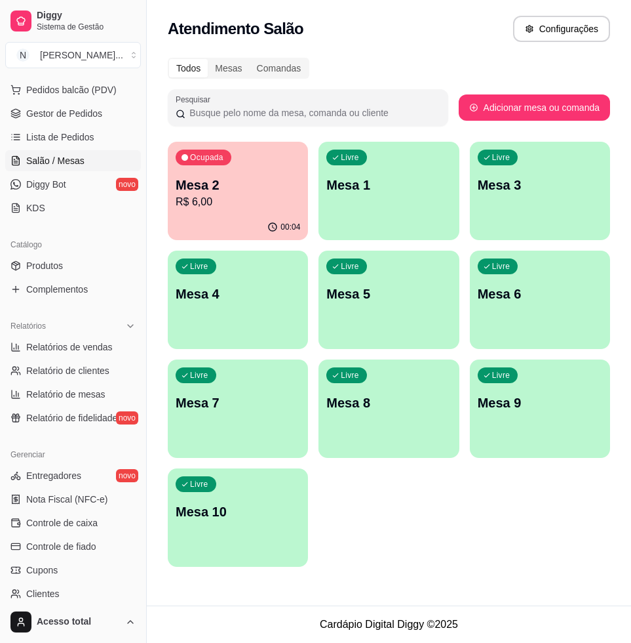
click at [255, 200] on p "R$ 6,00" at bounding box center [238, 202] width 125 height 16
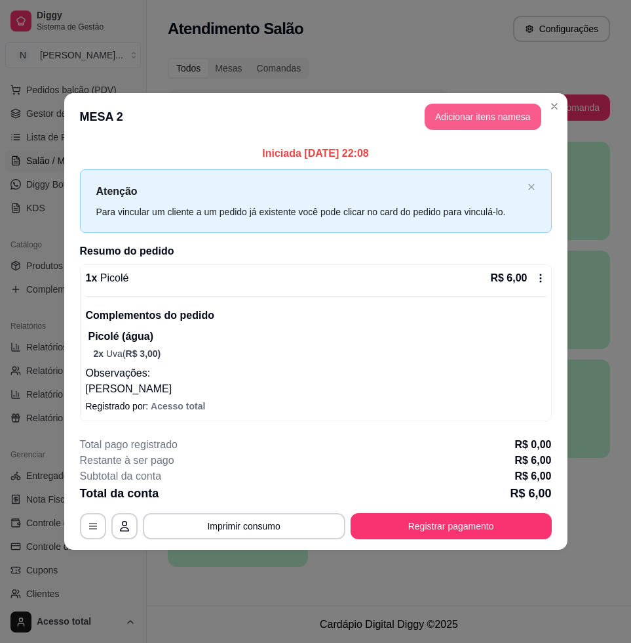
click at [499, 115] on button "Adicionar itens na mesa" at bounding box center [483, 117] width 117 height 26
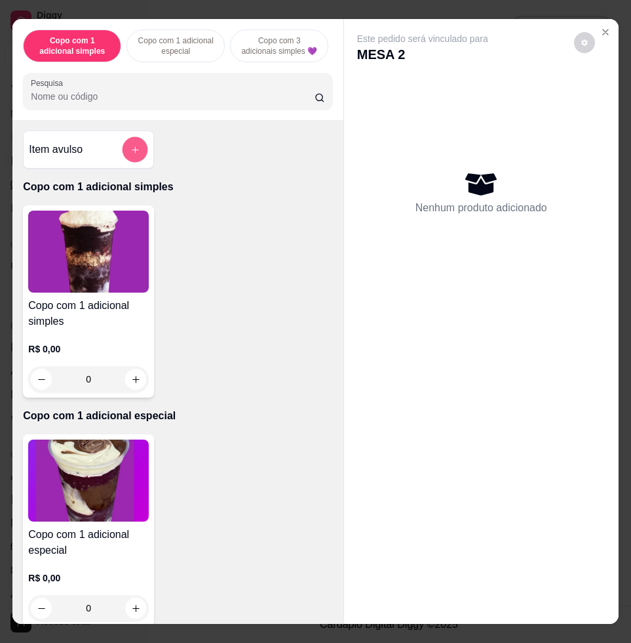
click at [130, 155] on icon "add-separate-item" at bounding box center [135, 150] width 10 height 10
click at [222, 314] on label "Preço do produto" at bounding box center [224, 309] width 64 height 11
click at [222, 316] on input "0,00" at bounding box center [315, 322] width 247 height 13
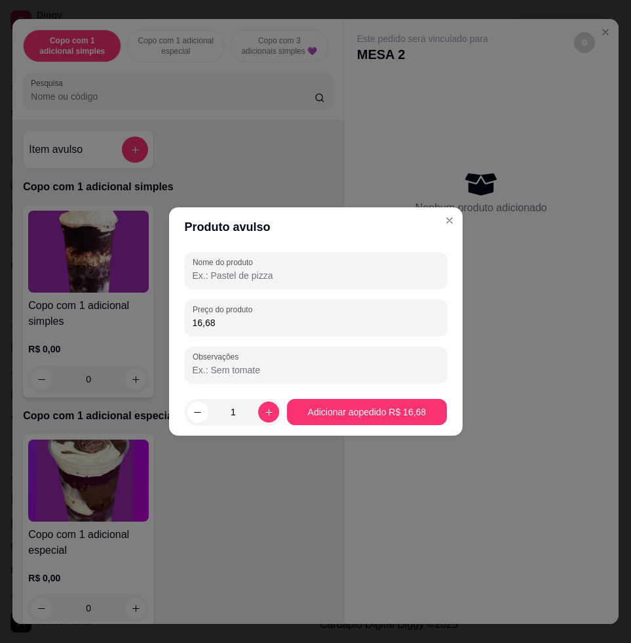
type input "16,68"
click at [262, 272] on input "Nome do produto" at bounding box center [316, 275] width 247 height 13
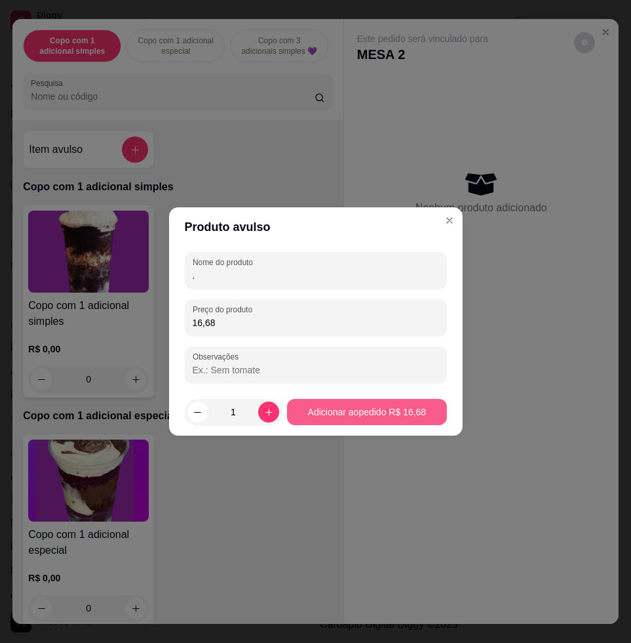
type input "."
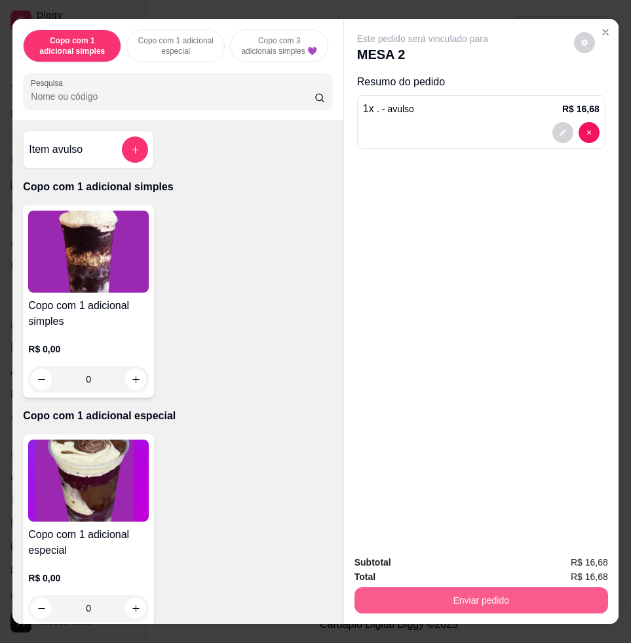
click at [501, 587] on button "Enviar pedido" at bounding box center [482, 600] width 254 height 26
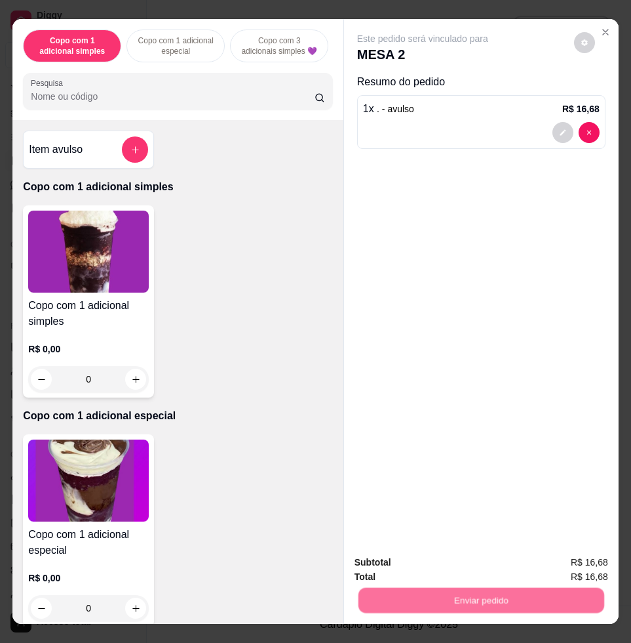
click at [474, 556] on button "Não registrar e enviar pedido" at bounding box center [436, 561] width 136 height 25
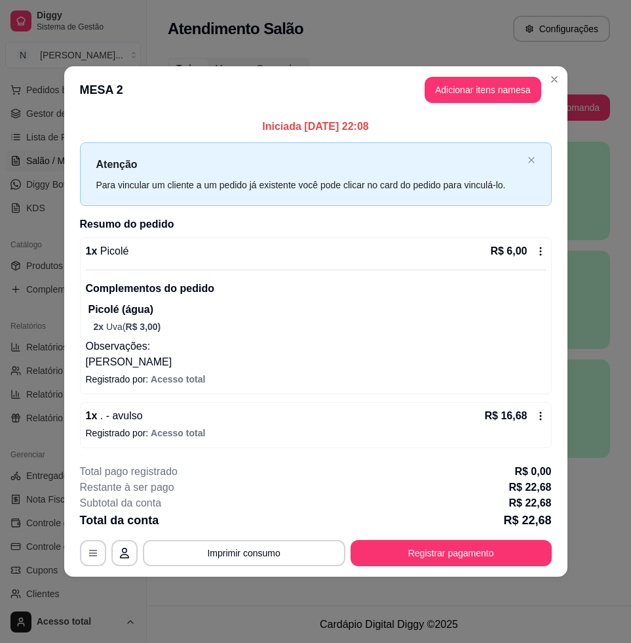
click at [450, 516] on div "Total da conta R$ 22,68" at bounding box center [316, 520] width 472 height 18
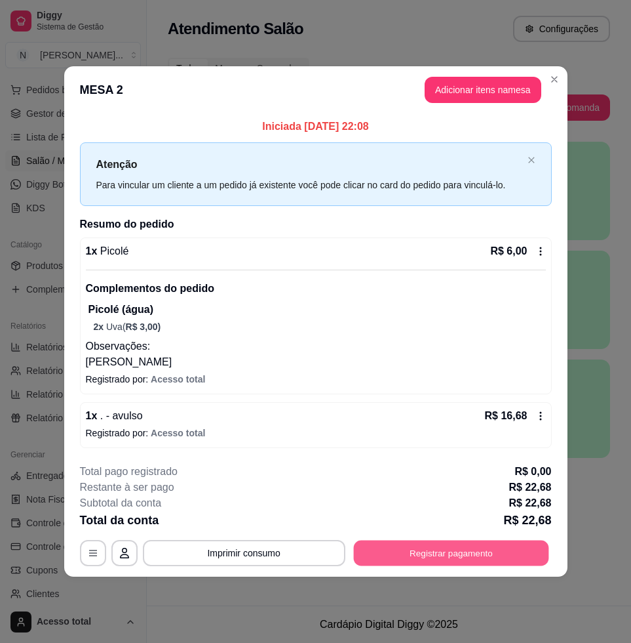
click at [460, 555] on button "Registrar pagamento" at bounding box center [450, 553] width 195 height 26
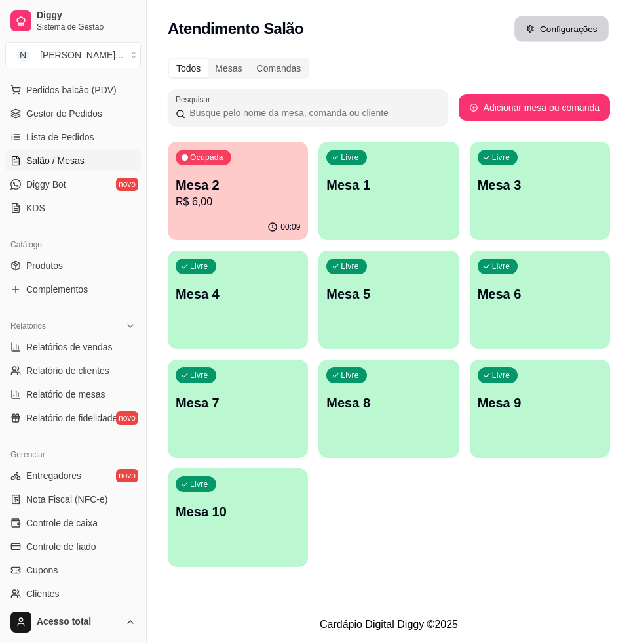
click at [567, 35] on button "Configurações" at bounding box center [562, 29] width 94 height 26
click at [567, 35] on button "Configurações" at bounding box center [561, 29] width 97 height 26
click at [509, 521] on div "Ocupada Mesa 2 R$ 6,00 00:09 Livre Mesa 1 Livre Mesa 3 Livre Mesa 4 Livre Mesa …" at bounding box center [389, 354] width 443 height 425
click at [258, 195] on p "R$ 6,00" at bounding box center [238, 202] width 125 height 16
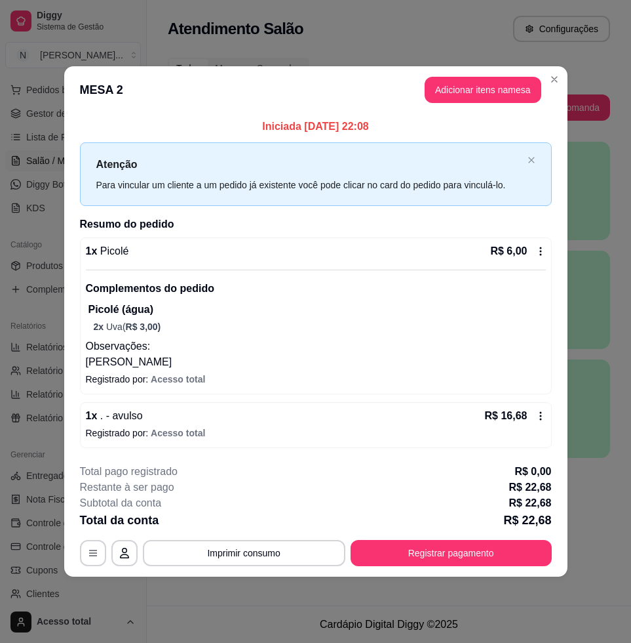
click at [441, 87] on button "Adicionar itens na mesa" at bounding box center [483, 90] width 117 height 26
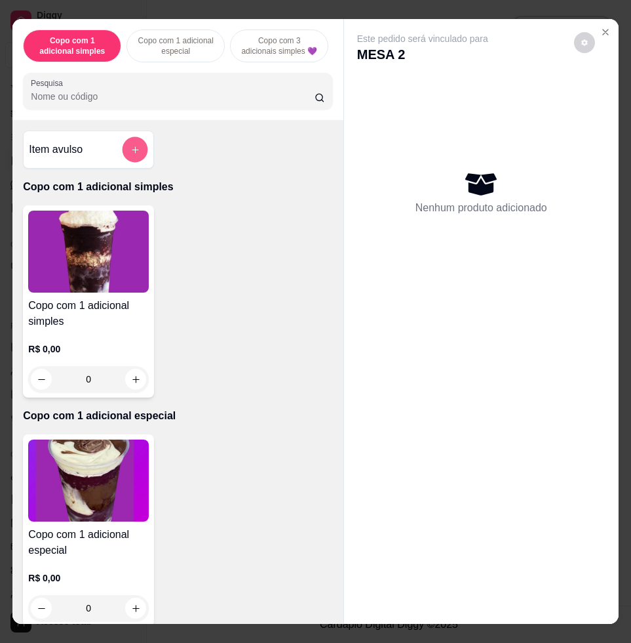
click at [124, 163] on button "add-separate-item" at bounding box center [136, 150] width 26 height 26
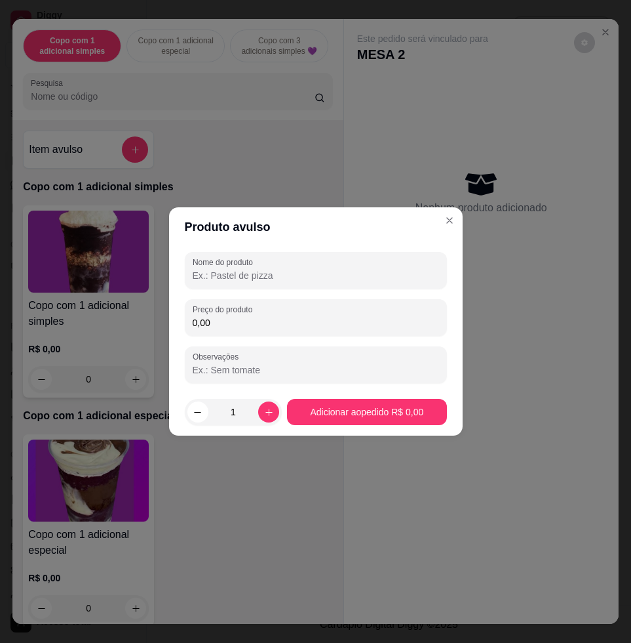
click at [253, 327] on input "0,00" at bounding box center [316, 322] width 247 height 13
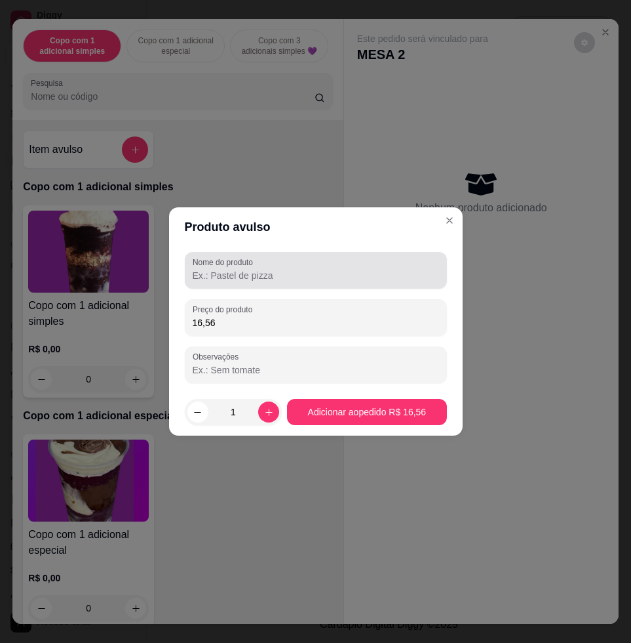
type input "16,56"
click at [334, 264] on div at bounding box center [316, 270] width 247 height 26
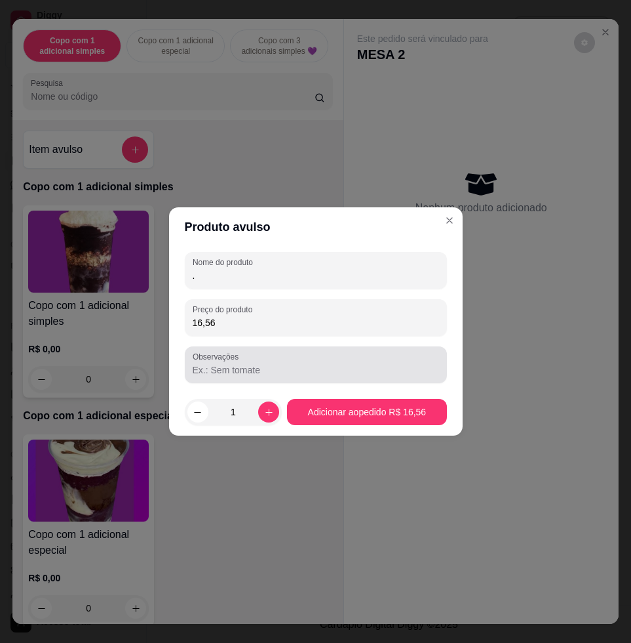
type input "."
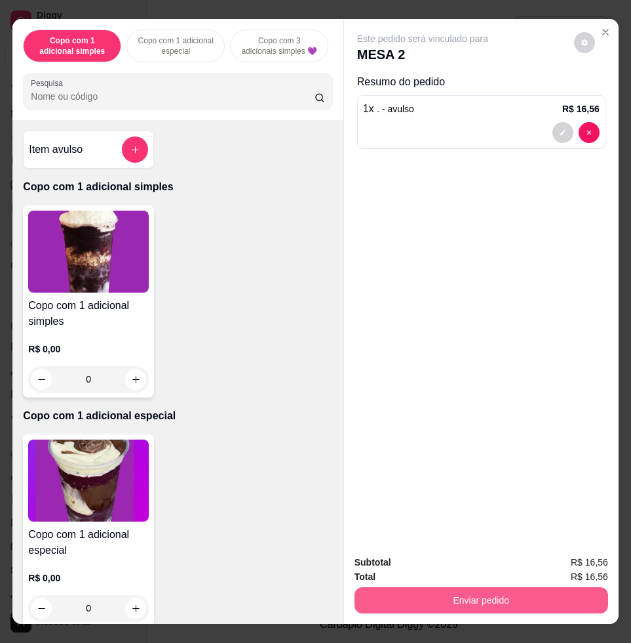
click at [478, 587] on button "Enviar pedido" at bounding box center [482, 600] width 254 height 26
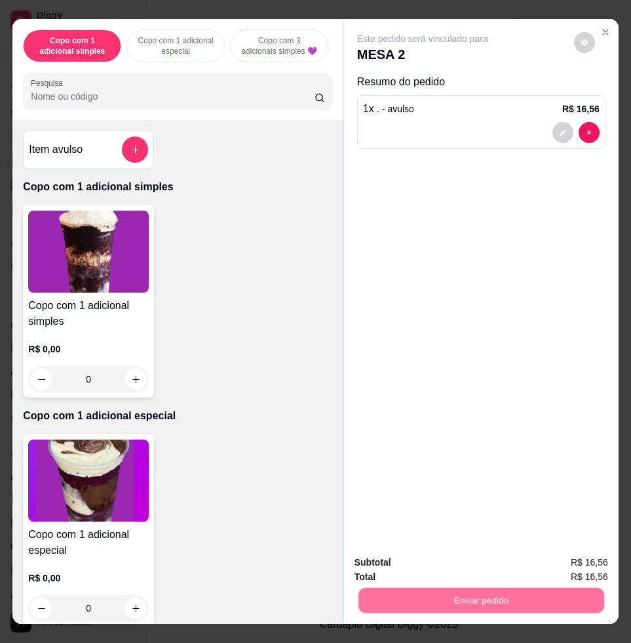
click at [449, 558] on button "Não registrar e enviar pedido" at bounding box center [436, 561] width 136 height 25
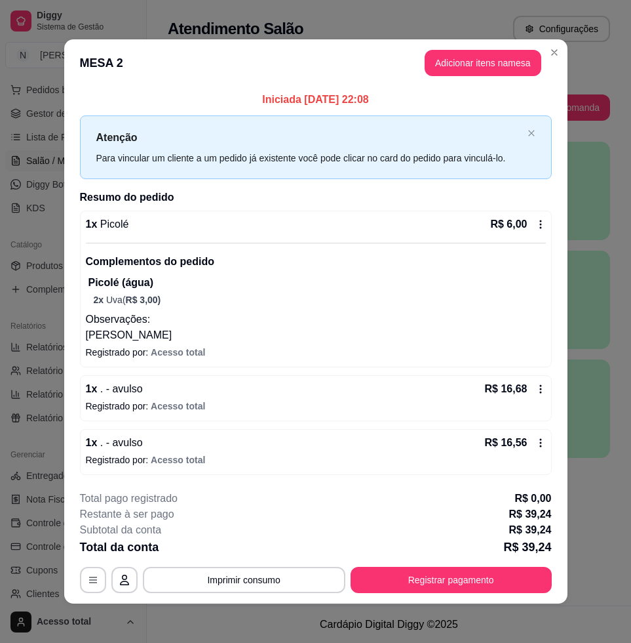
click at [483, 56] on button "Adicionar itens na mesa" at bounding box center [483, 63] width 117 height 26
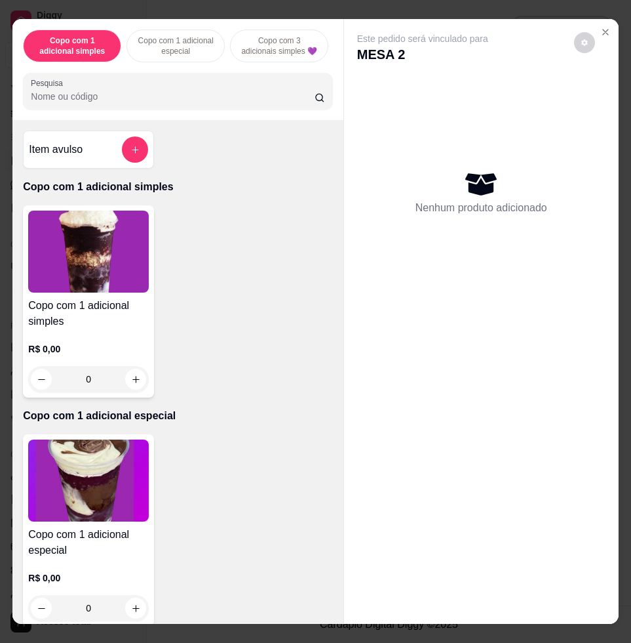
click at [224, 98] on input "Pesquisa" at bounding box center [173, 96] width 284 height 13
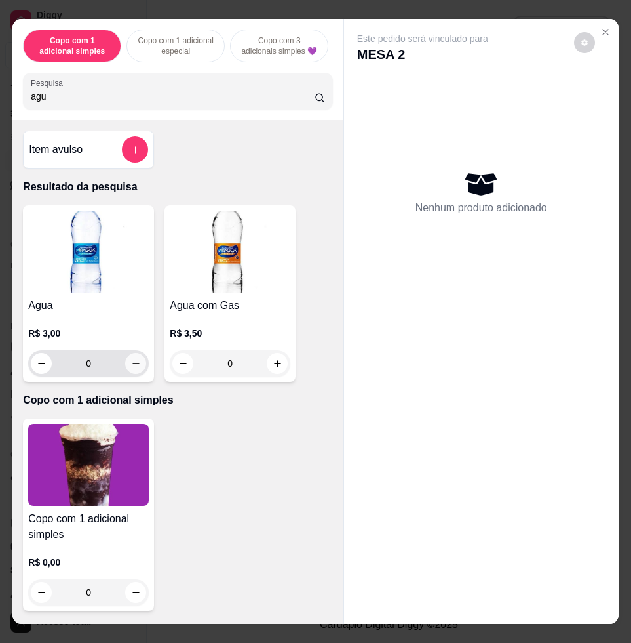
type input "agu"
click at [132, 374] on button "increase-product-quantity" at bounding box center [135, 363] width 21 height 21
type input "1"
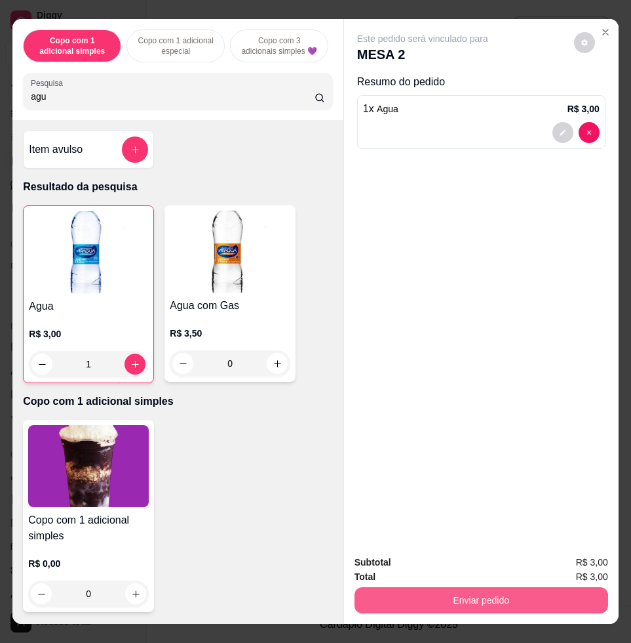
click at [492, 589] on button "Enviar pedido" at bounding box center [482, 600] width 254 height 26
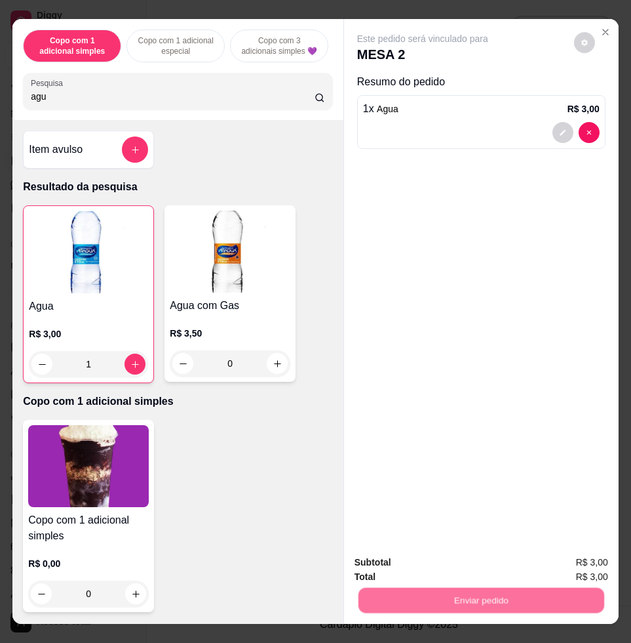
click at [472, 566] on button "Não registrar e enviar pedido" at bounding box center [436, 561] width 132 height 24
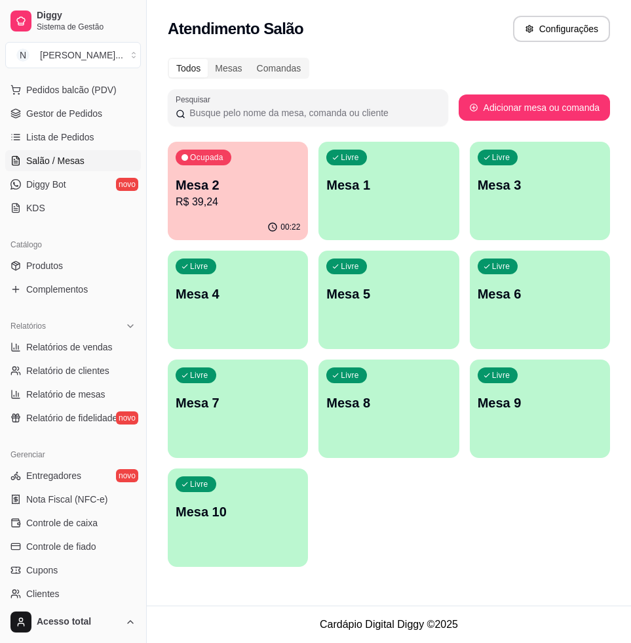
click at [351, 218] on div "Livre Mesa 1" at bounding box center [389, 183] width 140 height 83
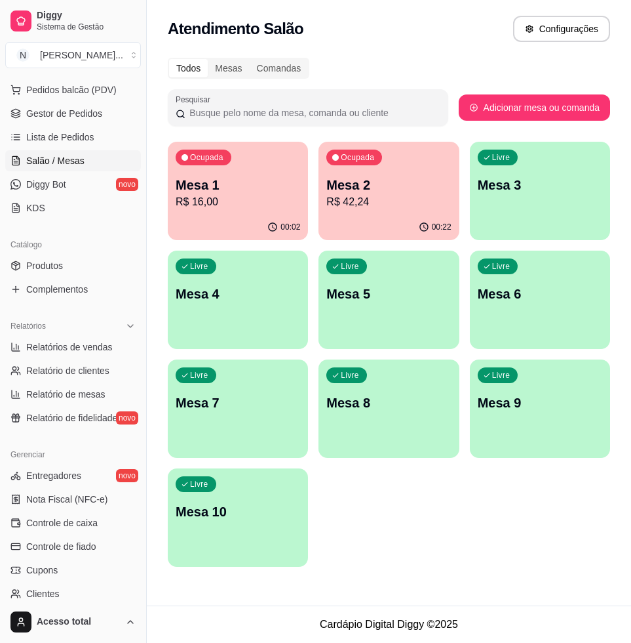
click at [379, 210] on div "Ocupada Mesa 2 R$ 42,24" at bounding box center [389, 178] width 140 height 73
click at [253, 194] on p "R$ 16,00" at bounding box center [238, 202] width 125 height 16
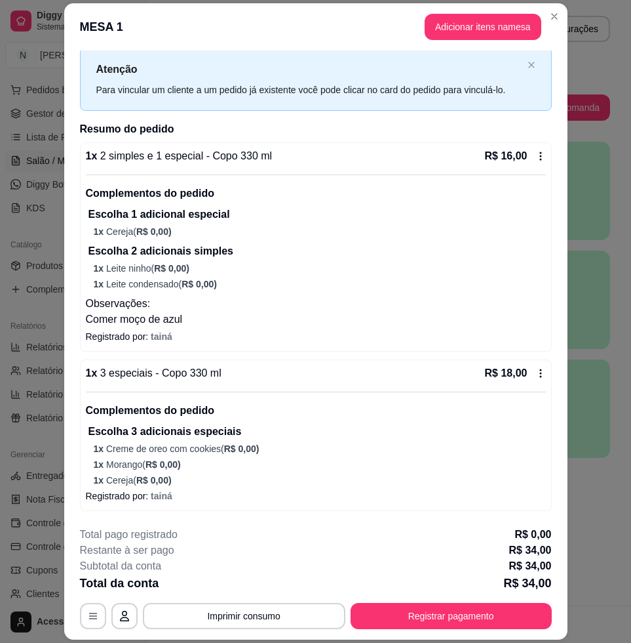
scroll to position [39, 0]
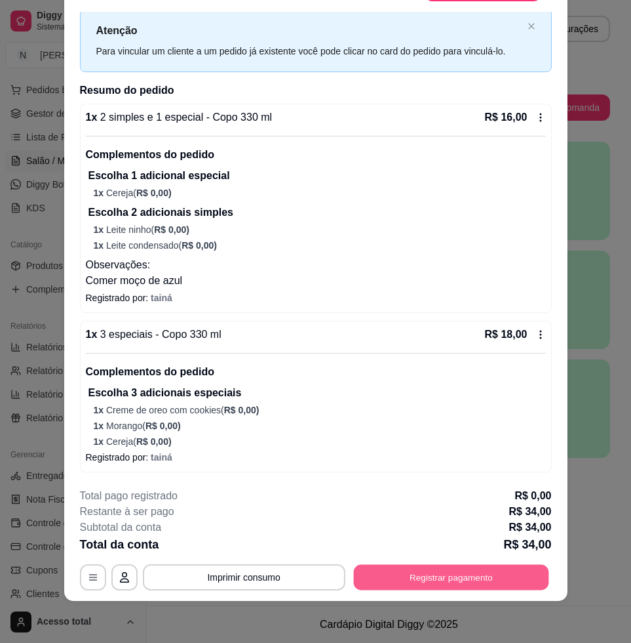
click at [433, 577] on button "Registrar pagamento" at bounding box center [450, 578] width 195 height 26
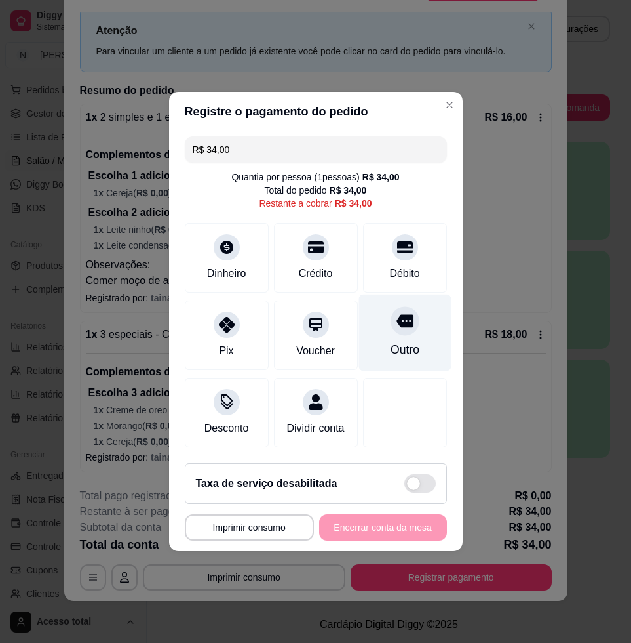
drag, startPoint x: 417, startPoint y: 248, endPoint x: 410, endPoint y: 296, distance: 48.4
click at [414, 250] on div "Débito" at bounding box center [405, 257] width 84 height 69
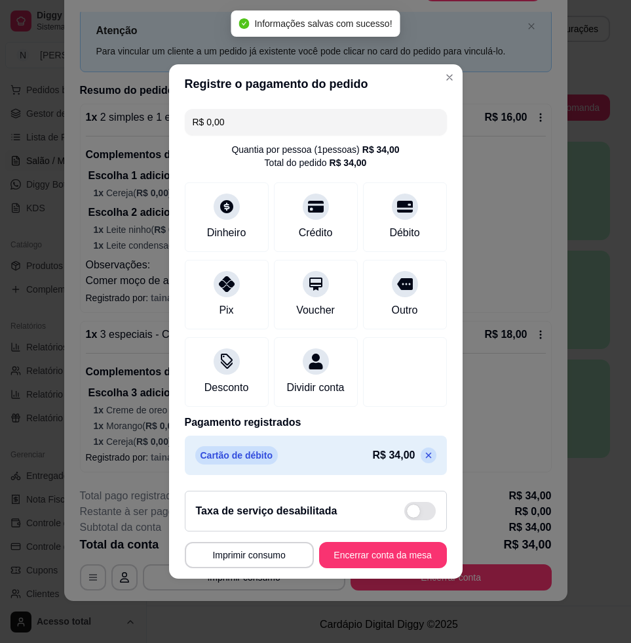
type input "R$ 0,00"
click at [409, 551] on button "Encerrar conta da mesa" at bounding box center [383, 555] width 128 height 26
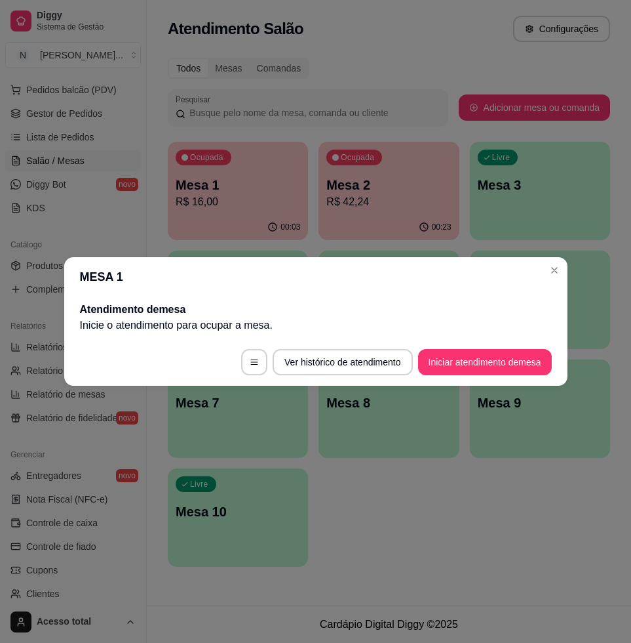
scroll to position [0, 0]
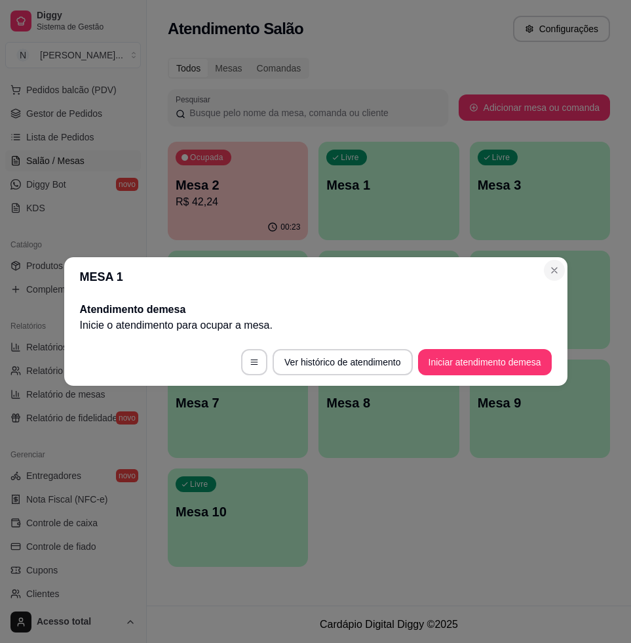
click at [553, 260] on section "MESA 1 Atendimento de mesa Inicie o atendimento para ocupar a mesa . Ver histór…" at bounding box center [316, 321] width 504 height 129
drag, startPoint x: 553, startPoint y: 260, endPoint x: 542, endPoint y: 272, distance: 15.8
click at [542, 272] on header "MESA 1" at bounding box center [316, 276] width 504 height 39
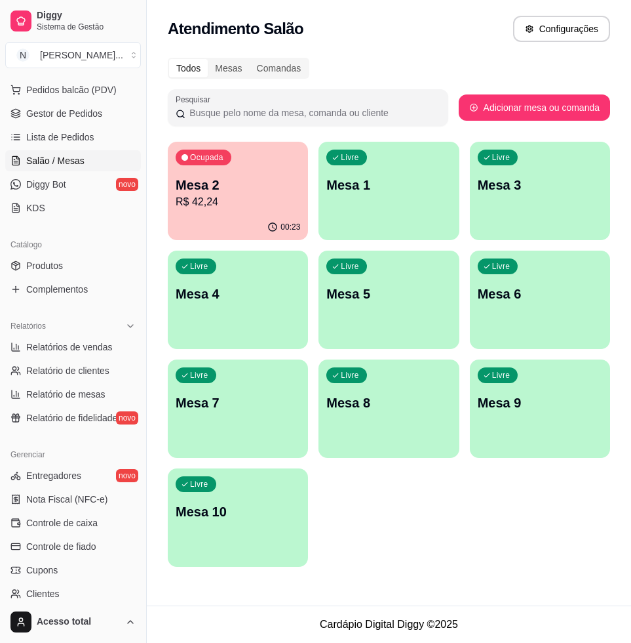
click at [224, 188] on p "Mesa 2" at bounding box center [238, 185] width 125 height 18
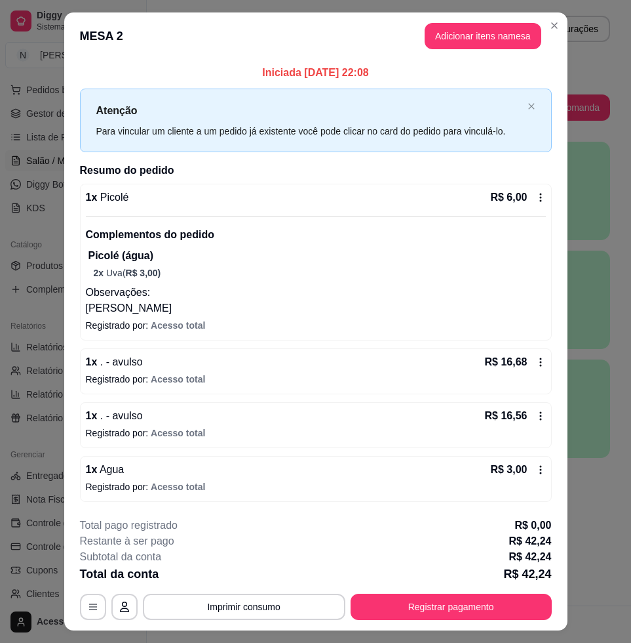
click at [520, 622] on footer "**********" at bounding box center [316, 568] width 504 height 123
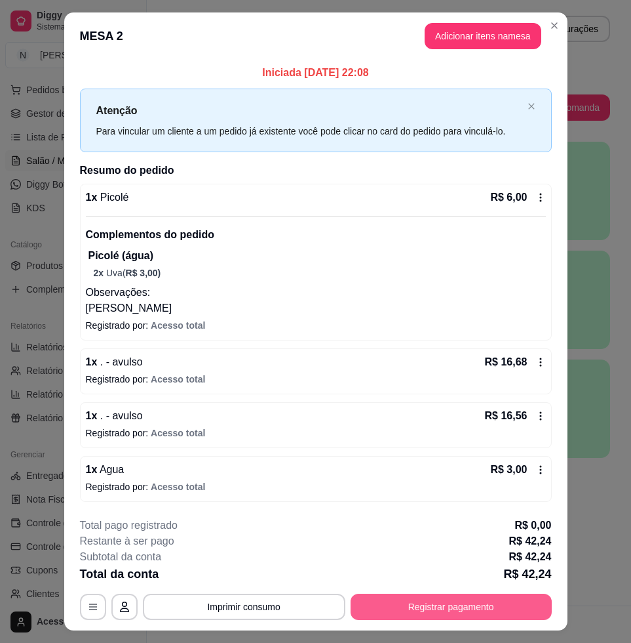
click at [510, 601] on button "Registrar pagamento" at bounding box center [451, 606] width 201 height 26
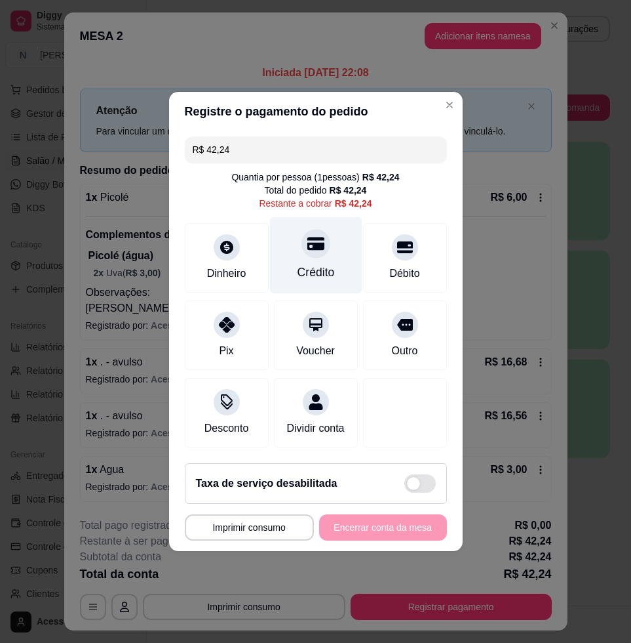
click at [315, 255] on div "Crédito" at bounding box center [315, 255] width 92 height 77
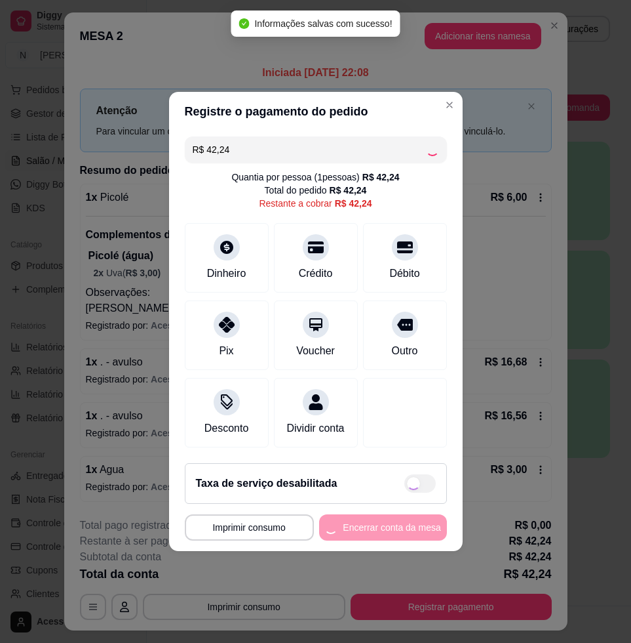
type input "R$ 0,00"
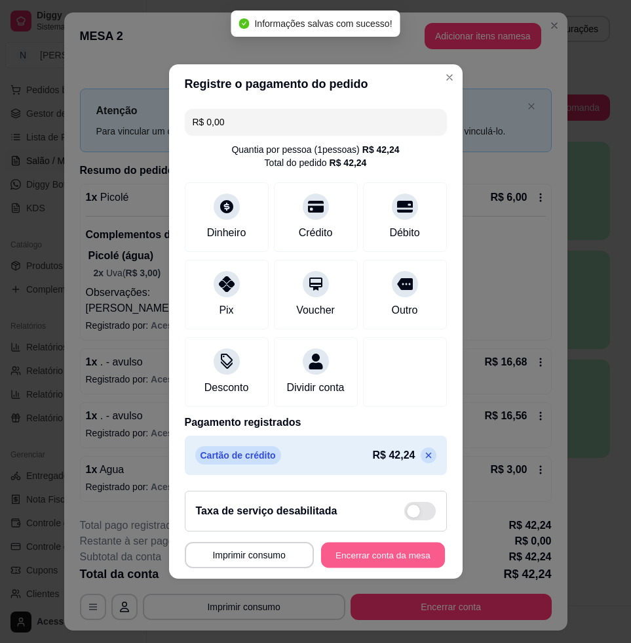
click at [388, 549] on button "Encerrar conta da mesa" at bounding box center [383, 555] width 124 height 26
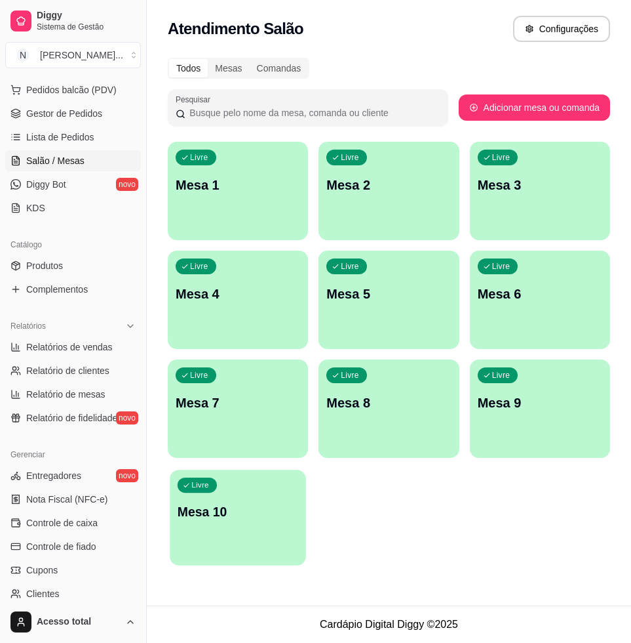
click at [237, 532] on div "Livre Mesa 10" at bounding box center [238, 509] width 136 height 80
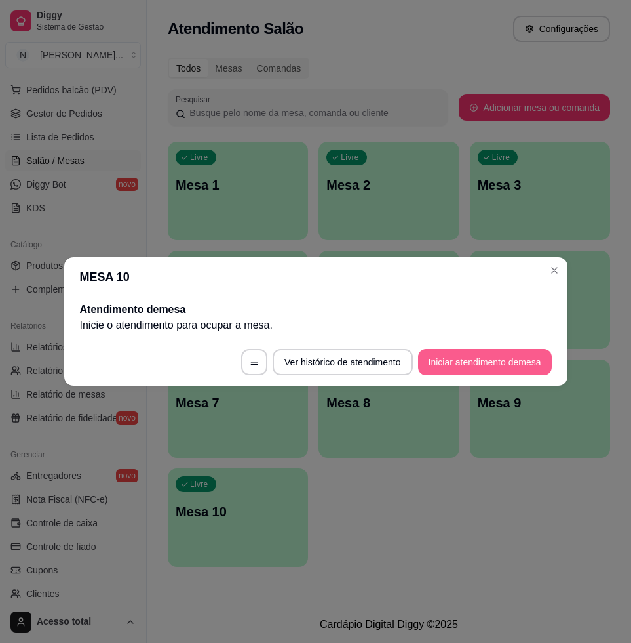
click at [517, 357] on button "Iniciar atendimento de mesa" at bounding box center [485, 362] width 134 height 26
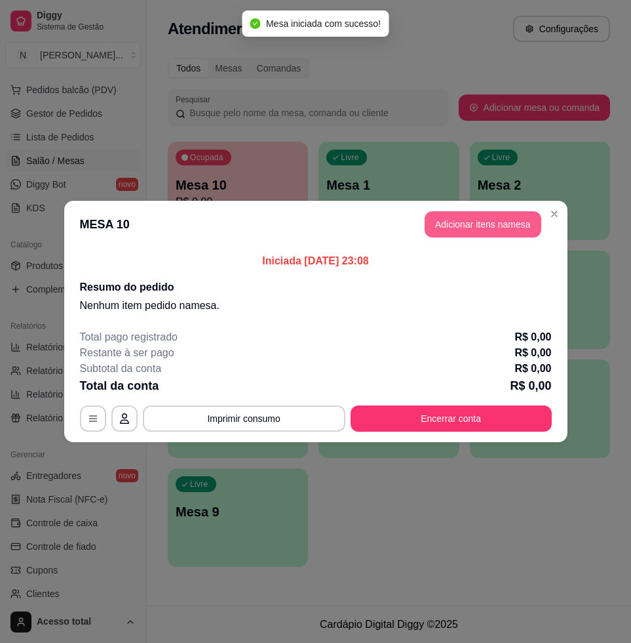
click at [491, 228] on button "Adicionar itens na mesa" at bounding box center [483, 224] width 117 height 26
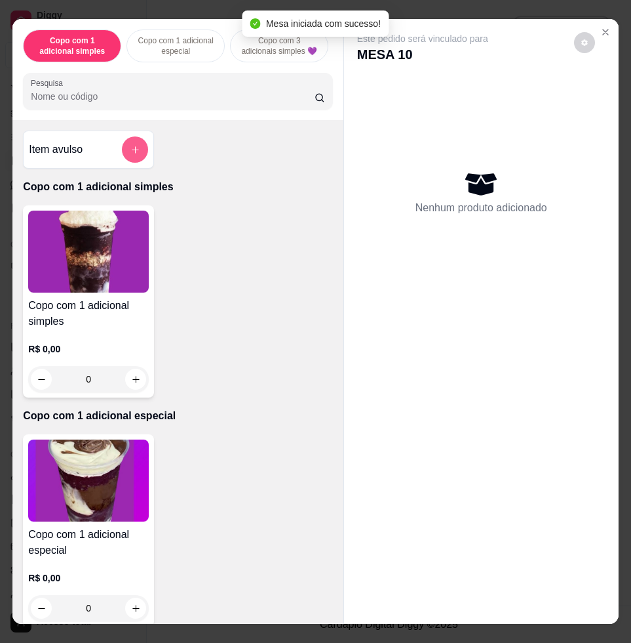
click at [131, 150] on icon "add-separate-item" at bounding box center [135, 150] width 10 height 10
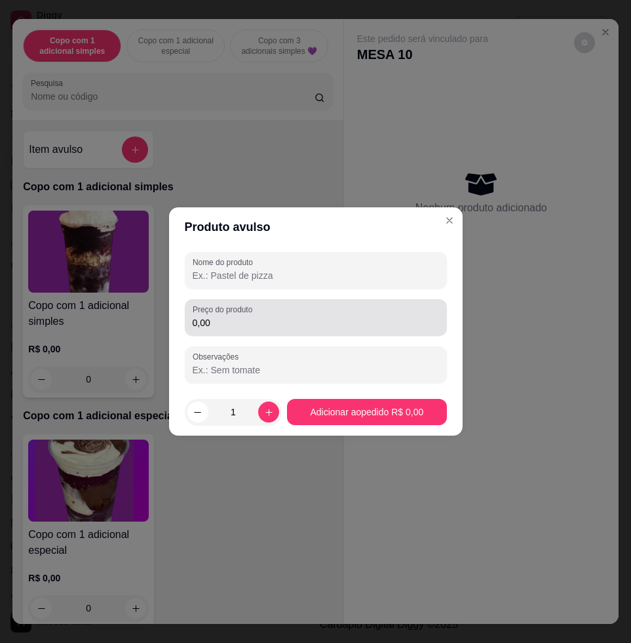
click at [302, 324] on input "0,00" at bounding box center [316, 322] width 247 height 13
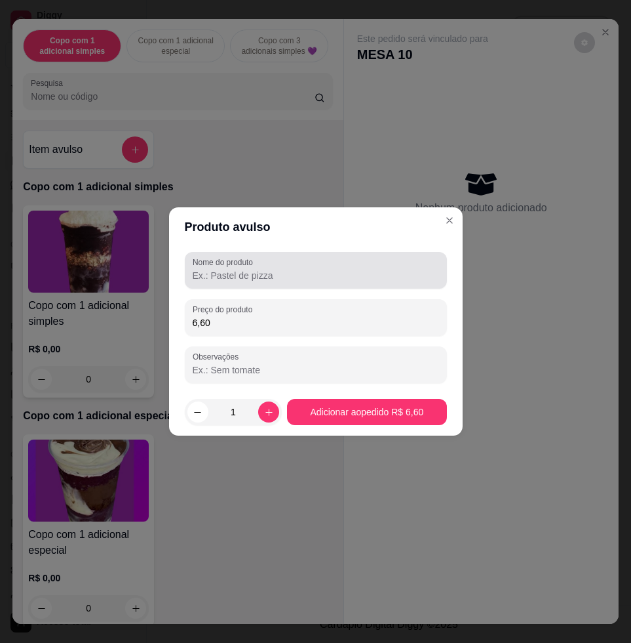
type input "6,60"
click at [298, 269] on input "Nome do produto" at bounding box center [316, 275] width 247 height 13
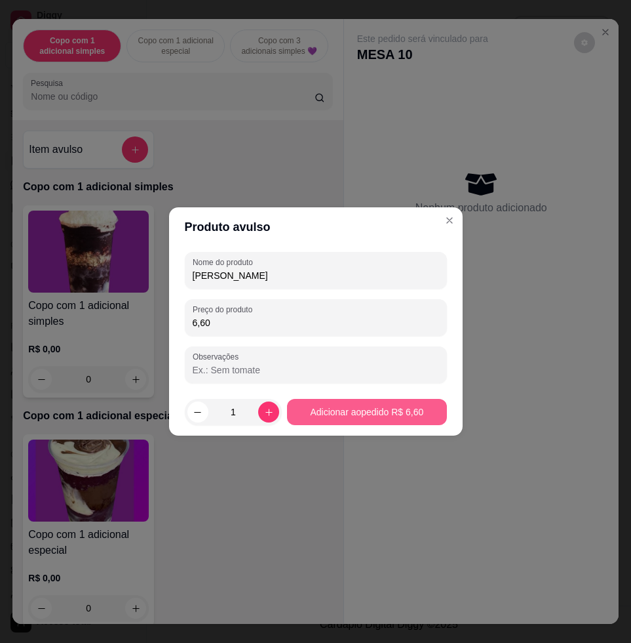
type input "[PERSON_NAME]"
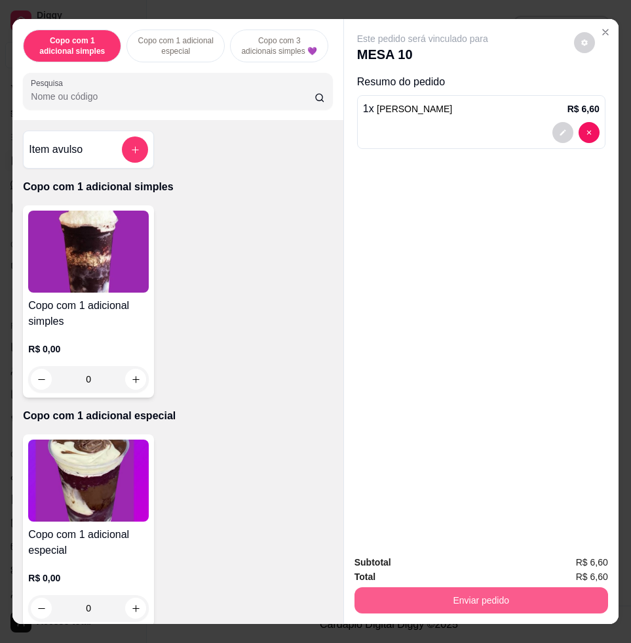
click at [559, 592] on button "Enviar pedido" at bounding box center [482, 600] width 254 height 26
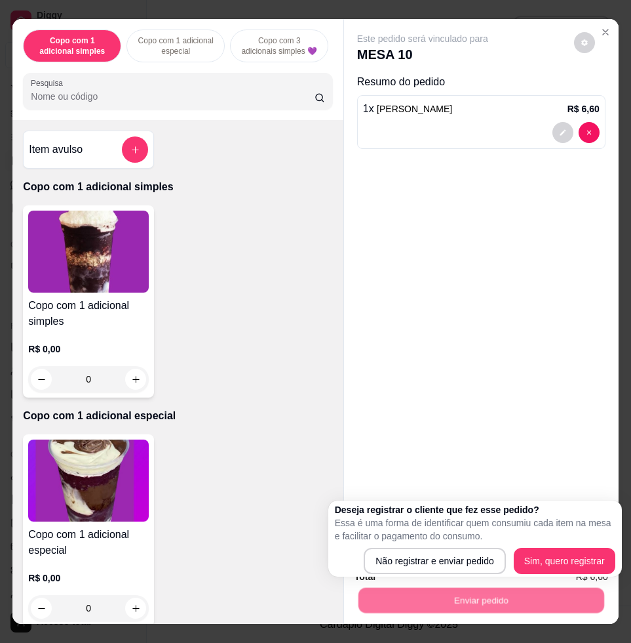
click at [437, 538] on p "Essa é uma forma de identificar quem consumiu cada item na mesa e facilitar o p…" at bounding box center [475, 529] width 281 height 26
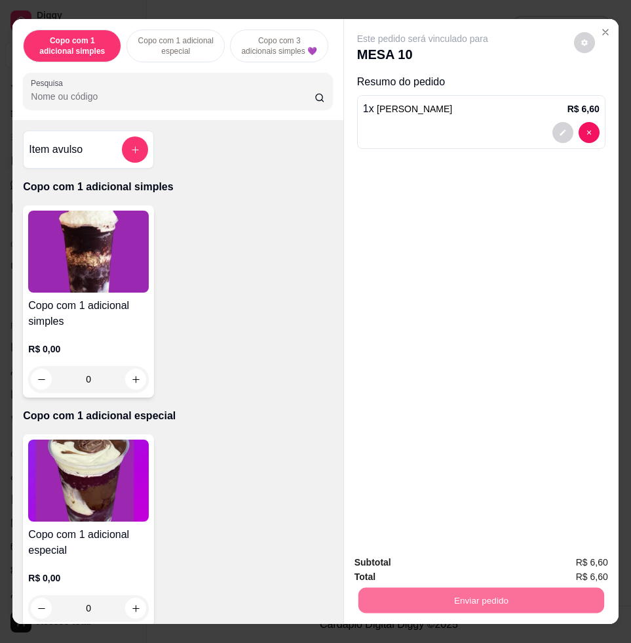
click at [448, 549] on button "Não registrar e enviar pedido" at bounding box center [436, 561] width 136 height 25
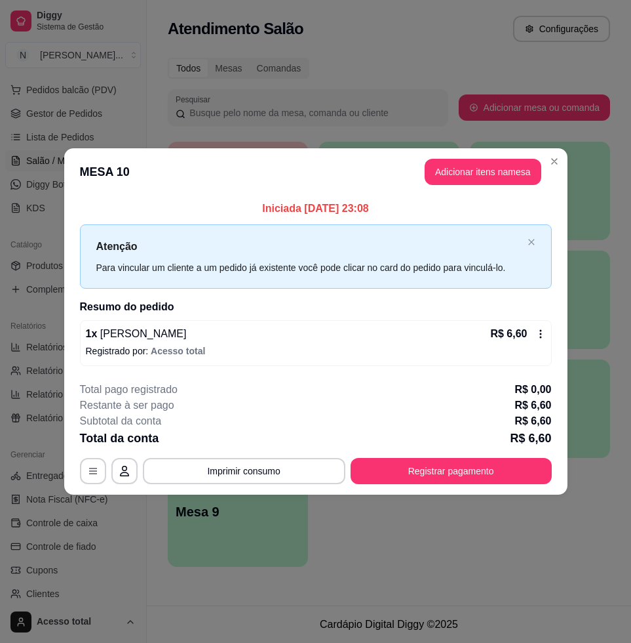
click at [561, 156] on div "**********" at bounding box center [315, 321] width 631 height 643
click at [564, 167] on header "MESA 10 Adicionar itens na mesa" at bounding box center [316, 171] width 504 height 47
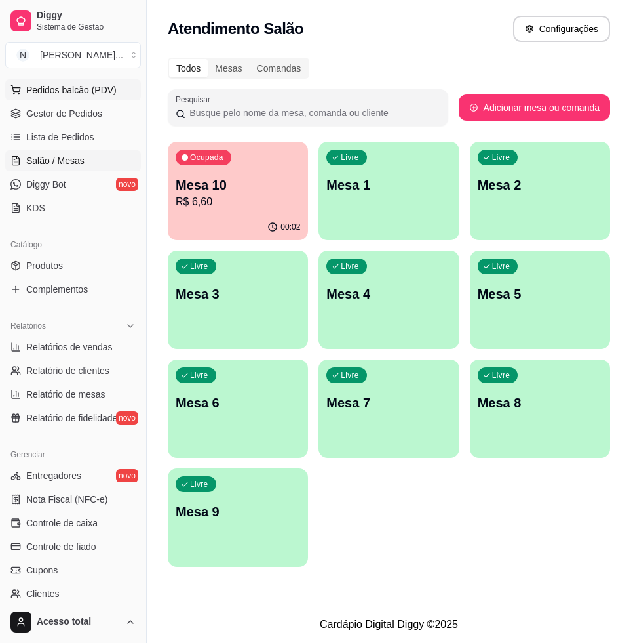
click at [53, 87] on span "Pedidos balcão (PDV)" at bounding box center [71, 89] width 90 height 13
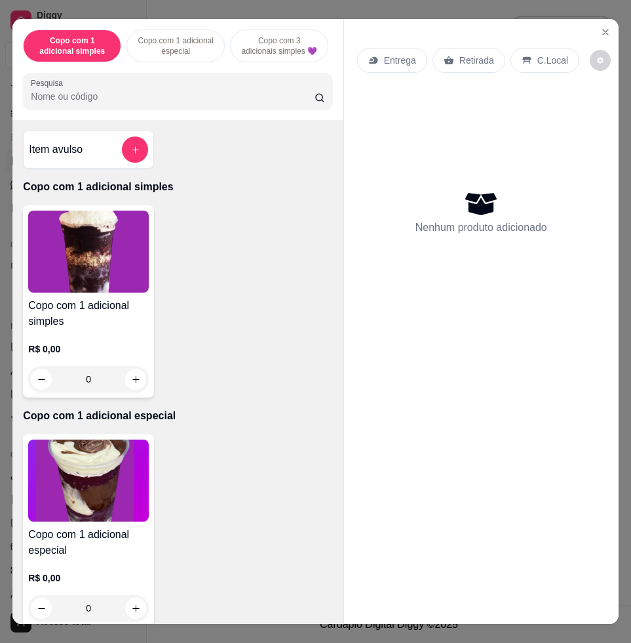
click at [140, 120] on div "Copo com 1 adicional simples Copo com 1 adicional especial Copo com 3 adicionai…" at bounding box center [177, 69] width 330 height 101
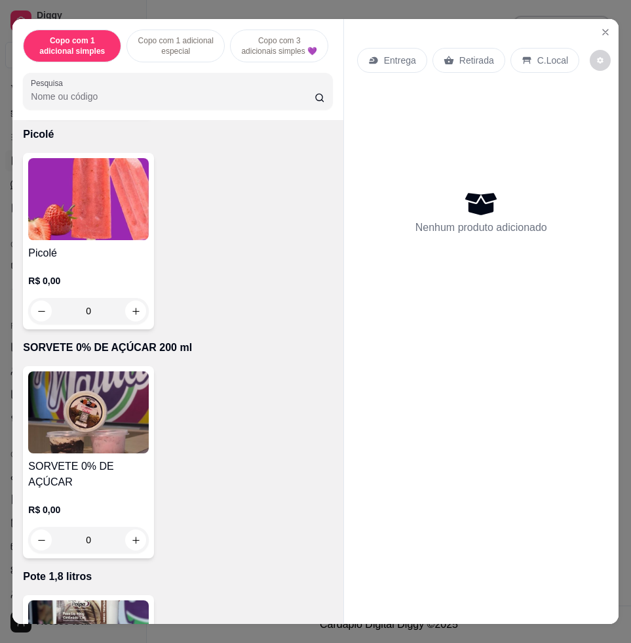
scroll to position [4999, 0]
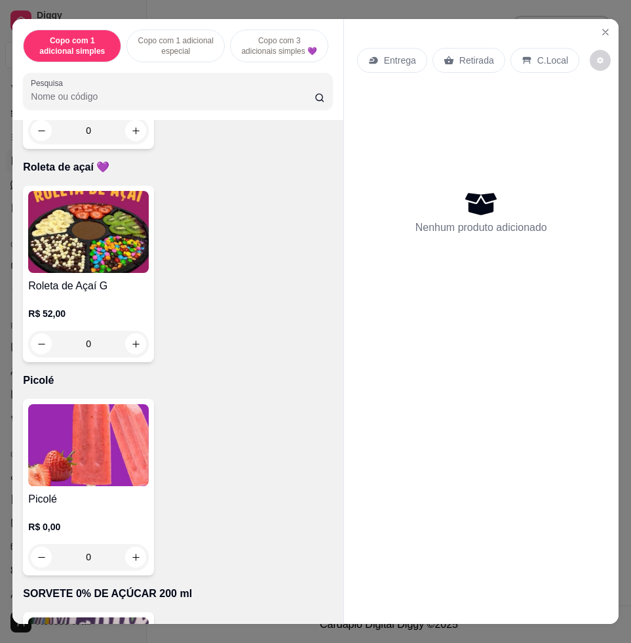
click at [96, 454] on img at bounding box center [88, 445] width 121 height 82
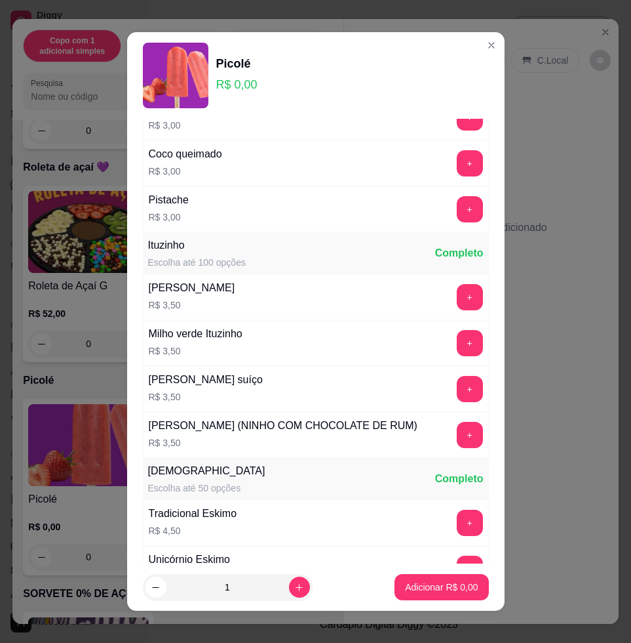
scroll to position [820, 0]
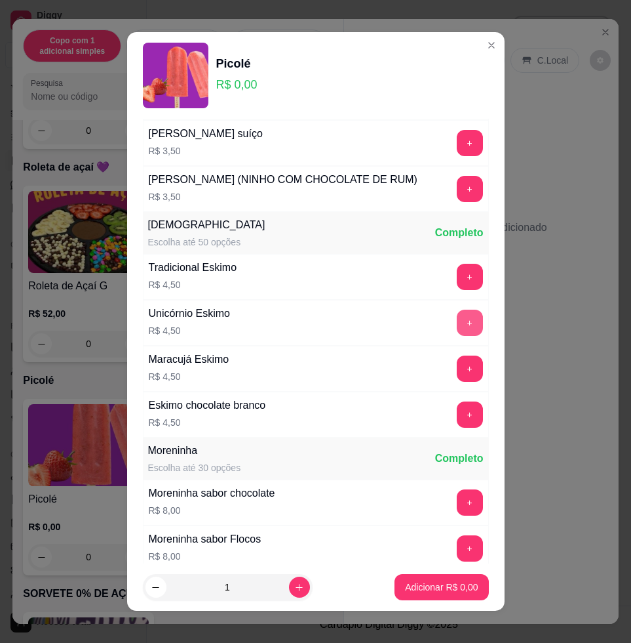
click at [457, 334] on button "+" at bounding box center [470, 322] width 26 height 26
click at [435, 584] on p "Adicionar R$ 4,50" at bounding box center [442, 586] width 71 height 12
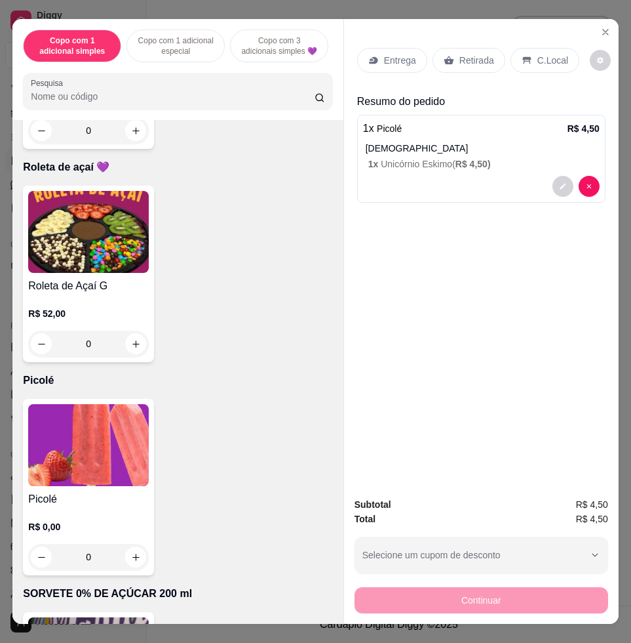
click at [522, 55] on icon at bounding box center [527, 60] width 10 height 10
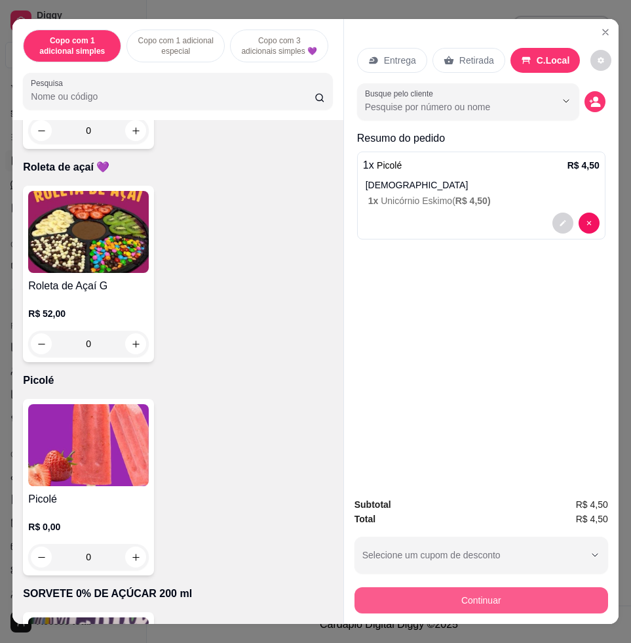
click at [500, 591] on button "Continuar" at bounding box center [482, 600] width 254 height 26
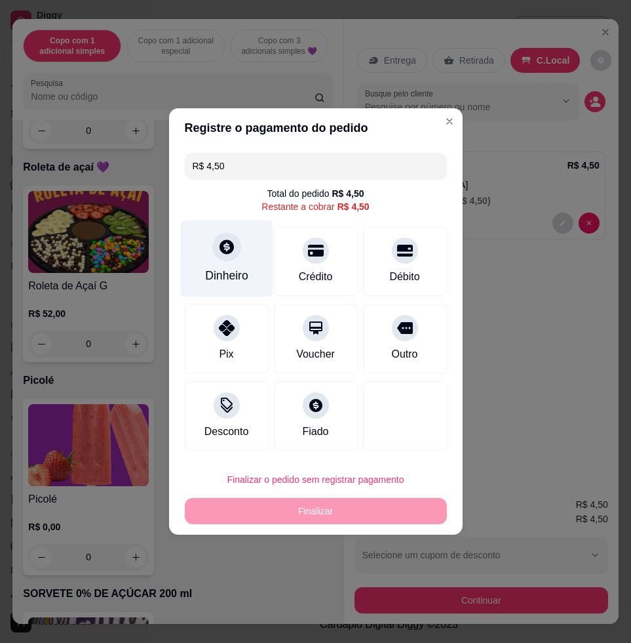
click at [235, 250] on div at bounding box center [226, 246] width 29 height 29
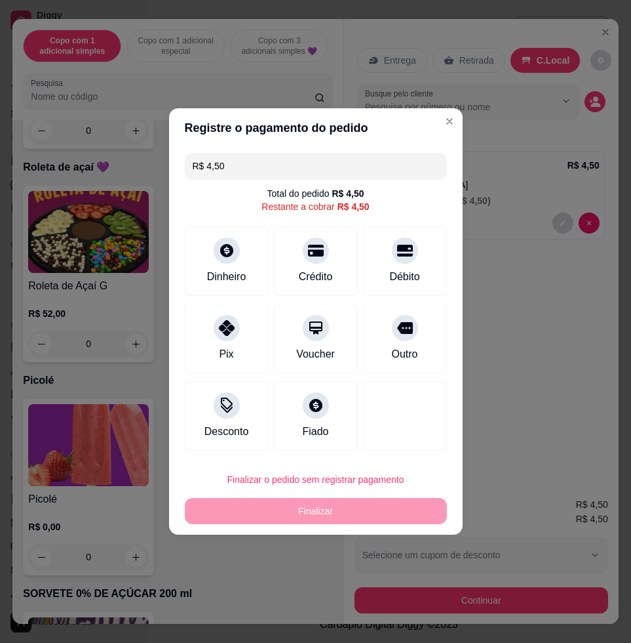
click at [273, 315] on input "0,00" at bounding box center [315, 309] width 262 height 26
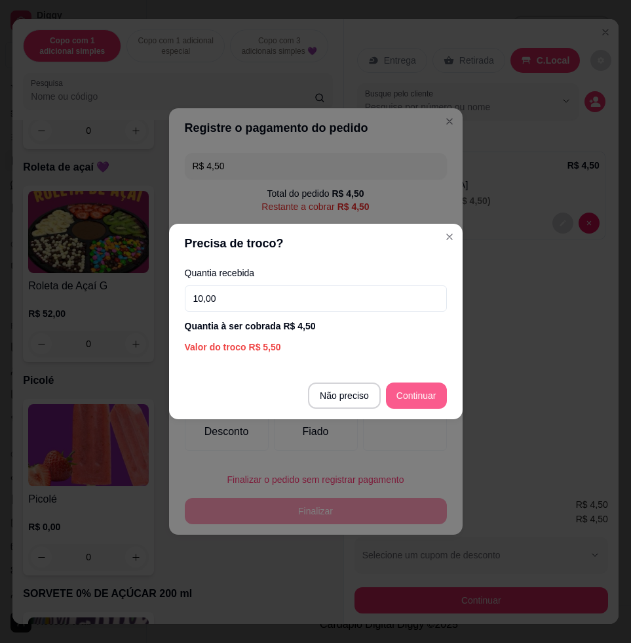
type input "10,00"
type input "R$ 0,00"
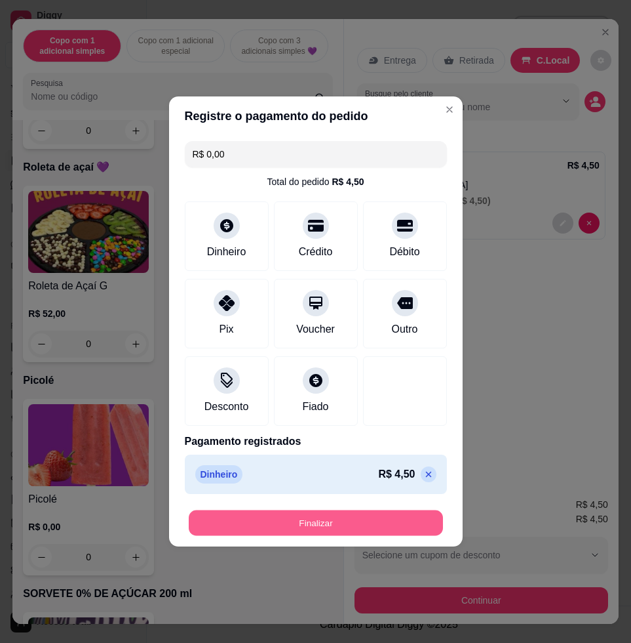
click at [415, 511] on button "Finalizar" at bounding box center [316, 523] width 254 height 26
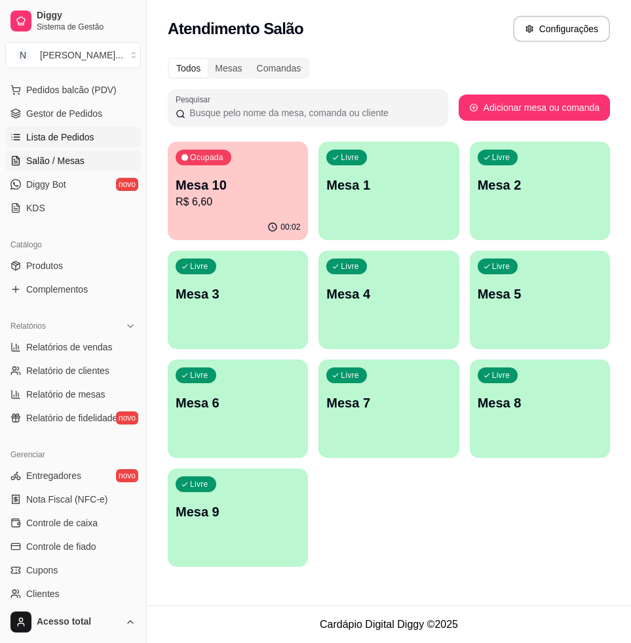
click at [62, 135] on span "Lista de Pedidos" at bounding box center [60, 136] width 68 height 13
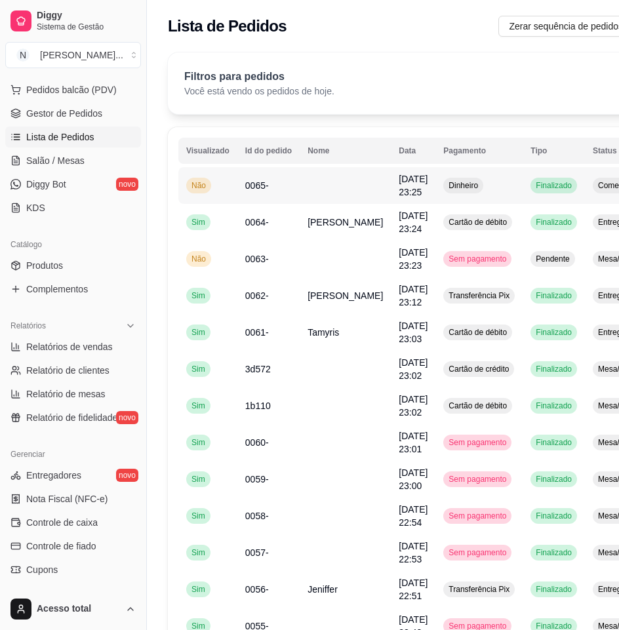
click at [300, 189] on td at bounding box center [345, 185] width 91 height 37
click at [313, 206] on td "[PERSON_NAME]" at bounding box center [345, 222] width 91 height 37
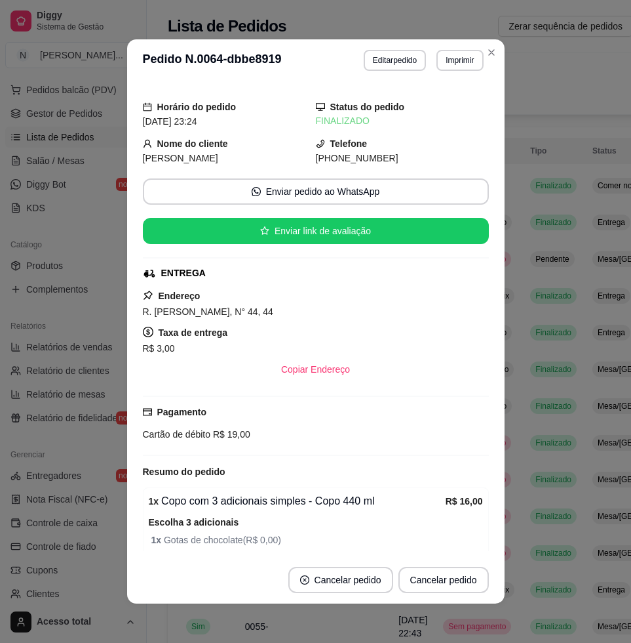
scroll to position [122, 0]
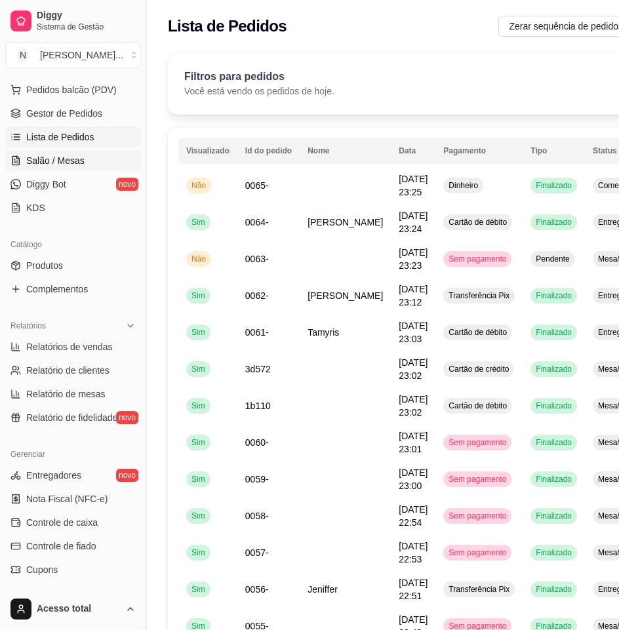
click at [66, 151] on link "Salão / Mesas" at bounding box center [73, 160] width 136 height 21
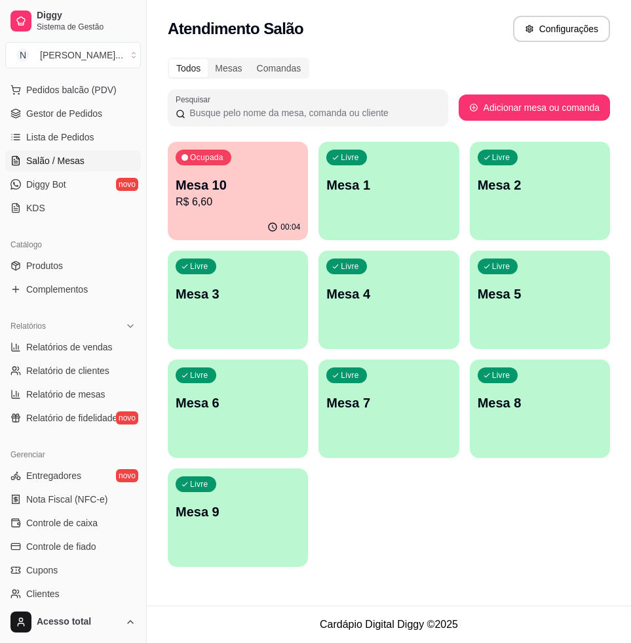
click at [404, 220] on div "Livre Mesa 1" at bounding box center [389, 183] width 140 height 83
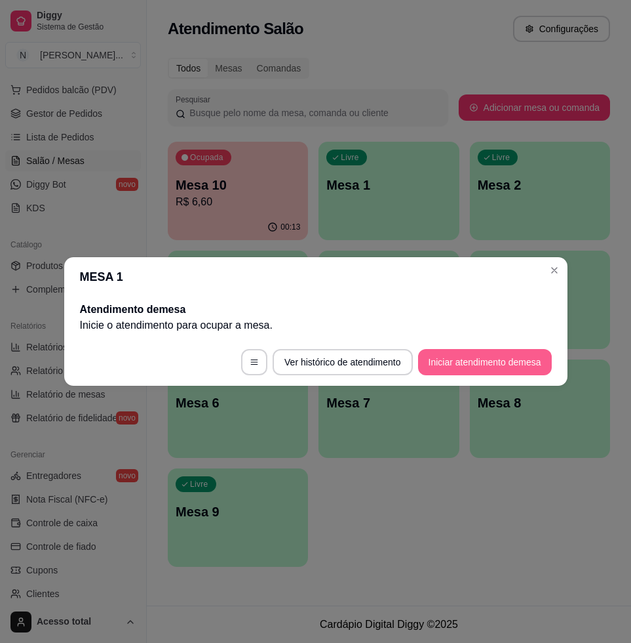
click at [500, 363] on button "Iniciar atendimento de mesa" at bounding box center [485, 362] width 134 height 26
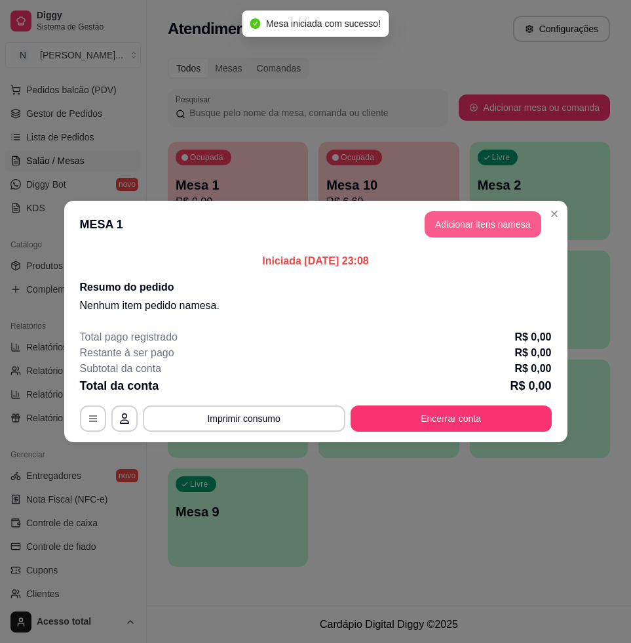
click at [513, 228] on button "Adicionar itens na mesa" at bounding box center [483, 224] width 117 height 26
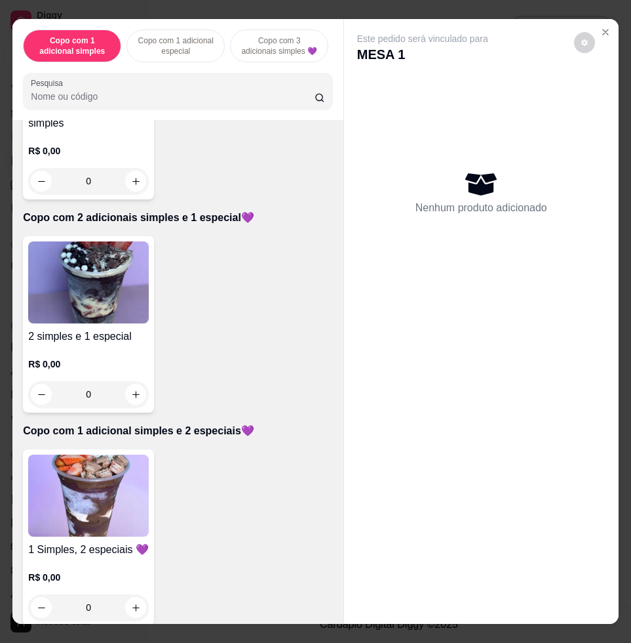
scroll to position [738, 0]
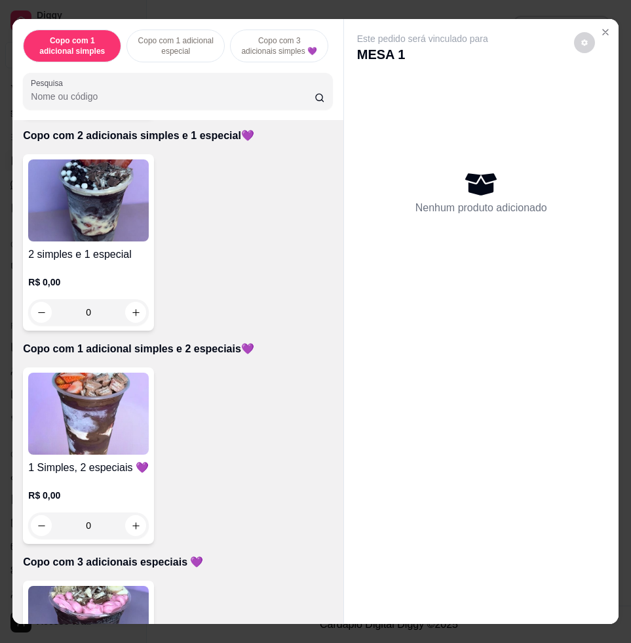
click at [92, 426] on img at bounding box center [88, 413] width 121 height 82
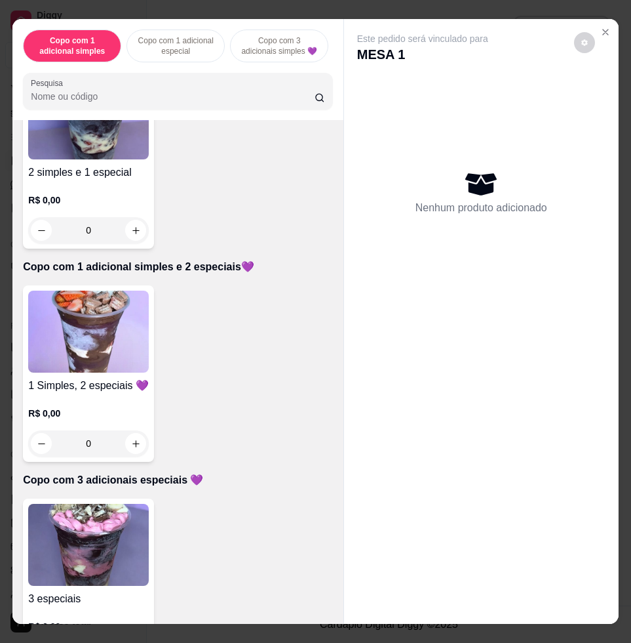
click at [106, 336] on img at bounding box center [88, 331] width 121 height 82
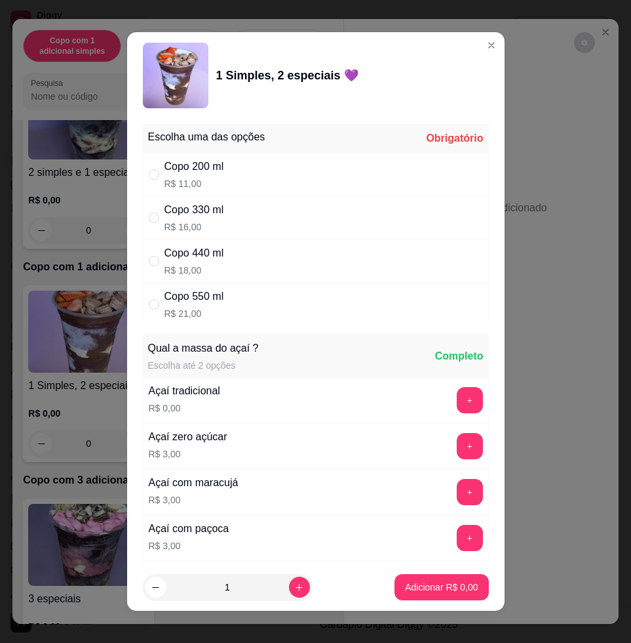
click at [280, 313] on div "Copo 550 ml R$ 21,00" at bounding box center [316, 304] width 346 height 43
radio input "true"
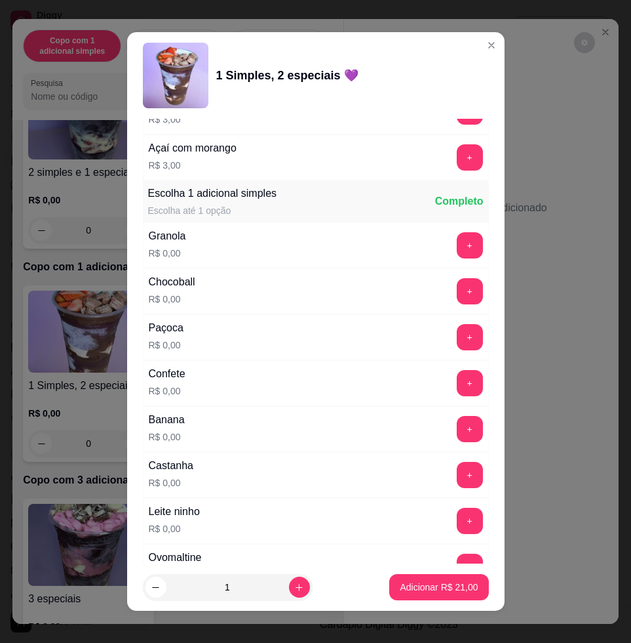
scroll to position [902, 0]
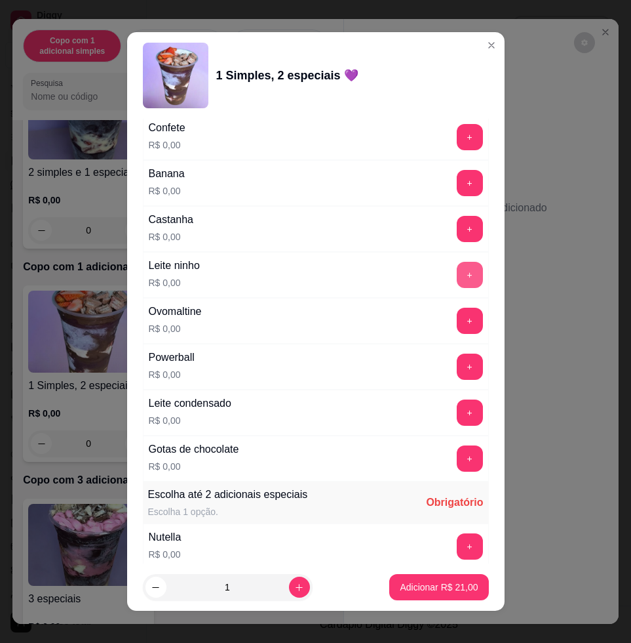
click at [457, 273] on button "+" at bounding box center [470, 275] width 26 height 26
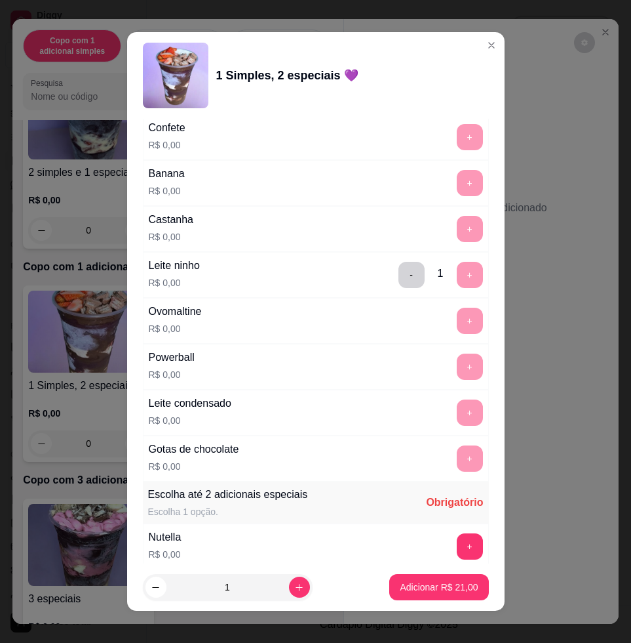
scroll to position [1065, 0]
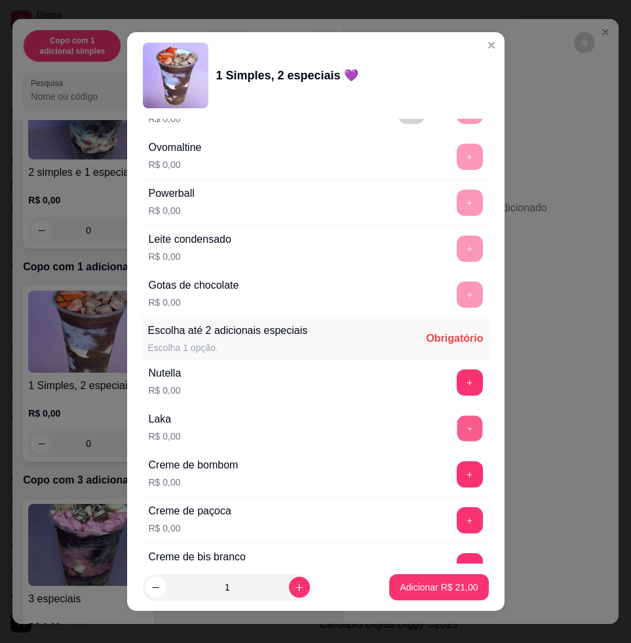
click at [457, 429] on button "+" at bounding box center [470, 429] width 26 height 26
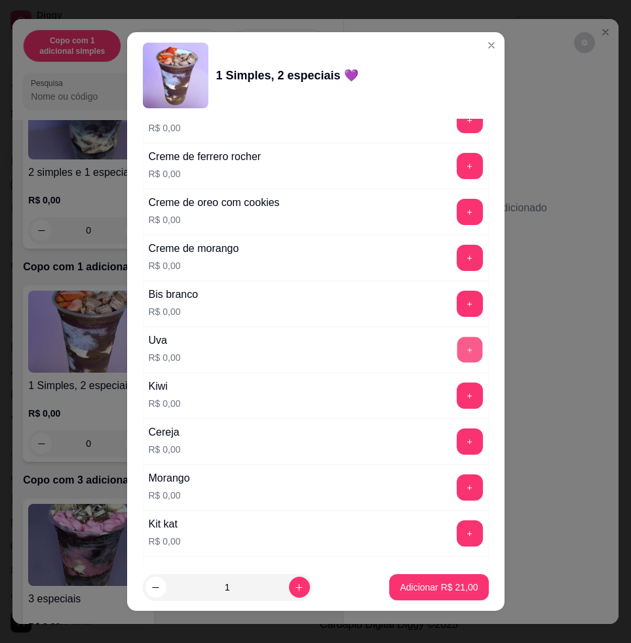
click at [457, 349] on button "+" at bounding box center [470, 350] width 26 height 26
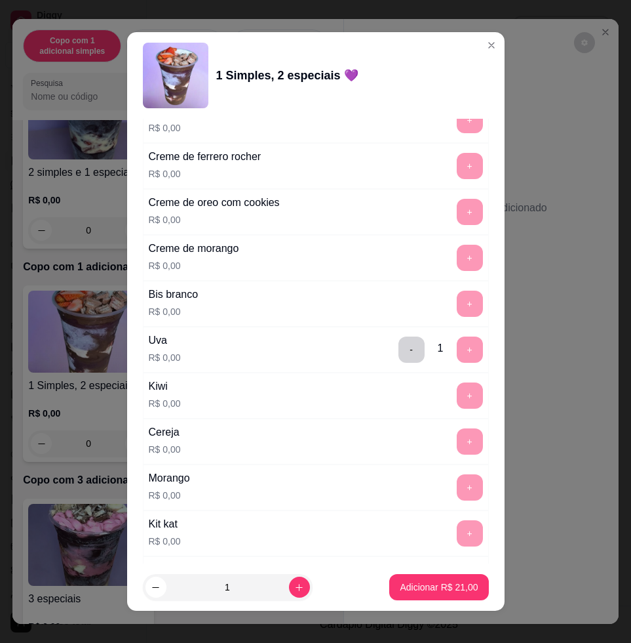
scroll to position [2049, 0]
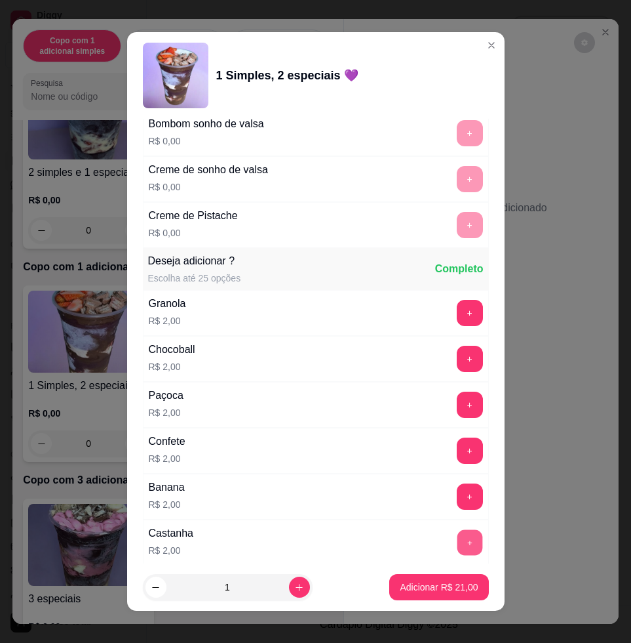
click at [457, 536] on button "+" at bounding box center [470, 543] width 26 height 26
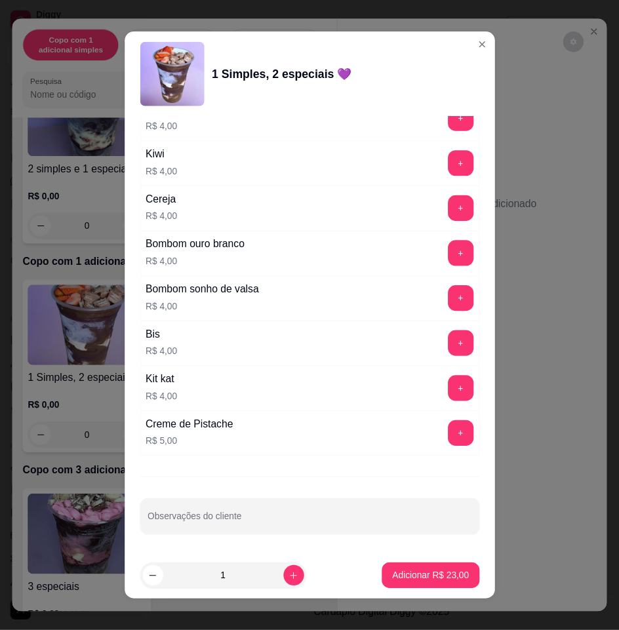
scroll to position [10, 0]
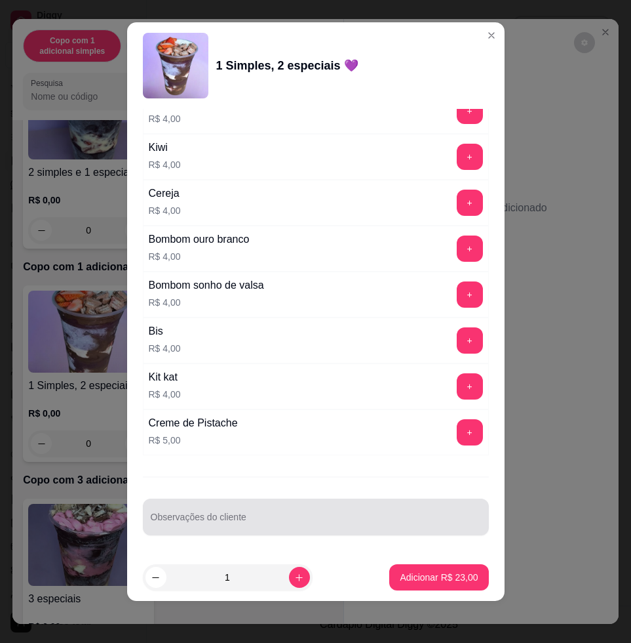
drag, startPoint x: 421, startPoint y: 529, endPoint x: 415, endPoint y: 525, distance: 7.1
click at [418, 529] on div at bounding box center [316, 517] width 330 height 26
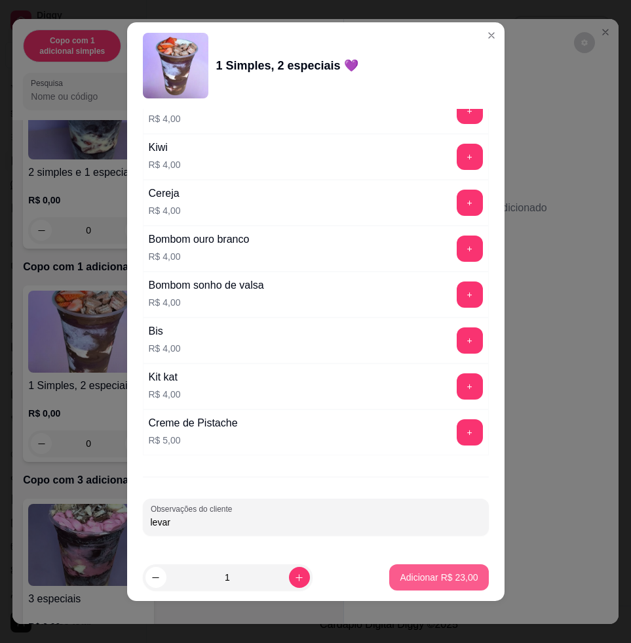
type input "levar"
drag, startPoint x: 460, startPoint y: 591, endPoint x: 454, endPoint y: 576, distance: 15.8
click at [458, 589] on footer "1 Adicionar R$ 23,00" at bounding box center [316, 576] width 378 height 47
click at [454, 576] on p "Adicionar R$ 23,00" at bounding box center [439, 576] width 76 height 12
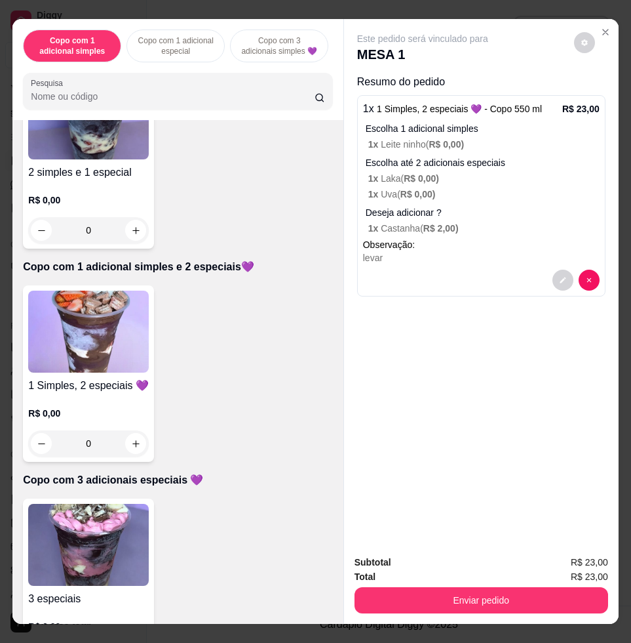
click at [469, 612] on div "Subtotal R$ 23,00 Total R$ 23,00 Enviar pedido" at bounding box center [481, 583] width 275 height 79
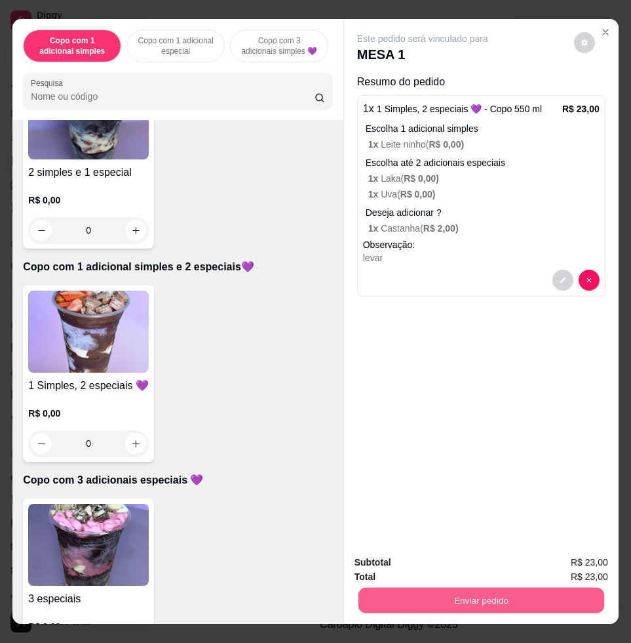
click at [460, 595] on button "Enviar pedido" at bounding box center [482, 600] width 246 height 26
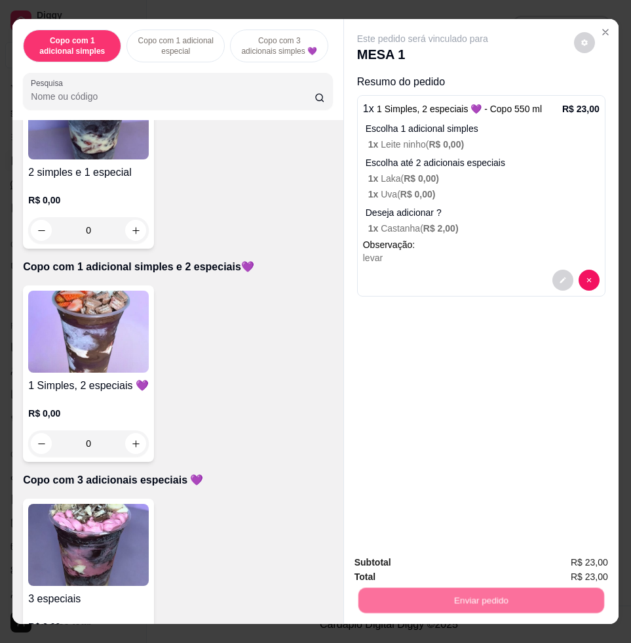
click at [414, 553] on button "Não registrar e enviar pedido" at bounding box center [436, 561] width 136 height 25
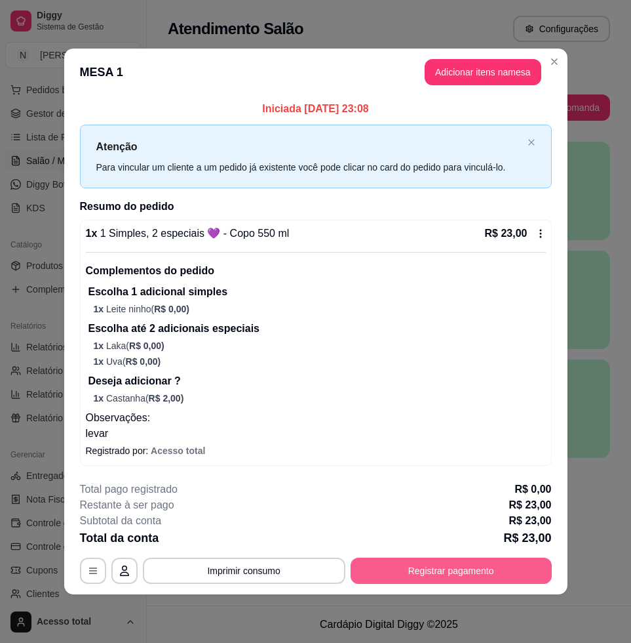
click at [448, 568] on button "Registrar pagamento" at bounding box center [451, 570] width 201 height 26
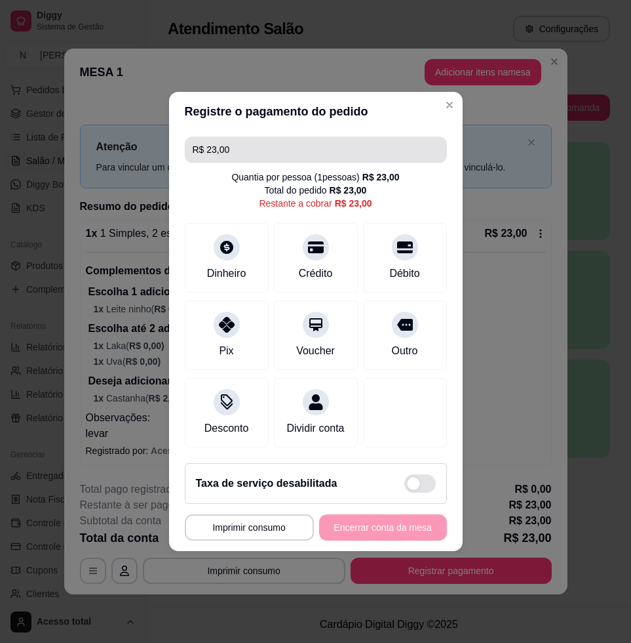
click at [398, 151] on input "R$ 23,00" at bounding box center [316, 149] width 247 height 26
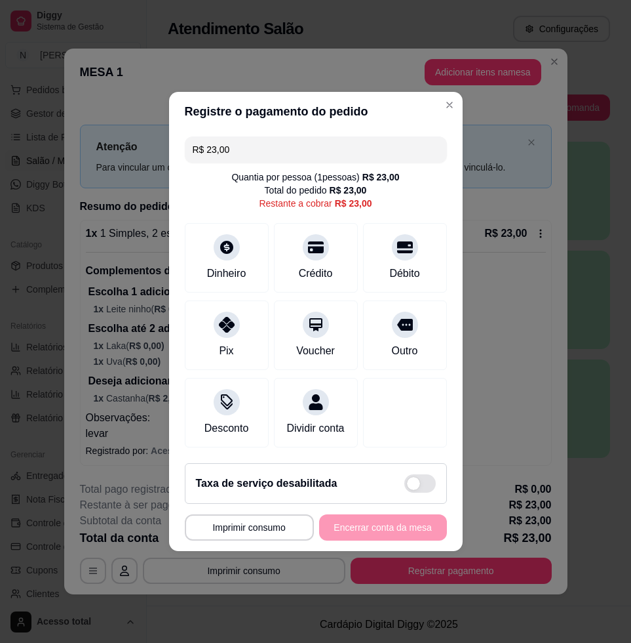
click at [398, 151] on input "R$ 23,00" at bounding box center [316, 149] width 247 height 26
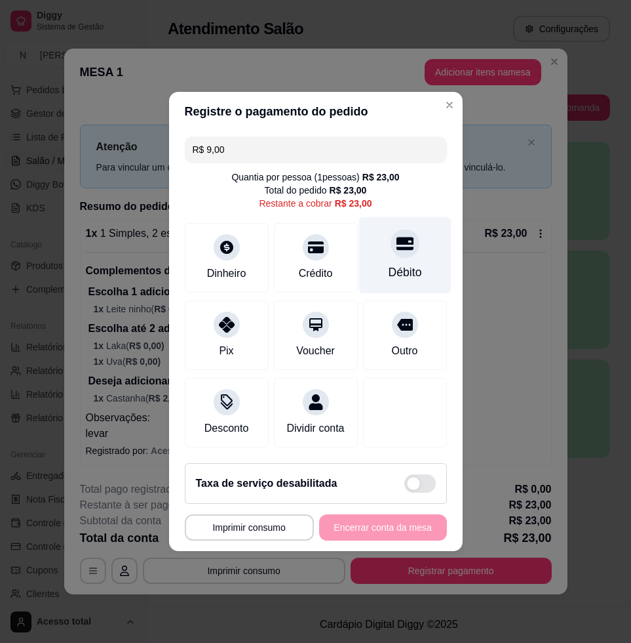
click at [396, 237] on icon at bounding box center [404, 243] width 17 height 17
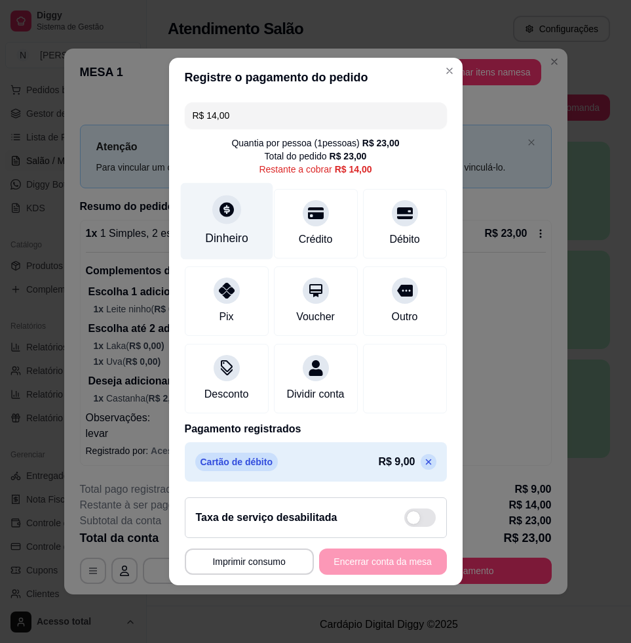
click at [205, 236] on div "Dinheiro" at bounding box center [226, 237] width 43 height 17
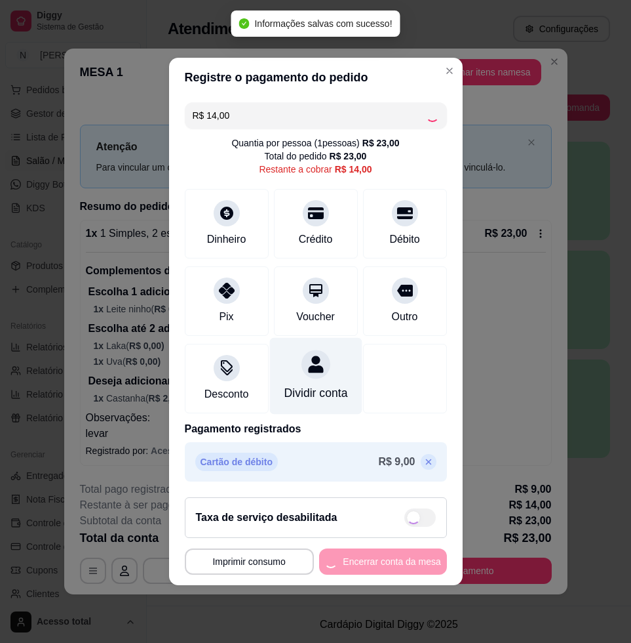
type input "R$ 0,00"
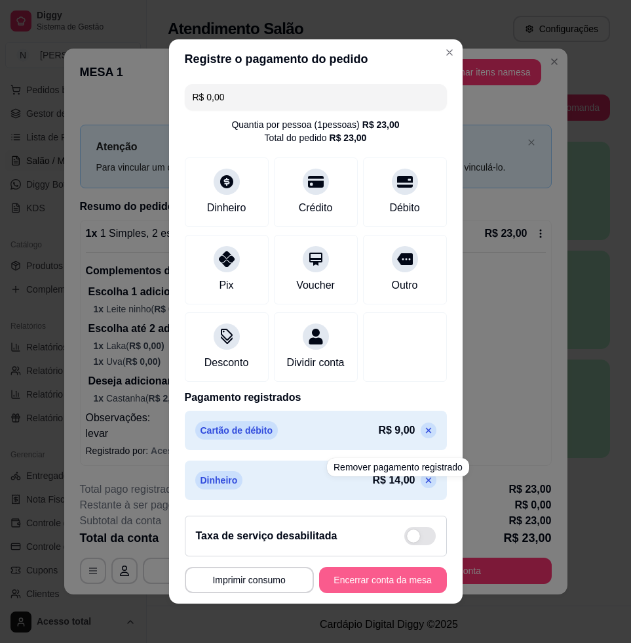
click at [413, 590] on button "Encerrar conta da mesa" at bounding box center [383, 579] width 128 height 26
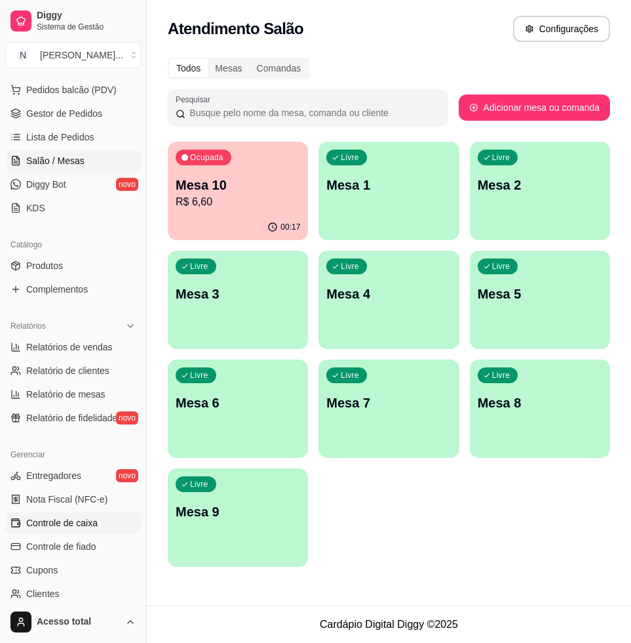
click at [103, 525] on link "Controle de caixa" at bounding box center [73, 522] width 136 height 21
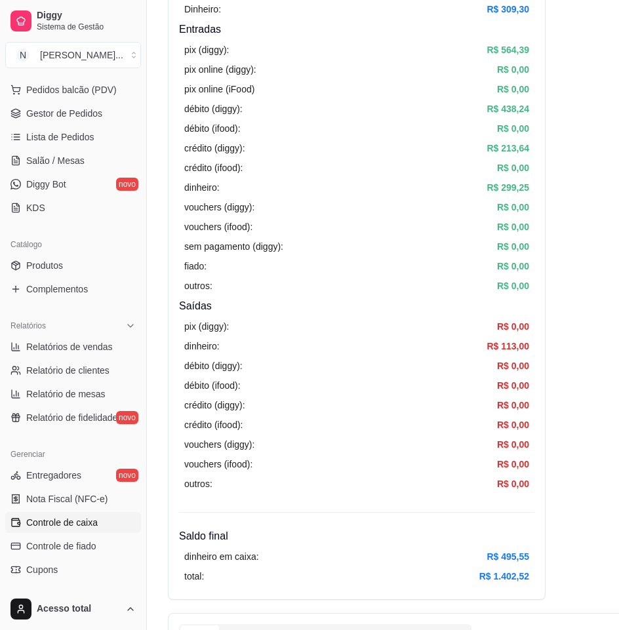
scroll to position [246, 0]
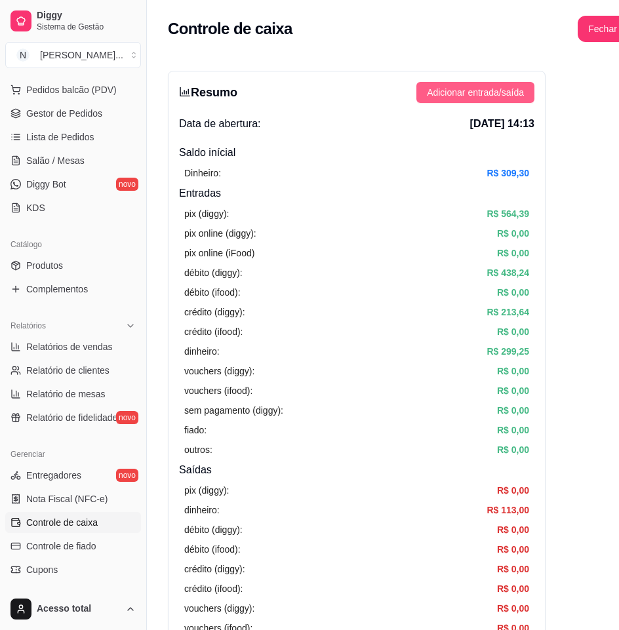
click at [457, 87] on span "Adicionar entrada/saída" at bounding box center [475, 92] width 97 height 14
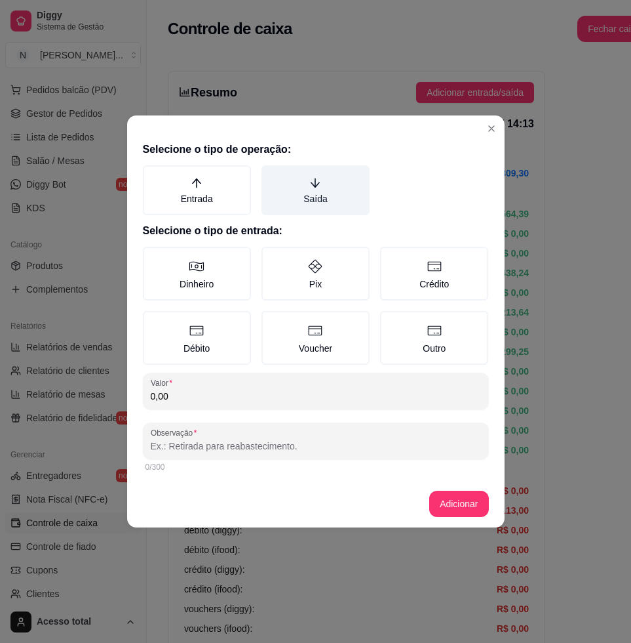
click at [328, 187] on label "Saída" at bounding box center [316, 190] width 108 height 50
click at [271, 175] on button "Saída" at bounding box center [266, 170] width 10 height 10
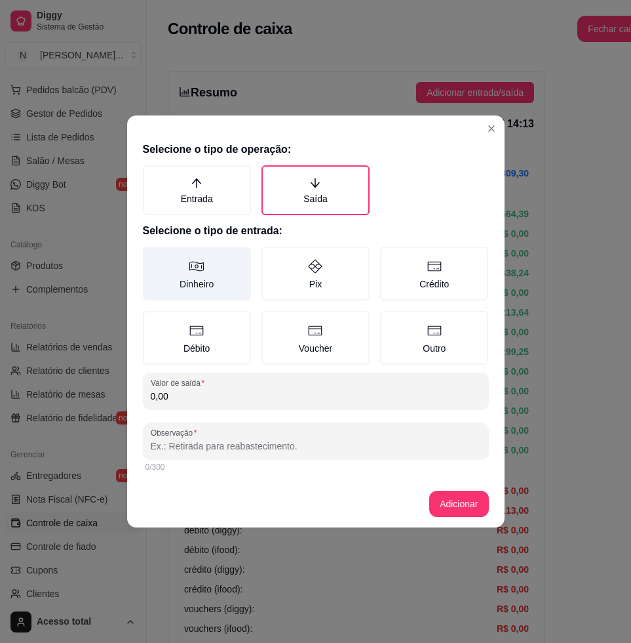
drag, startPoint x: 208, startPoint y: 265, endPoint x: 205, endPoint y: 273, distance: 8.5
click at [206, 266] on label "Dinheiro" at bounding box center [197, 274] width 108 height 54
click at [153, 256] on button "Dinheiro" at bounding box center [147, 251] width 10 height 10
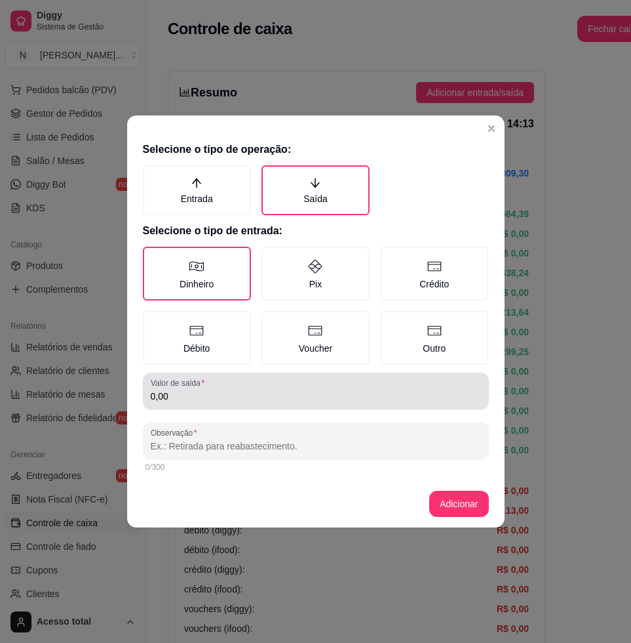
click at [228, 386] on div "0,00" at bounding box center [316, 391] width 330 height 26
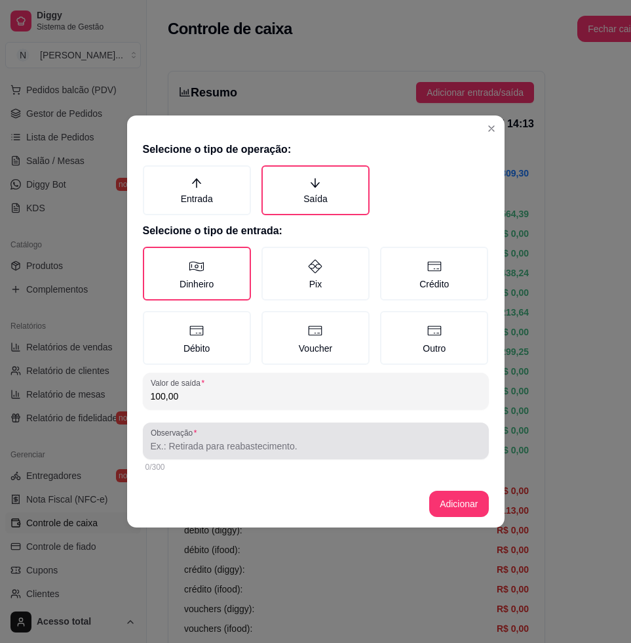
type input "100,00"
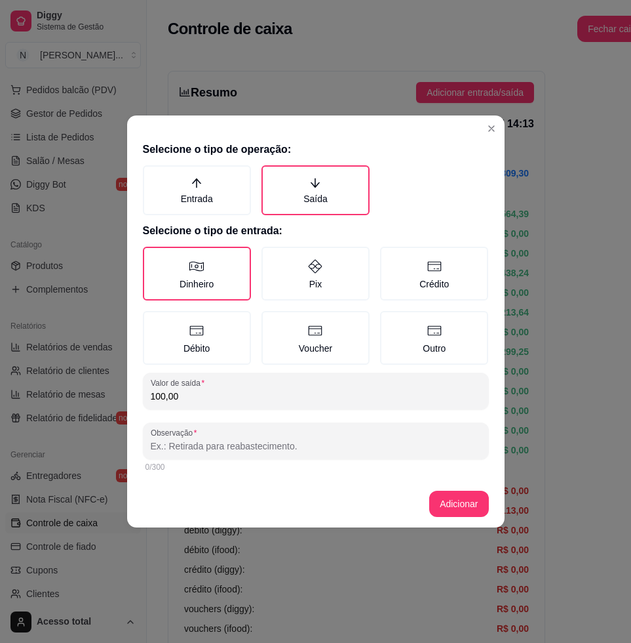
click at [258, 445] on input "Observação" at bounding box center [316, 445] width 330 height 13
type input "S"
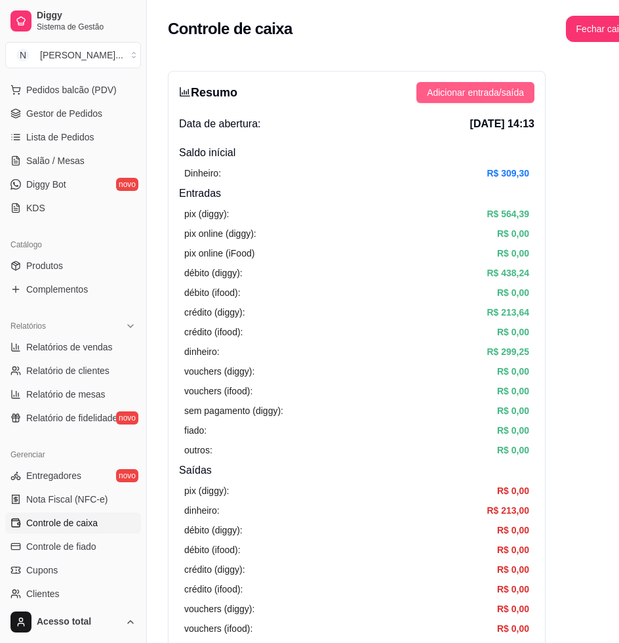
click at [473, 94] on span "Adicionar entrada/saída" at bounding box center [475, 92] width 97 height 14
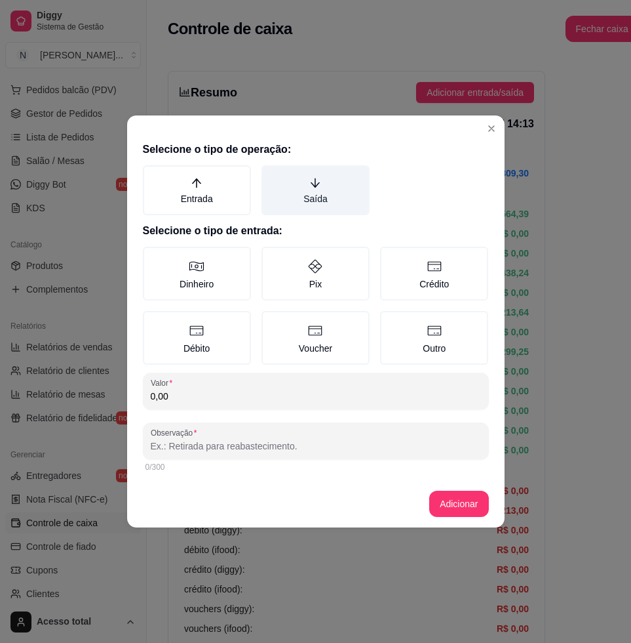
click at [310, 207] on label "Saída" at bounding box center [316, 190] width 108 height 50
click at [271, 175] on button "Saída" at bounding box center [266, 170] width 10 height 10
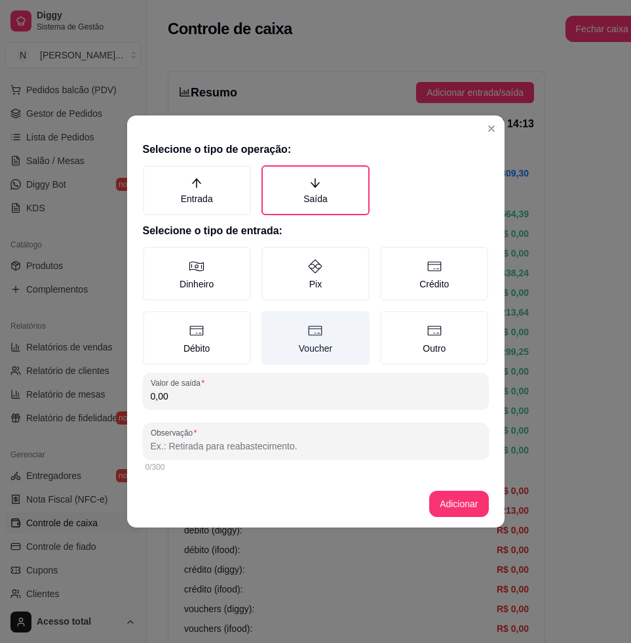
drag, startPoint x: 221, startPoint y: 271, endPoint x: 261, endPoint y: 357, distance: 94.7
click at [220, 271] on label "Dinheiro" at bounding box center [197, 274] width 108 height 54
click at [153, 256] on button "Dinheiro" at bounding box center [147, 251] width 10 height 10
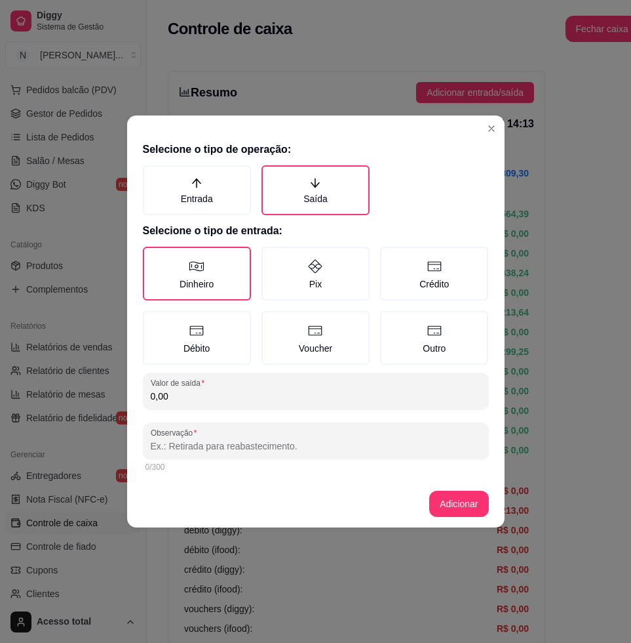
click at [269, 396] on input "0,00" at bounding box center [316, 395] width 330 height 13
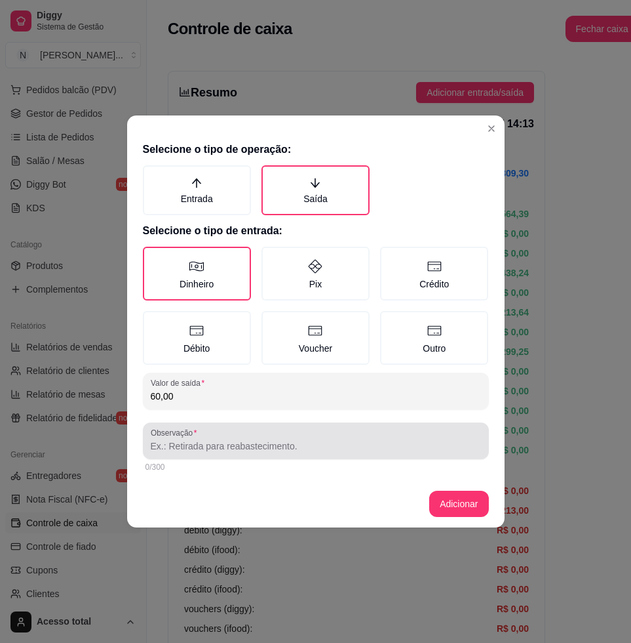
type input "60,00"
drag, startPoint x: 285, startPoint y: 461, endPoint x: 290, endPoint y: 449, distance: 12.9
click at [288, 453] on div "Observação 0/300" at bounding box center [316, 448] width 346 height 52
drag, startPoint x: 290, startPoint y: 449, endPoint x: 295, endPoint y: 438, distance: 12.3
click at [295, 438] on div at bounding box center [316, 440] width 330 height 26
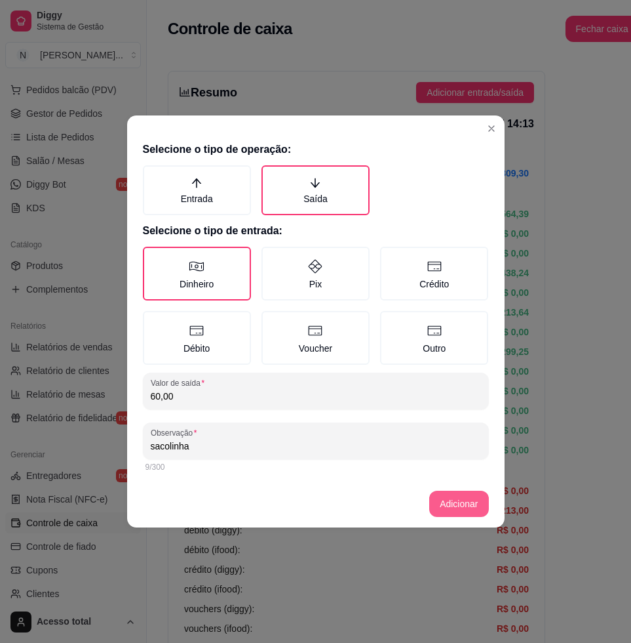
type input "sacolinha"
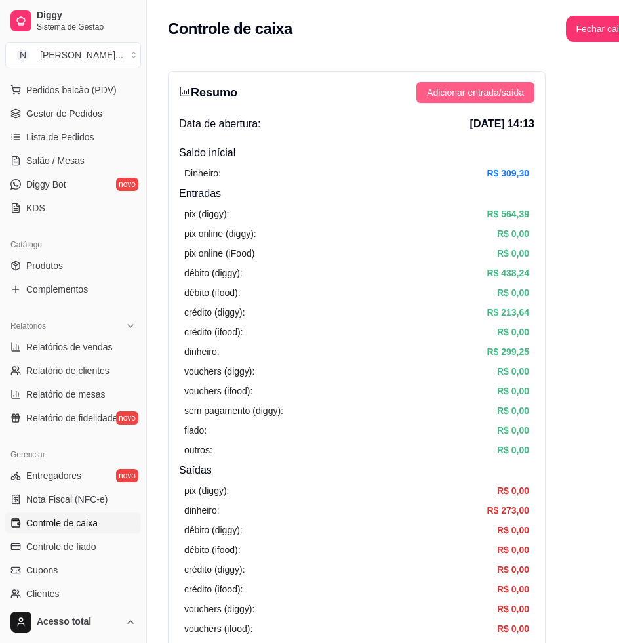
click at [497, 96] on span "Adicionar entrada/saída" at bounding box center [475, 92] width 97 height 14
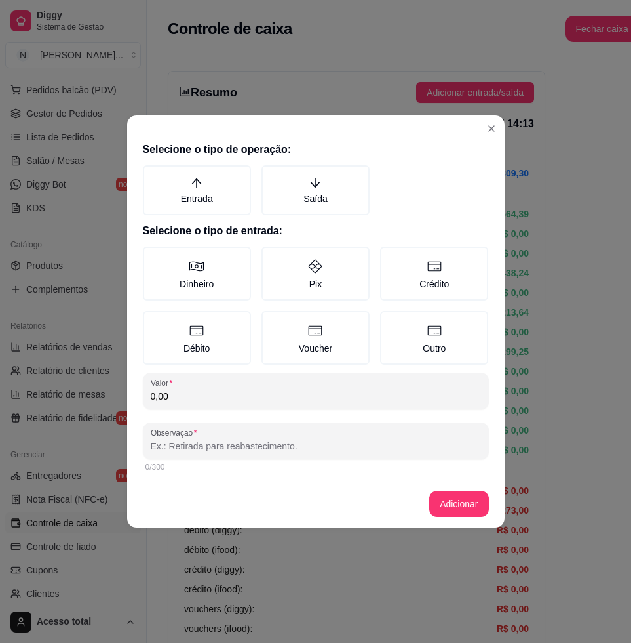
drag, startPoint x: 328, startPoint y: 204, endPoint x: 315, endPoint y: 215, distance: 17.7
click at [327, 204] on label "Saída" at bounding box center [316, 190] width 108 height 50
click at [271, 175] on button "Saída" at bounding box center [266, 170] width 10 height 10
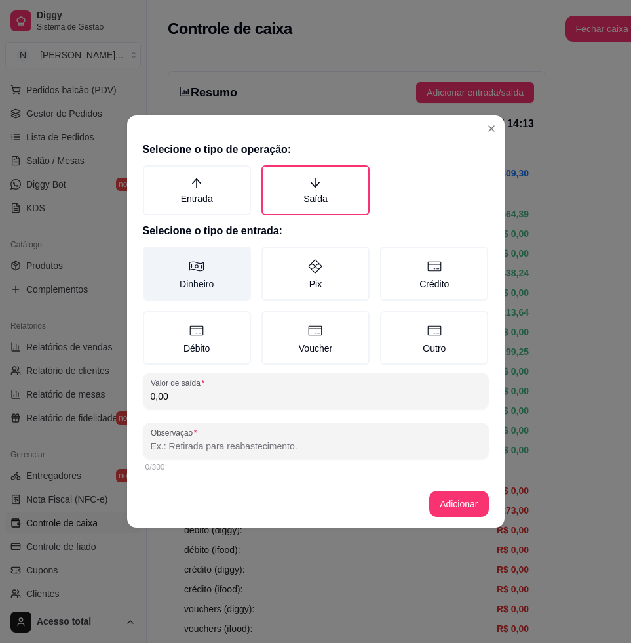
click at [213, 288] on label "Dinheiro" at bounding box center [197, 274] width 108 height 54
click at [153, 256] on button "Dinheiro" at bounding box center [147, 251] width 10 height 10
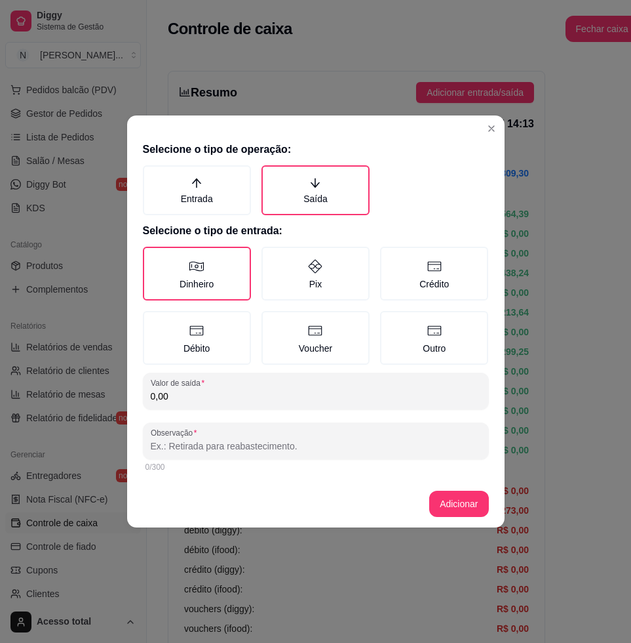
click at [217, 409] on div "Selecione o tipo de operação: Entrada Saída Selecione o tipo de entrada: Dinhei…" at bounding box center [316, 308] width 378 height 344
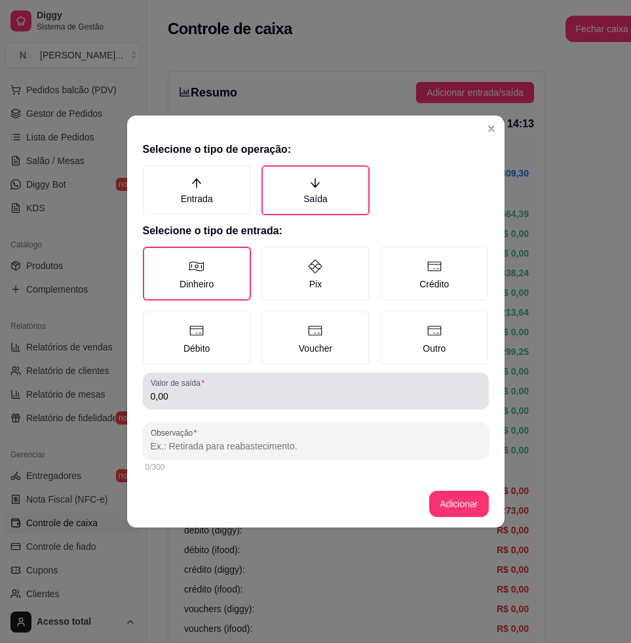
click at [237, 403] on div "0,00" at bounding box center [316, 391] width 330 height 26
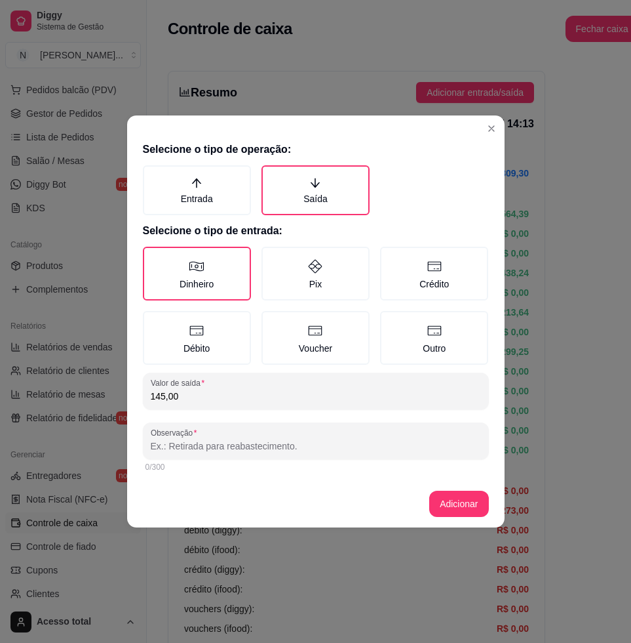
type input "145,00"
drag, startPoint x: 279, startPoint y: 438, endPoint x: 271, endPoint y: 438, distance: 7.9
click at [277, 440] on input "Observação" at bounding box center [316, 445] width 330 height 13
type input "[PERSON_NAME]"
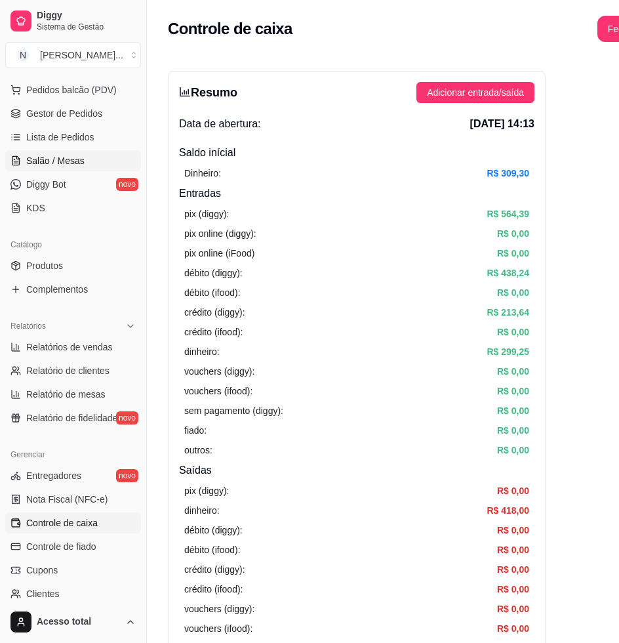
click at [83, 151] on link "Salão / Mesas" at bounding box center [73, 160] width 136 height 21
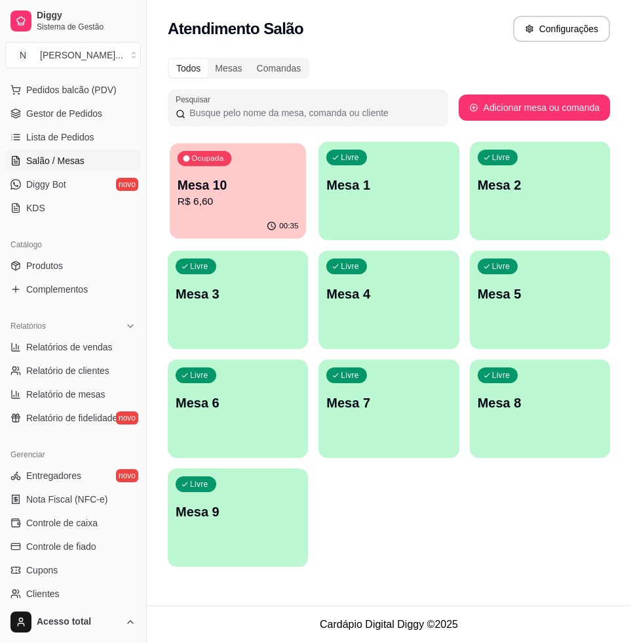
click at [220, 151] on div "Ocupada" at bounding box center [205, 158] width 54 height 15
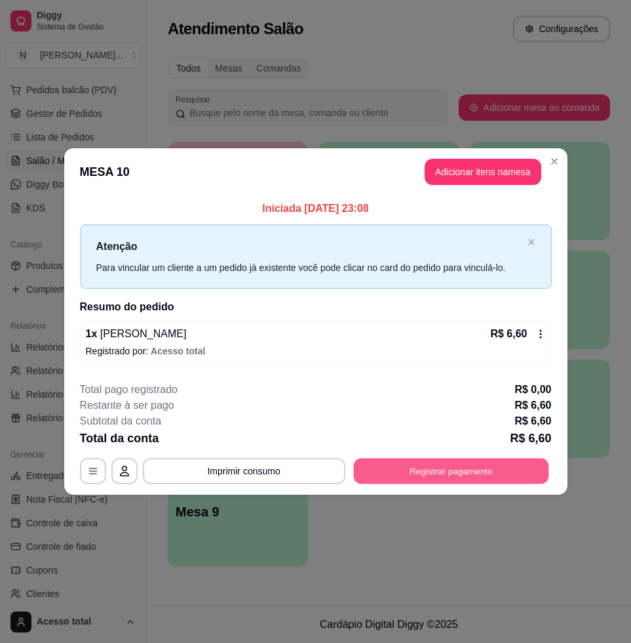
click at [471, 463] on button "Registrar pagamento" at bounding box center [450, 471] width 195 height 26
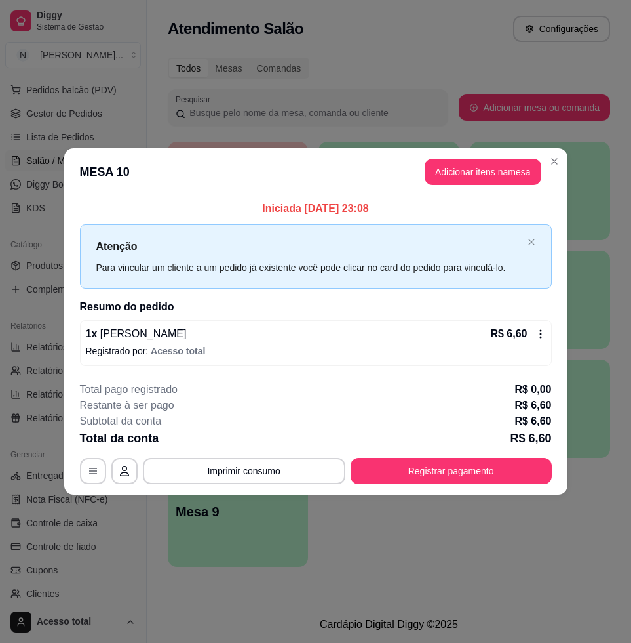
drag, startPoint x: 454, startPoint y: 151, endPoint x: 465, endPoint y: 161, distance: 15.3
click at [462, 158] on header "MESA 10 Adicionar itens na mesa" at bounding box center [316, 171] width 504 height 47
click at [468, 167] on button "Adicionar itens na mesa" at bounding box center [483, 172] width 117 height 26
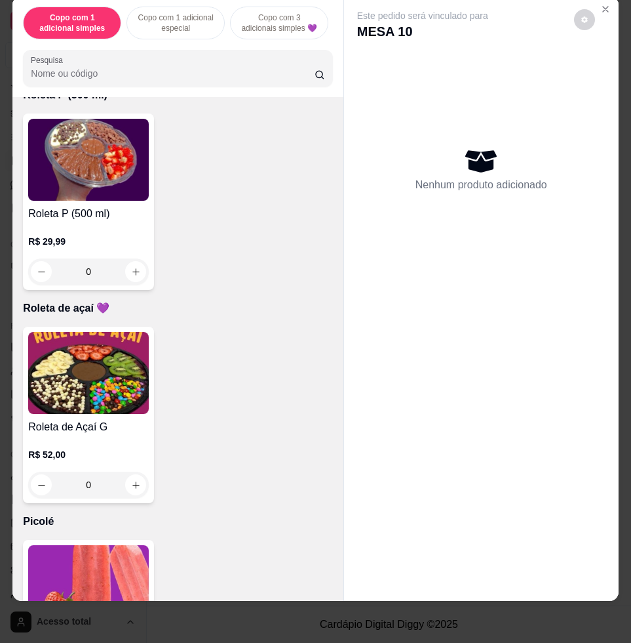
scroll to position [5163, 0]
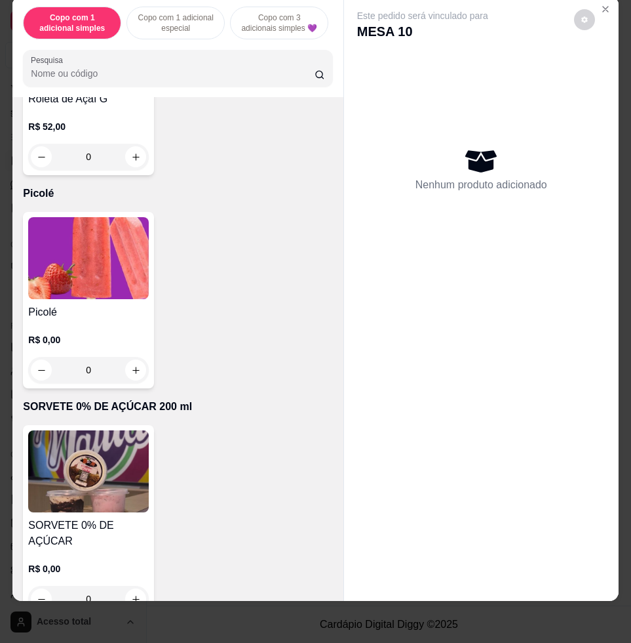
click at [95, 288] on img at bounding box center [88, 258] width 121 height 82
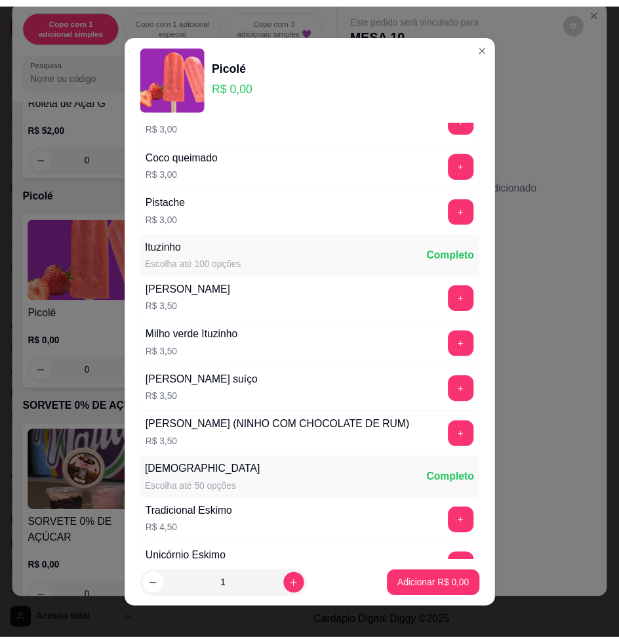
scroll to position [942, 0]
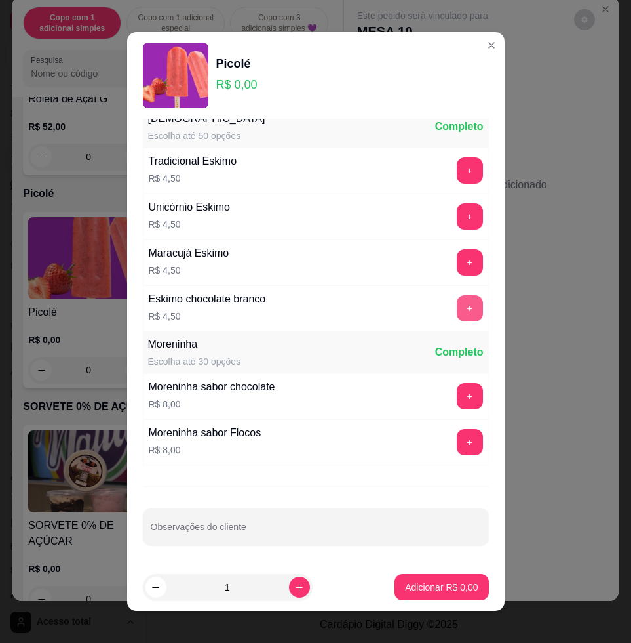
click at [457, 305] on button "+" at bounding box center [470, 308] width 26 height 26
click at [418, 591] on p "Adicionar R$ 4,50" at bounding box center [441, 586] width 73 height 13
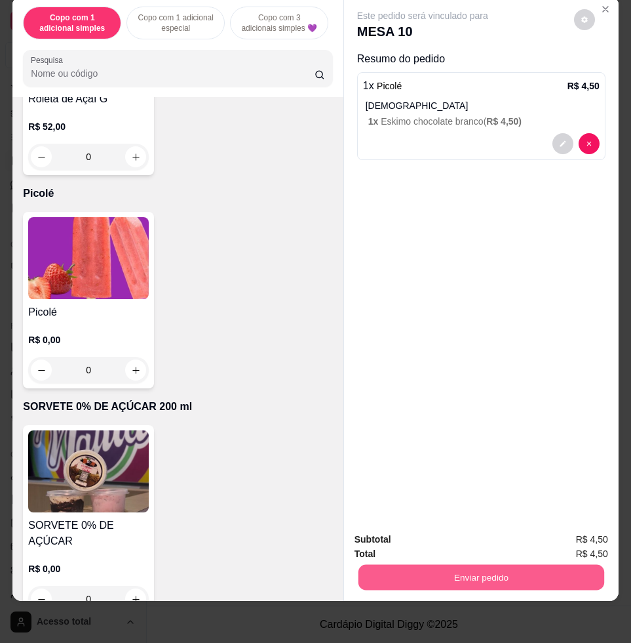
click at [481, 574] on button "Enviar pedido" at bounding box center [482, 577] width 246 height 26
click at [466, 545] on div "Deseja registrar o cliente que fez esse pedido? Essa é uma forma de identificar…" at bounding box center [475, 516] width 235 height 61
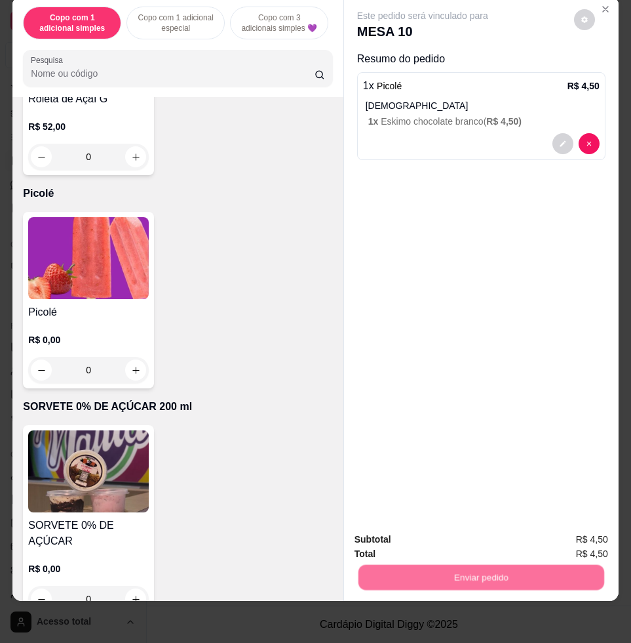
click at [462, 540] on button "Não registrar e enviar pedido" at bounding box center [436, 532] width 132 height 24
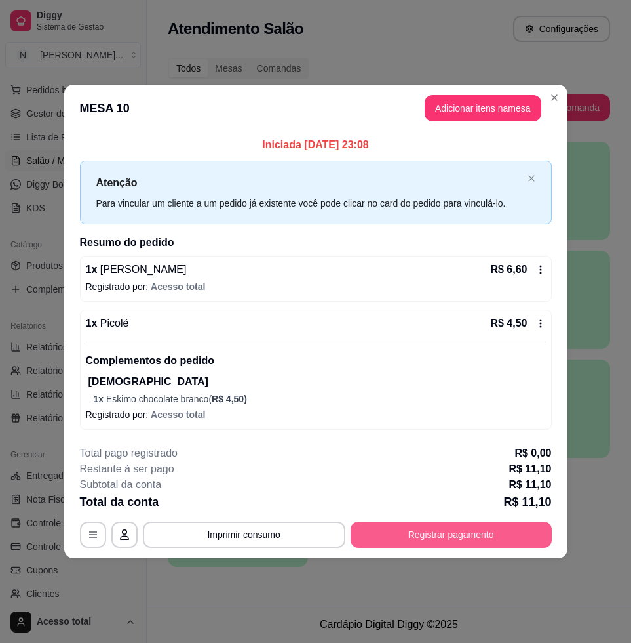
click at [435, 528] on button "Registrar pagamento" at bounding box center [451, 534] width 201 height 26
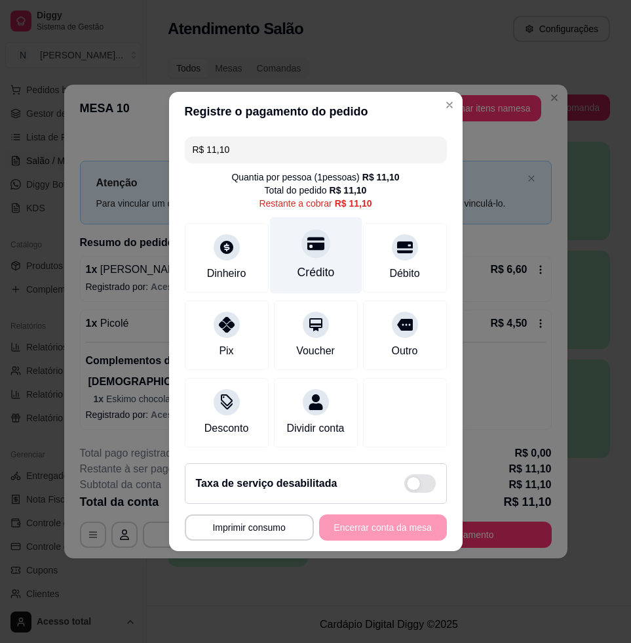
drag, startPoint x: 321, startPoint y: 262, endPoint x: 364, endPoint y: 372, distance: 118.3
click at [322, 264] on div "Crédito" at bounding box center [315, 272] width 37 height 17
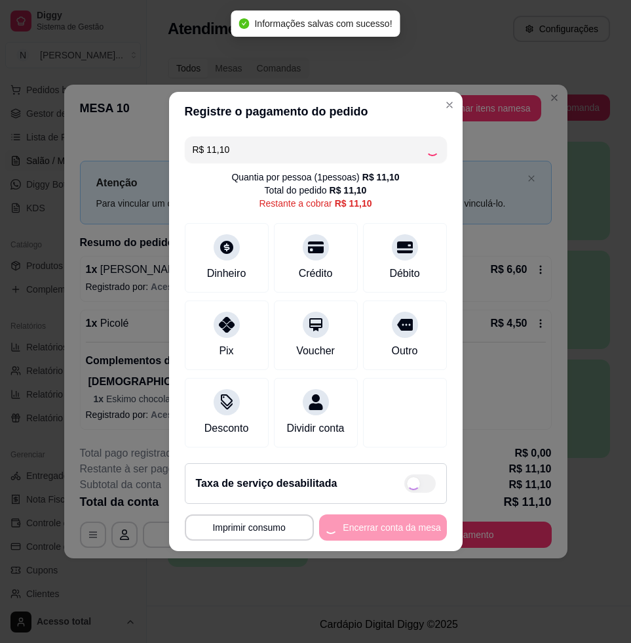
type input "R$ 0,00"
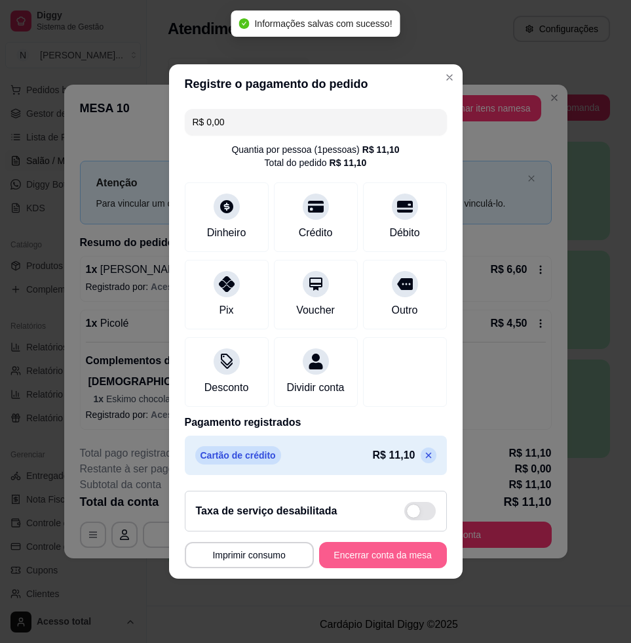
click at [412, 555] on button "Encerrar conta da mesa" at bounding box center [383, 555] width 128 height 26
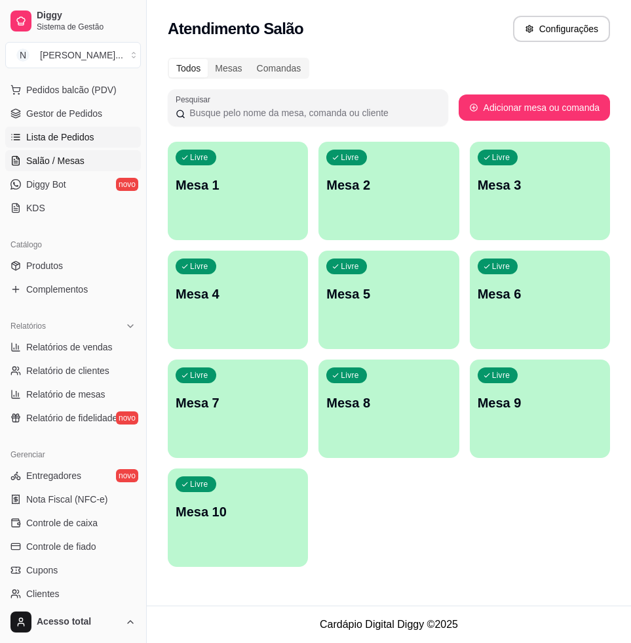
click at [81, 138] on span "Lista de Pedidos" at bounding box center [60, 136] width 68 height 13
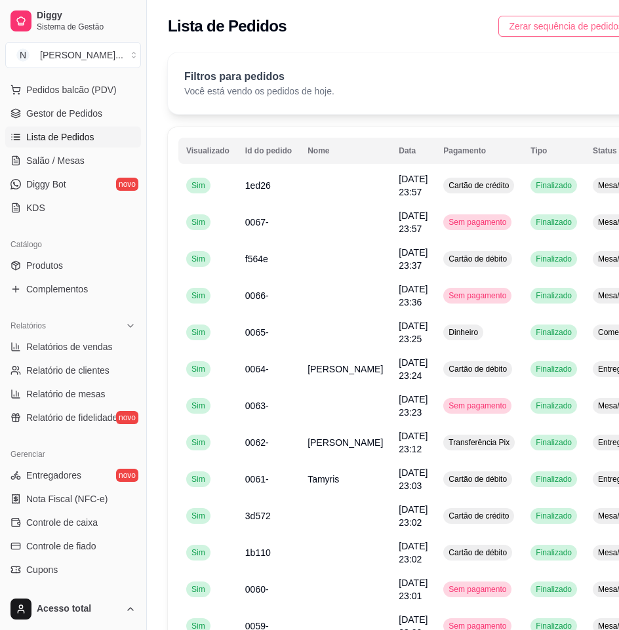
click at [541, 27] on span "Zerar sequência de pedidos" at bounding box center [566, 26] width 114 height 14
click at [92, 521] on span "Controle de caixa" at bounding box center [61, 522] width 71 height 13
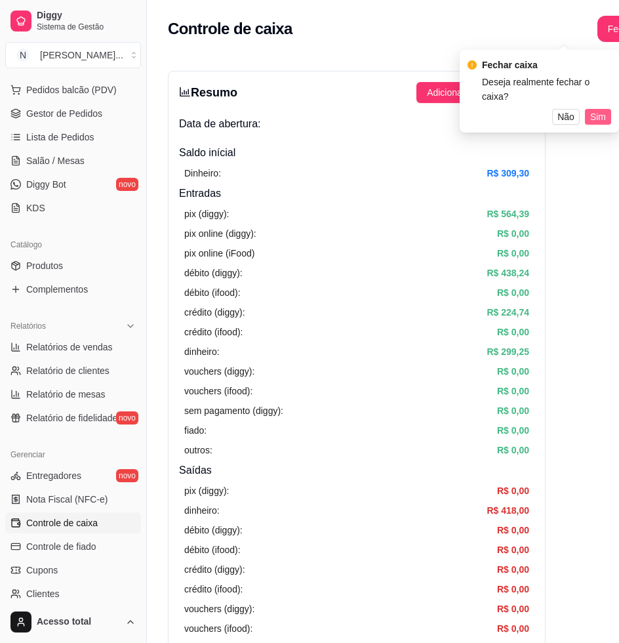
click at [594, 109] on span "Sim" at bounding box center [598, 116] width 16 height 14
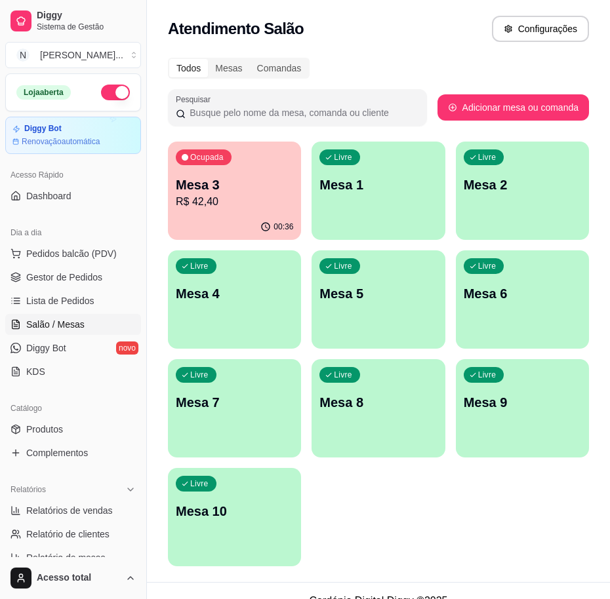
click at [207, 173] on div "Ocupada Mesa 3 R$ 42,40" at bounding box center [234, 178] width 133 height 73
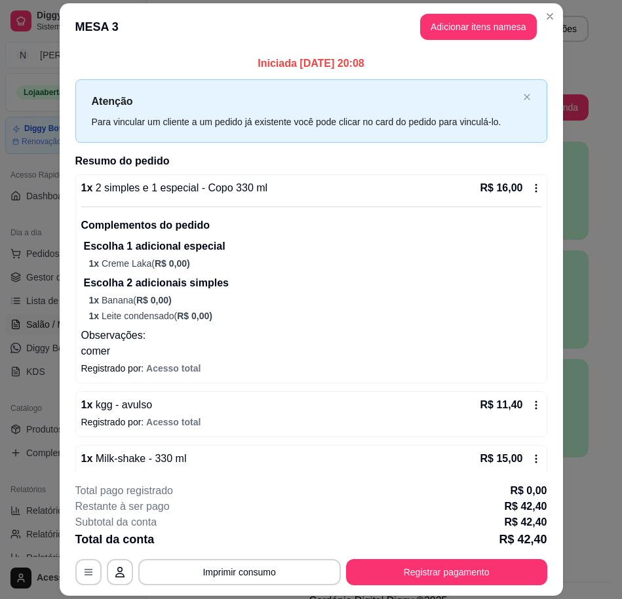
scroll to position [134, 0]
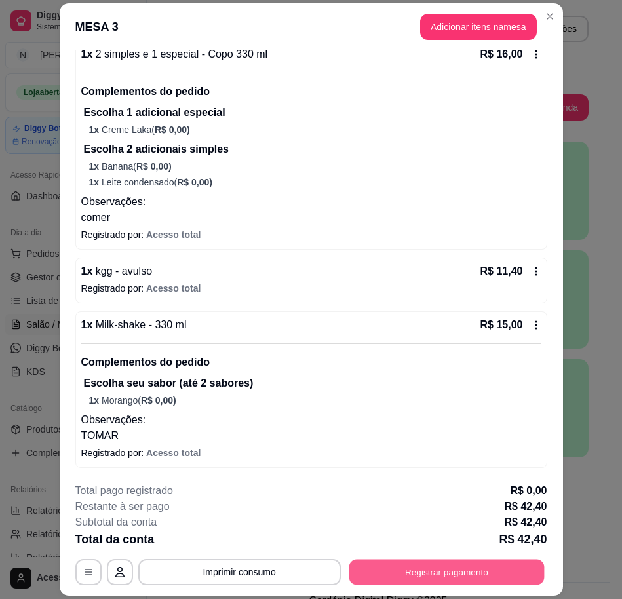
click at [467, 572] on button "Registrar pagamento" at bounding box center [446, 573] width 195 height 26
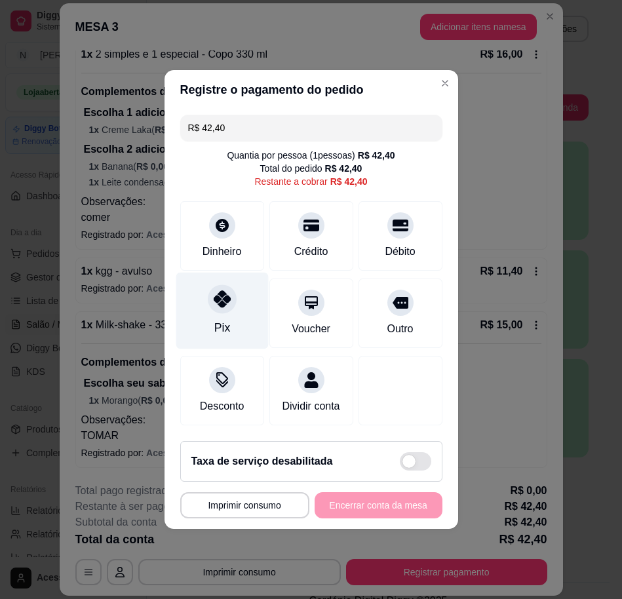
click at [223, 292] on icon at bounding box center [221, 298] width 17 height 17
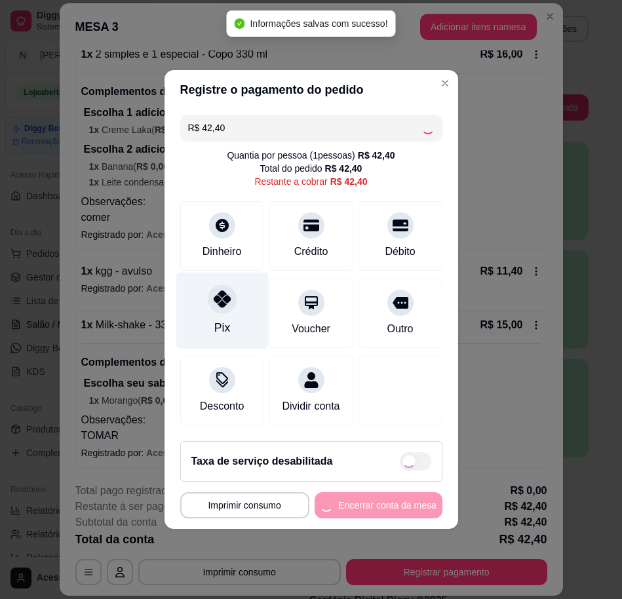
type input "R$ 0,00"
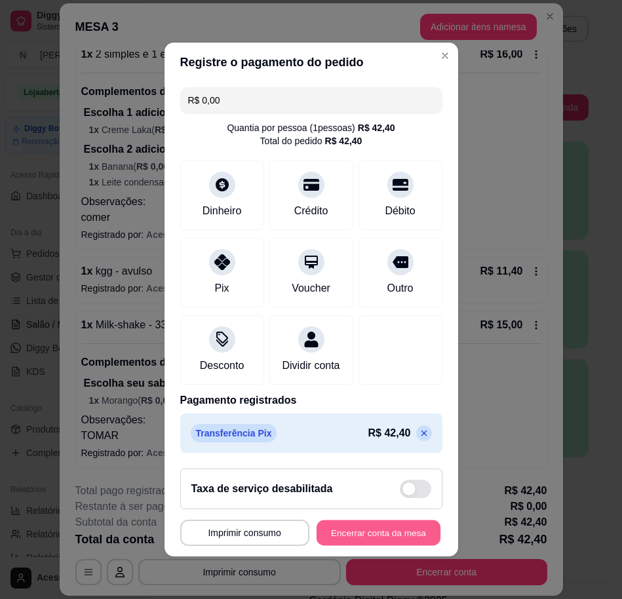
click at [367, 545] on button "Encerrar conta da mesa" at bounding box center [379, 534] width 124 height 26
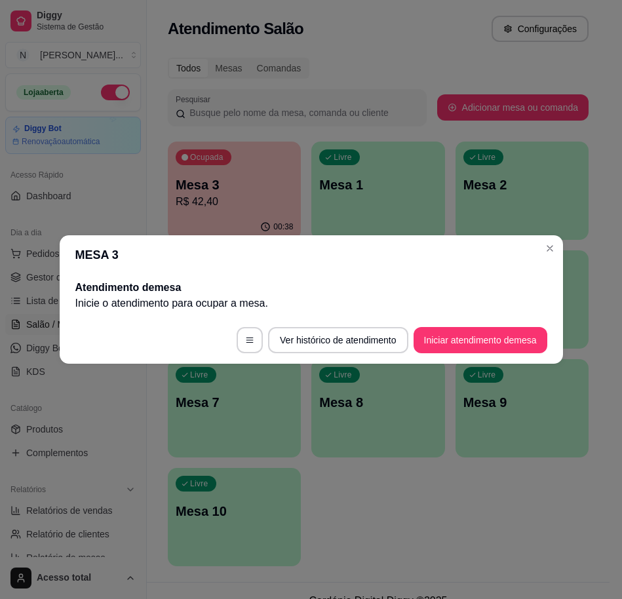
scroll to position [0, 0]
